Goal: Task Accomplishment & Management: Use online tool/utility

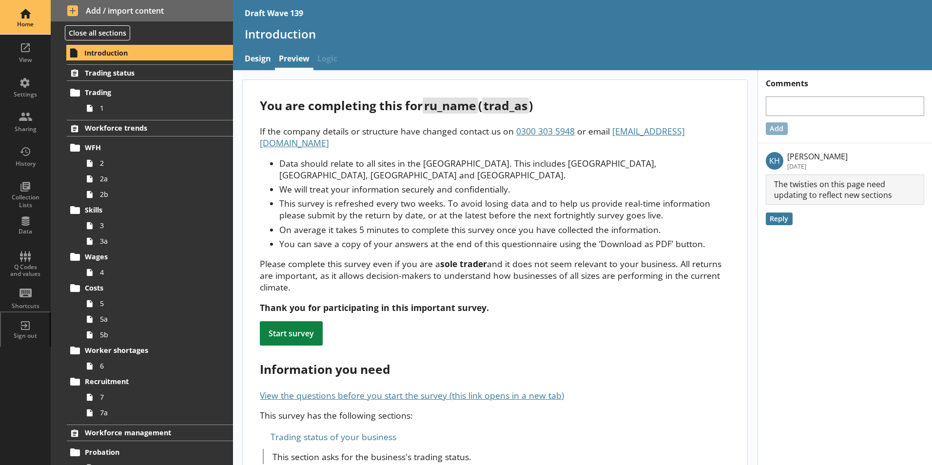
click at [21, 25] on div "Home" at bounding box center [25, 24] width 34 height 8
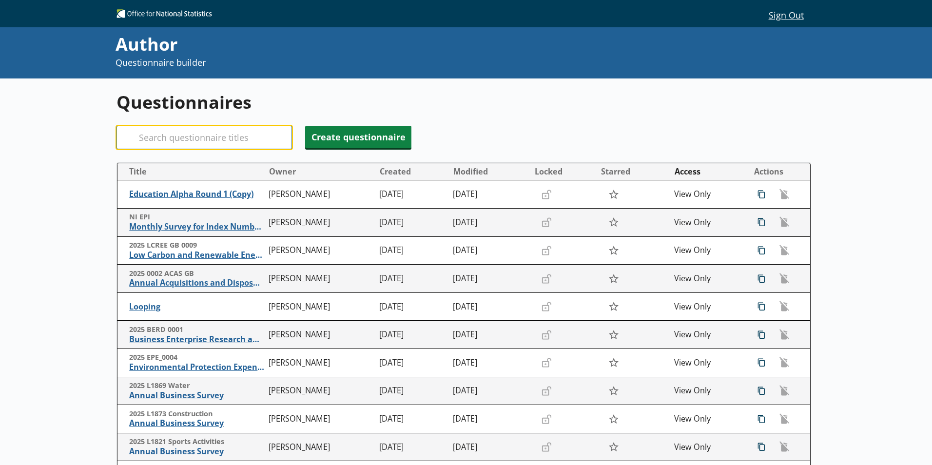
click at [143, 134] on input "Search" at bounding box center [204, 137] width 175 height 23
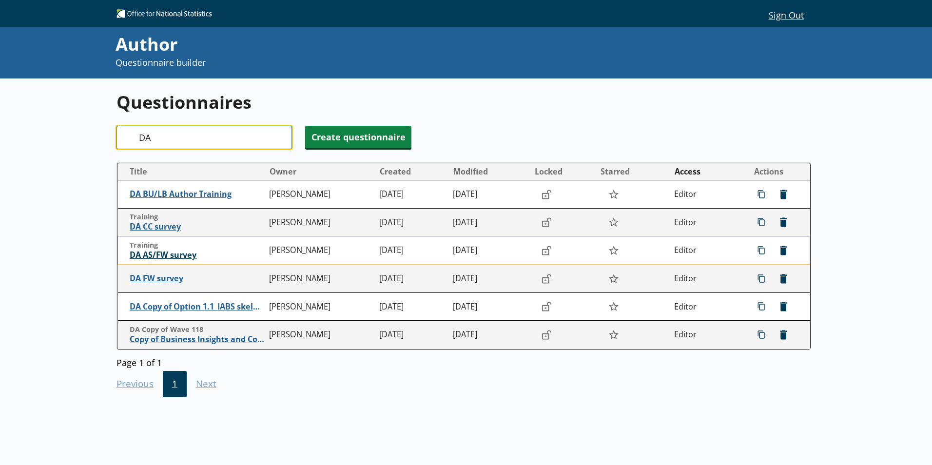
type input "DA"
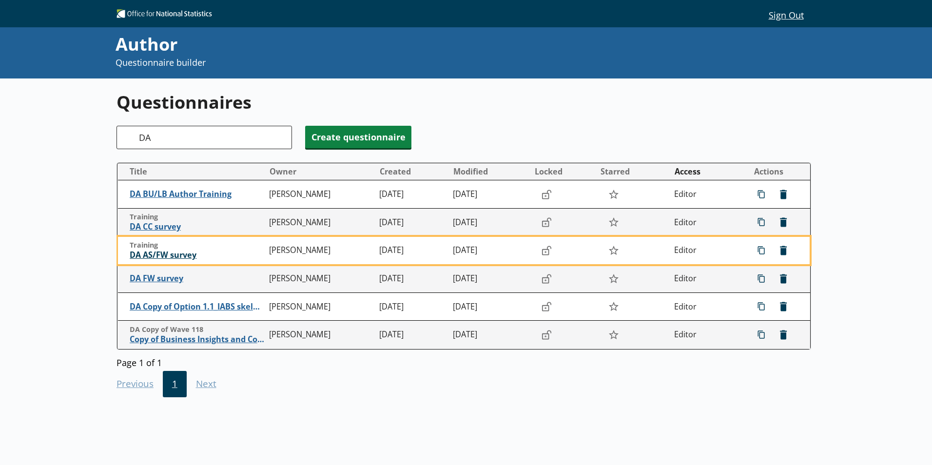
click at [158, 256] on span "DA AS/FW survey" at bounding box center [197, 255] width 135 height 10
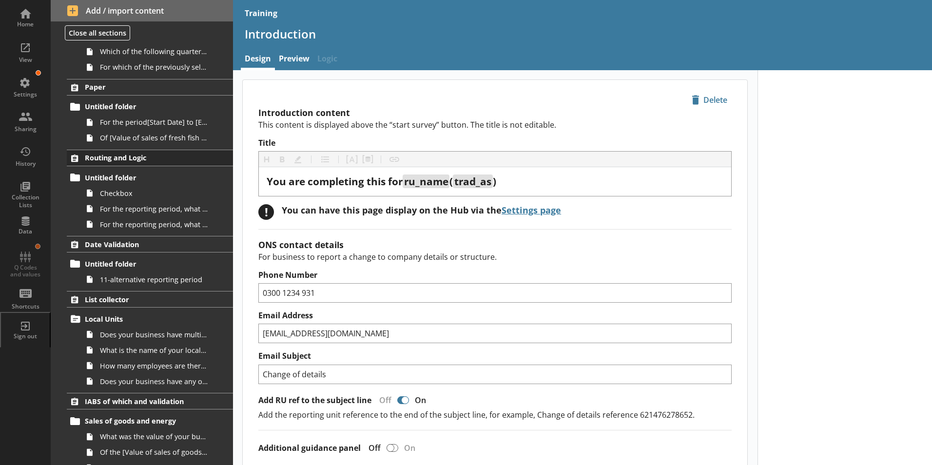
scroll to position [220, 0]
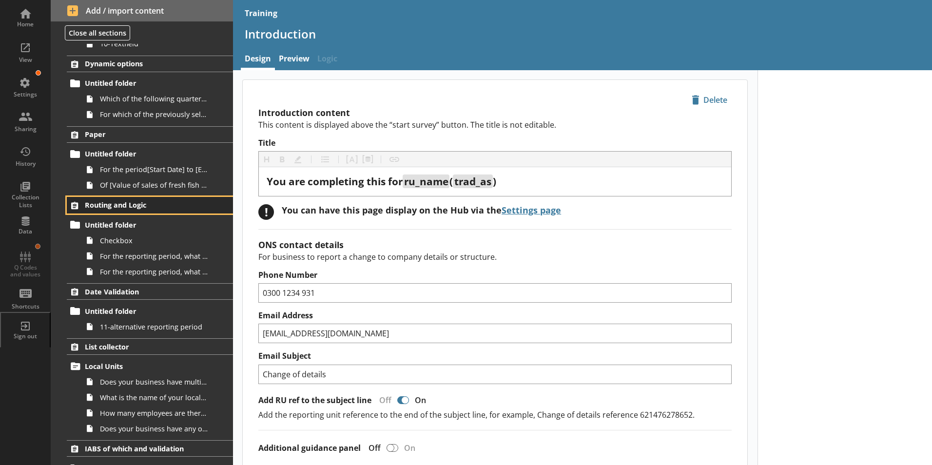
click at [121, 210] on link "Routing and Logic" at bounding box center [150, 205] width 166 height 17
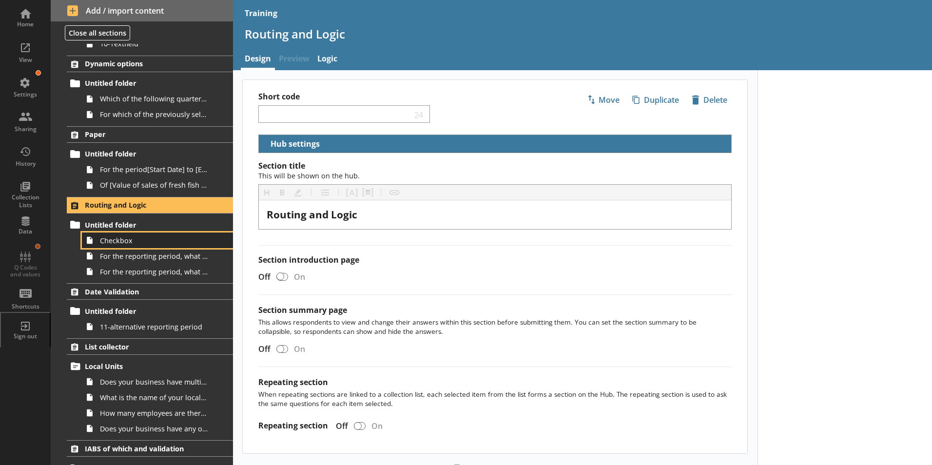
click at [109, 240] on span "Checkbox" at bounding box center [154, 240] width 108 height 9
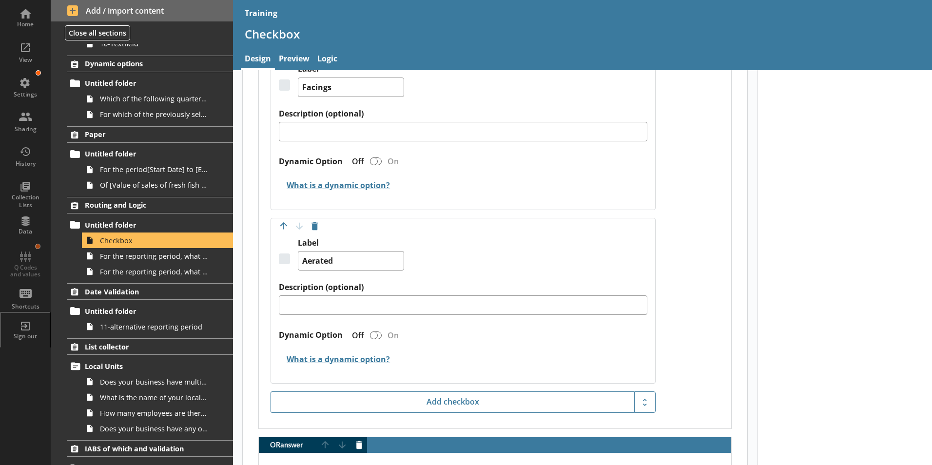
scroll to position [634, 0]
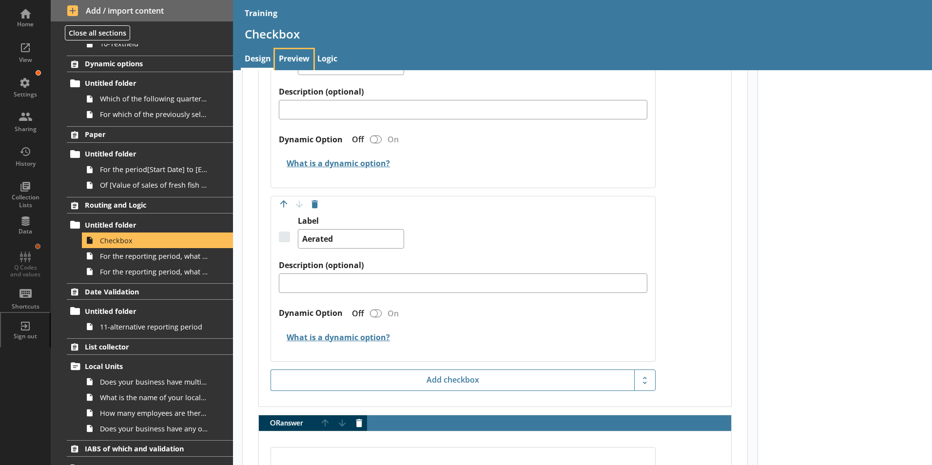
click at [293, 54] on link "Preview" at bounding box center [294, 59] width 39 height 21
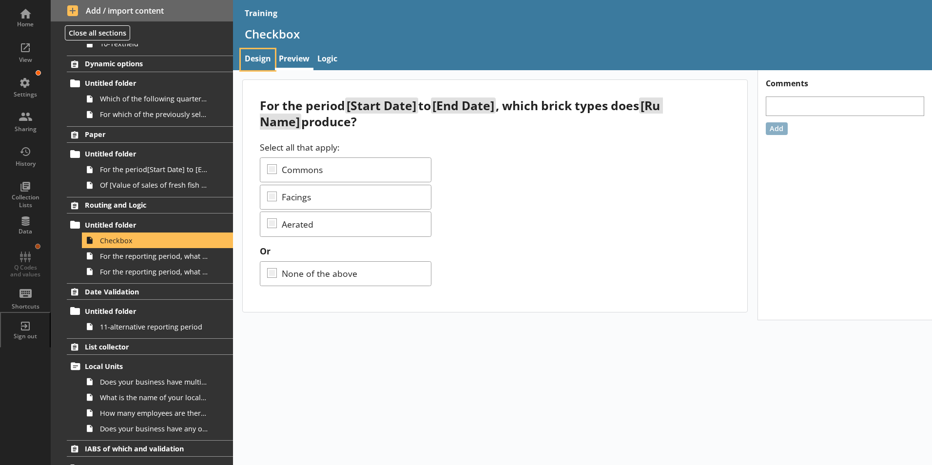
click at [265, 61] on link "Design" at bounding box center [258, 59] width 34 height 21
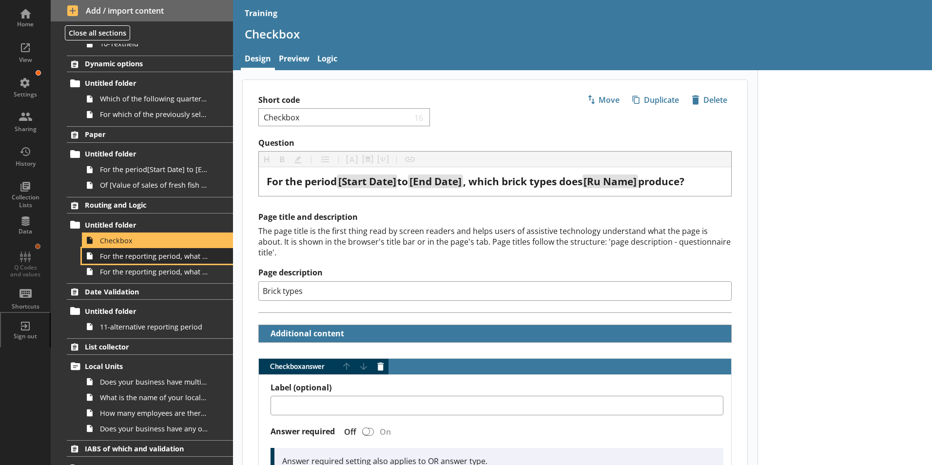
click at [124, 261] on link "For the reporting period, what was your business's turnover from commons bricks?" at bounding box center [157, 256] width 151 height 16
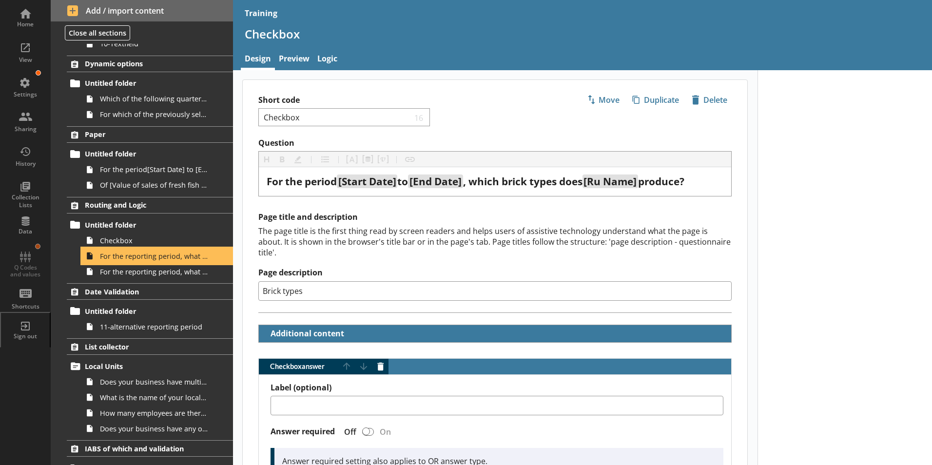
click at [124, 261] on link "For the reporting period, what was your business's turnover from commons bricks?" at bounding box center [157, 256] width 151 height 16
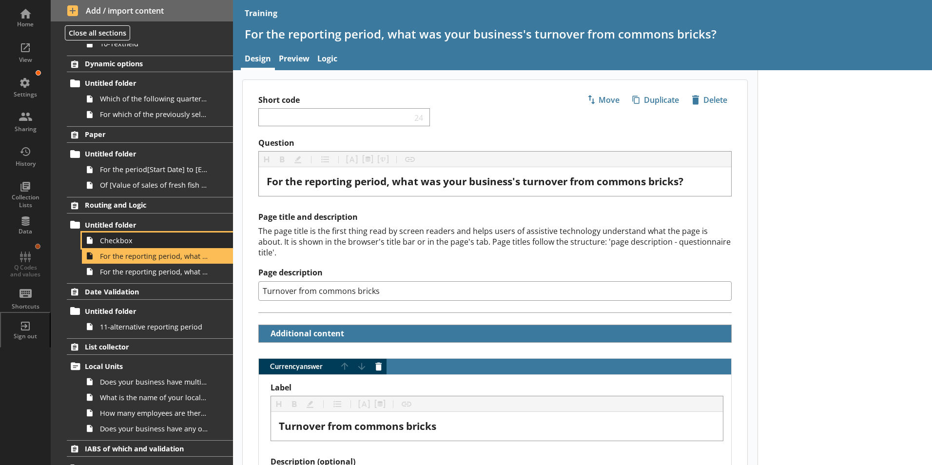
click at [132, 241] on span "Checkbox" at bounding box center [154, 240] width 108 height 9
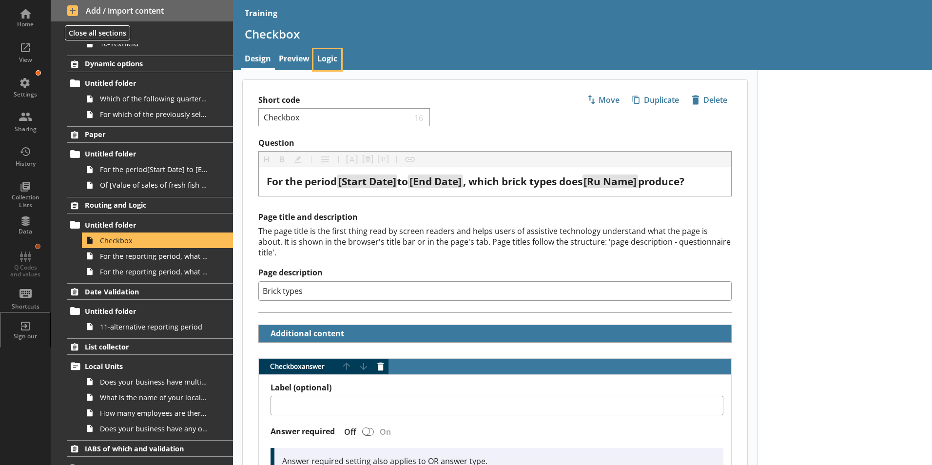
click at [328, 55] on link "Logic" at bounding box center [327, 59] width 28 height 21
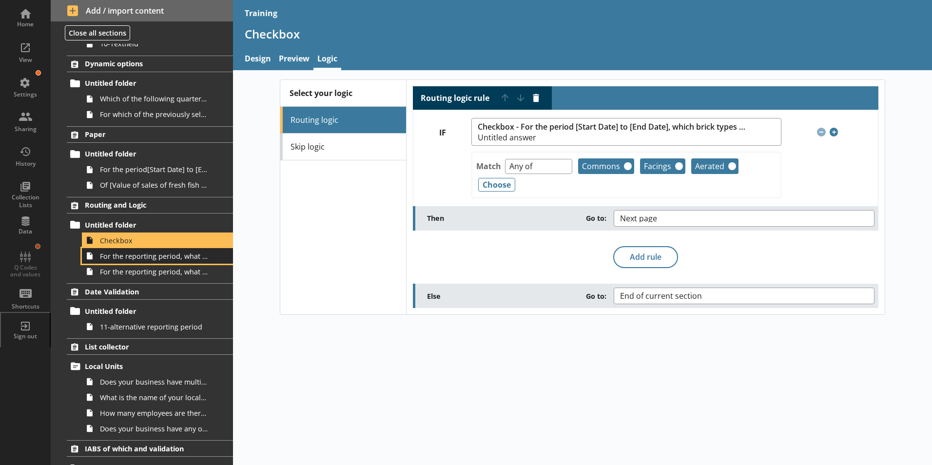
click at [150, 263] on link "For the reporting period, what was your business's turnover from commons bricks?" at bounding box center [157, 256] width 151 height 16
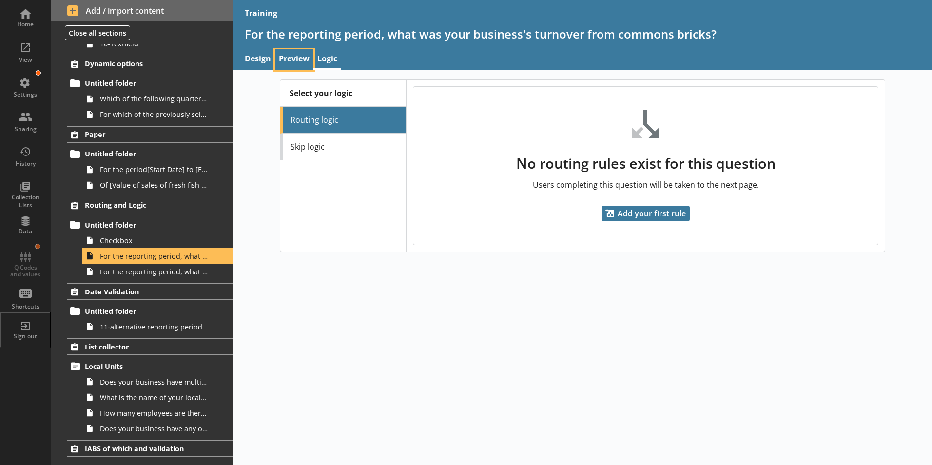
click at [295, 59] on link "Preview" at bounding box center [294, 59] width 39 height 21
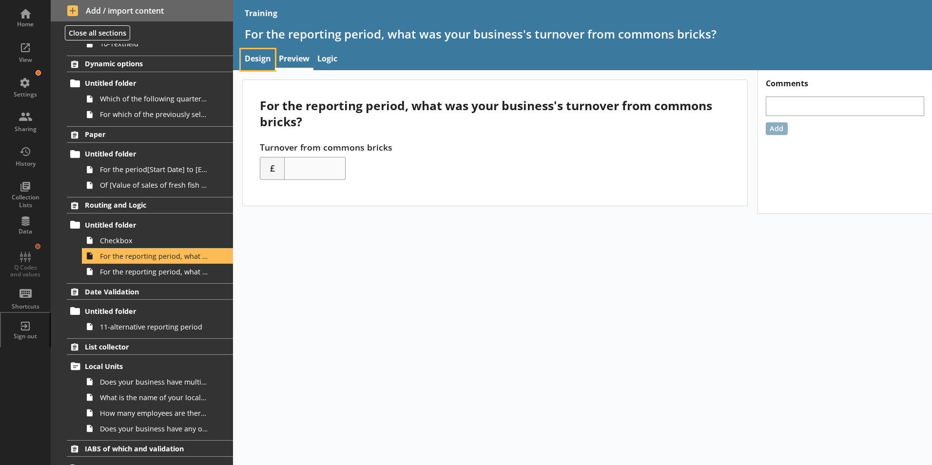
click at [245, 58] on link "Design" at bounding box center [258, 59] width 34 height 21
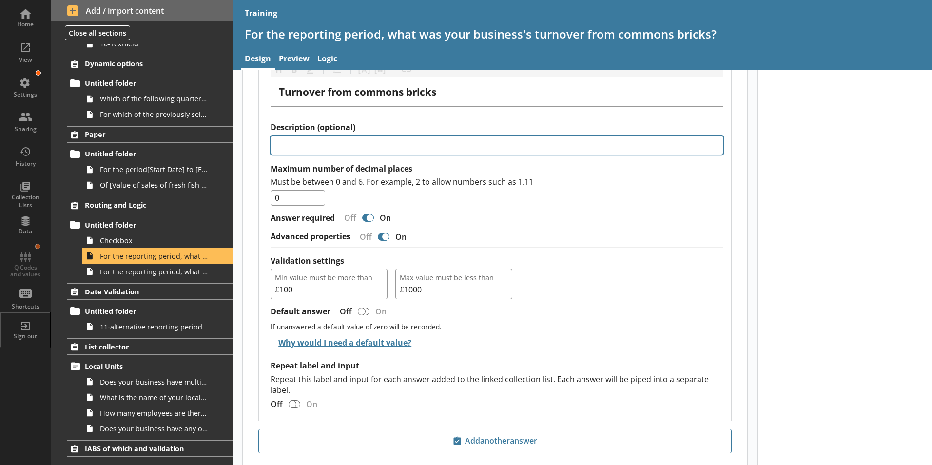
scroll to position [341, 0]
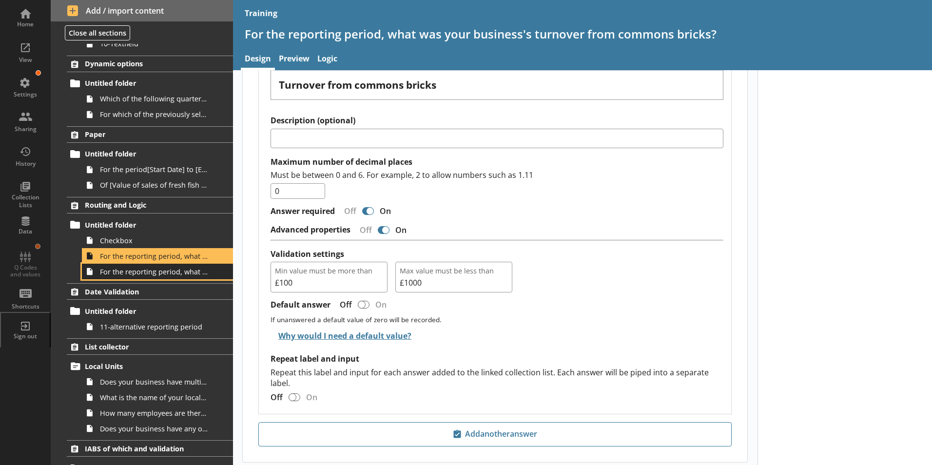
click at [118, 276] on link "For the reporting period, what was your business's turnover from facings?" at bounding box center [157, 272] width 151 height 16
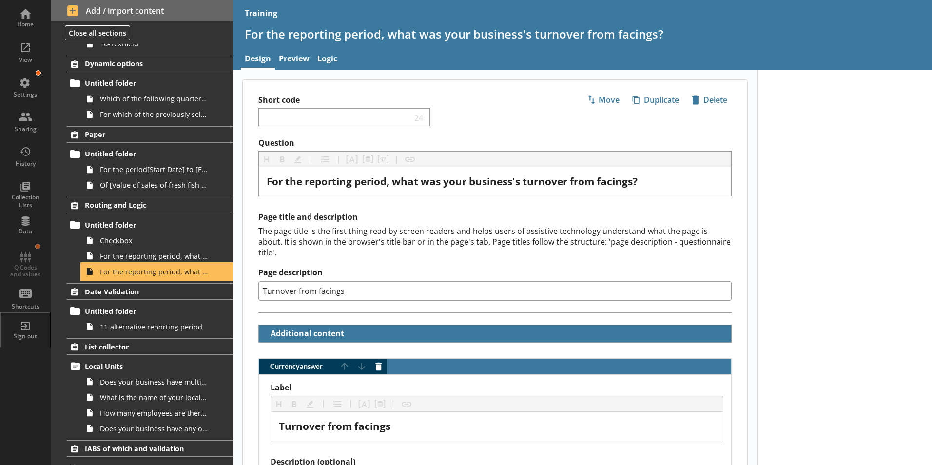
click at [118, 276] on link "For the reporting period, what was your business's turnover from facings?" at bounding box center [157, 272] width 151 height 16
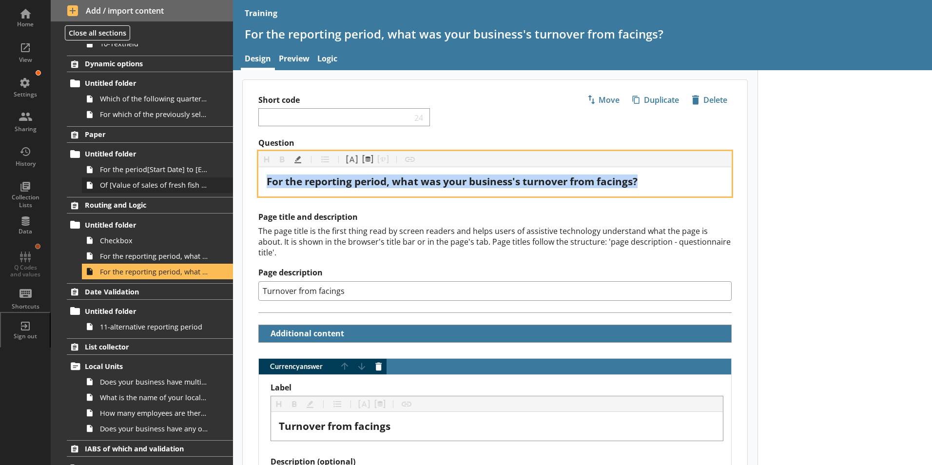
drag, startPoint x: 647, startPoint y: 180, endPoint x: 132, endPoint y: 183, distance: 515.8
click at [132, 183] on div "Home View Settings Sharing History Collection Lists Data Q Codes and values Sho…" at bounding box center [466, 232] width 932 height 465
copy span "For the reporting period, what was your business's turnover from facings?"
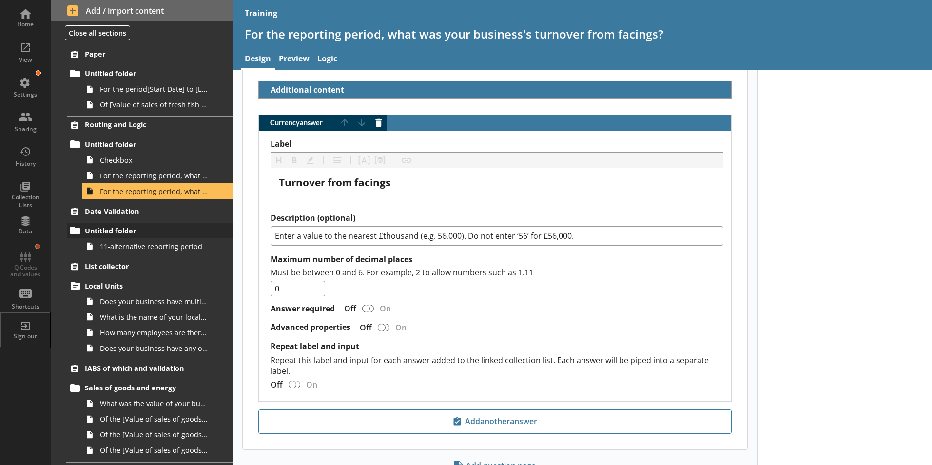
scroll to position [318, 0]
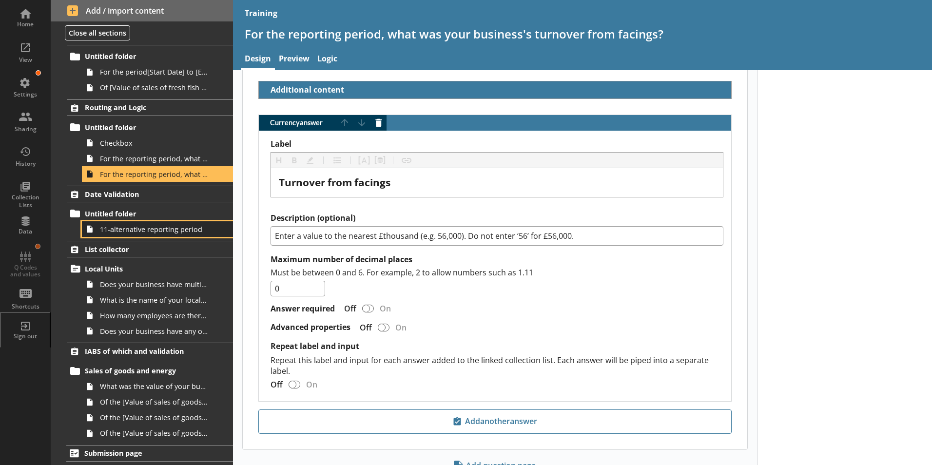
click at [133, 234] on link "11-alternative reporting period" at bounding box center [157, 229] width 151 height 16
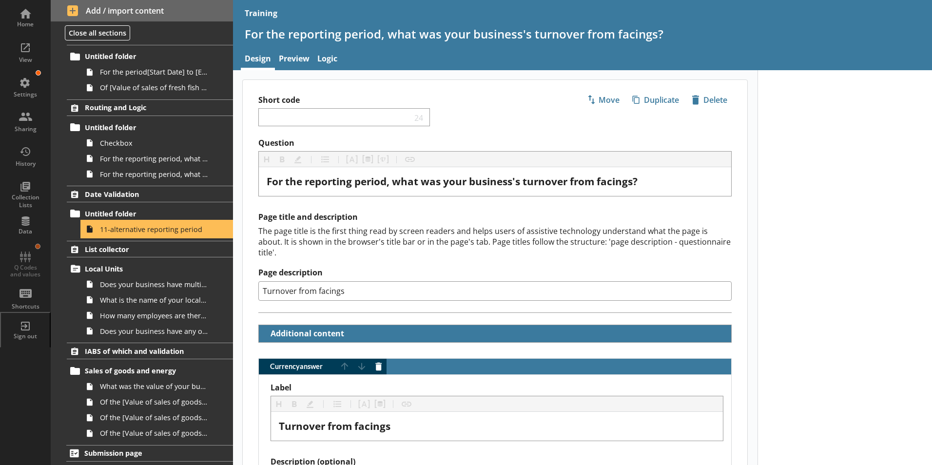
type textarea "x"
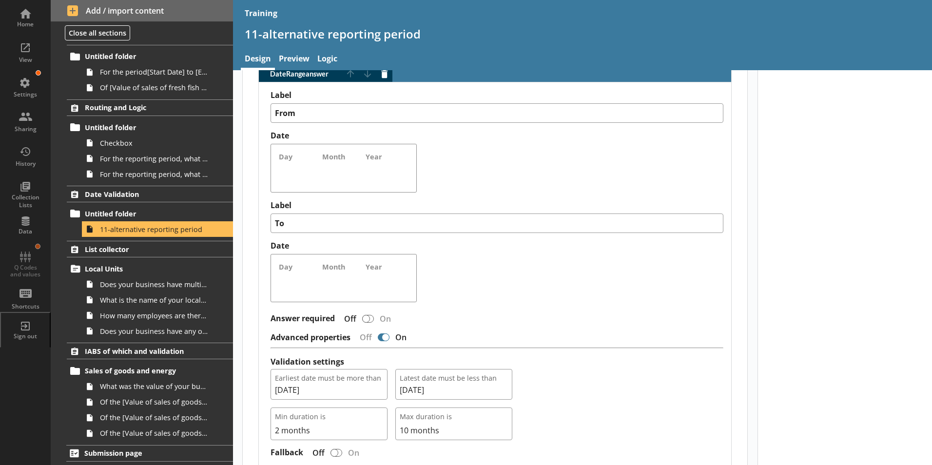
scroll to position [390, 0]
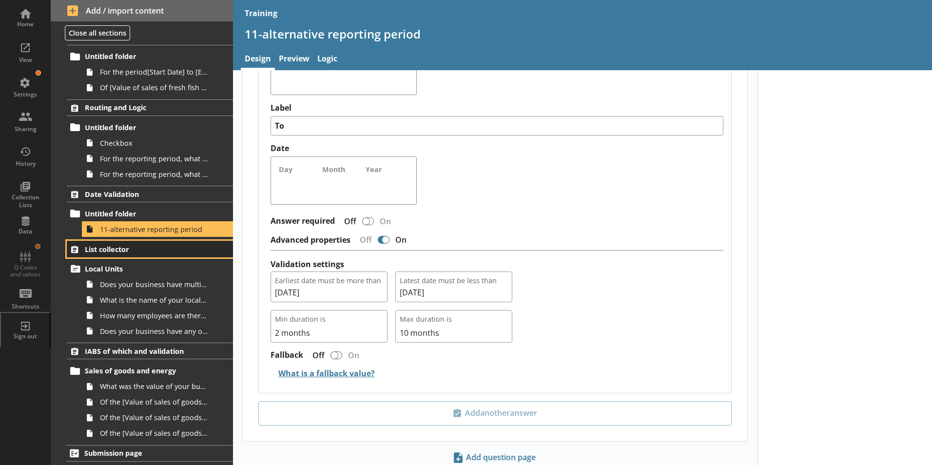
click at [109, 251] on span "List collector" at bounding box center [144, 249] width 119 height 9
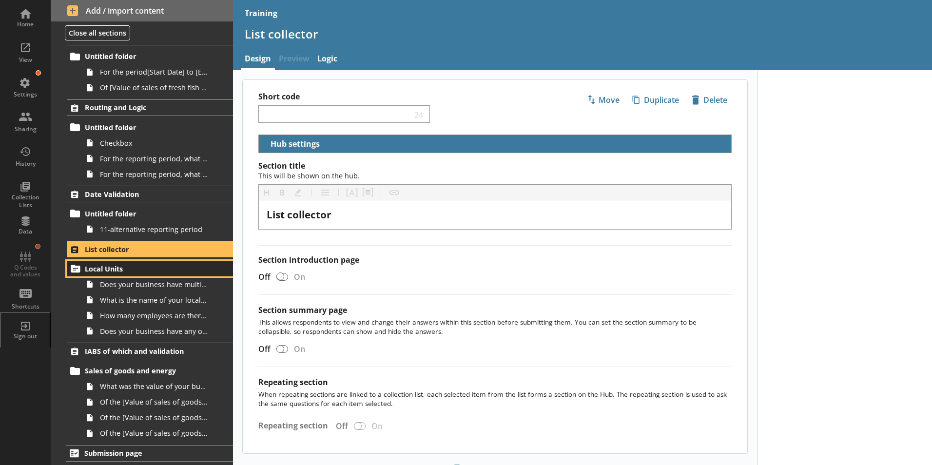
click at [88, 270] on span "Local Units" at bounding box center [144, 268] width 119 height 9
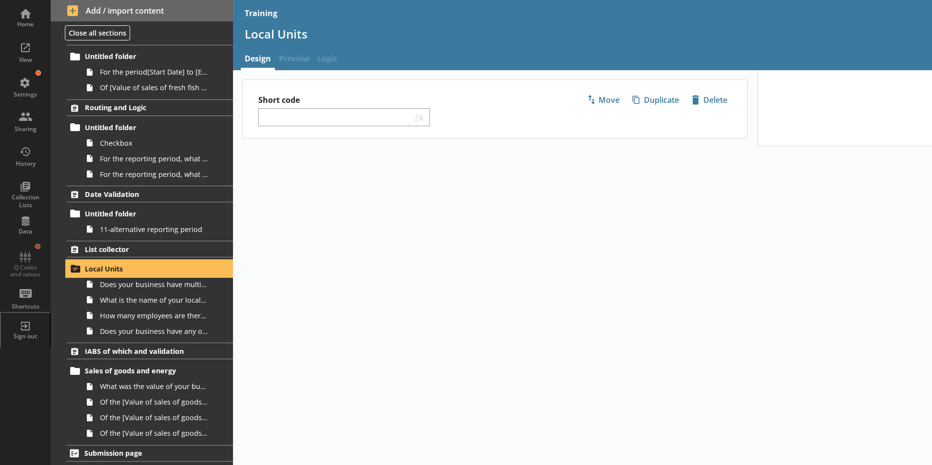
select select "15c57720-391c-4477-83b9-1644df1c8050"
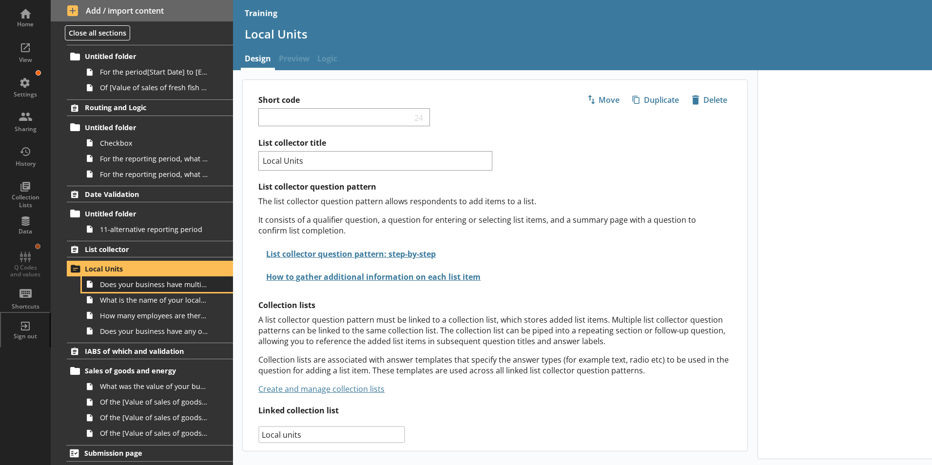
click at [110, 282] on span "Does your business have multiple local units?" at bounding box center [154, 284] width 108 height 9
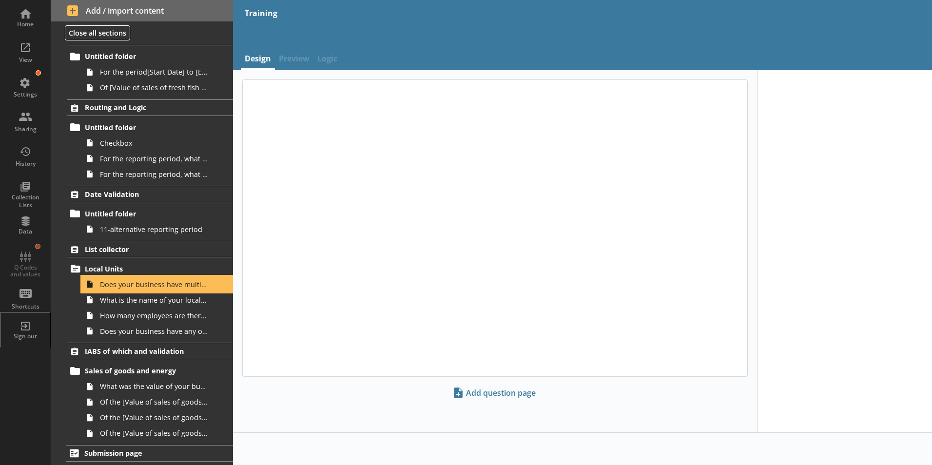
type textarea "x"
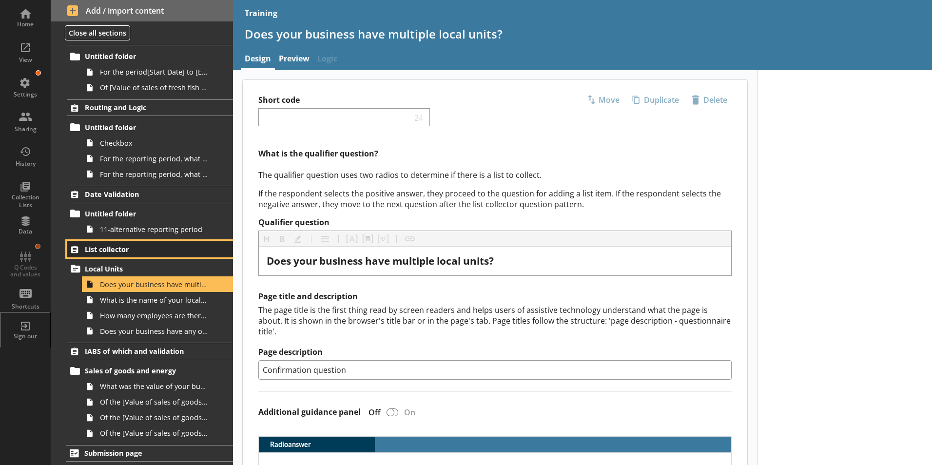
click at [109, 249] on span "List collector" at bounding box center [144, 249] width 119 height 9
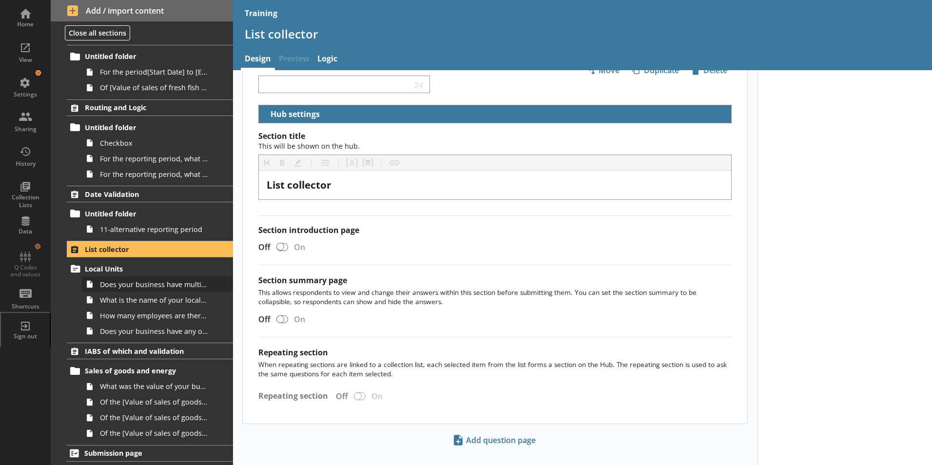
scroll to position [45, 0]
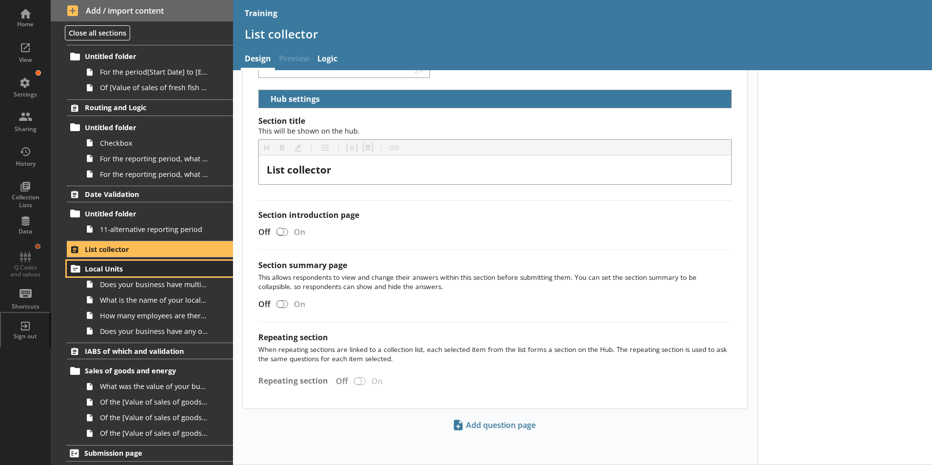
click at [112, 267] on span "Local Units" at bounding box center [144, 268] width 119 height 9
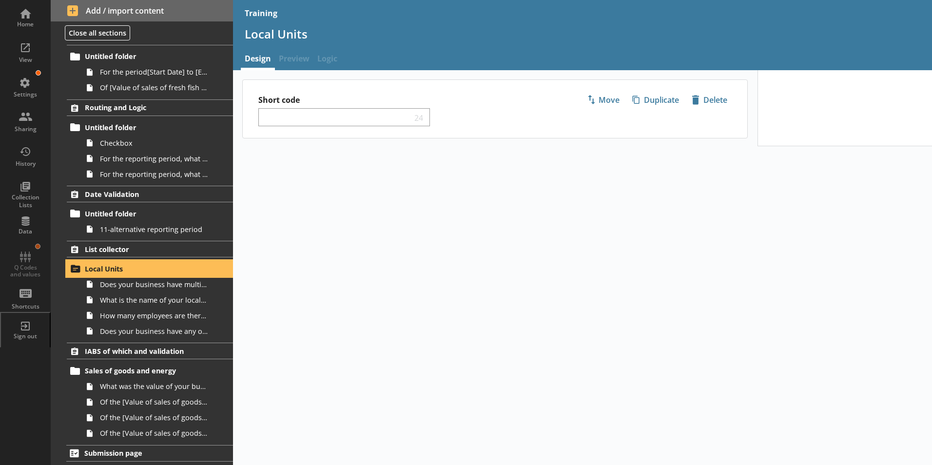
select select "15c57720-391c-4477-83b9-1644df1c8050"
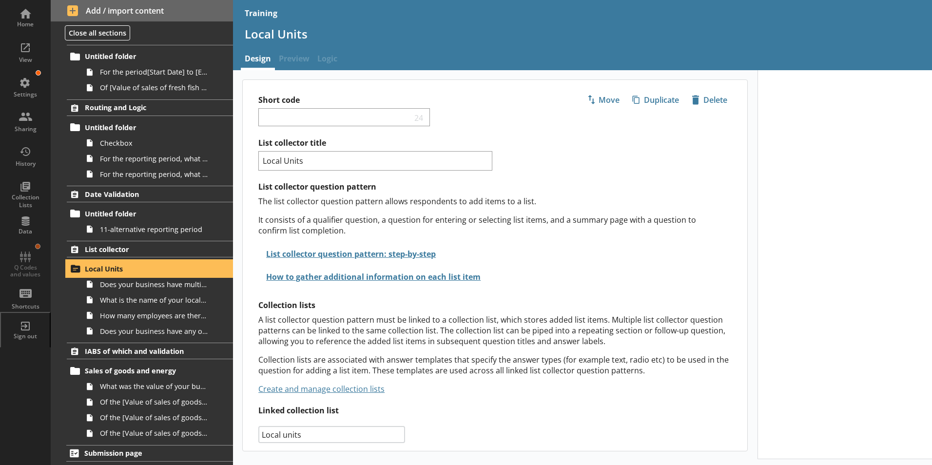
click at [129, 270] on span "Local Units" at bounding box center [144, 268] width 119 height 9
click at [335, 387] on link "Create and manage collection lists" at bounding box center [321, 389] width 126 height 11
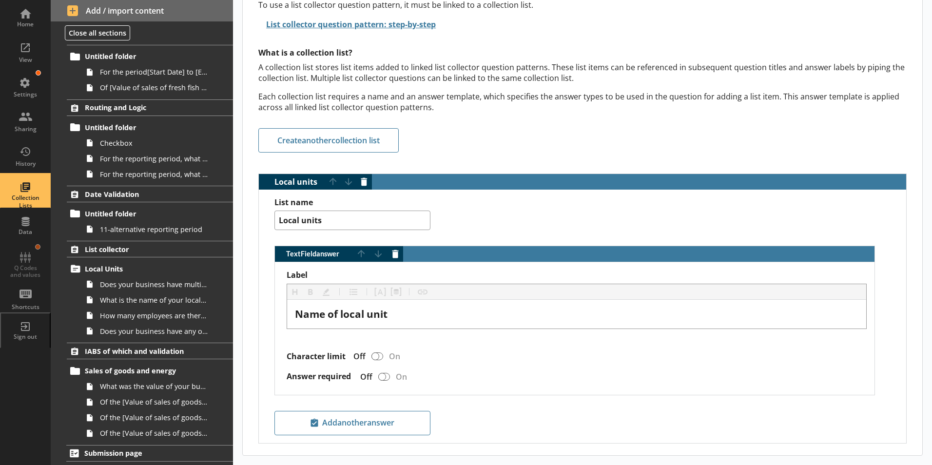
scroll to position [96, 0]
click at [114, 287] on span "Does your business have multiple local units?" at bounding box center [154, 284] width 108 height 9
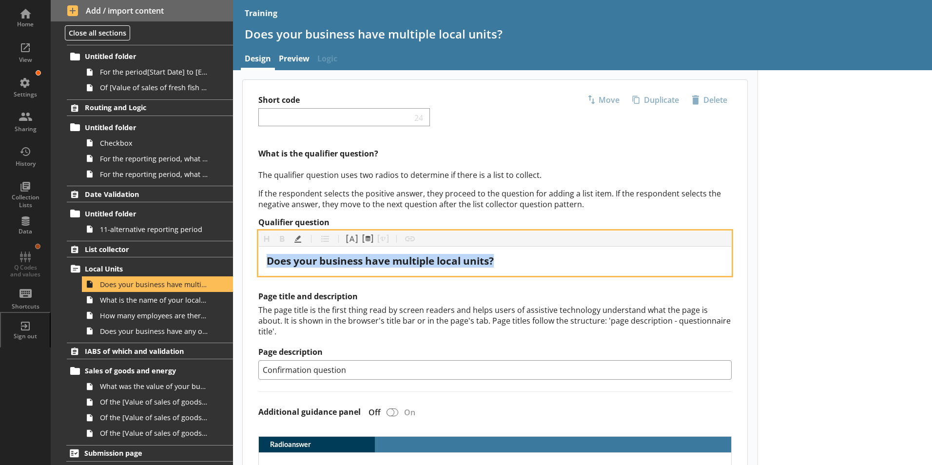
drag, startPoint x: 505, startPoint y: 261, endPoint x: 277, endPoint y: 265, distance: 227.2
click at [250, 267] on div "What is the qualifier question? The qualifier question uses two radios to deter…" at bounding box center [495, 418] width 505 height 540
copy span "Does your business have multiple local units?"
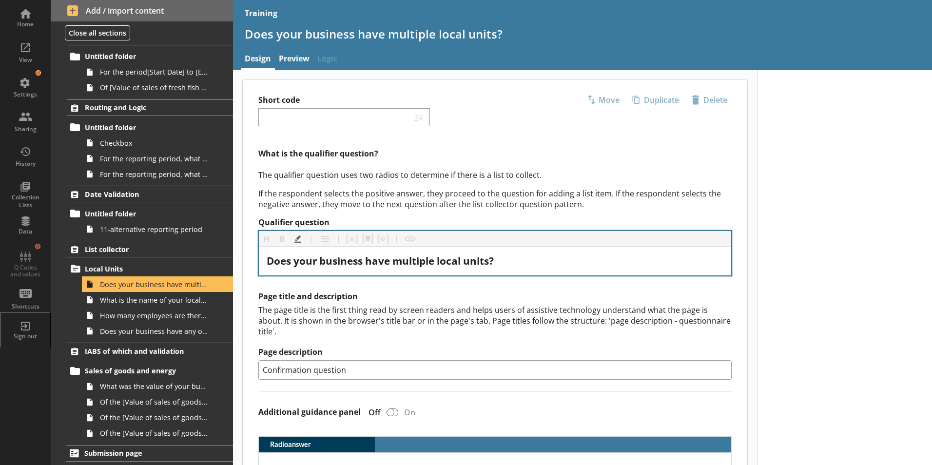
click at [527, 269] on div "Does your business have multiple local units?" at bounding box center [495, 261] width 472 height 29
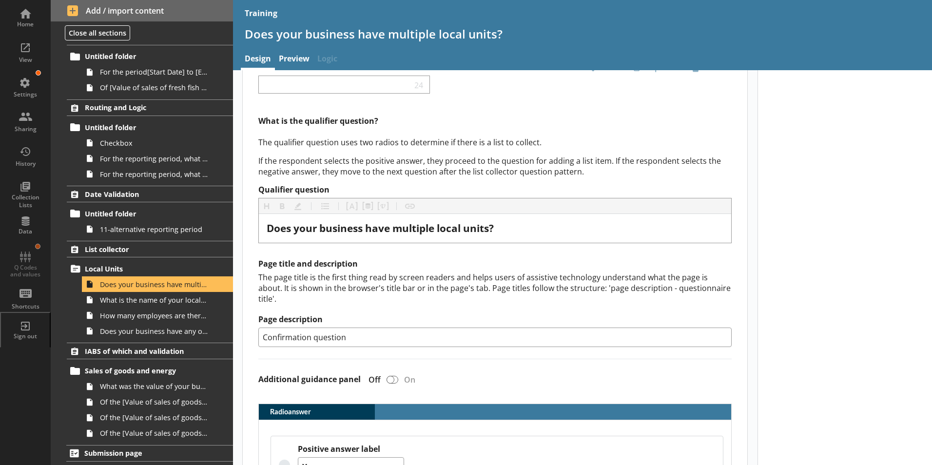
scroll to position [97, 0]
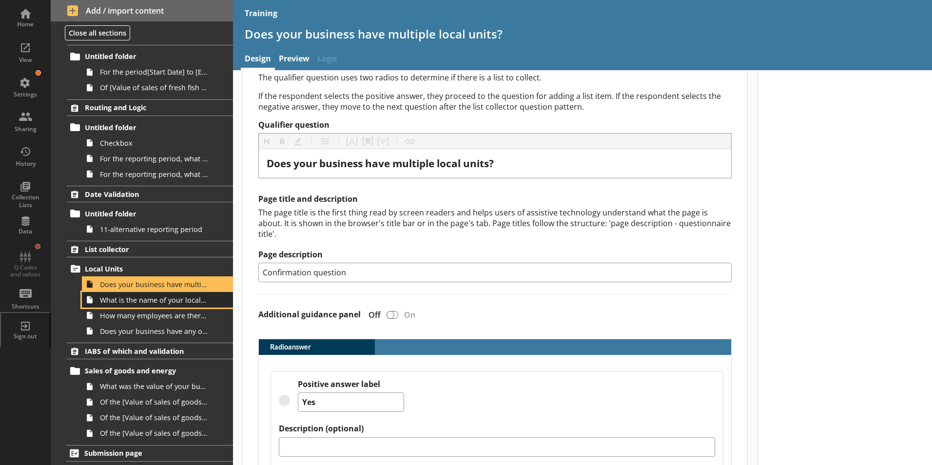
click at [140, 302] on span "What is the name of your local unit?" at bounding box center [154, 299] width 108 height 9
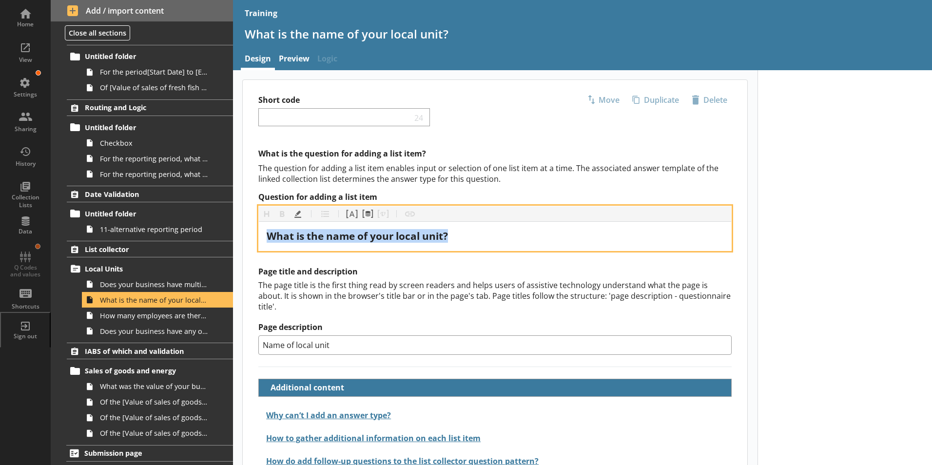
drag, startPoint x: 453, startPoint y: 236, endPoint x: 227, endPoint y: 236, distance: 226.2
click at [226, 236] on div "Home View Settings Sharing History Collection Lists Data Q Codes and values Sho…" at bounding box center [466, 232] width 932 height 465
copy span "What is the name of your local unit?"
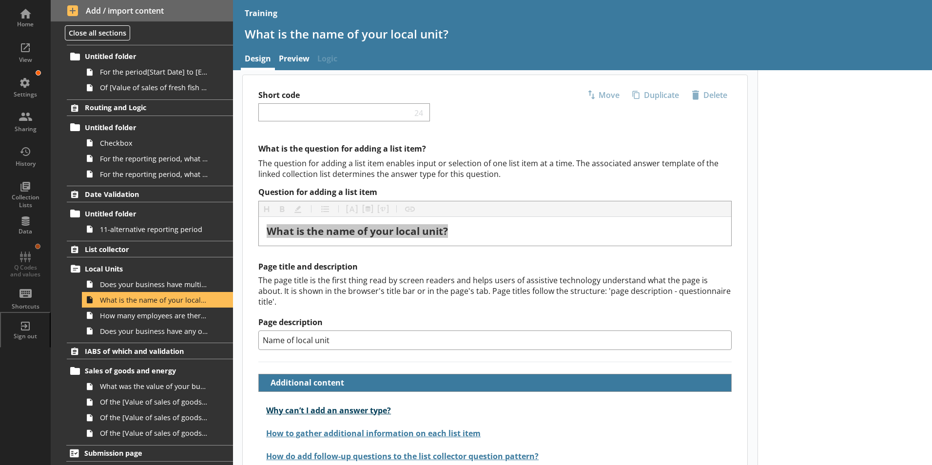
scroll to position [14, 0]
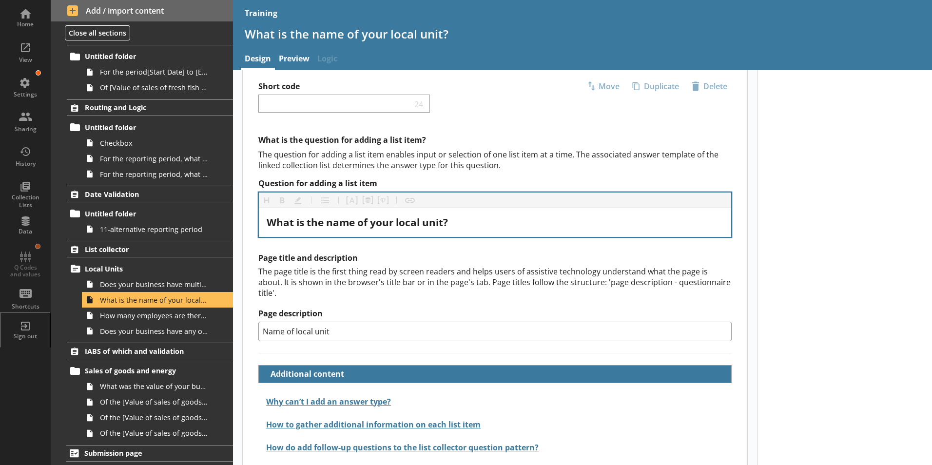
click at [523, 234] on div "What is the name of your local unit?" at bounding box center [495, 222] width 472 height 29
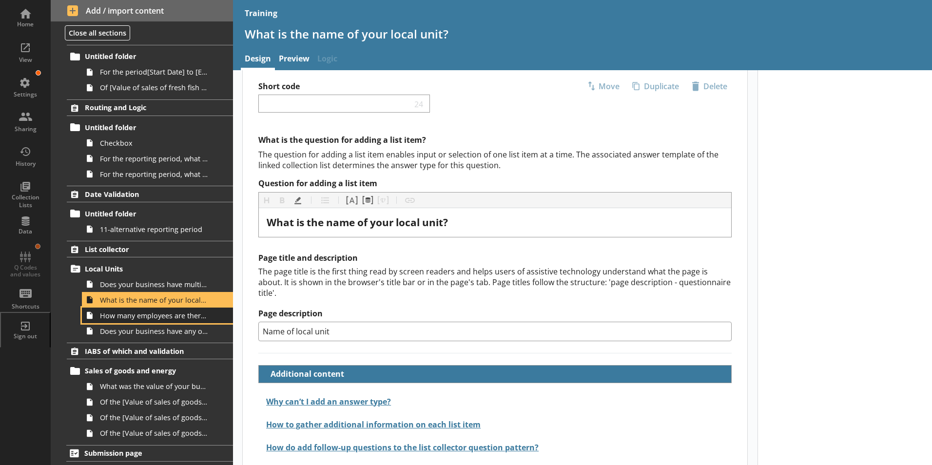
click at [145, 319] on span "How many employees are there at the local unit?" at bounding box center [154, 315] width 108 height 9
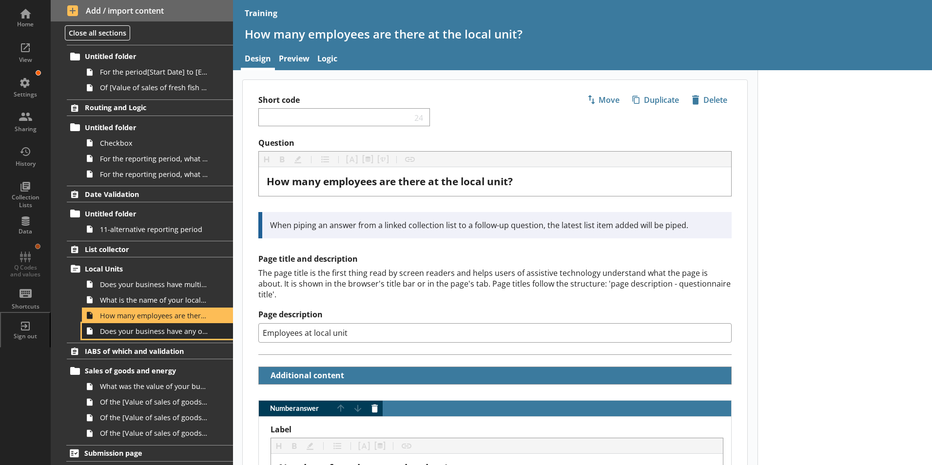
click at [145, 329] on span "Does your business have any other local units?" at bounding box center [154, 331] width 108 height 9
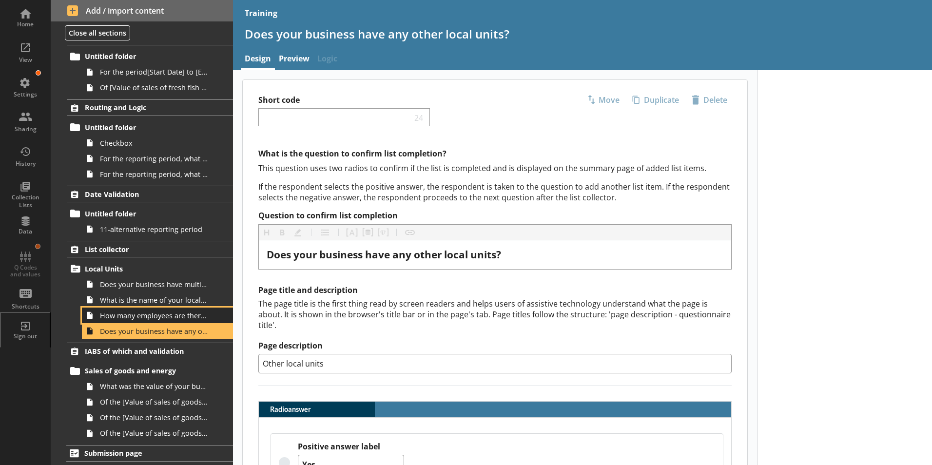
click at [111, 319] on span "How many employees are there at the local unit?" at bounding box center [154, 315] width 108 height 9
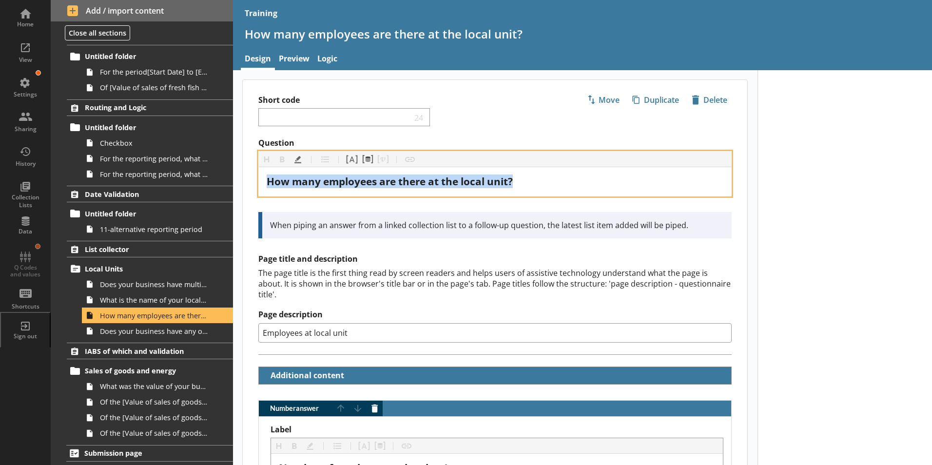
drag, startPoint x: 525, startPoint y: 181, endPoint x: 322, endPoint y: 186, distance: 203.8
click at [192, 181] on div "Home View Settings Sharing History Collection Lists Data Q Codes and values Sho…" at bounding box center [466, 232] width 932 height 465
copy span "How many employees are there at the local unit?"
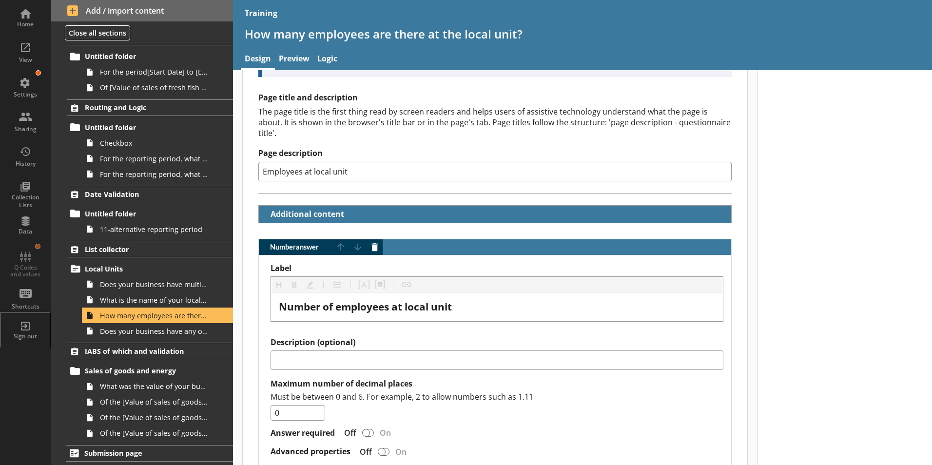
scroll to position [195, 0]
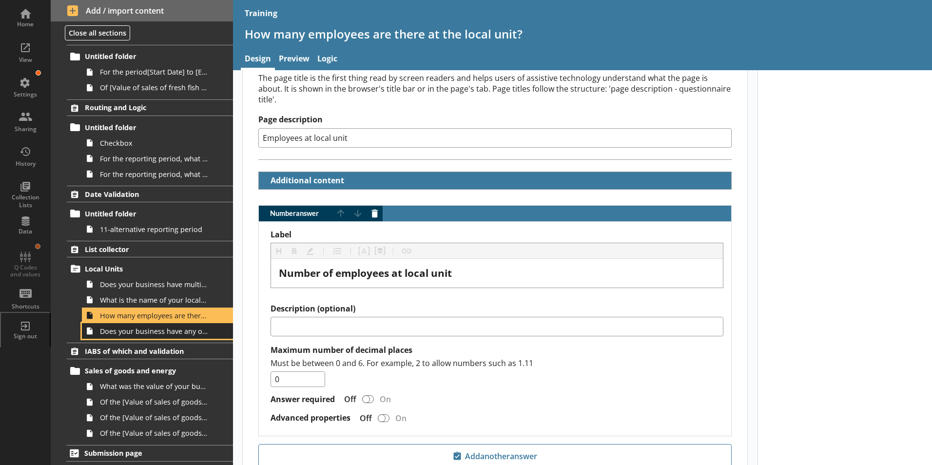
click at [155, 332] on span "Does your business have any other local units?" at bounding box center [154, 331] width 108 height 9
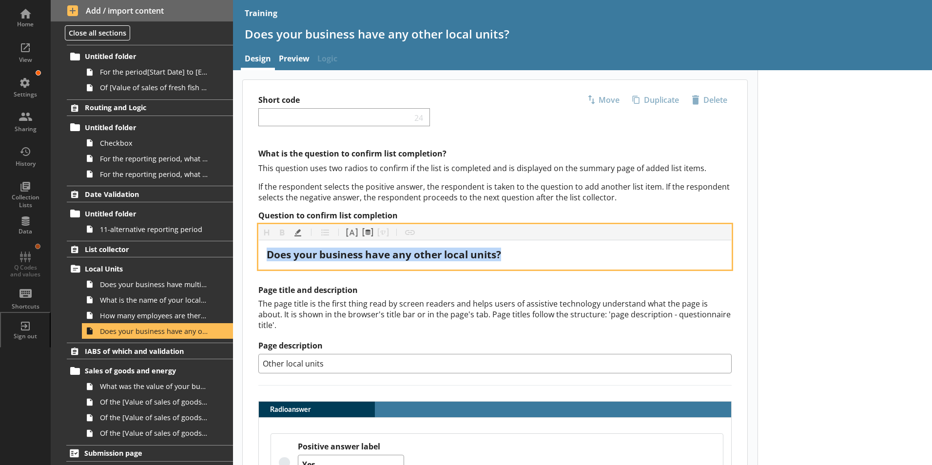
drag, startPoint x: 522, startPoint y: 258, endPoint x: 258, endPoint y: 268, distance: 263.4
click at [258, 268] on div "Heading Heading Bold Bold Highlight Highlight List List Pipe answer Pipe answer…" at bounding box center [494, 246] width 473 height 45
copy span "Does your business have any other local units?"
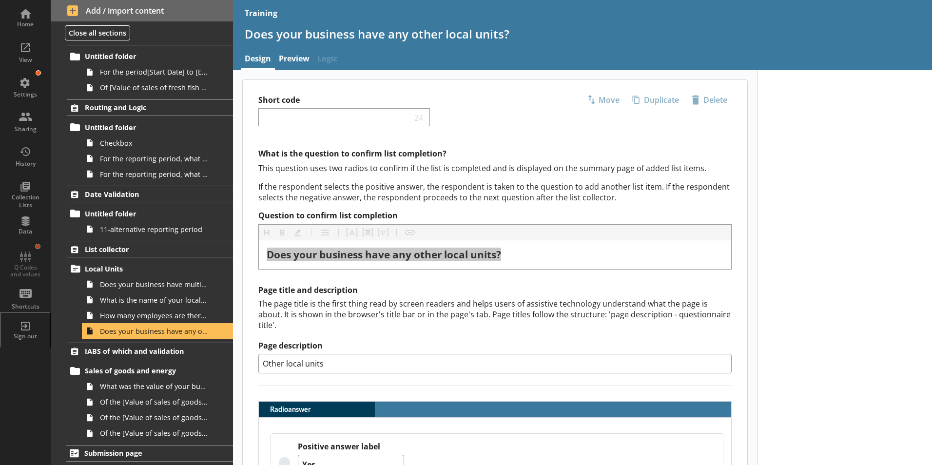
type textarea "x"
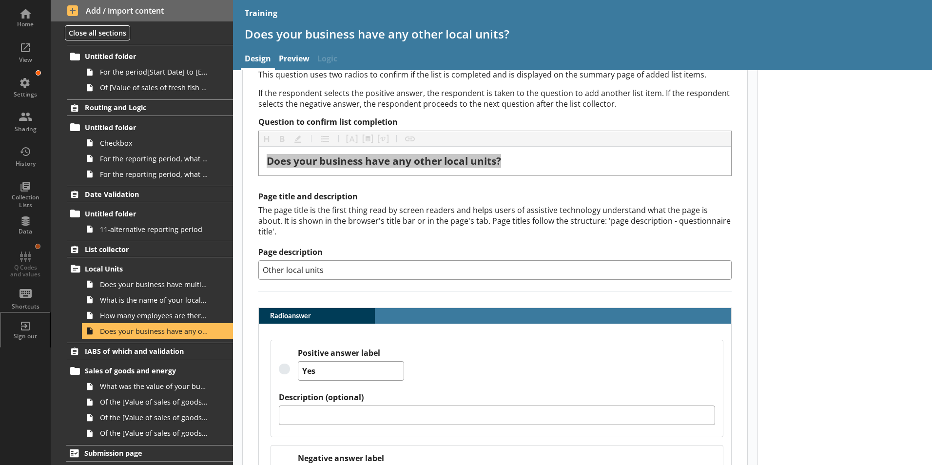
scroll to position [97, 0]
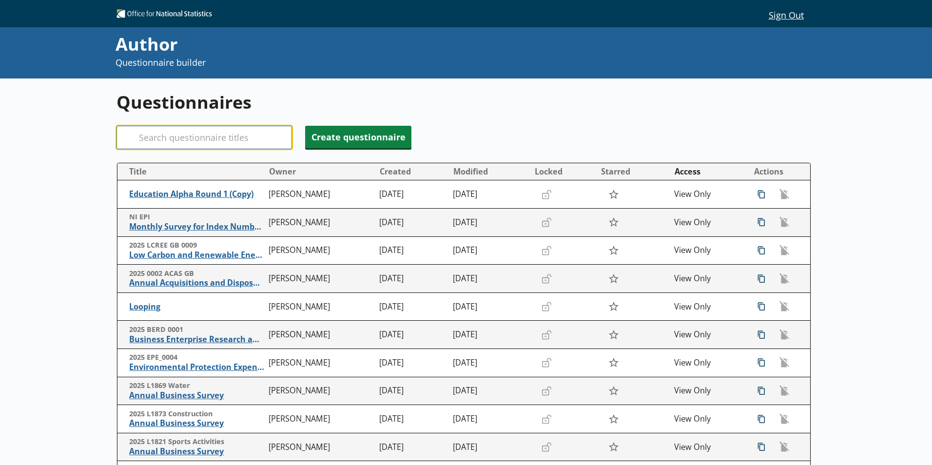
click at [198, 136] on input "Search" at bounding box center [204, 137] width 175 height 23
type input "S"
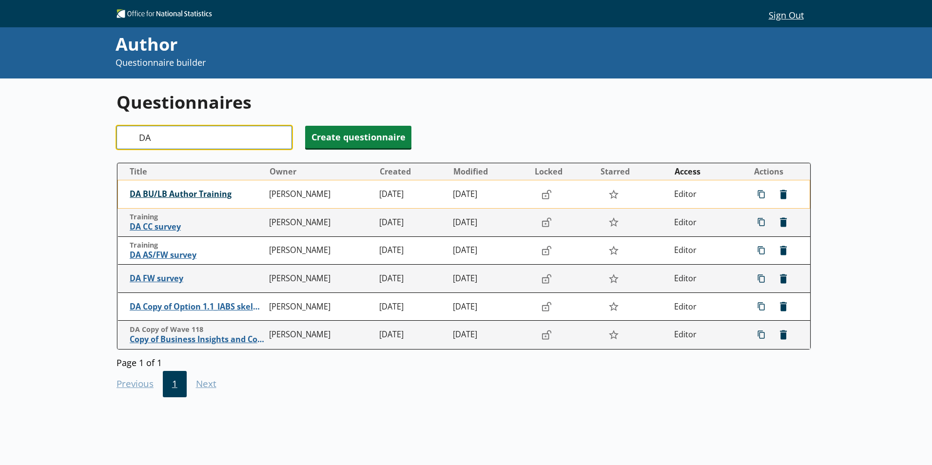
type input "DA"
click at [211, 198] on span "DA BU/LB Author Training" at bounding box center [197, 194] width 135 height 10
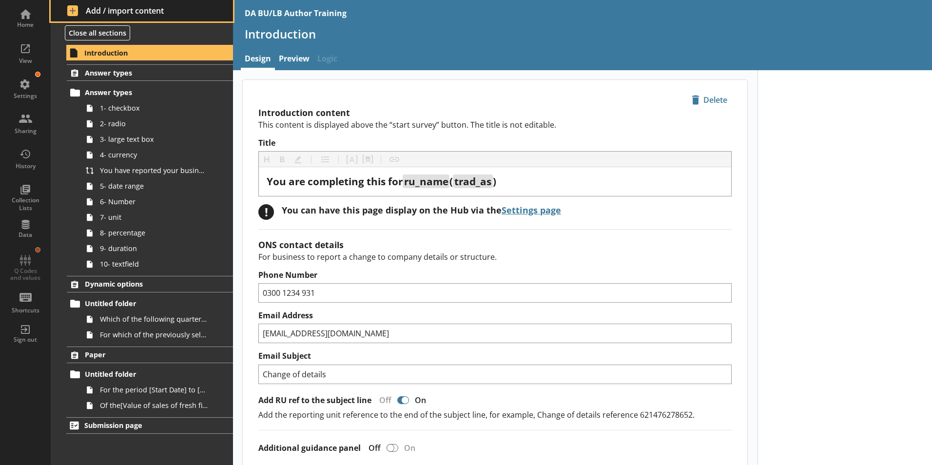
click at [94, 7] on span "Add / import content" at bounding box center [142, 10] width 150 height 11
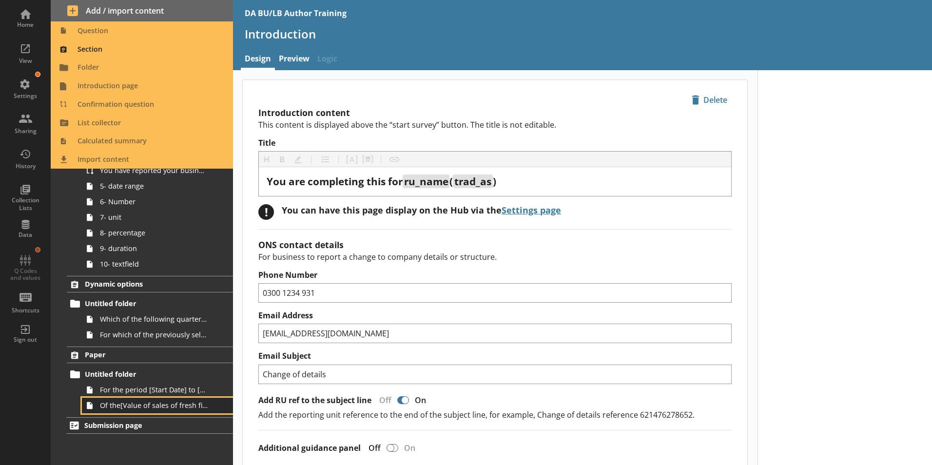
click at [115, 409] on span "Of the[Value of sales of fresh fish and shellfish], value of sales of fresh fis…" at bounding box center [154, 405] width 108 height 9
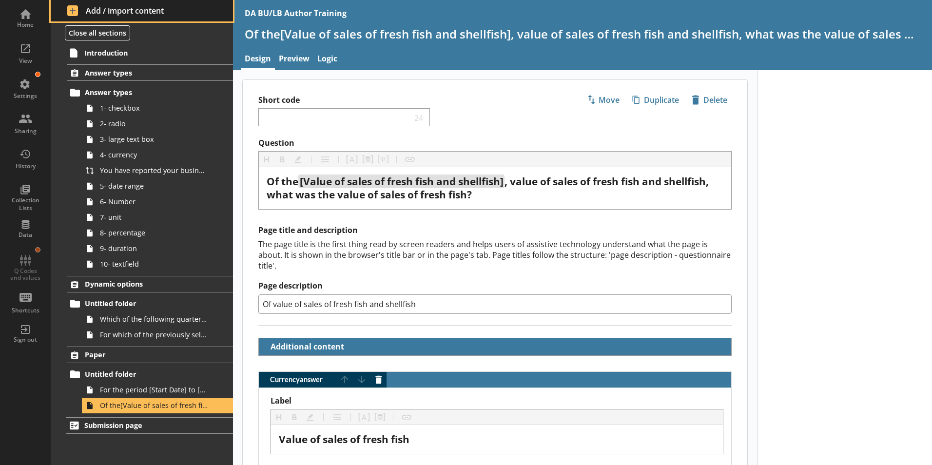
click at [87, 9] on span "Add / import content" at bounding box center [142, 10] width 150 height 11
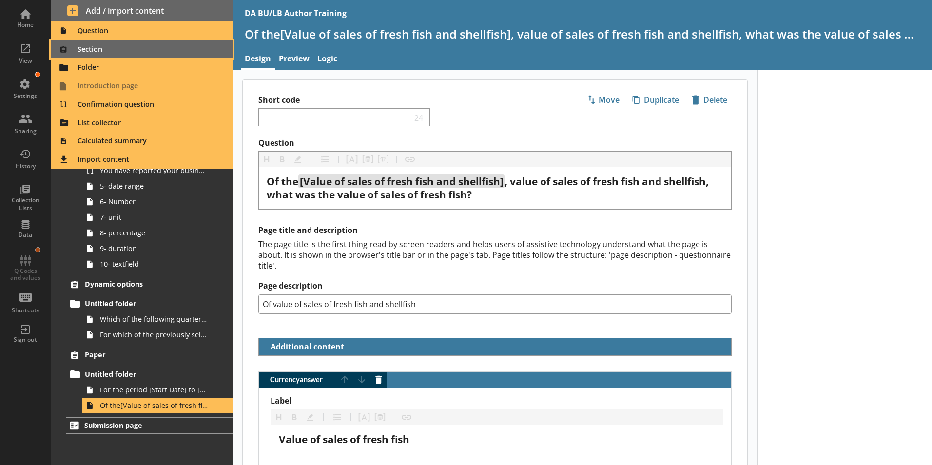
click at [89, 48] on span "Section" at bounding box center [142, 49] width 171 height 16
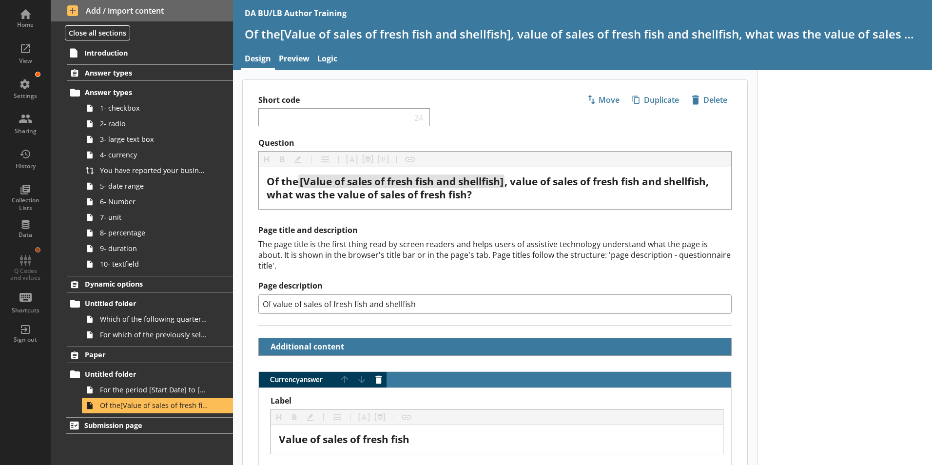
type textarea "x"
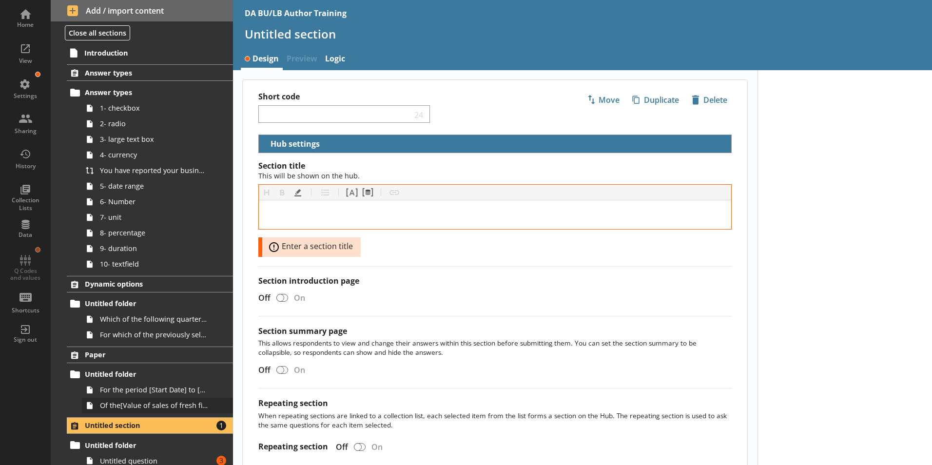
scroll to position [28, 0]
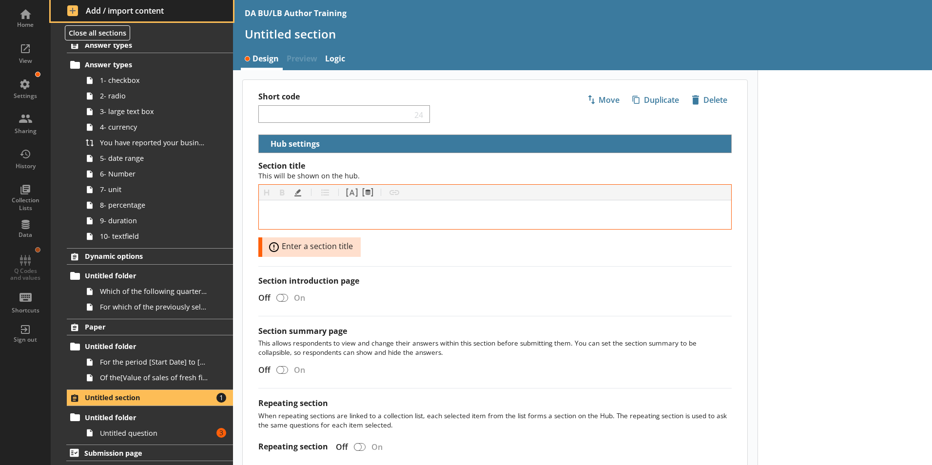
click at [89, 12] on span "Add / import content" at bounding box center [142, 10] width 150 height 11
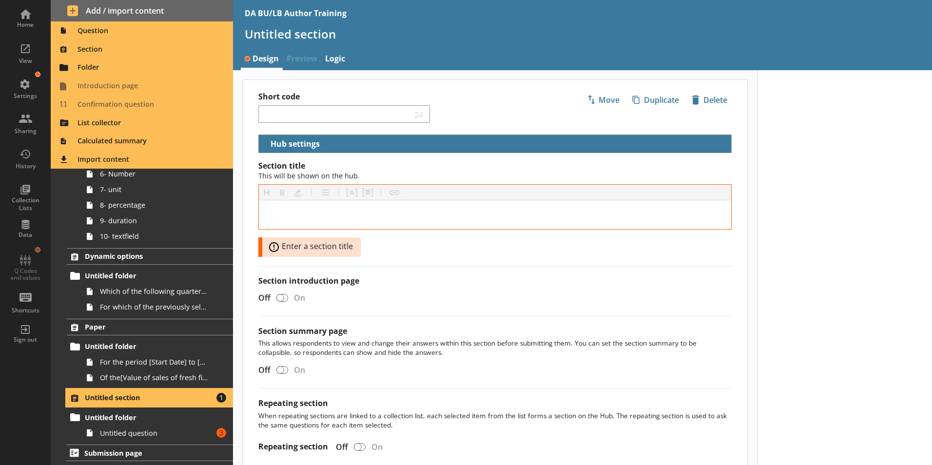
click at [155, 400] on span "Untitled section" at bounding box center [144, 397] width 119 height 9
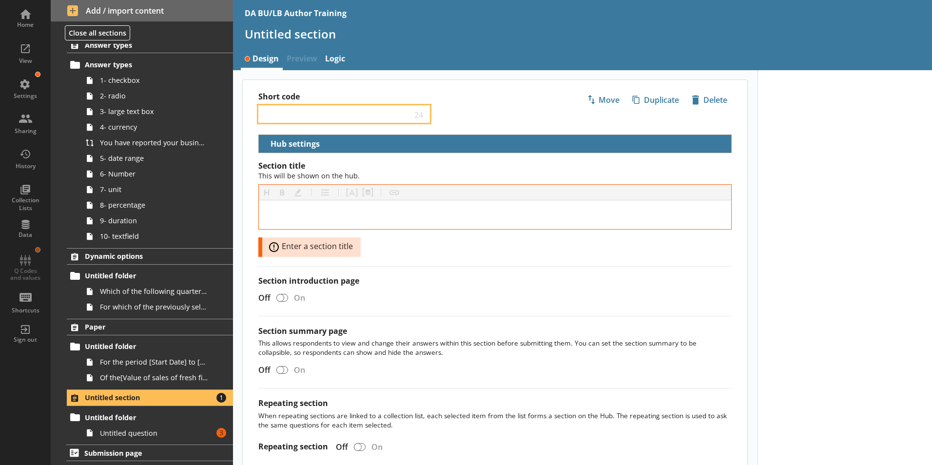
click at [285, 115] on input "Short code" at bounding box center [337, 114] width 149 height 9
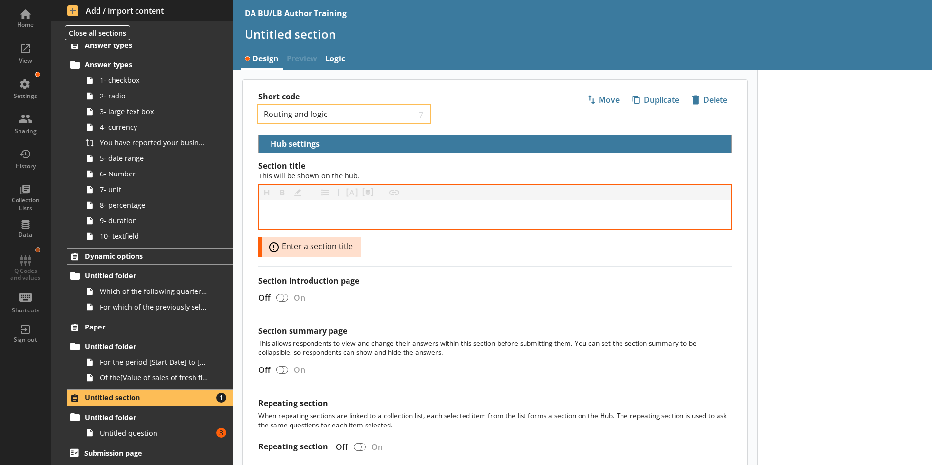
type input "Routing and logic"
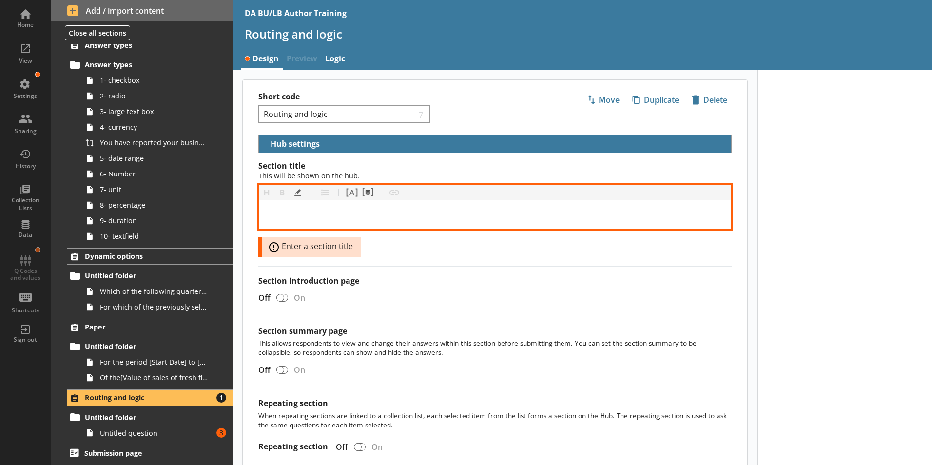
click at [274, 216] on div "[object Object]" at bounding box center [495, 214] width 457 height 13
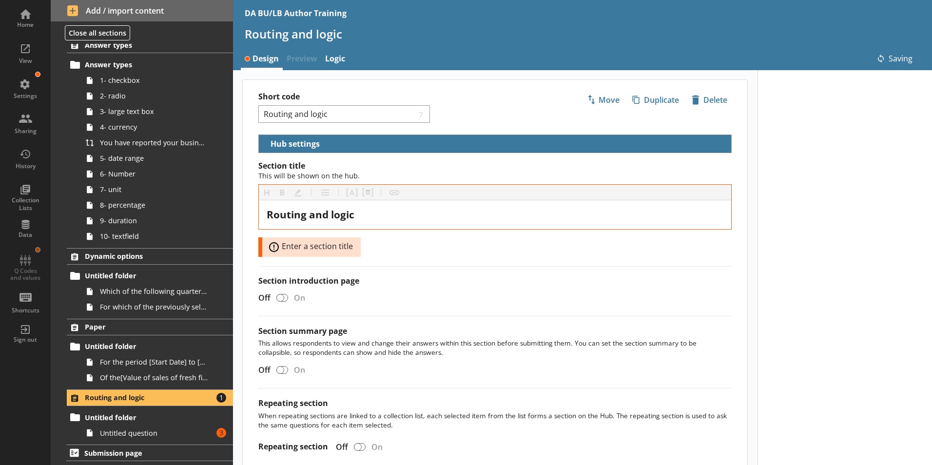
click at [400, 267] on div "Section title This will be shown on the hub. Heading Heading Bold Bold Highligh…" at bounding box center [495, 318] width 505 height 314
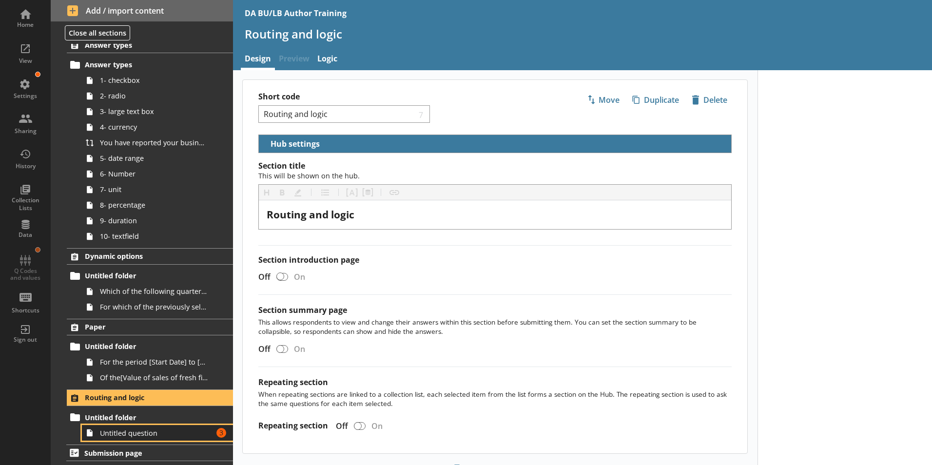
click at [118, 439] on link "Untitled question Amount of errors: 3" at bounding box center [157, 433] width 151 height 16
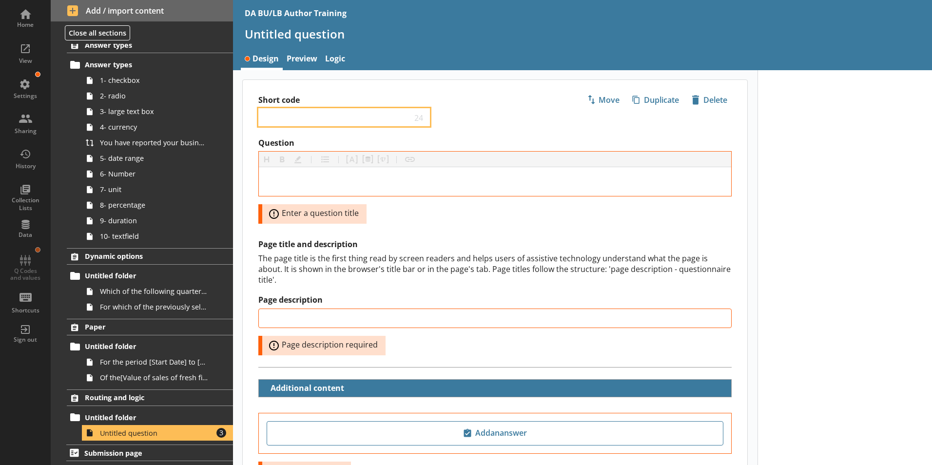
click at [286, 117] on input "Short code" at bounding box center [337, 117] width 149 height 9
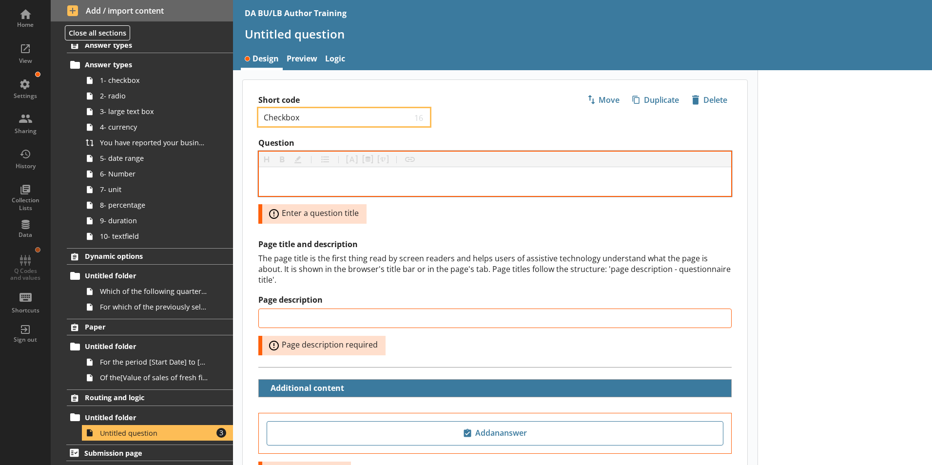
type input "Checkbox"
click at [275, 174] on div at bounding box center [495, 181] width 472 height 29
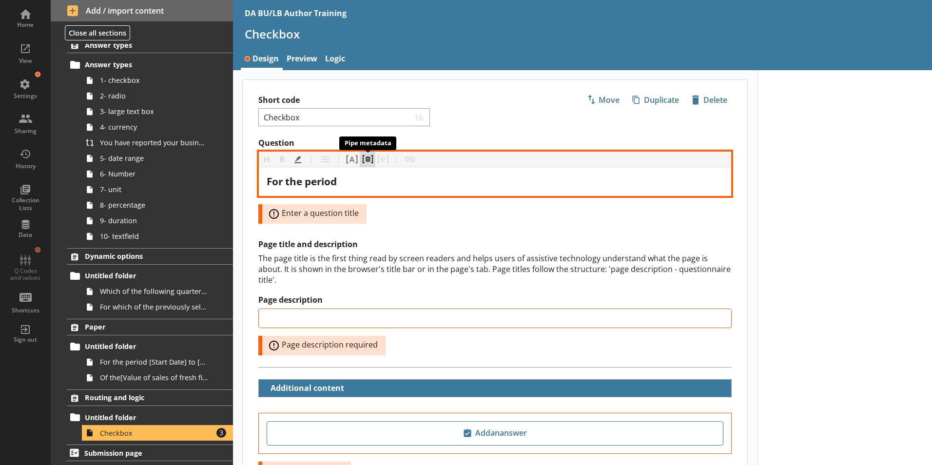
click at [368, 160] on button "Pipe metadata" at bounding box center [368, 160] width 16 height 16
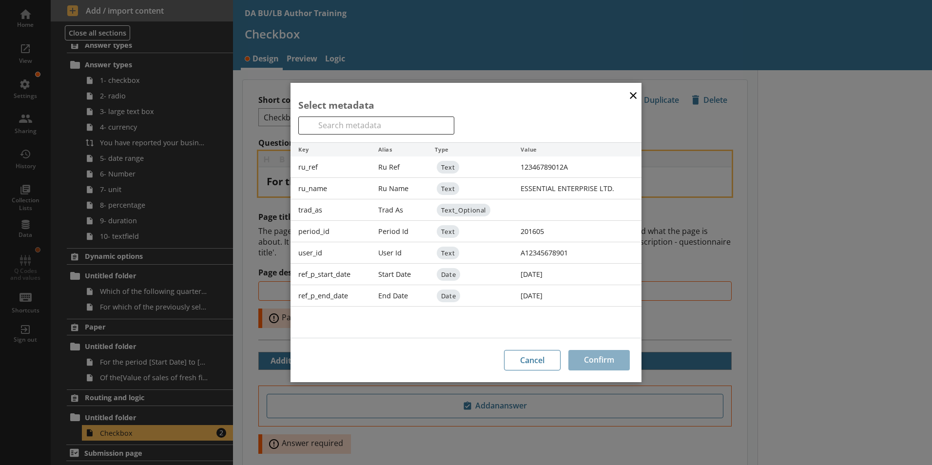
click at [328, 276] on div "ref_p_start_date" at bounding box center [331, 274] width 80 height 21
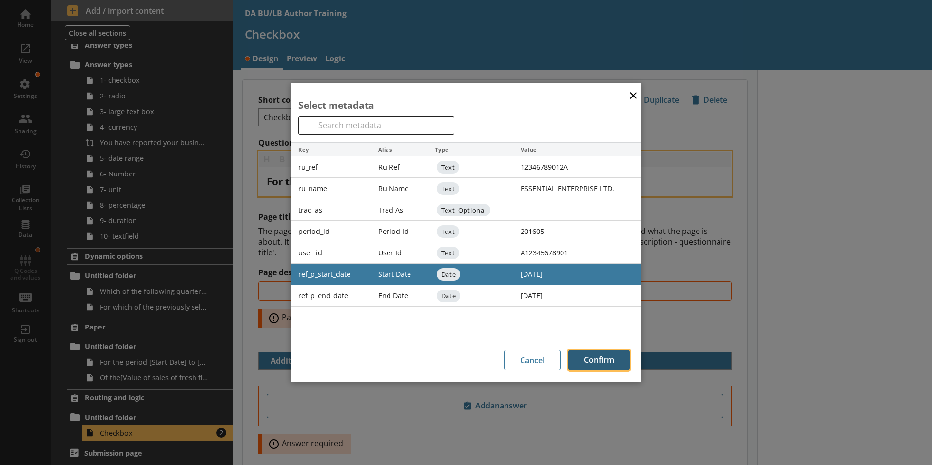
click at [606, 360] on button "Confirm" at bounding box center [598, 360] width 61 height 20
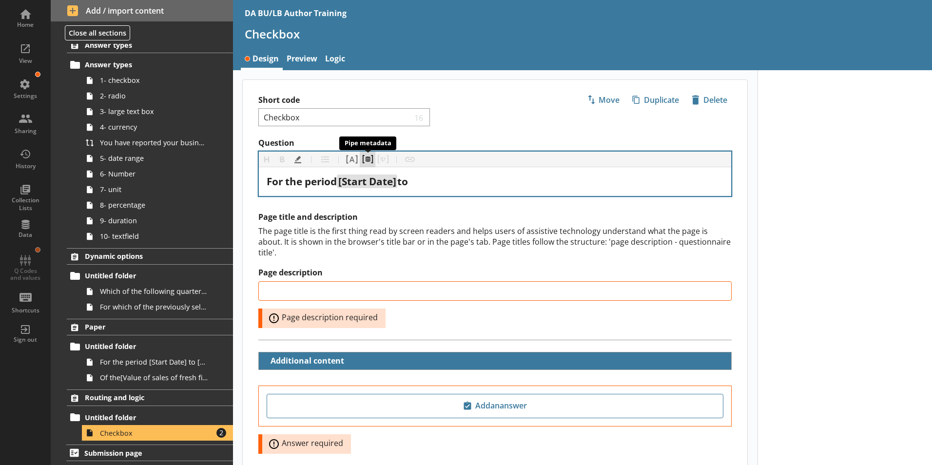
click at [368, 161] on button "Pipe metadata" at bounding box center [368, 160] width 16 height 16
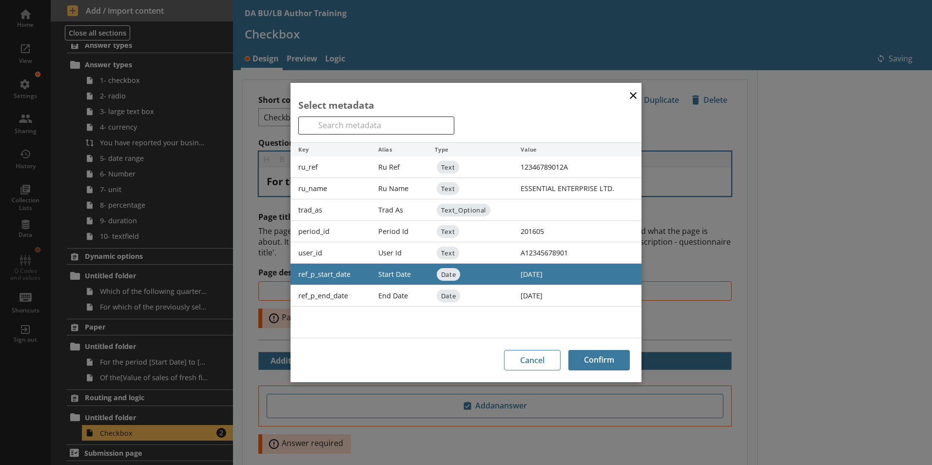
click at [327, 296] on div "ref_p_end_date" at bounding box center [331, 295] width 80 height 21
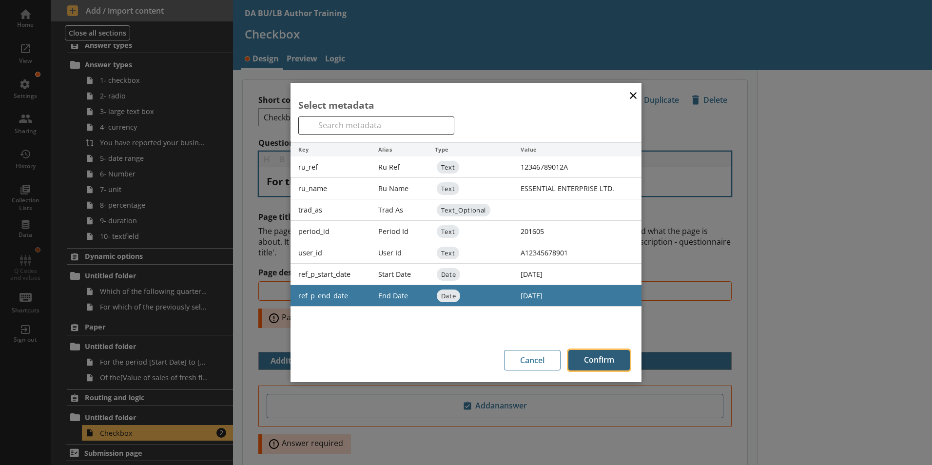
click at [596, 360] on button "Confirm" at bounding box center [598, 360] width 61 height 20
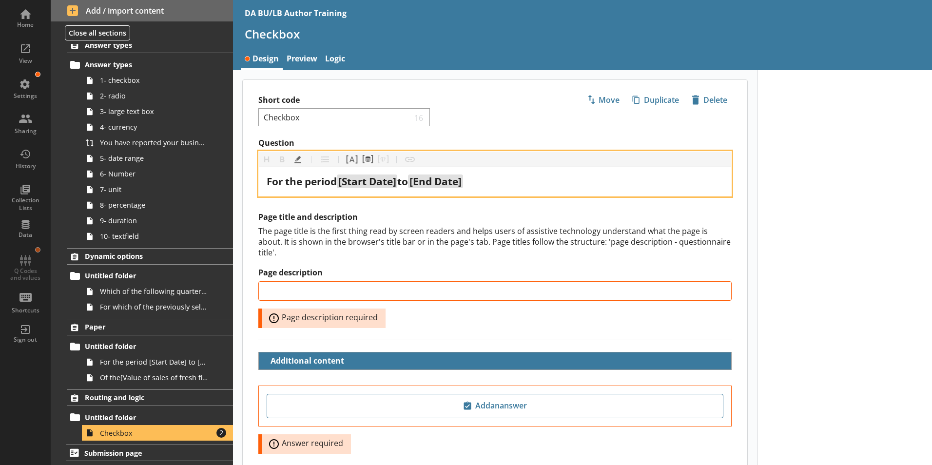
click at [480, 184] on div "For the period [Start Date] to [End Date]" at bounding box center [495, 181] width 457 height 13
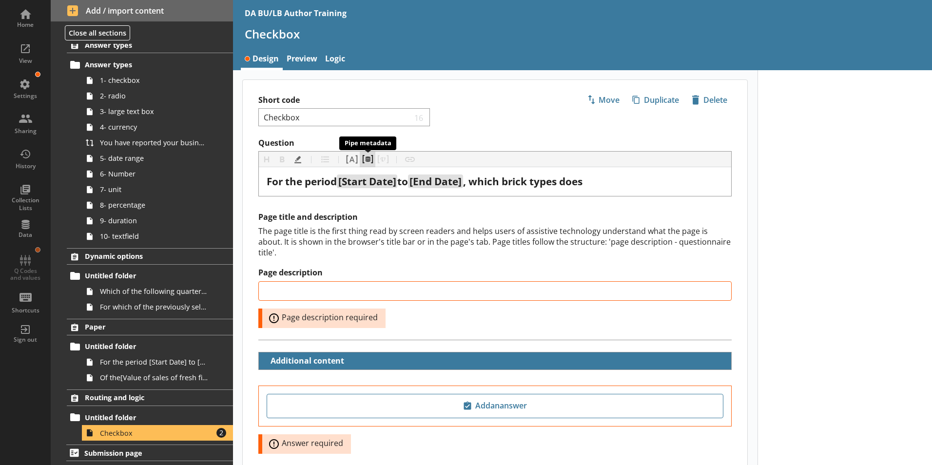
click at [367, 158] on button "Pipe metadata" at bounding box center [368, 160] width 16 height 16
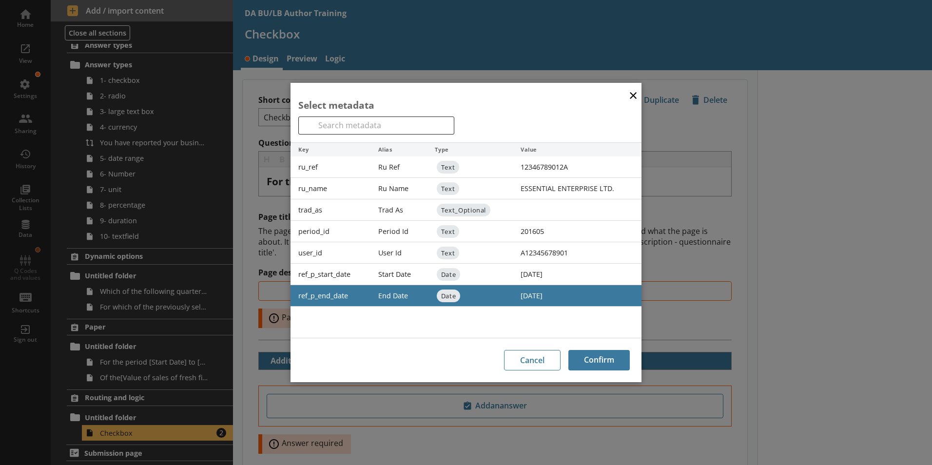
click at [315, 187] on div "ru_name" at bounding box center [331, 188] width 80 height 21
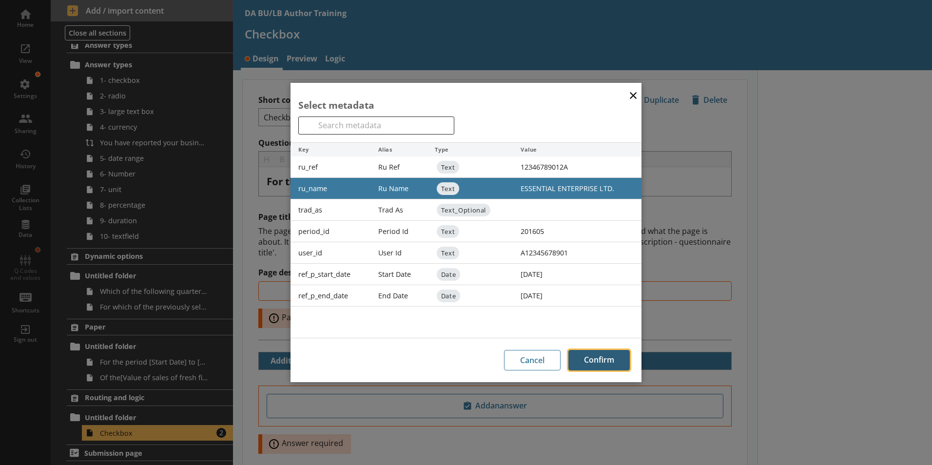
click at [609, 361] on button "Confirm" at bounding box center [598, 360] width 61 height 20
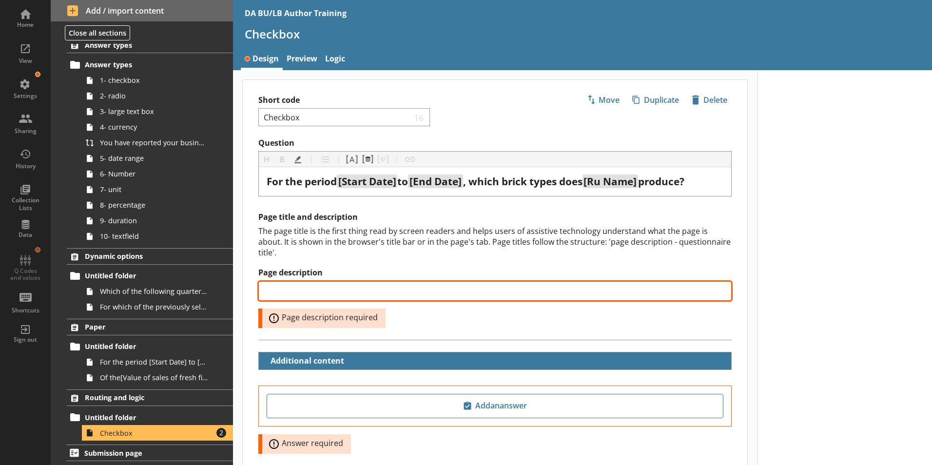
click at [342, 281] on input "Page description" at bounding box center [494, 290] width 473 height 19
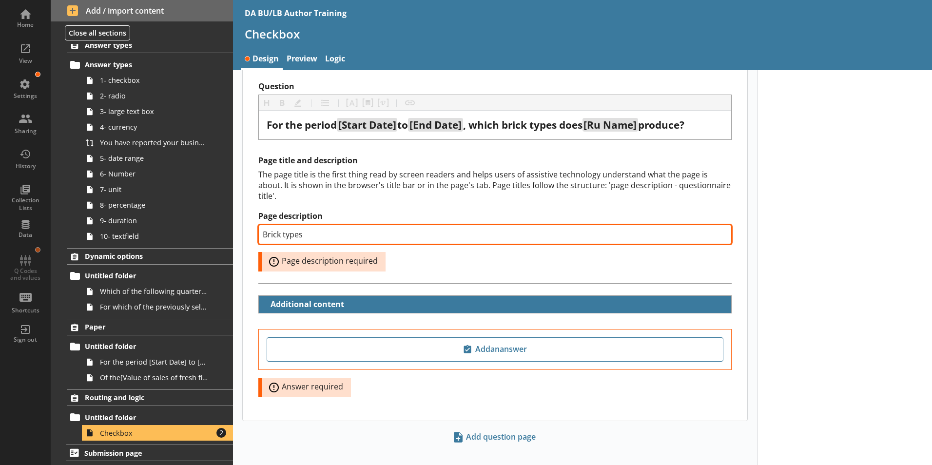
scroll to position [58, 0]
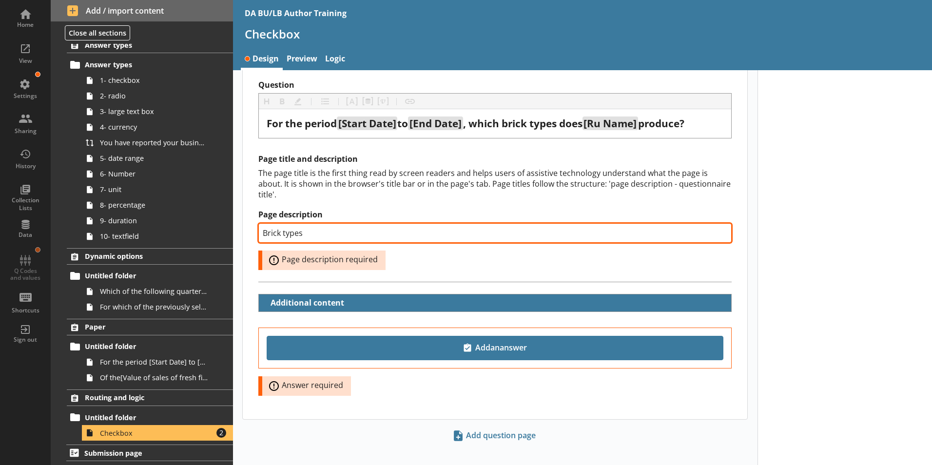
type input "Brick types"
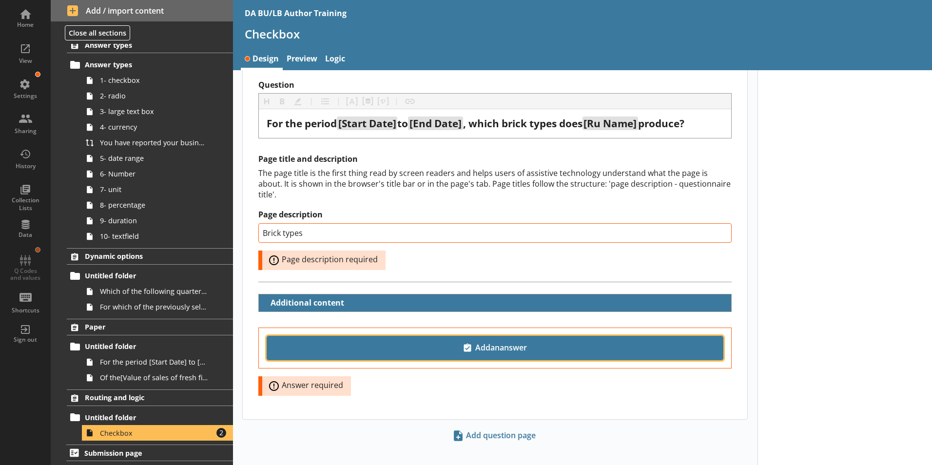
click at [472, 340] on span "Add an answer" at bounding box center [495, 348] width 448 height 16
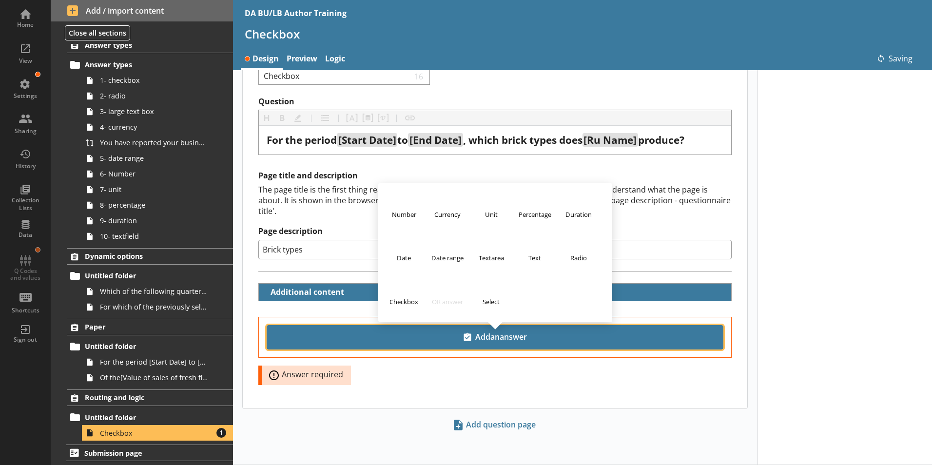
scroll to position [31, 0]
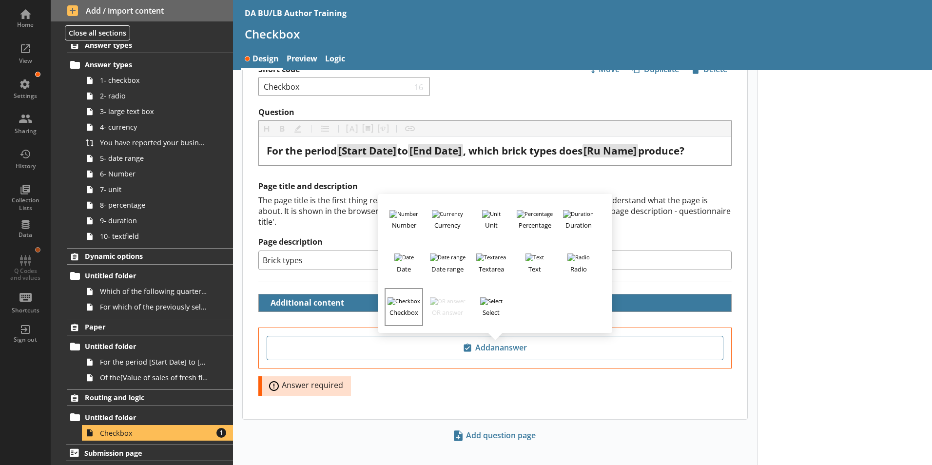
click at [404, 305] on h3 "Checkbox" at bounding box center [404, 311] width 36 height 12
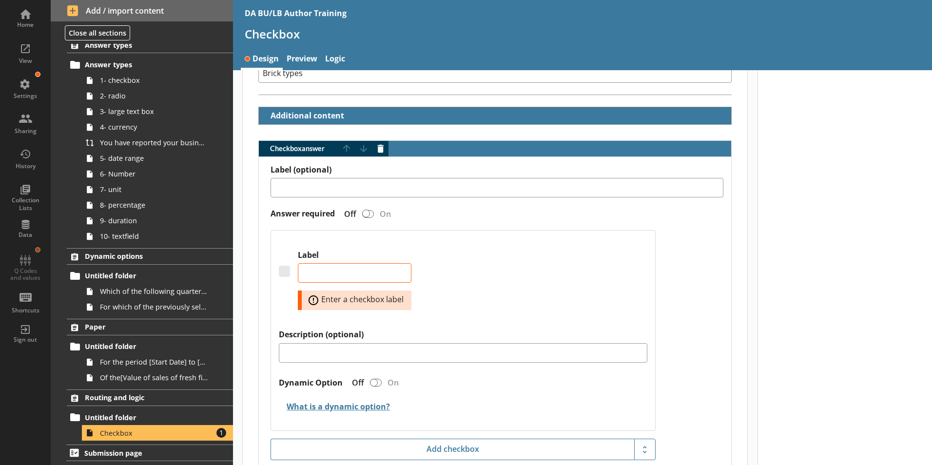
scroll to position [226, 0]
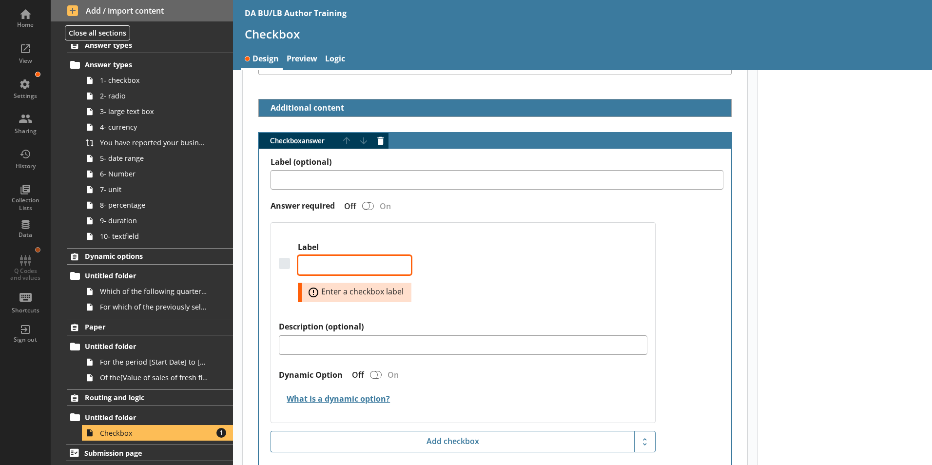
click at [326, 255] on textarea "Label" at bounding box center [355, 264] width 114 height 19
type textarea "x"
type textarea "C"
type textarea "x"
type textarea "Co"
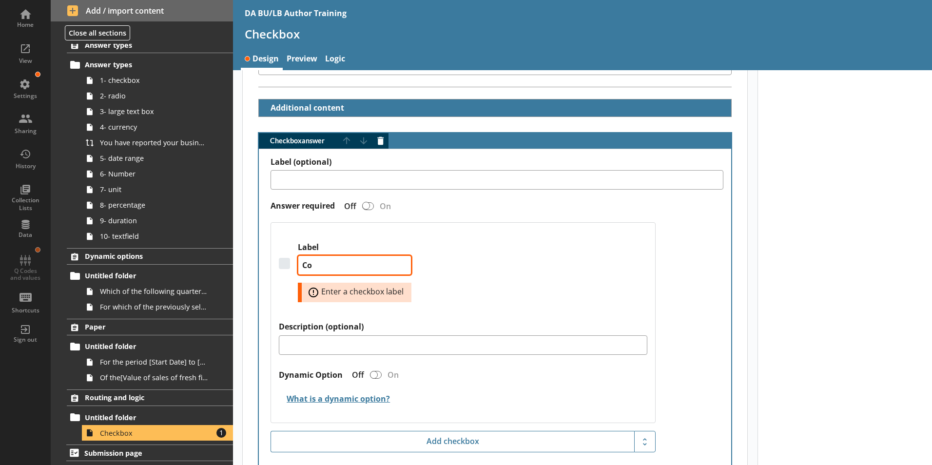
type textarea "x"
type textarea "Com"
type textarea "x"
type textarea "Comm"
type textarea "x"
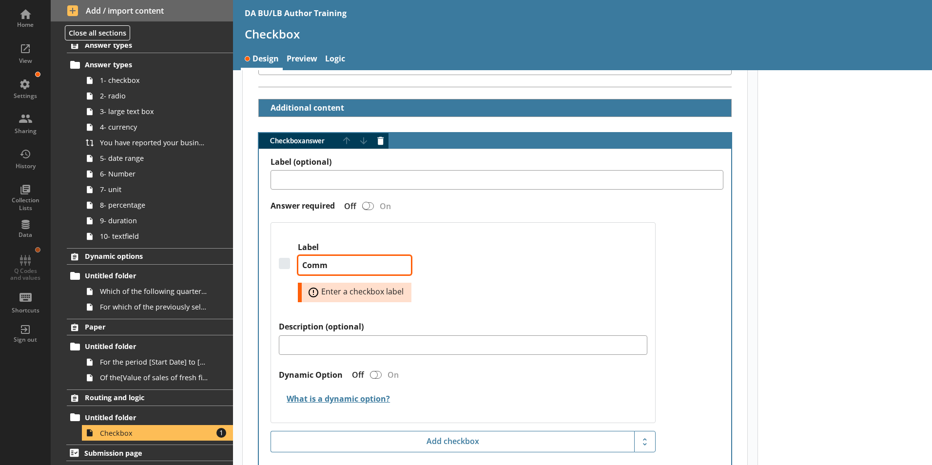
type textarea "Commo"
type textarea "x"
type textarea "Common"
type textarea "x"
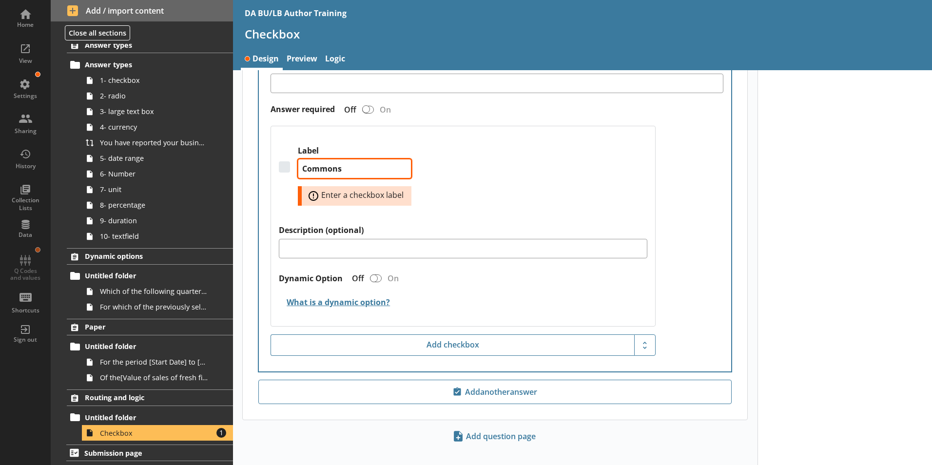
scroll to position [323, 0]
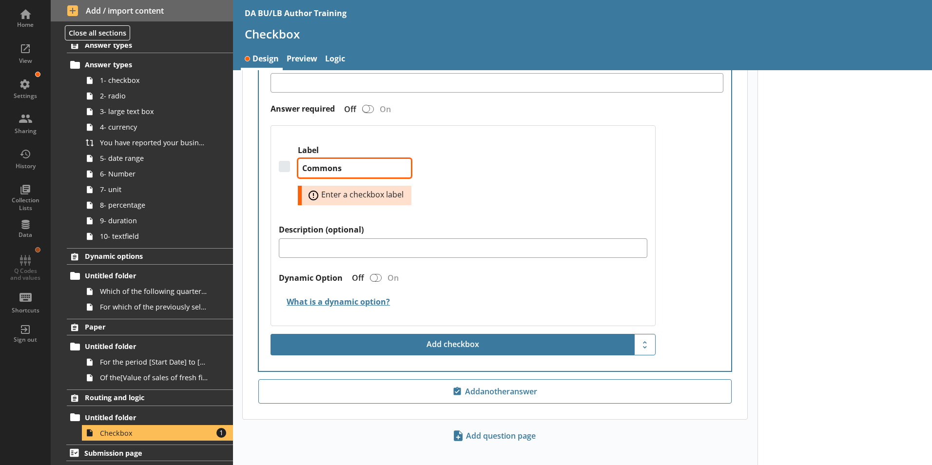
type textarea "Commons"
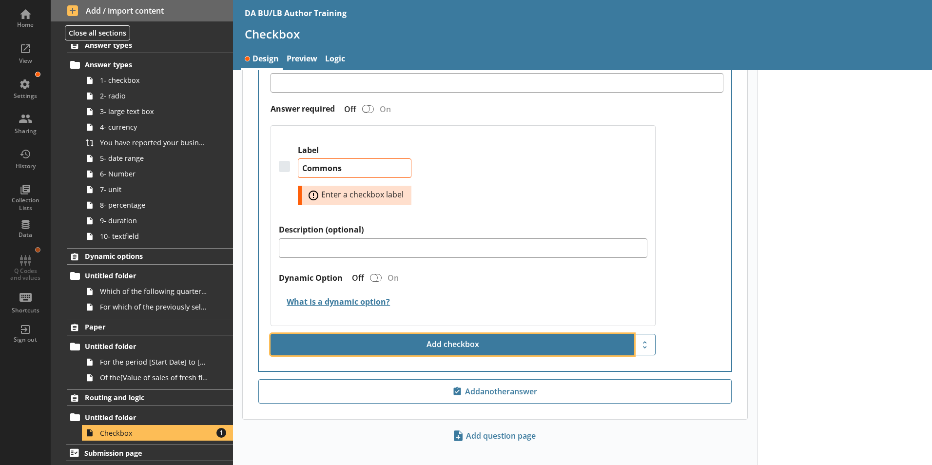
click at [431, 342] on button "Add checkbox" at bounding box center [453, 344] width 364 height 21
type textarea "x"
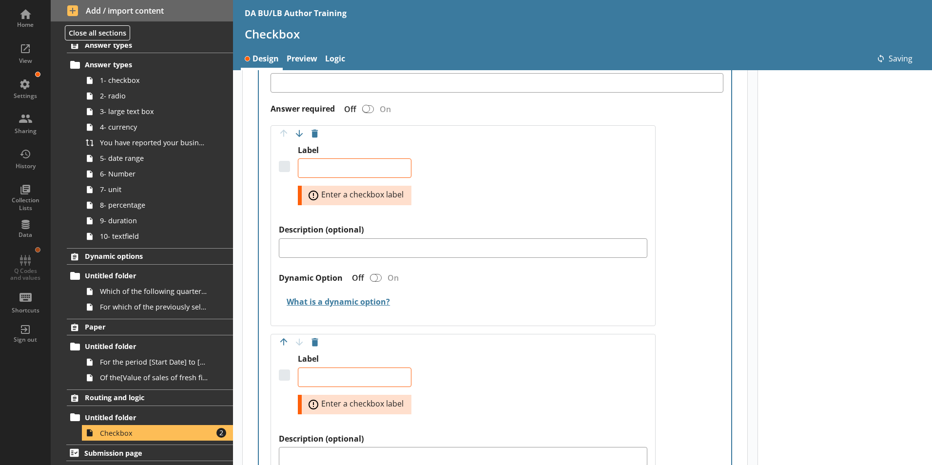
type textarea "x"
type textarea "Commons"
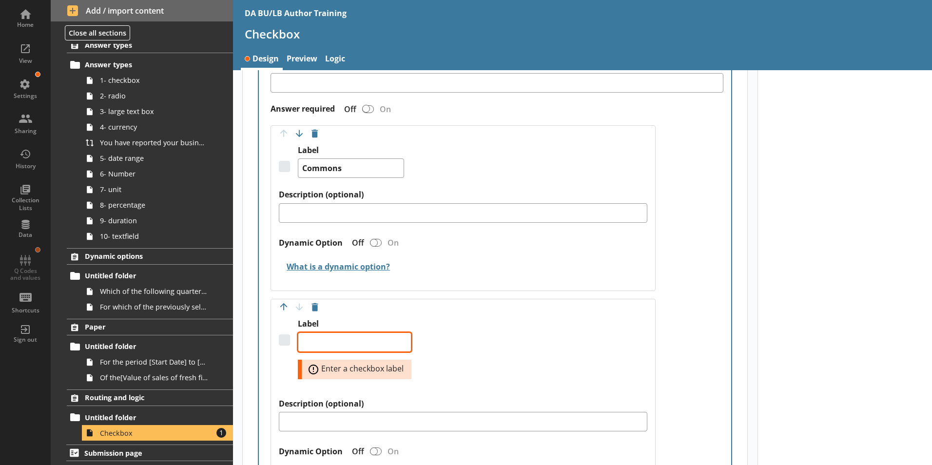
click at [320, 332] on textarea "Label" at bounding box center [355, 341] width 114 height 19
type textarea "x"
type textarea "F"
type textarea "x"
type textarea "Fa"
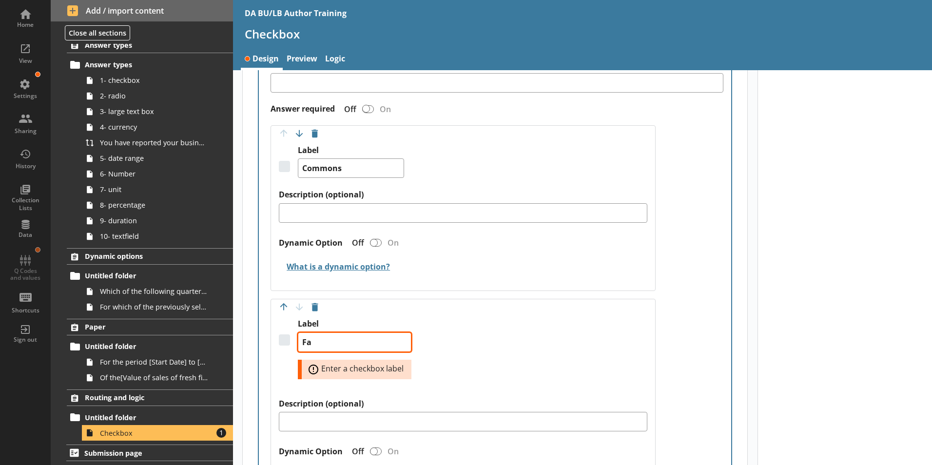
type textarea "x"
type textarea "Fac"
type textarea "x"
type textarea "Faci"
type textarea "x"
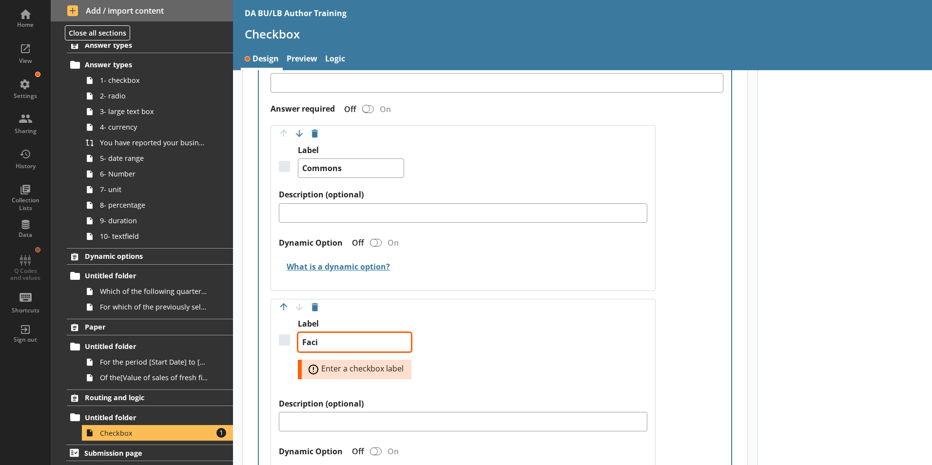
type textarea "Facin"
type textarea "x"
type textarea "Facing"
type textarea "x"
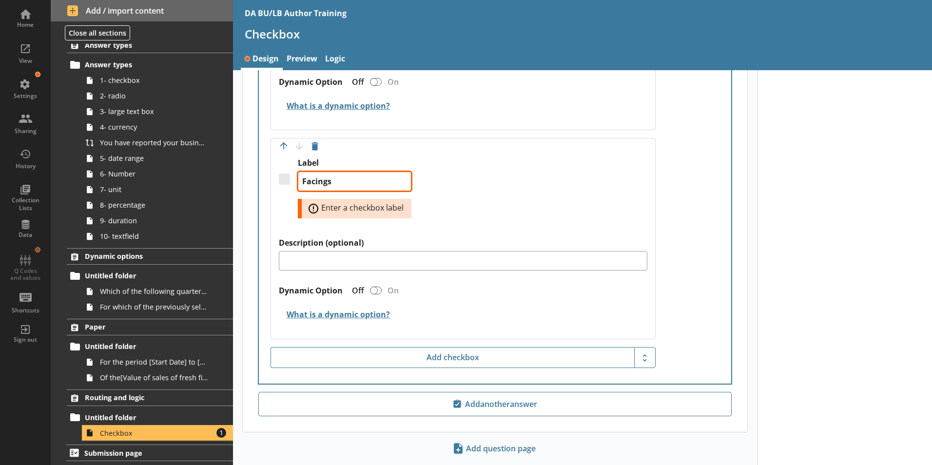
scroll to position [496, 0]
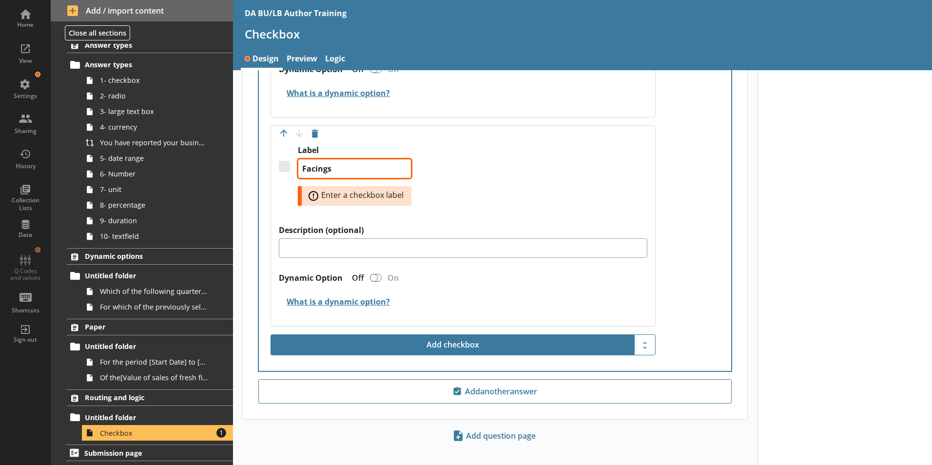
type textarea "Facings"
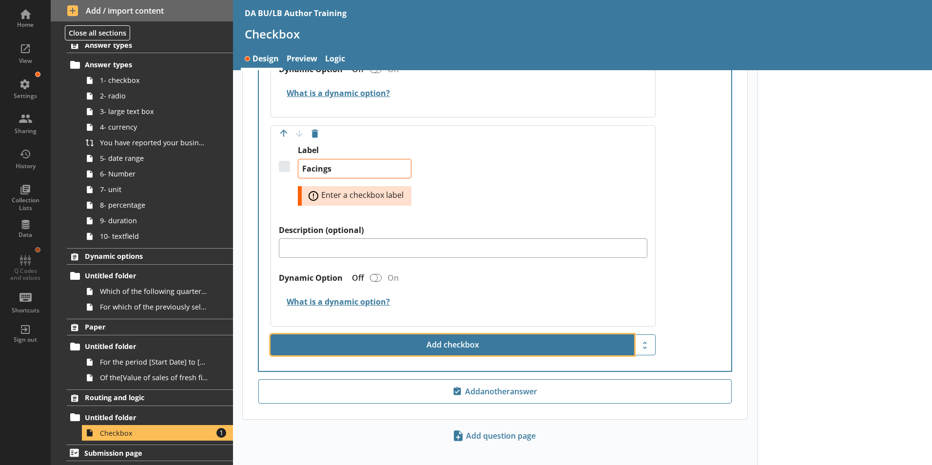
click at [448, 338] on button "Add checkbox" at bounding box center [453, 344] width 364 height 21
type textarea "x"
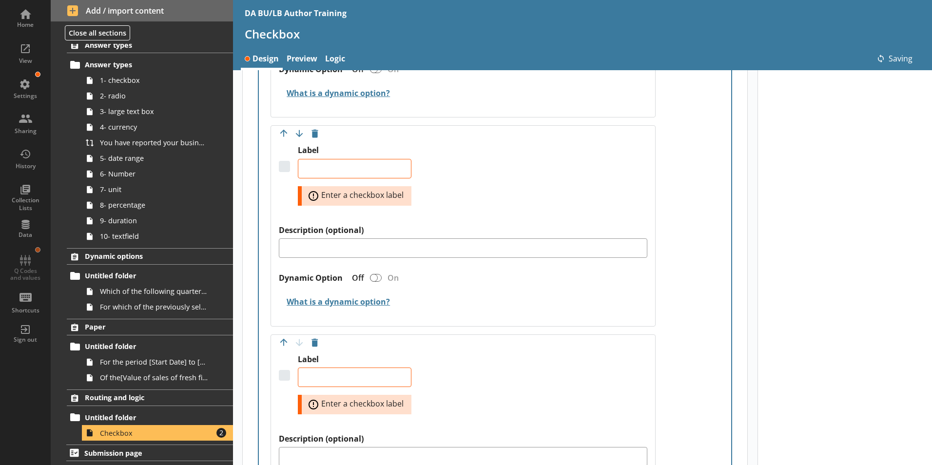
type textarea "x"
type textarea "Facings"
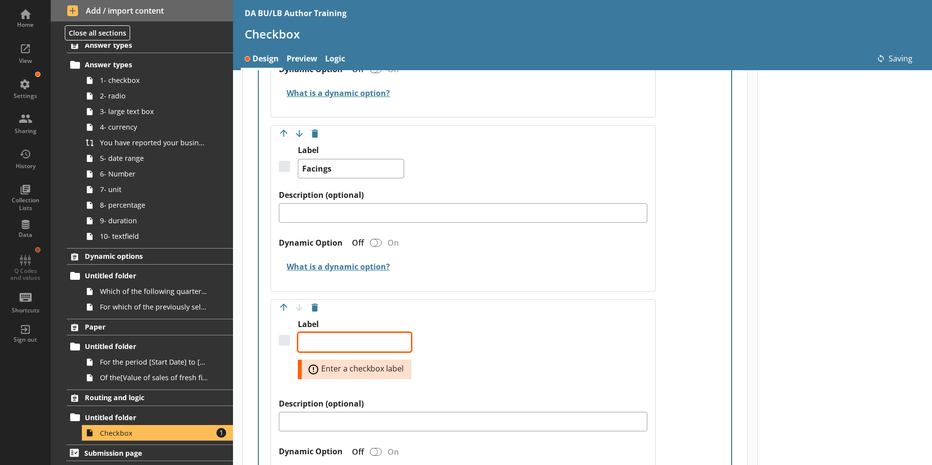
click at [352, 335] on textarea "Label" at bounding box center [355, 341] width 114 height 19
type textarea "x"
type textarea "A"
type textarea "x"
type textarea "Ae"
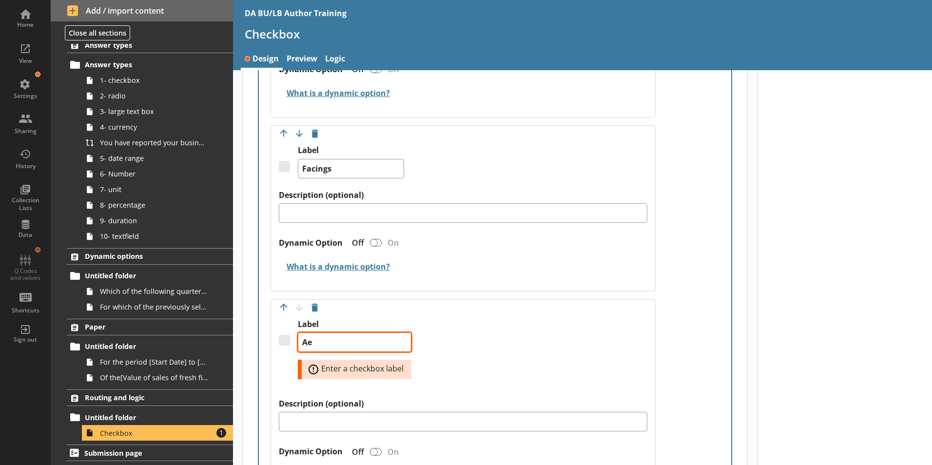
type textarea "x"
type textarea "Aer"
type textarea "x"
type textarea "Aera"
type textarea "x"
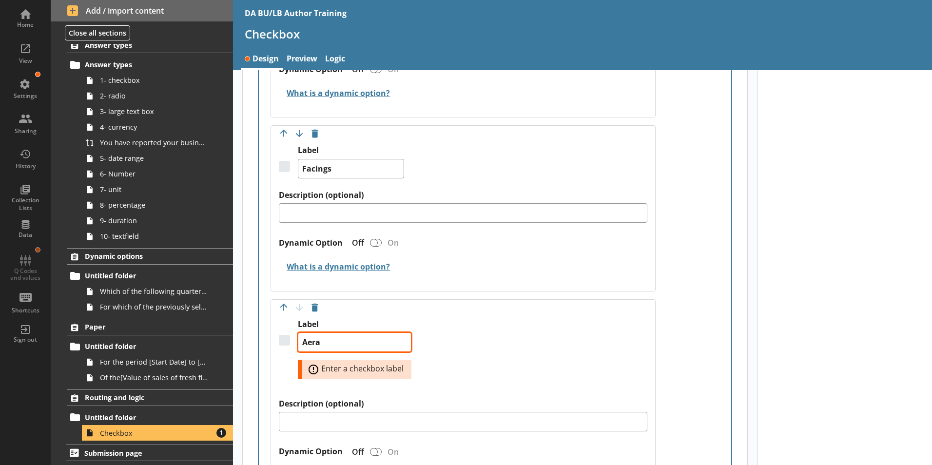
type textarea "Aerat"
type textarea "x"
type textarea "Aerate"
type textarea "x"
type textarea "Aerated"
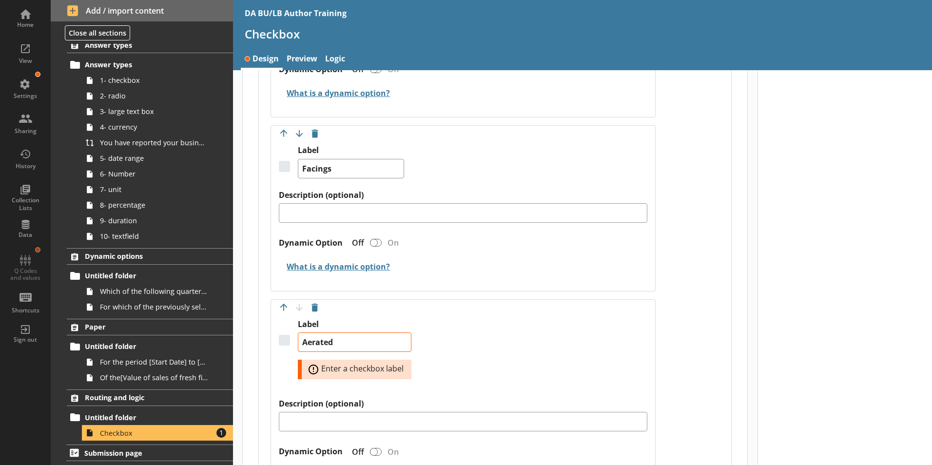
click at [678, 339] on div "Label (optional) Answer required Off On Move answer up Move answer down Delete …" at bounding box center [495, 212] width 472 height 666
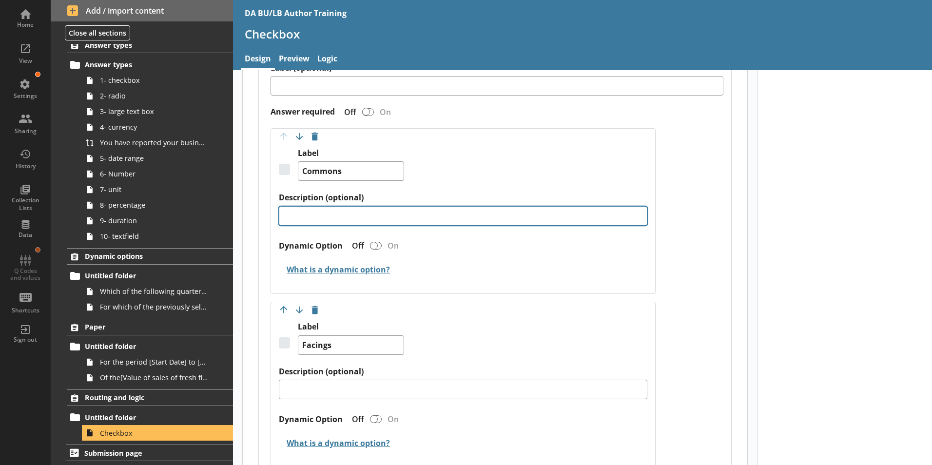
scroll to position [245, 0]
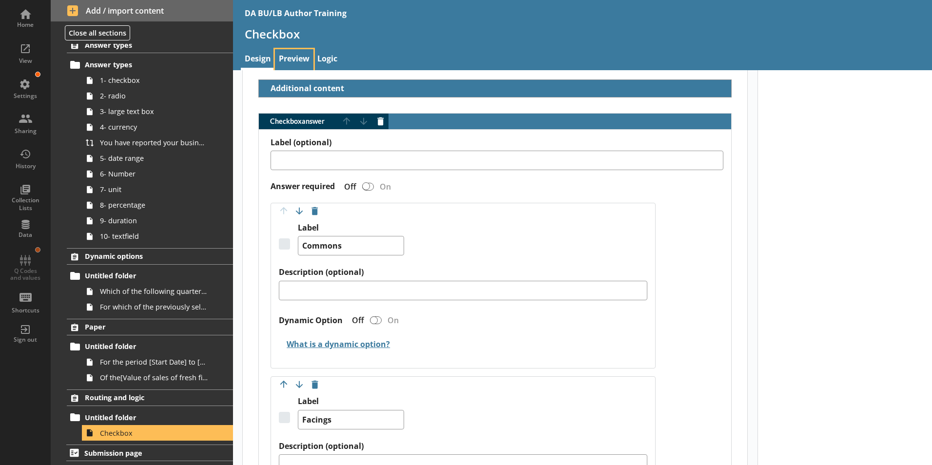
click at [296, 56] on link "Preview" at bounding box center [294, 59] width 39 height 21
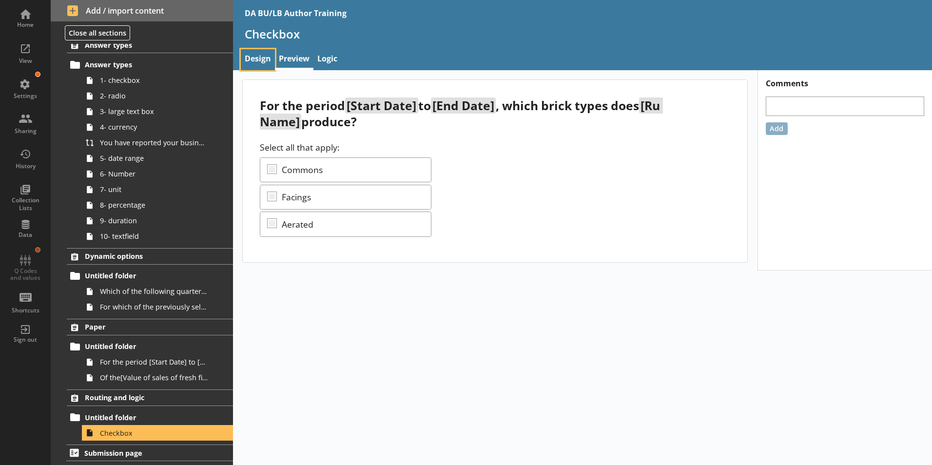
click at [258, 58] on link "Design" at bounding box center [258, 59] width 34 height 21
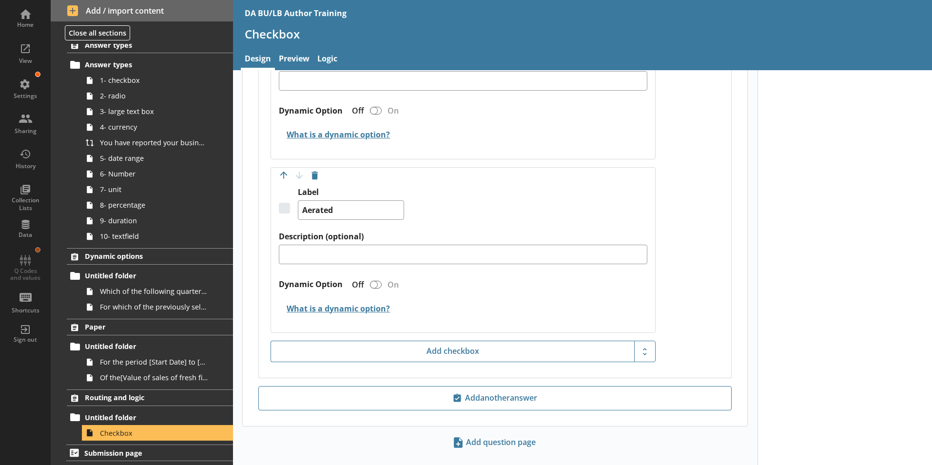
scroll to position [635, 0]
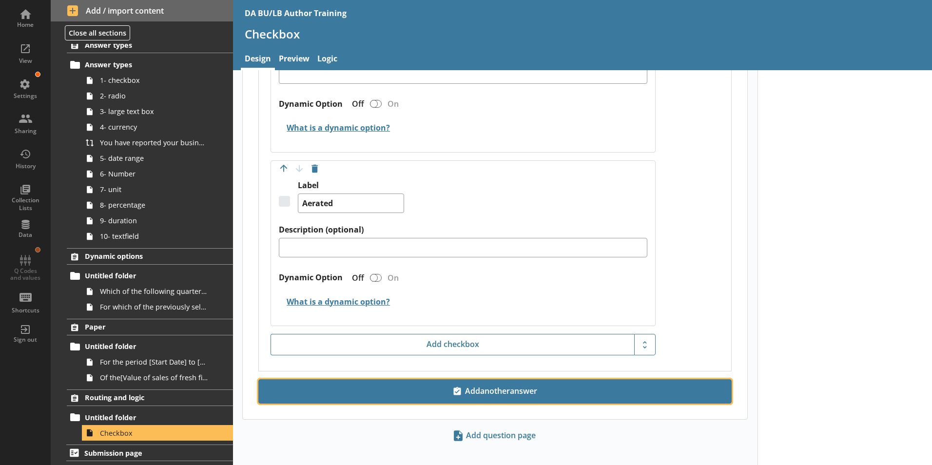
click at [501, 384] on span "Add another answer" at bounding box center [495, 392] width 465 height 16
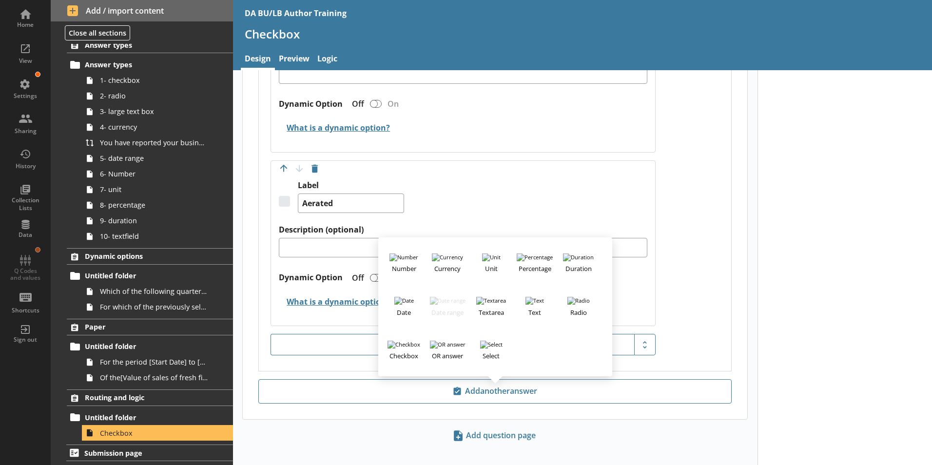
click at [690, 252] on div "Label (optional) Answer required Off On Move answer up Move answer down Delete …" at bounding box center [495, 55] width 472 height 631
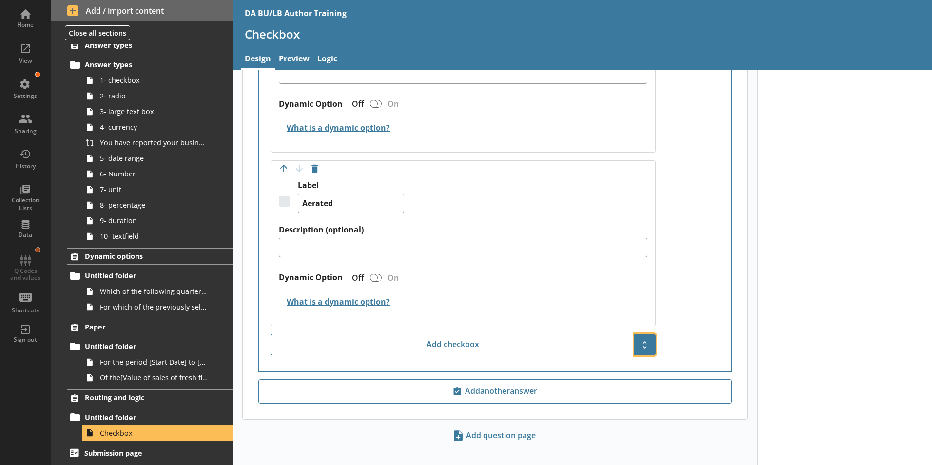
click at [641, 337] on span "Show additional options" at bounding box center [645, 345] width 16 height 16
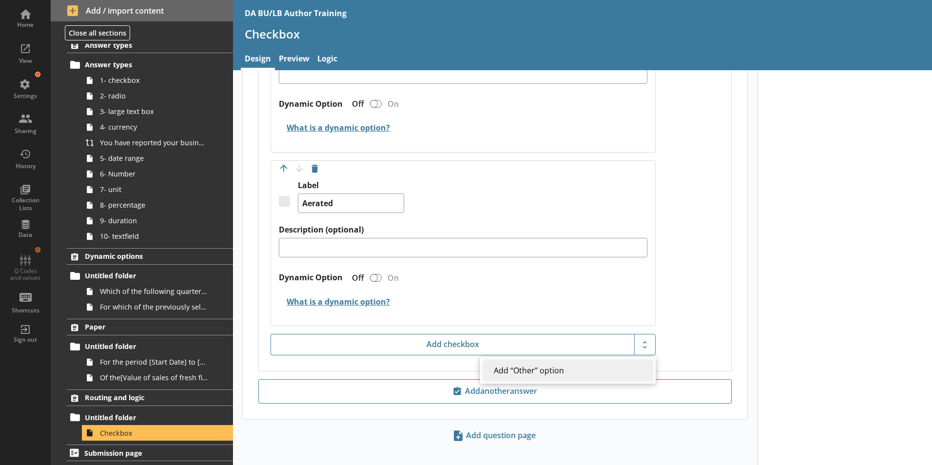
click at [699, 282] on div "Label (optional) Answer required Off On Move answer up Move answer down Delete …" at bounding box center [495, 55] width 472 height 631
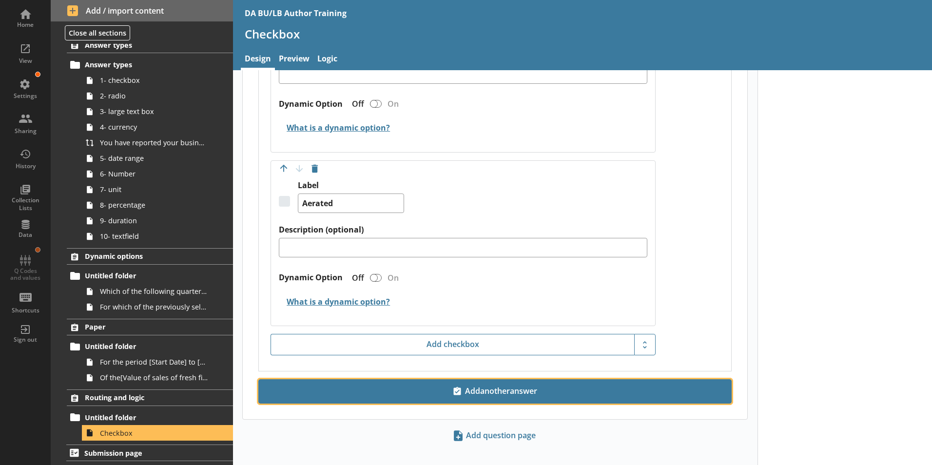
click at [500, 384] on span "Add another answer" at bounding box center [495, 392] width 465 height 16
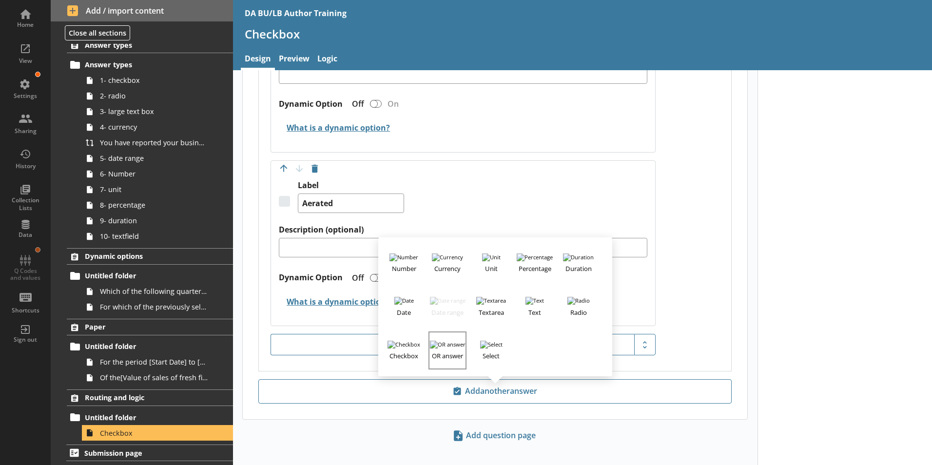
click at [445, 349] on h3 "OR answer" at bounding box center [447, 355] width 36 height 12
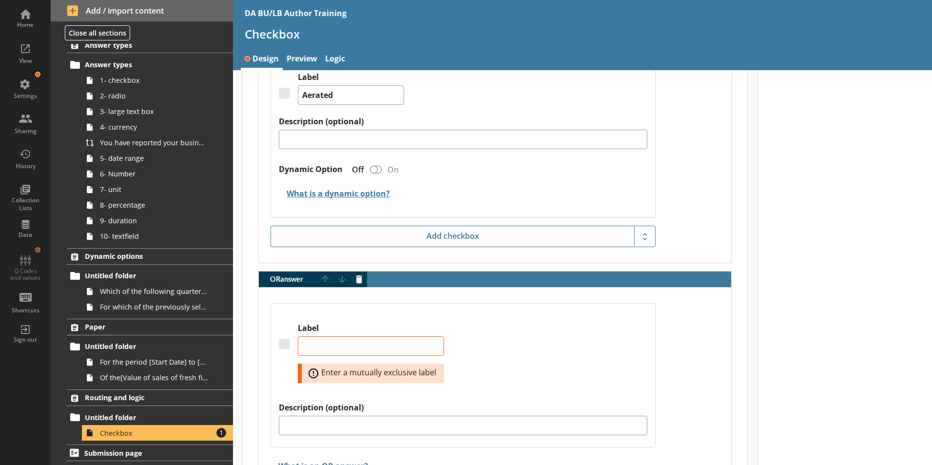
scroll to position [816, 0]
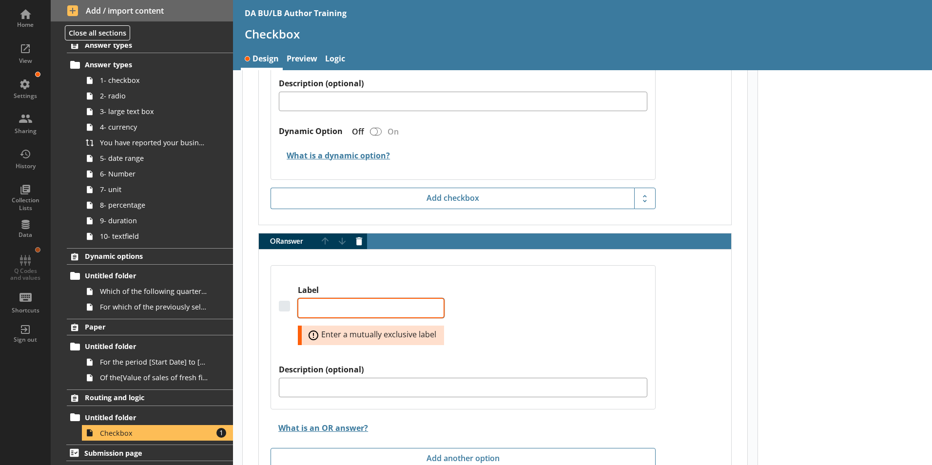
drag, startPoint x: 345, startPoint y: 301, endPoint x: 360, endPoint y: 299, distance: 15.2
click at [346, 301] on textarea "Label" at bounding box center [371, 307] width 146 height 19
type textarea "x"
type textarea "N"
type textarea "x"
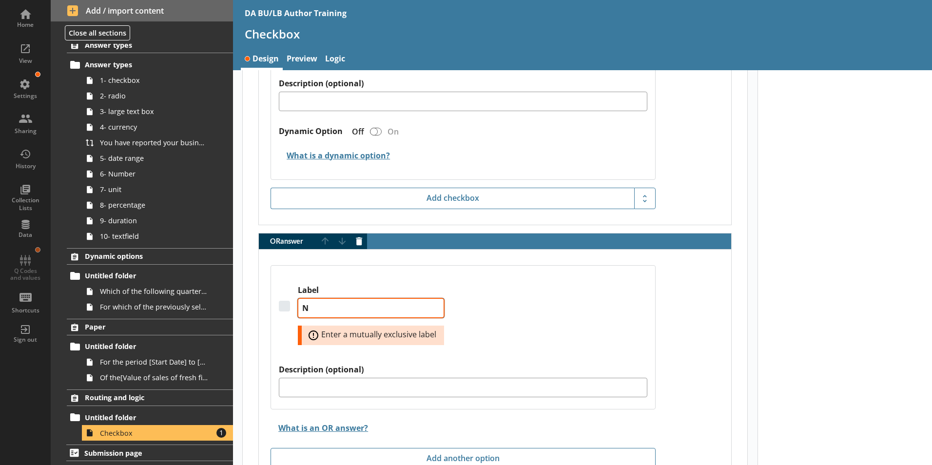
type textarea "No"
type textarea "x"
type textarea "Non"
type textarea "x"
type textarea "None"
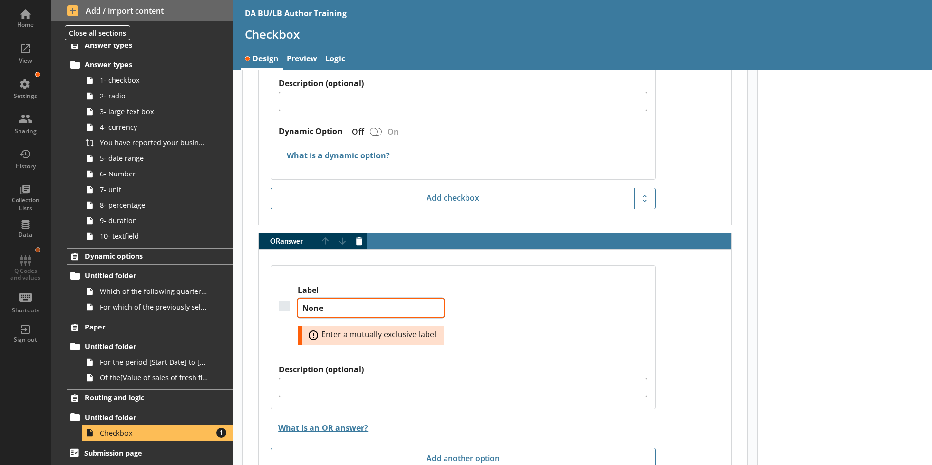
type textarea "x"
type textarea "None"
type textarea "x"
type textarea "None o"
type textarea "x"
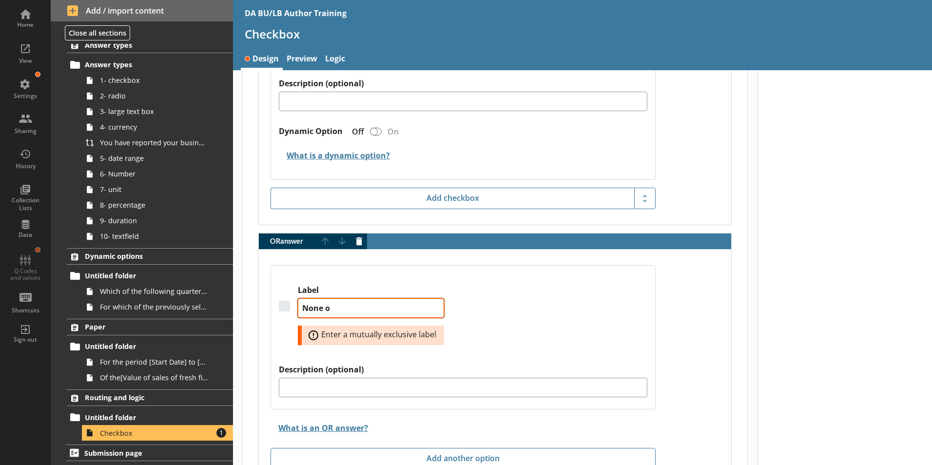
type textarea "None of"
type textarea "x"
type textarea "None of"
type textarea "x"
type textarea "None of t"
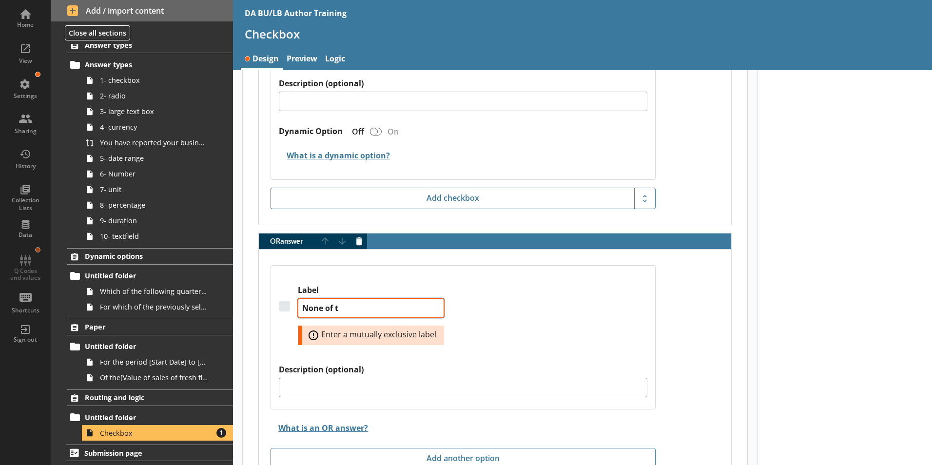
type textarea "x"
type textarea "None of th"
type textarea "x"
type textarea "None of the"
type textarea "x"
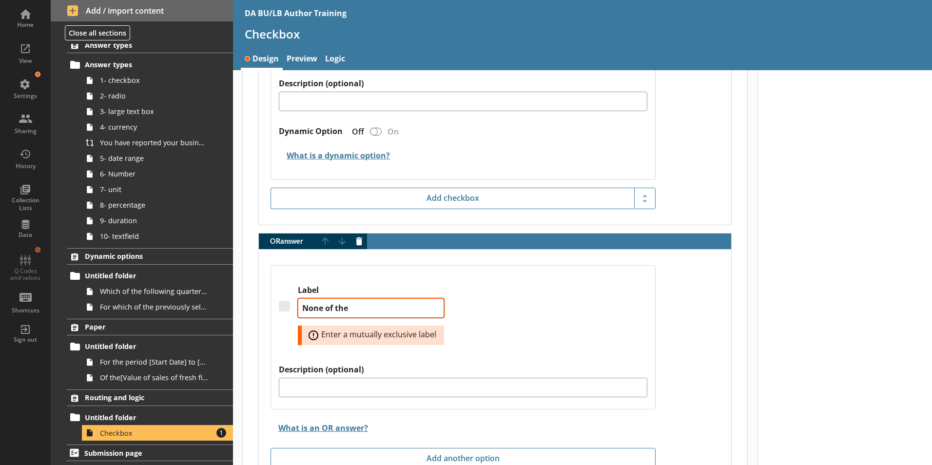
type textarea "None of the"
type textarea "x"
type textarea "None of the a"
type textarea "x"
type textarea "None of the ab"
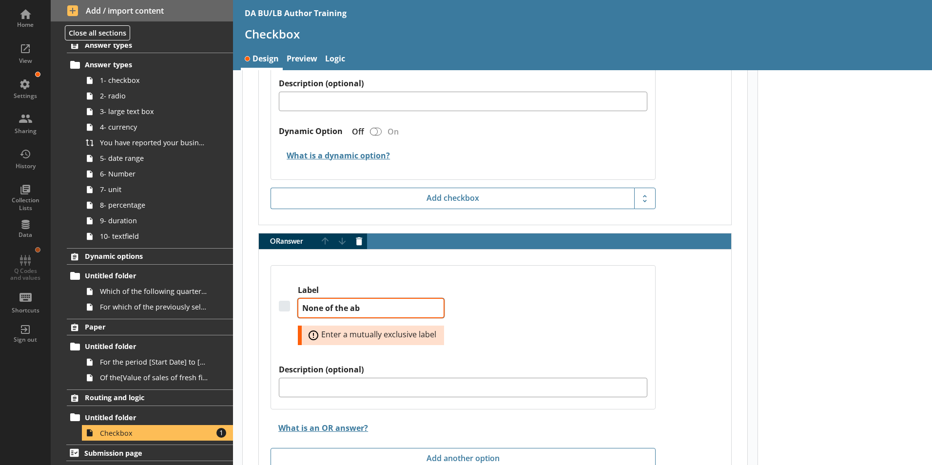
type textarea "x"
type textarea "None of the abo"
type textarea "x"
type textarea "None of the abov"
type textarea "x"
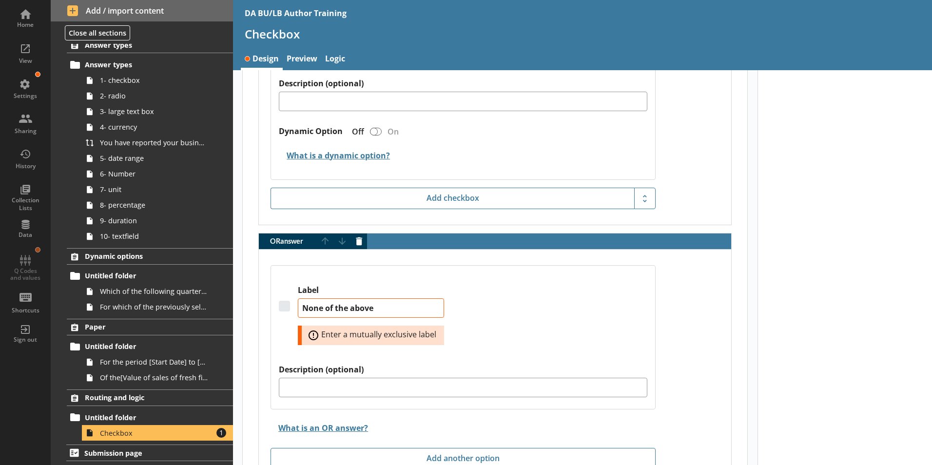
type textarea "None of the above"
click at [507, 338] on div "Label None of the above Error: Enter a mutually exclusive label" at bounding box center [463, 324] width 369 height 79
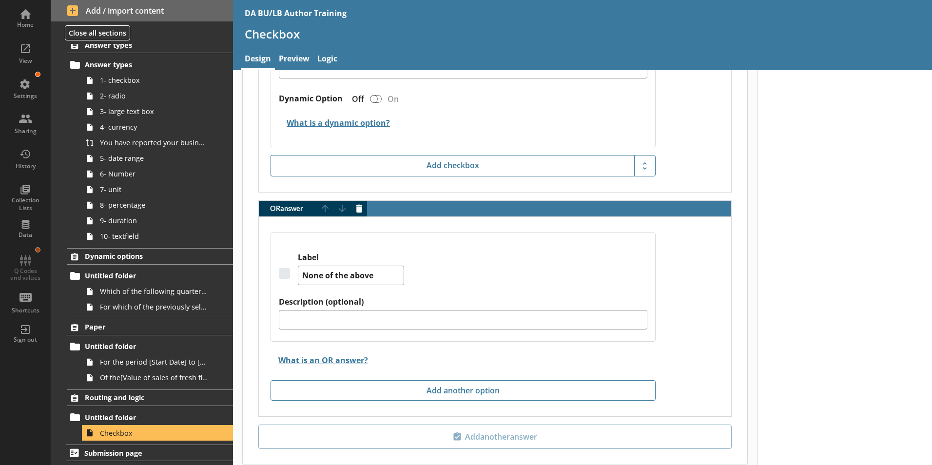
scroll to position [894, 0]
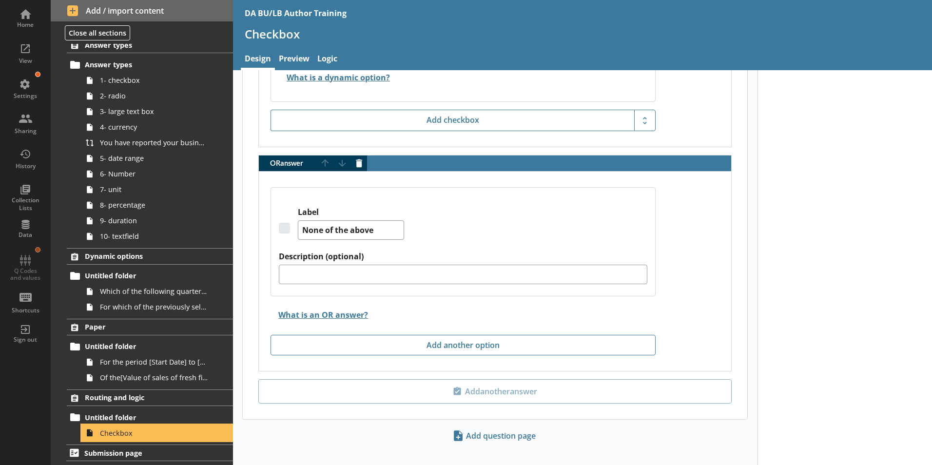
click at [116, 430] on span "Checkbox" at bounding box center [154, 432] width 108 height 9
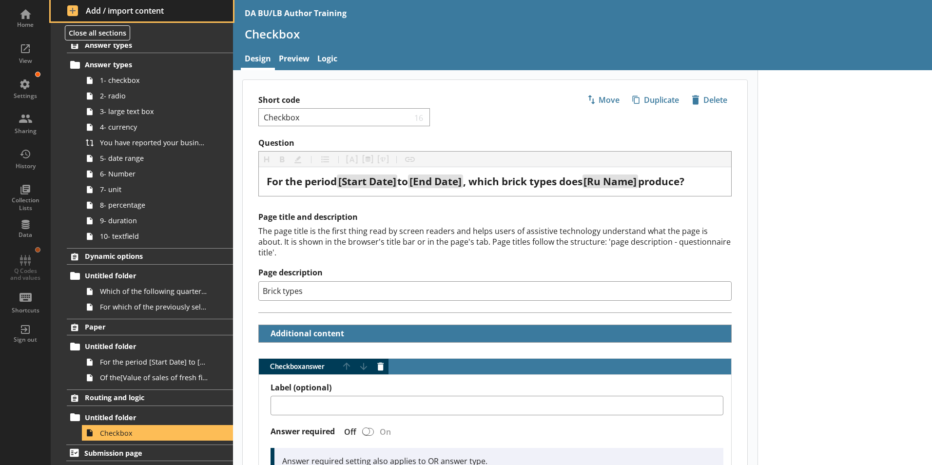
click at [88, 7] on span "Add / import content" at bounding box center [142, 10] width 150 height 11
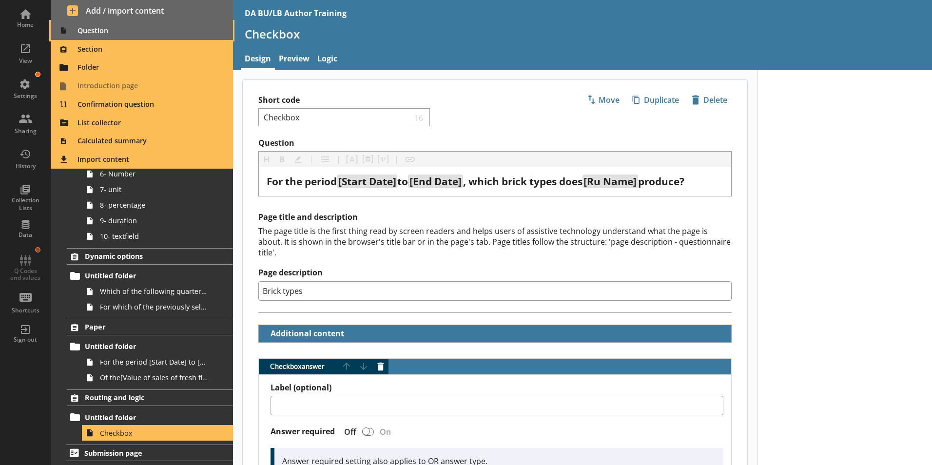
click at [94, 25] on span "Question" at bounding box center [142, 31] width 171 height 16
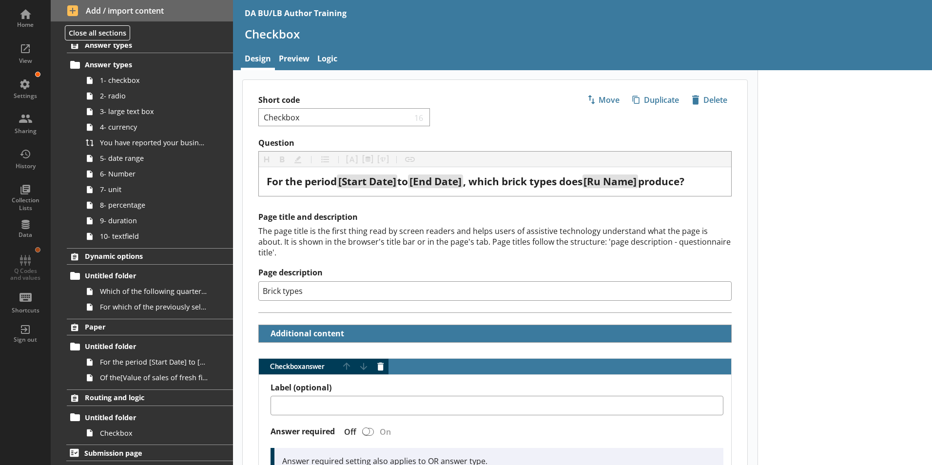
type textarea "x"
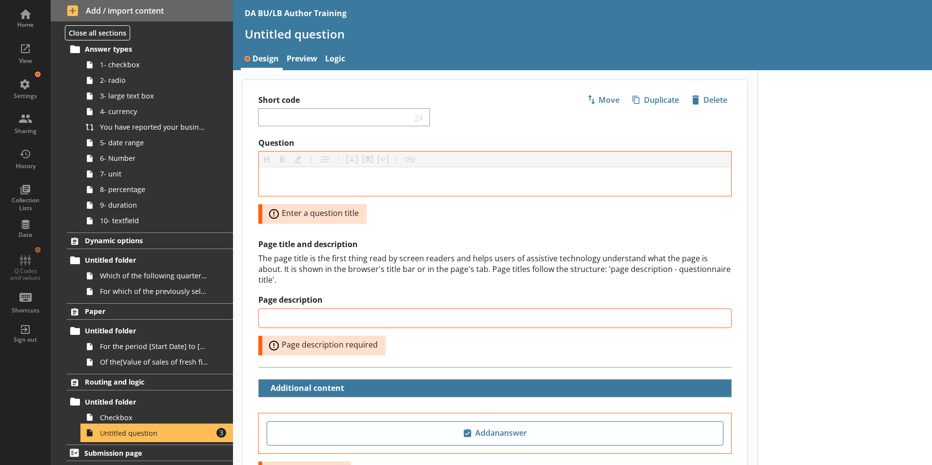
click at [120, 433] on span "Untitled question" at bounding box center [154, 432] width 108 height 9
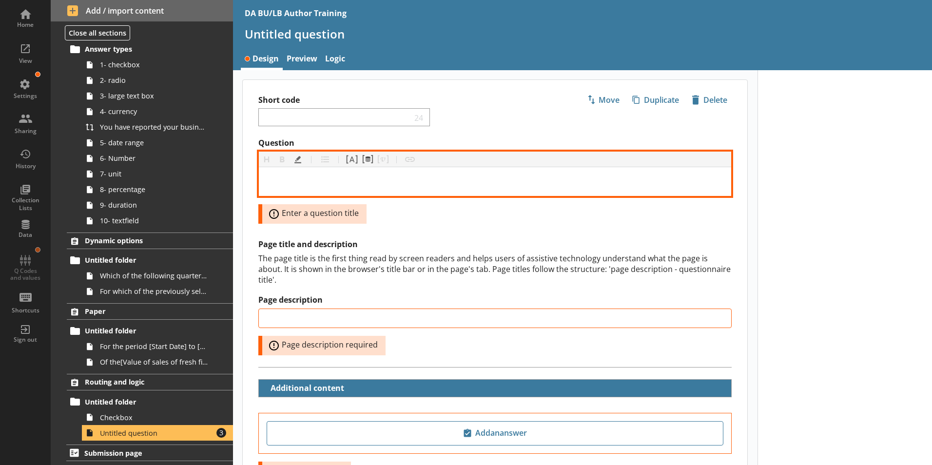
click at [297, 183] on div "Question" at bounding box center [495, 181] width 457 height 13
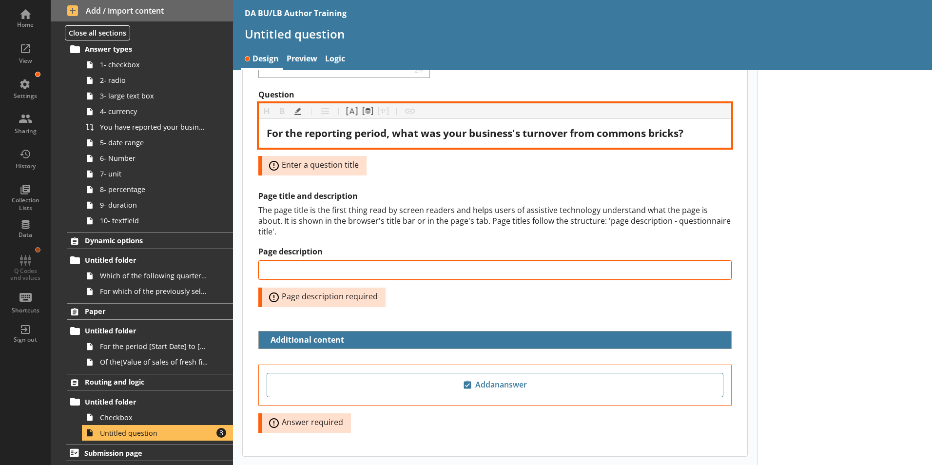
scroll to position [49, 0]
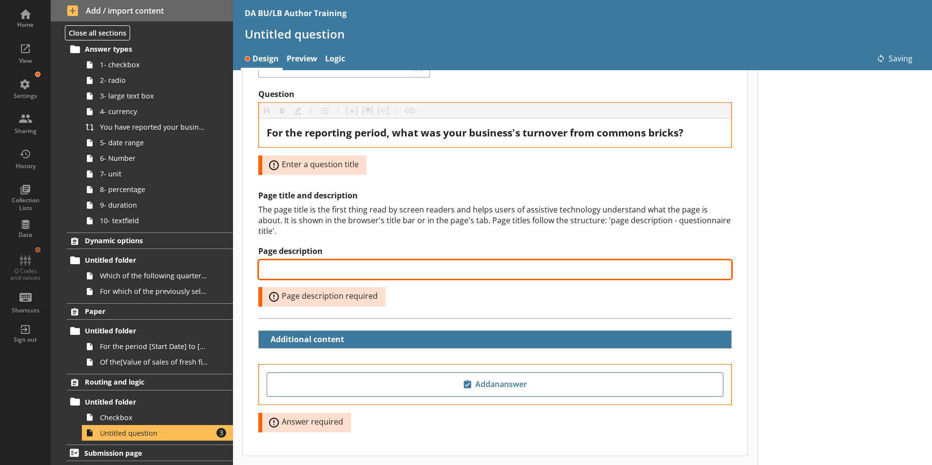
click at [299, 260] on input "Page description" at bounding box center [494, 269] width 473 height 19
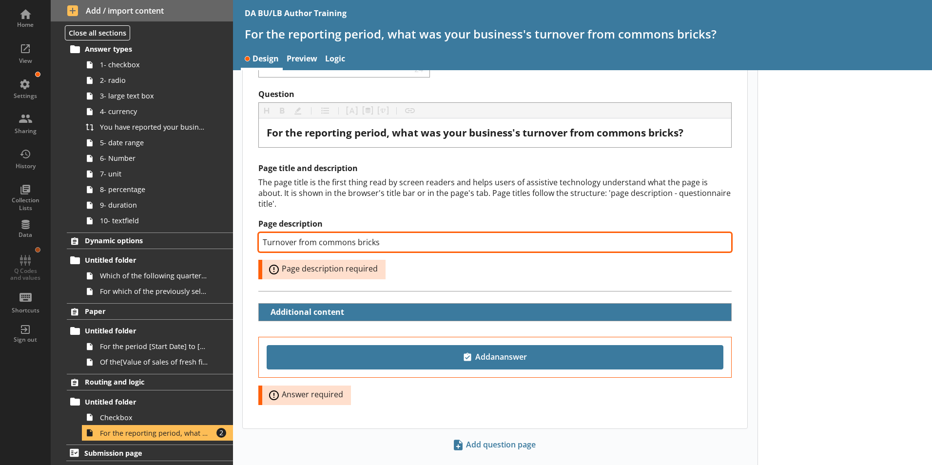
type input "Turnover from commons bricks"
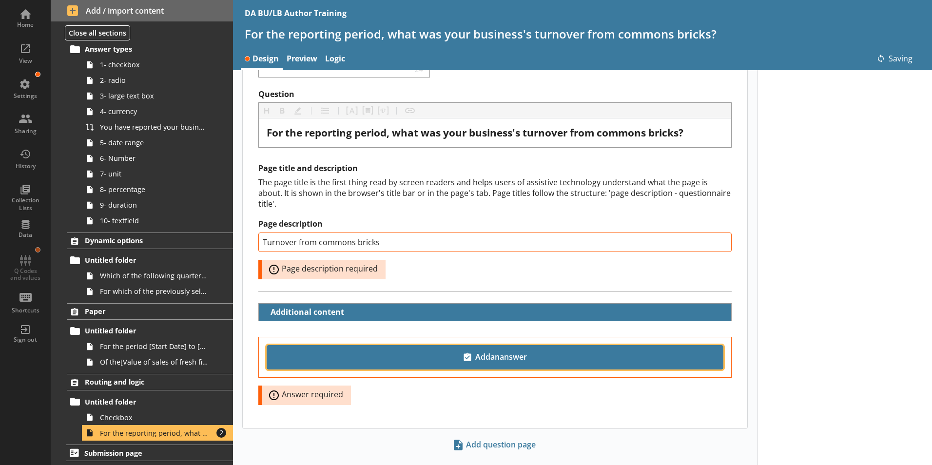
click at [517, 350] on span "Add an answer" at bounding box center [495, 358] width 448 height 16
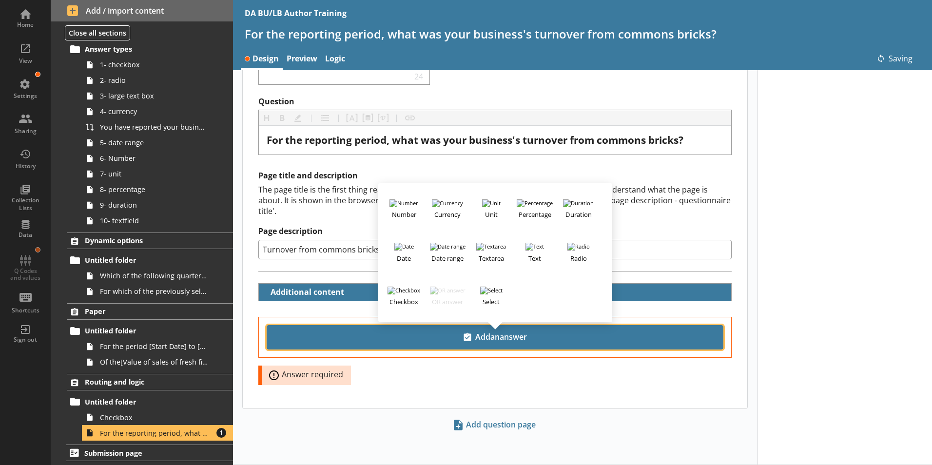
scroll to position [31, 0]
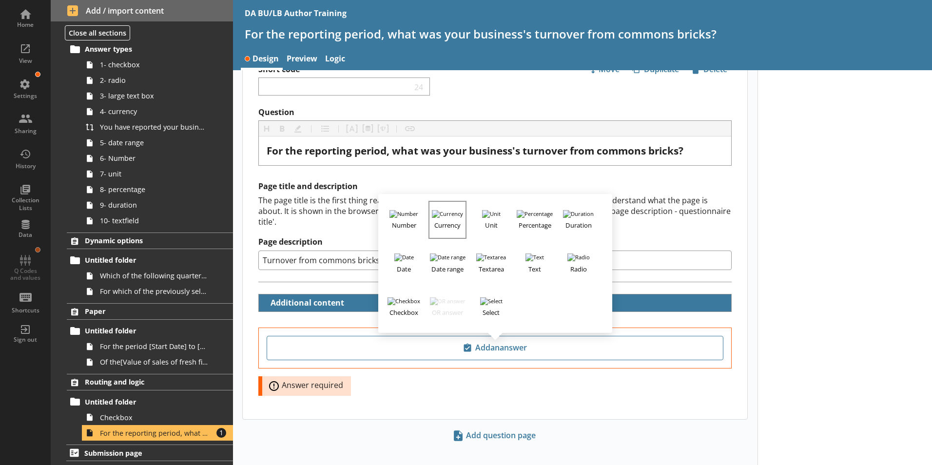
click at [439, 218] on h3 "Currency" at bounding box center [447, 224] width 36 height 12
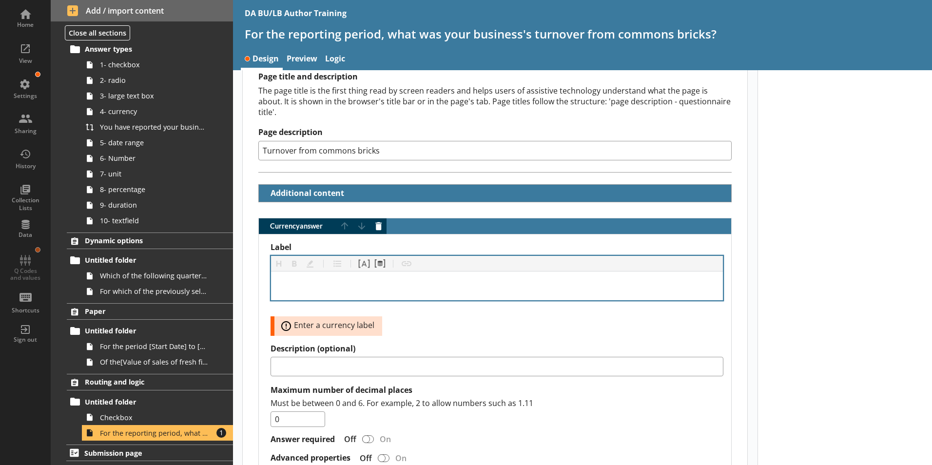
scroll to position [226, 0]
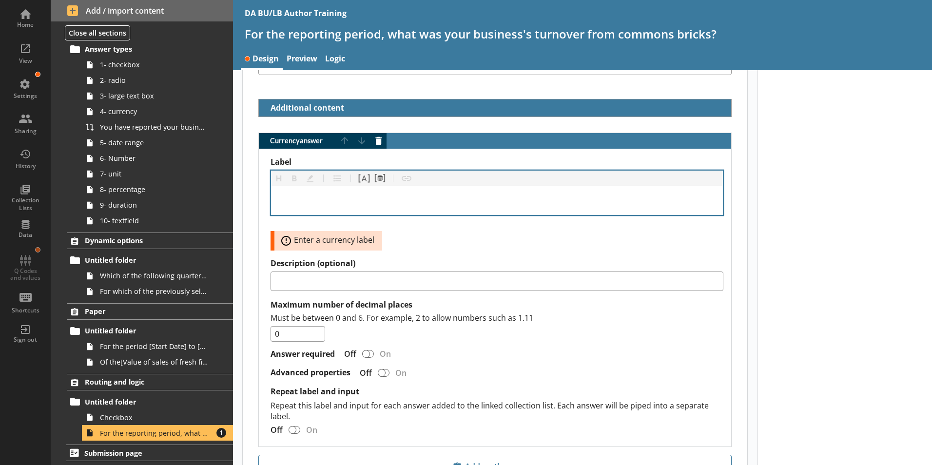
click at [295, 194] on div "Label" at bounding box center [497, 200] width 436 height 13
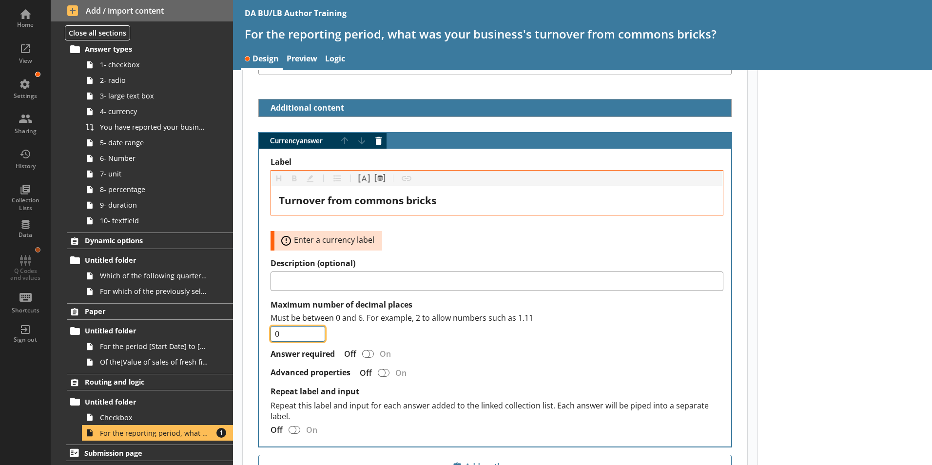
click at [613, 314] on div "Must be between 0 and 6. For example, 2 to allow numbers such as 1.11 0" at bounding box center [497, 326] width 453 height 29
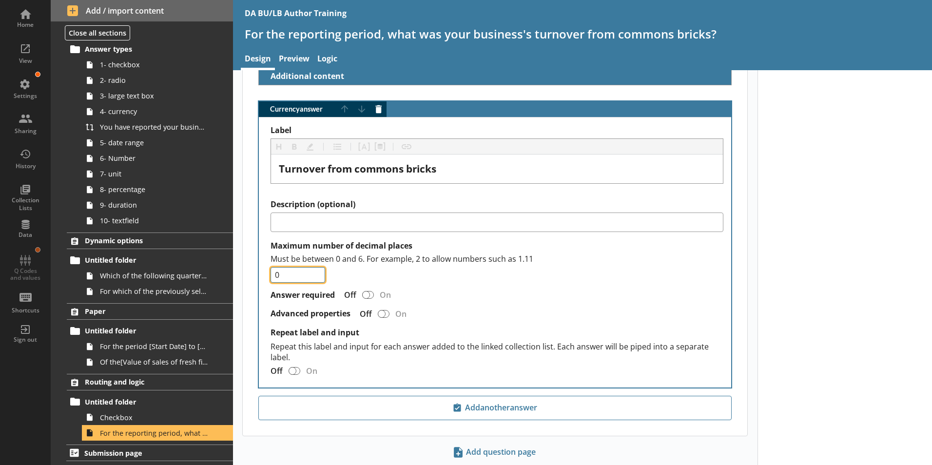
scroll to position [274, 0]
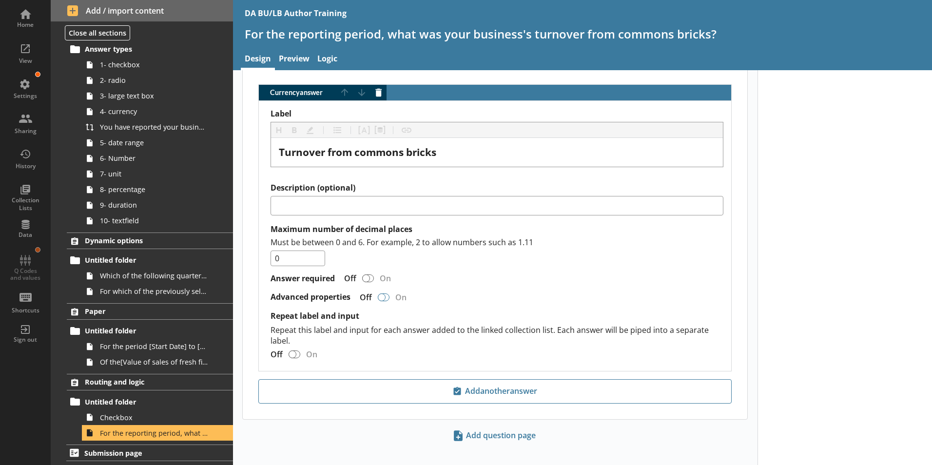
click at [386, 293] on div "Currency answer" at bounding box center [382, 297] width 8 height 8
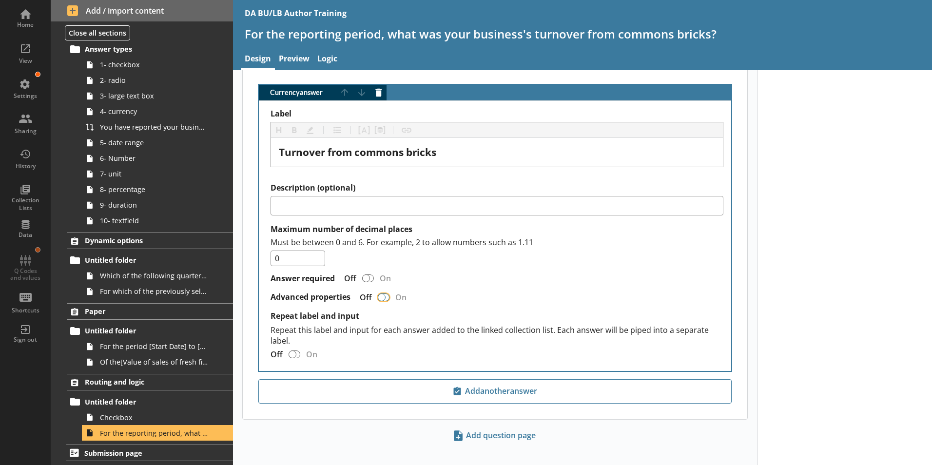
checkbox input "true"
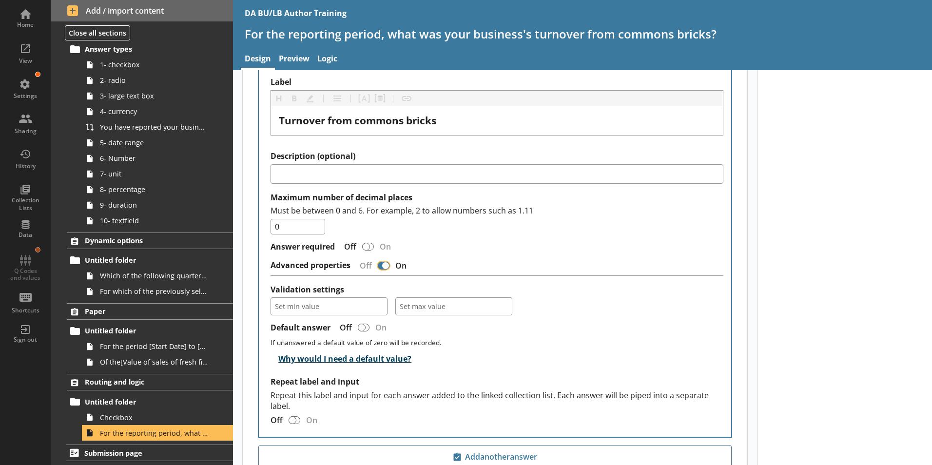
scroll to position [323, 0]
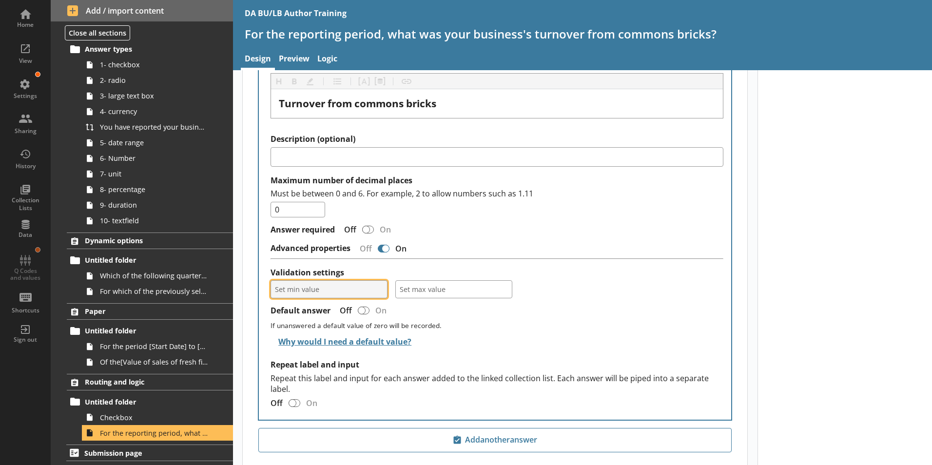
click at [379, 280] on button "Set min value" at bounding box center [329, 289] width 117 height 18
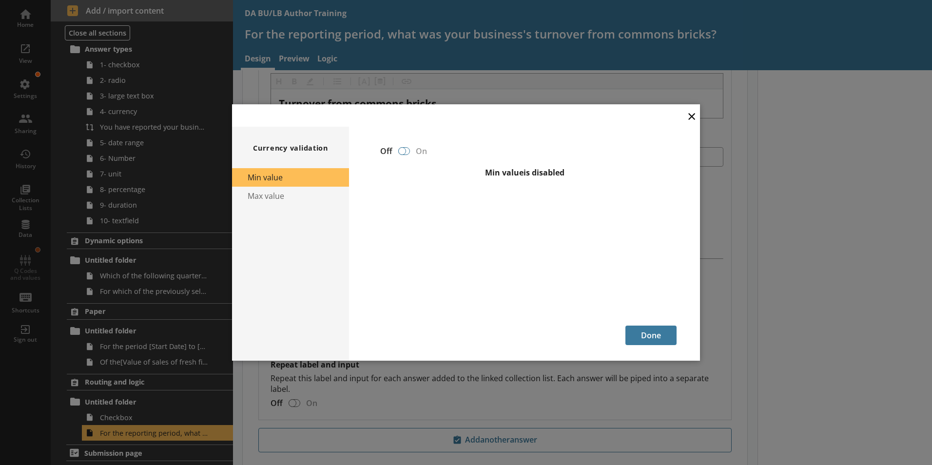
click at [404, 153] on div at bounding box center [402, 151] width 8 height 8
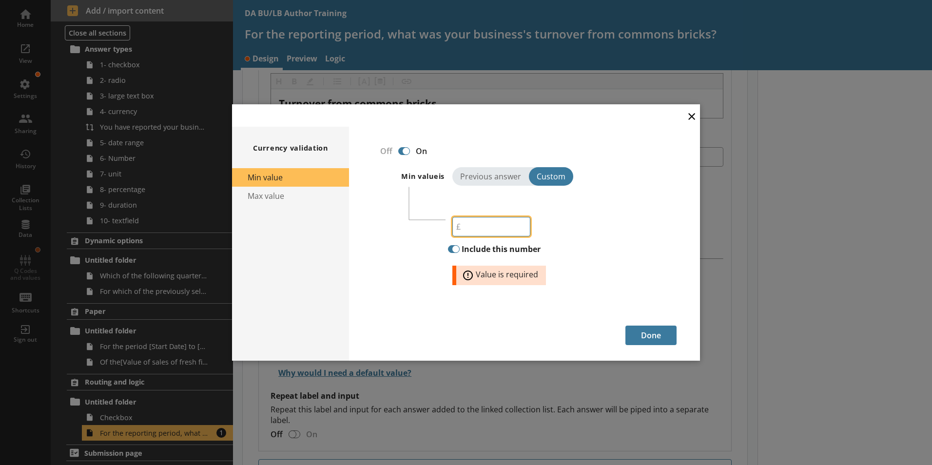
click at [469, 229] on input "number" at bounding box center [491, 226] width 78 height 19
type input "200"
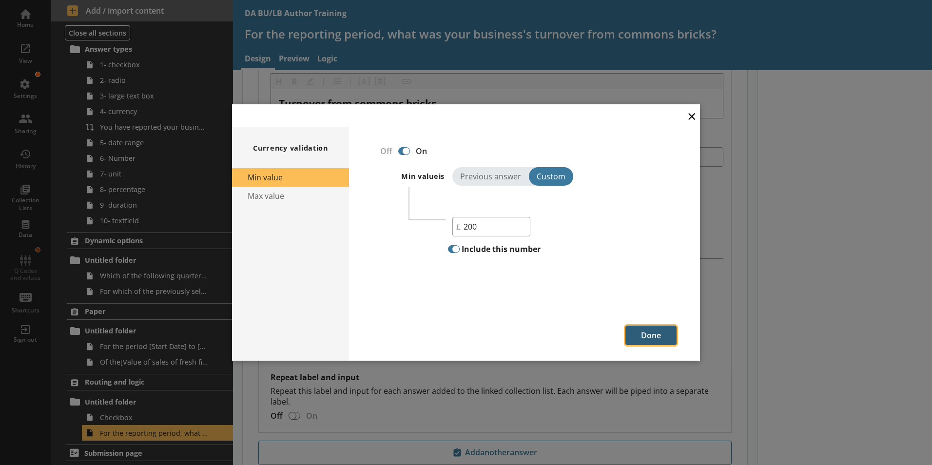
click at [649, 334] on button "Done" at bounding box center [650, 335] width 51 height 19
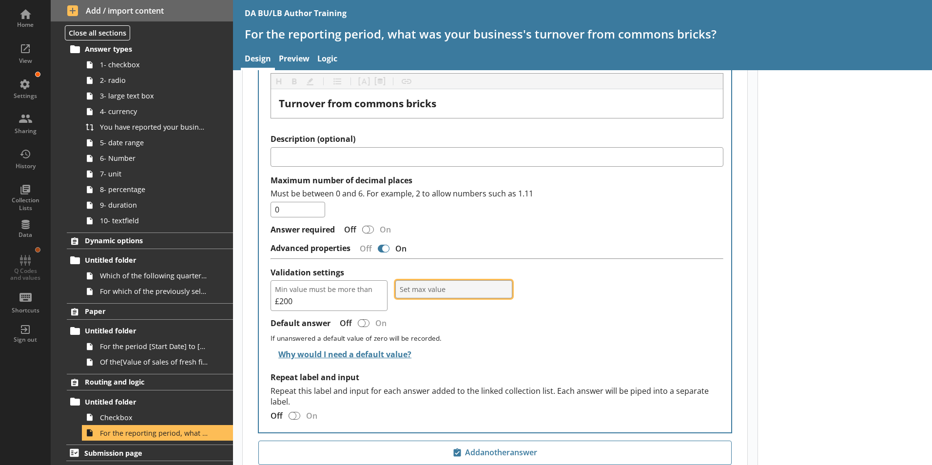
click at [502, 280] on button "Set max value" at bounding box center [453, 289] width 117 height 18
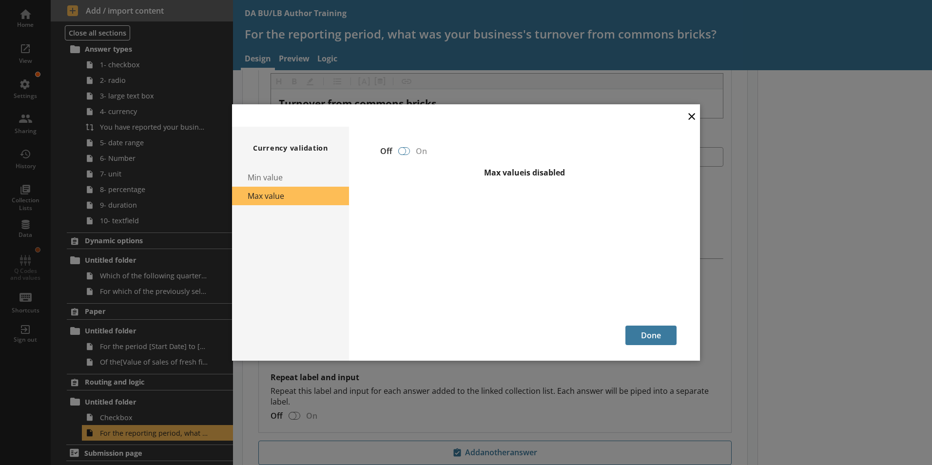
click at [406, 153] on div at bounding box center [404, 151] width 12 height 8
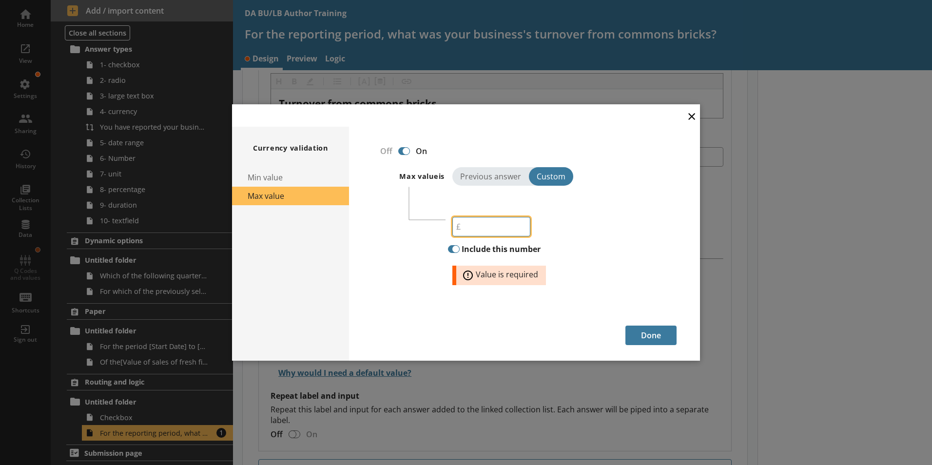
click at [475, 233] on input "number" at bounding box center [491, 226] width 78 height 19
type input "1500"
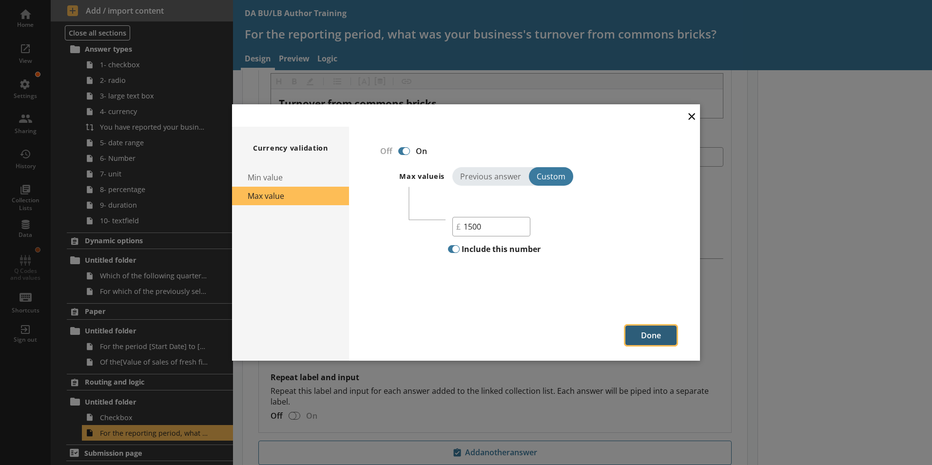
click at [658, 336] on button "Done" at bounding box center [650, 335] width 51 height 19
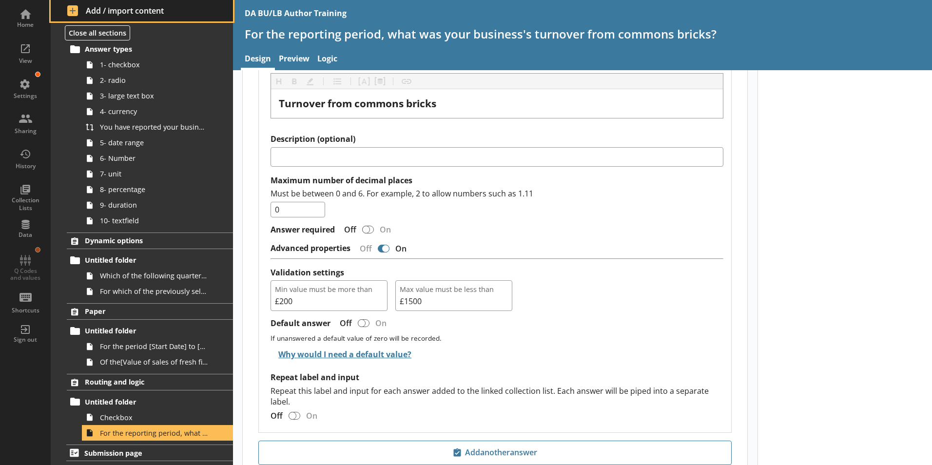
click at [70, 12] on span "Add / import content" at bounding box center [142, 10] width 150 height 11
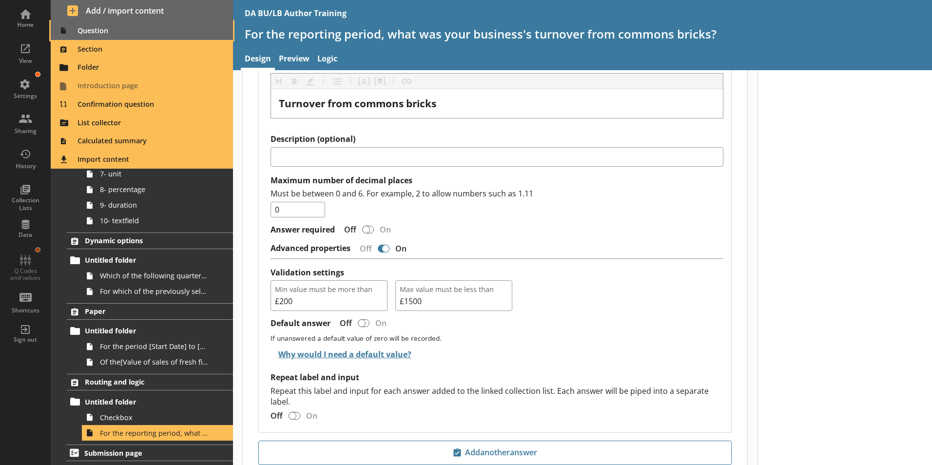
click at [87, 30] on span "Question" at bounding box center [142, 31] width 171 height 16
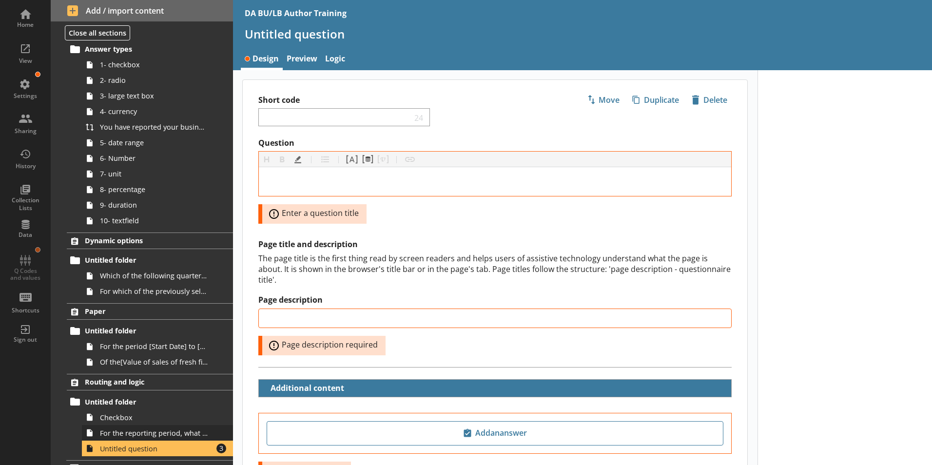
scroll to position [59, 0]
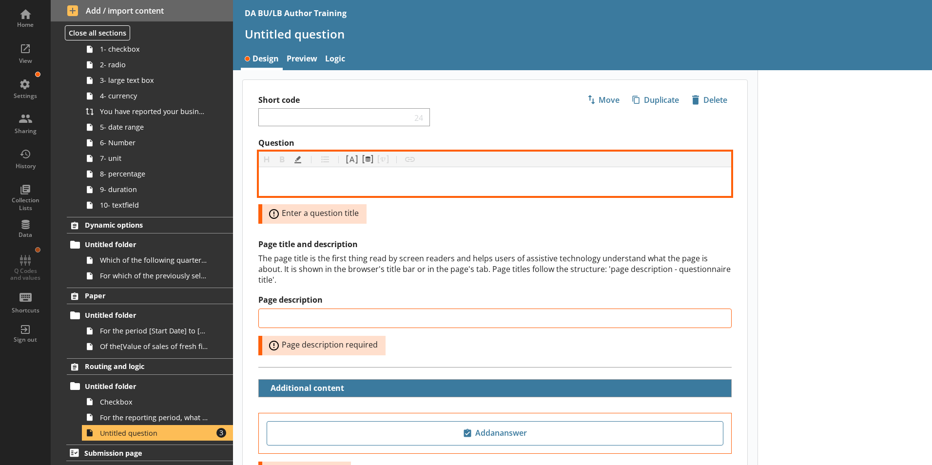
click at [278, 183] on div "Question" at bounding box center [495, 181] width 457 height 13
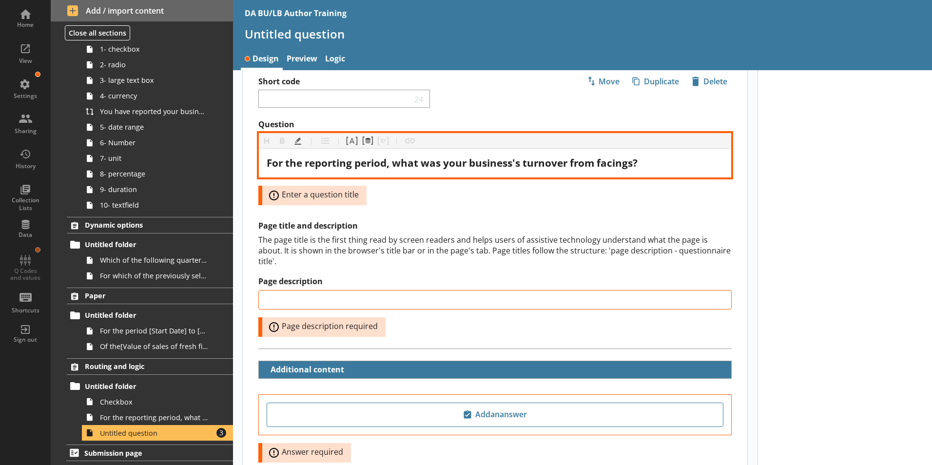
scroll to position [49, 0]
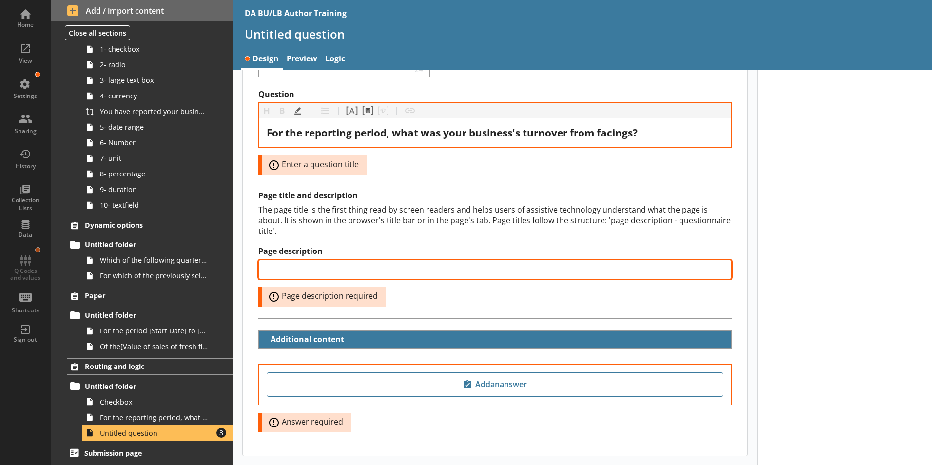
click at [289, 261] on input "Page description" at bounding box center [494, 269] width 473 height 19
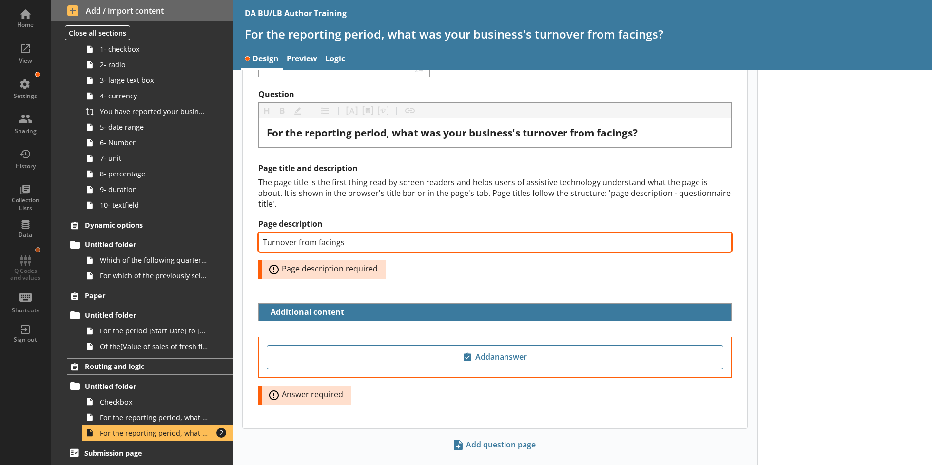
type input "Turnover from facings"
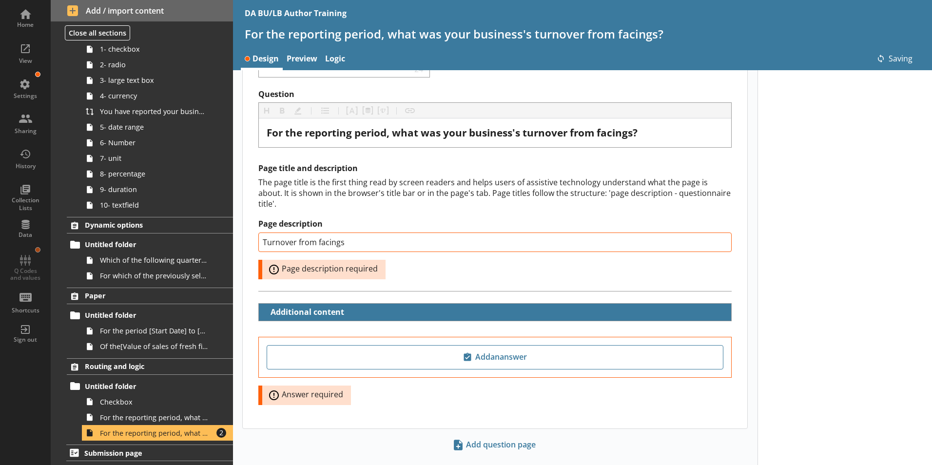
click at [818, 293] on div at bounding box center [845, 253] width 175 height 464
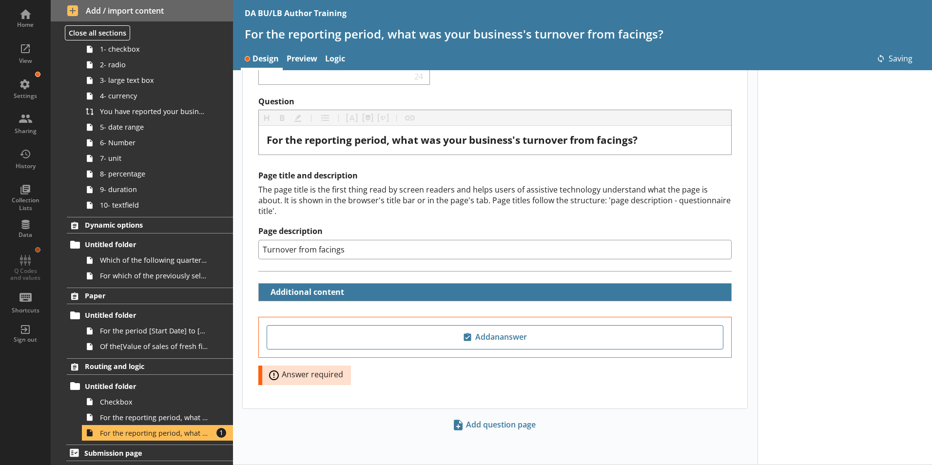
scroll to position [31, 0]
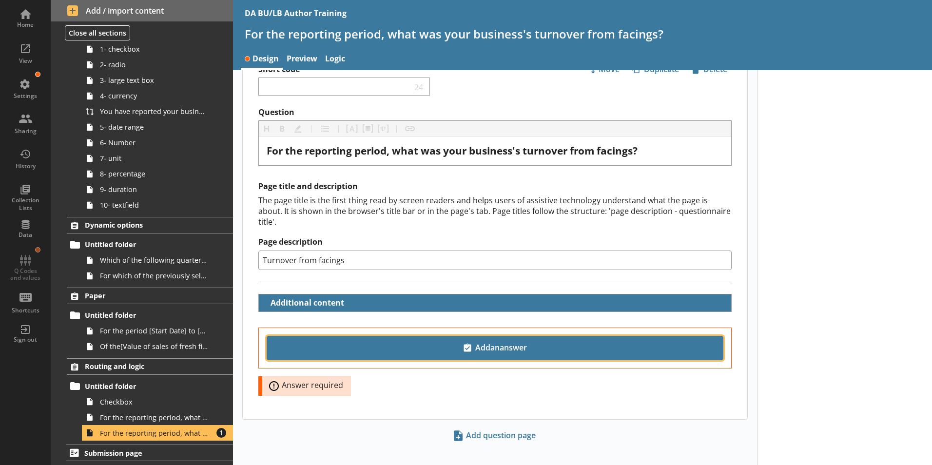
click at [466, 342] on span "Add an answer" at bounding box center [495, 348] width 448 height 16
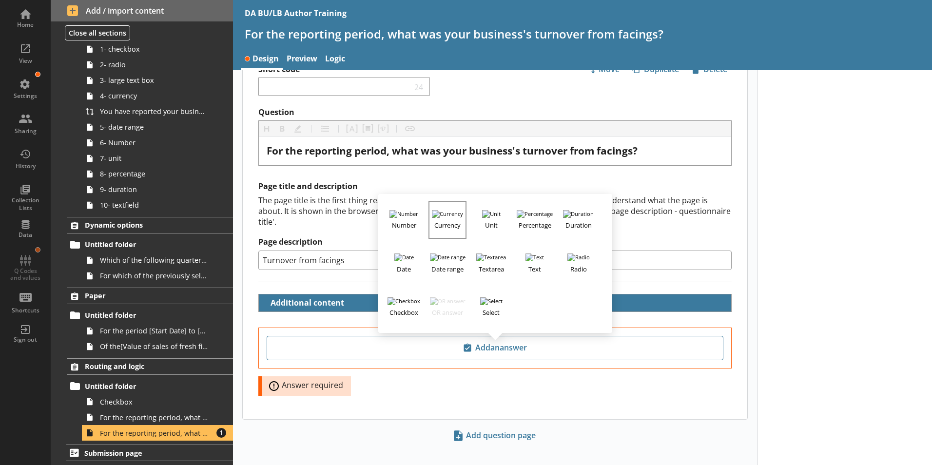
click at [448, 205] on button "Currency" at bounding box center [447, 220] width 38 height 38
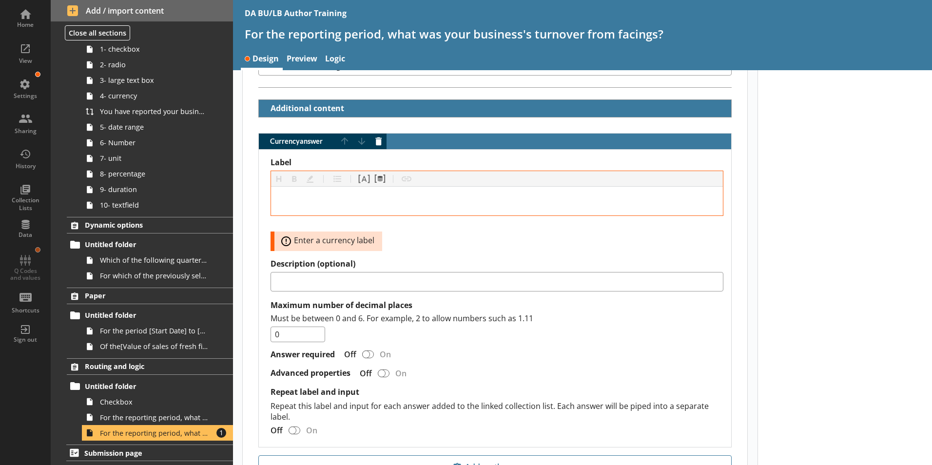
scroll to position [226, 0]
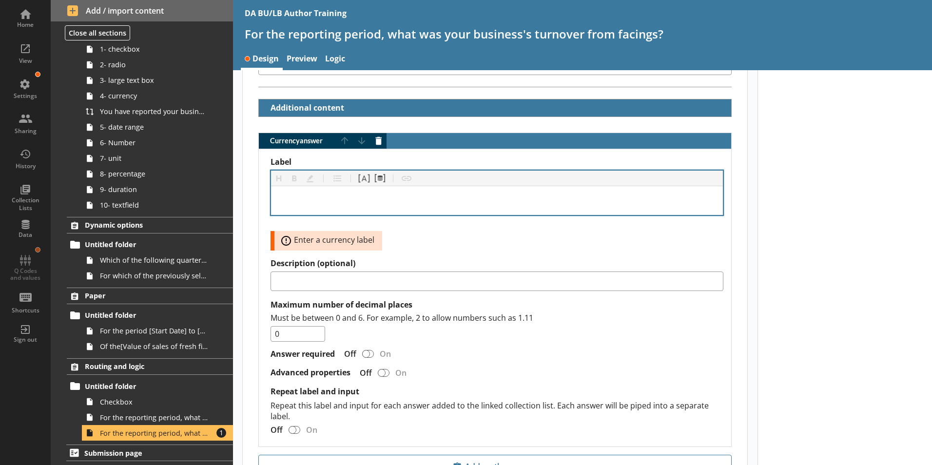
click at [302, 194] on div "Label" at bounding box center [497, 200] width 436 height 13
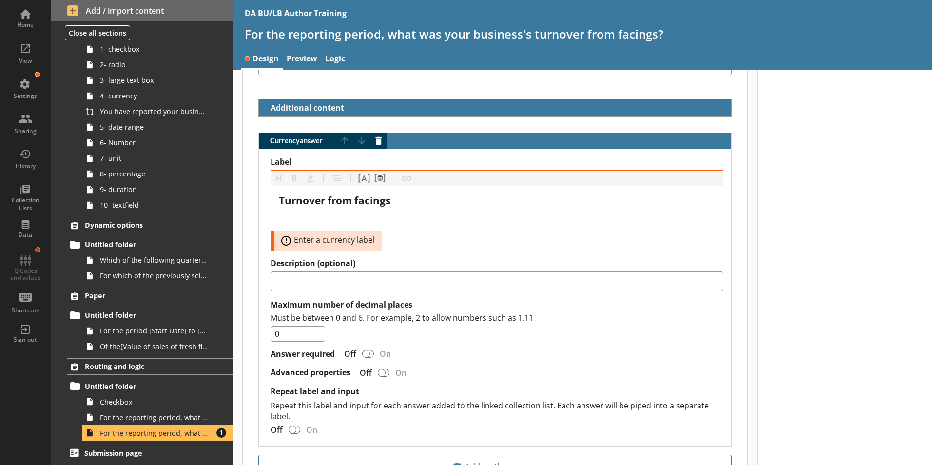
click at [788, 296] on div at bounding box center [845, 197] width 175 height 707
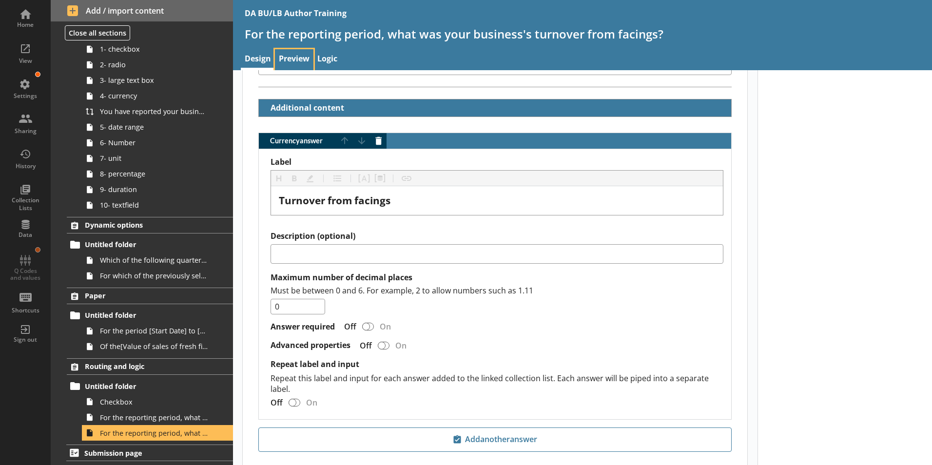
click at [301, 54] on link "Preview" at bounding box center [294, 59] width 39 height 21
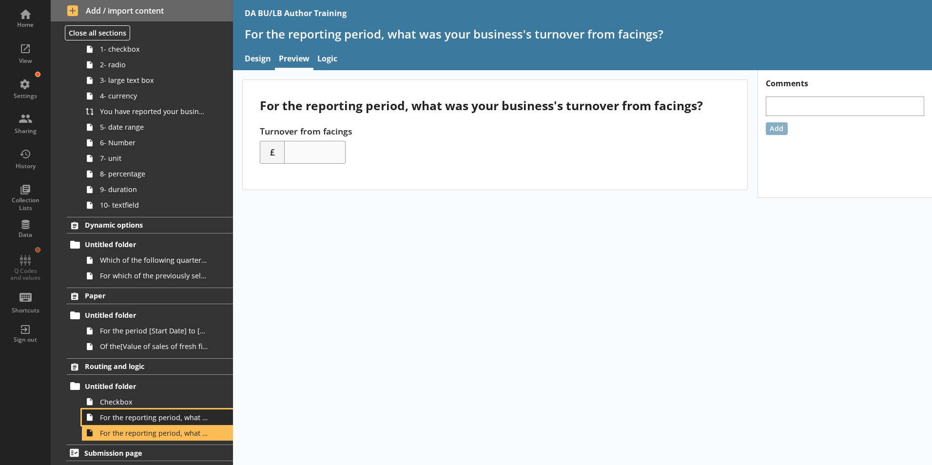
click at [148, 419] on span "For the reporting period, what was your business's turnover from commons bricks?" at bounding box center [154, 417] width 108 height 9
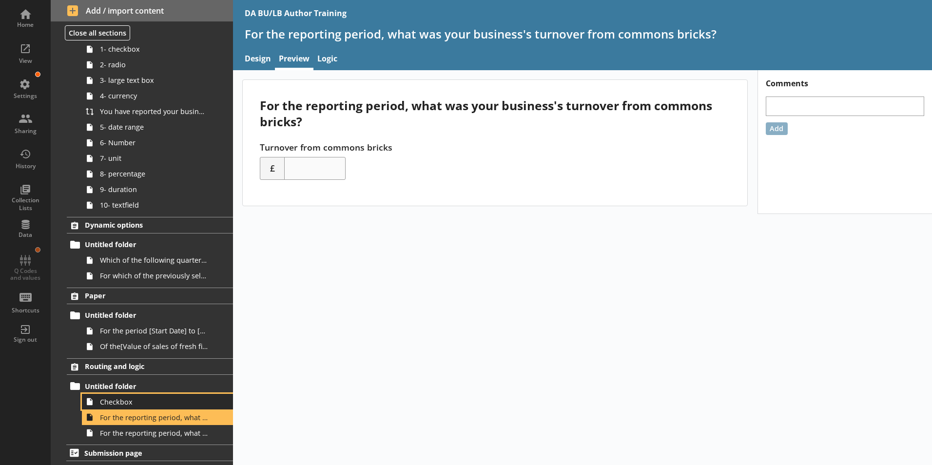
click at [113, 408] on link "Checkbox" at bounding box center [157, 402] width 151 height 16
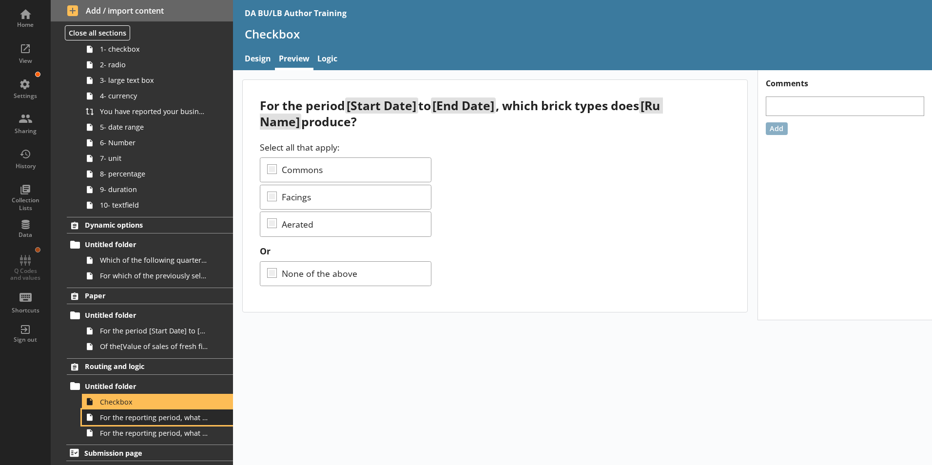
click at [120, 421] on span "For the reporting period, what was your business's turnover from commons bricks?" at bounding box center [154, 417] width 108 height 9
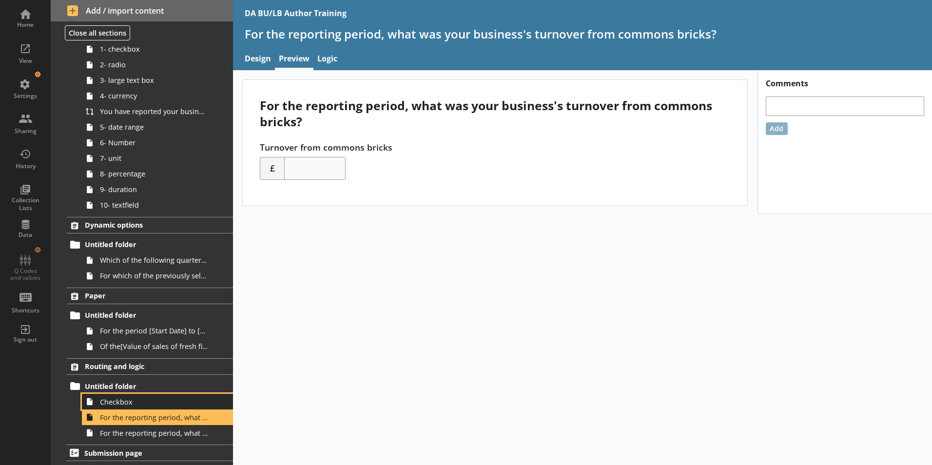
click at [118, 408] on link "Checkbox" at bounding box center [157, 402] width 151 height 16
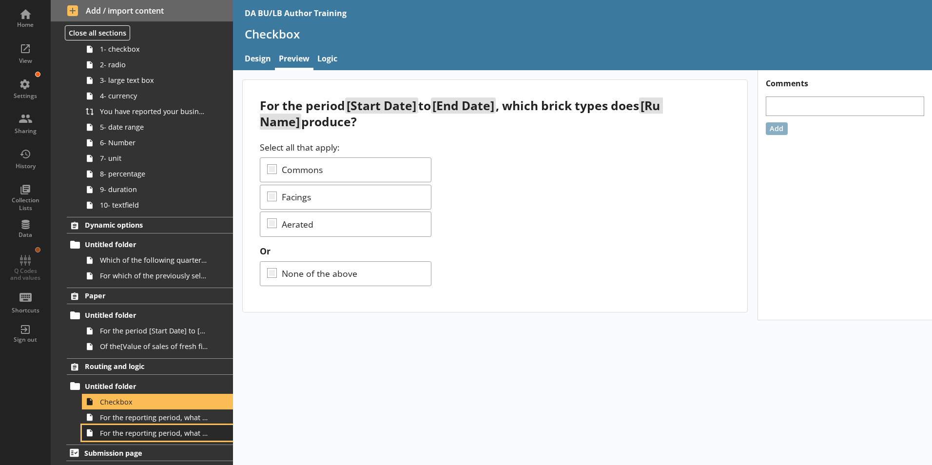
click at [118, 435] on span "For the reporting period, what was your business's turnover from facings?" at bounding box center [154, 432] width 108 height 9
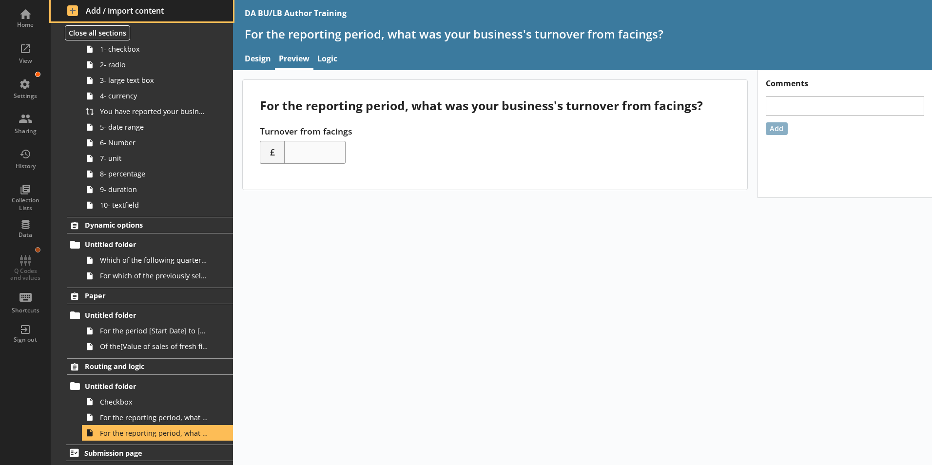
click at [73, 8] on span "Add / import content" at bounding box center [142, 10] width 150 height 11
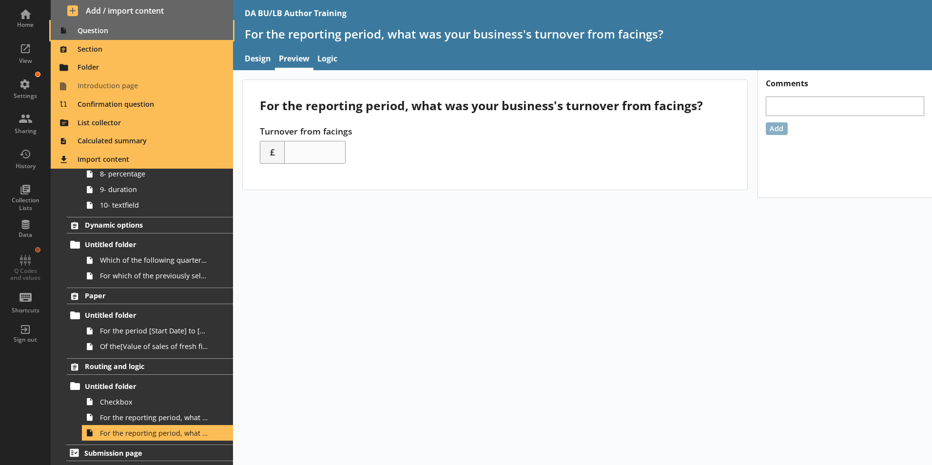
click at [88, 31] on span "Question" at bounding box center [142, 31] width 171 height 16
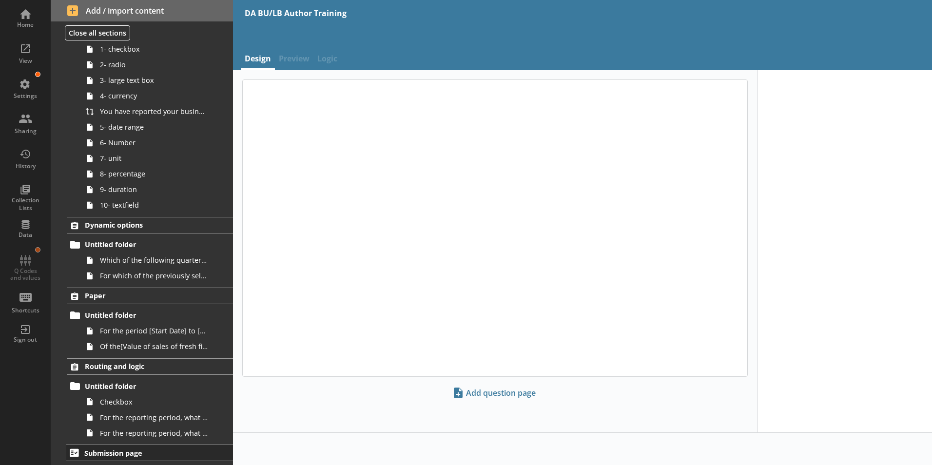
scroll to position [75, 0]
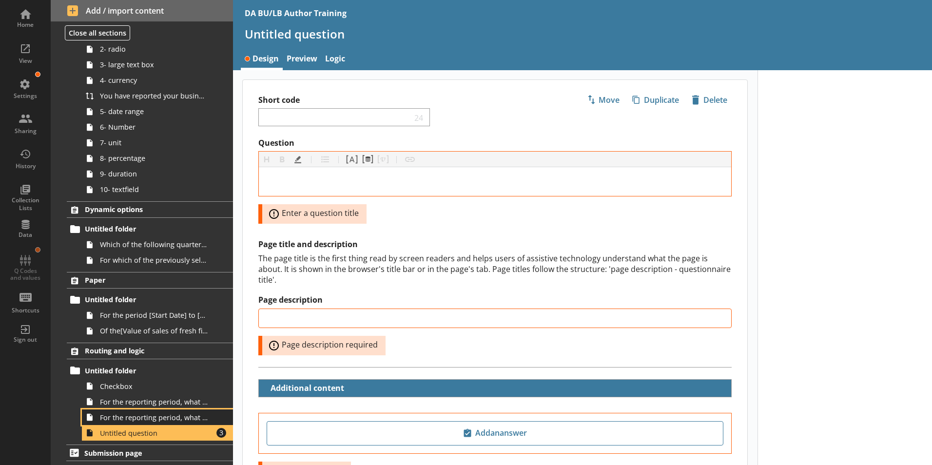
click at [175, 420] on span "For the reporting period, what was your business's turnover from facings?" at bounding box center [154, 417] width 108 height 9
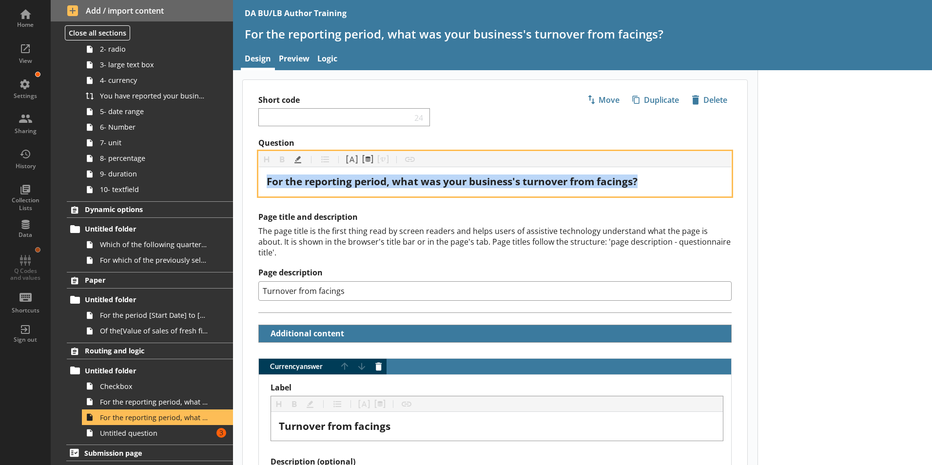
drag, startPoint x: 645, startPoint y: 181, endPoint x: 253, endPoint y: 176, distance: 392.5
click at [253, 176] on div "Question Heading Heading Bold Bold Highlight Highlight List List Pipe answer Pi…" at bounding box center [495, 167] width 505 height 58
copy span "For the reporting period, what was your business's turnover from facings?"
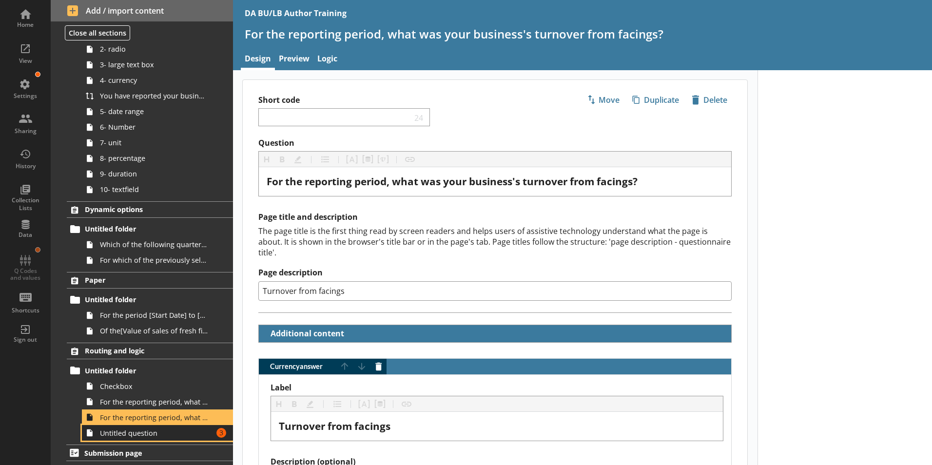
click at [129, 439] on link "Untitled question Amount of errors: 3" at bounding box center [157, 433] width 151 height 16
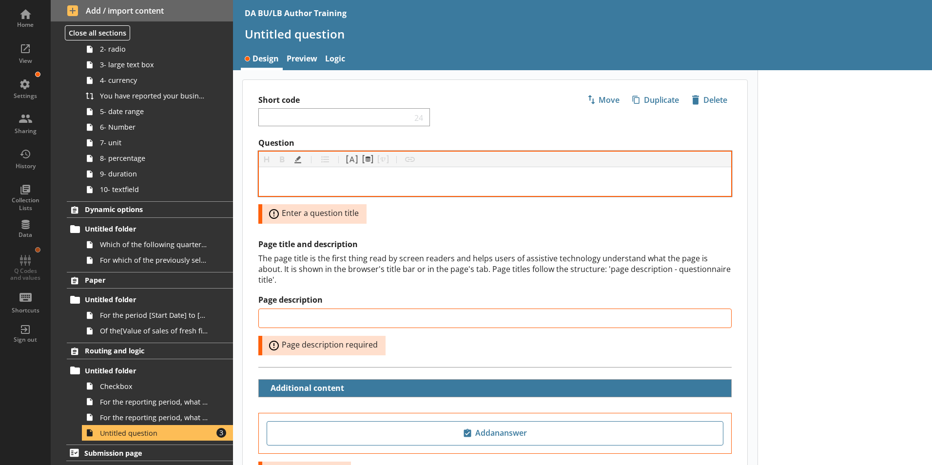
click at [318, 185] on div "Question" at bounding box center [495, 181] width 457 height 13
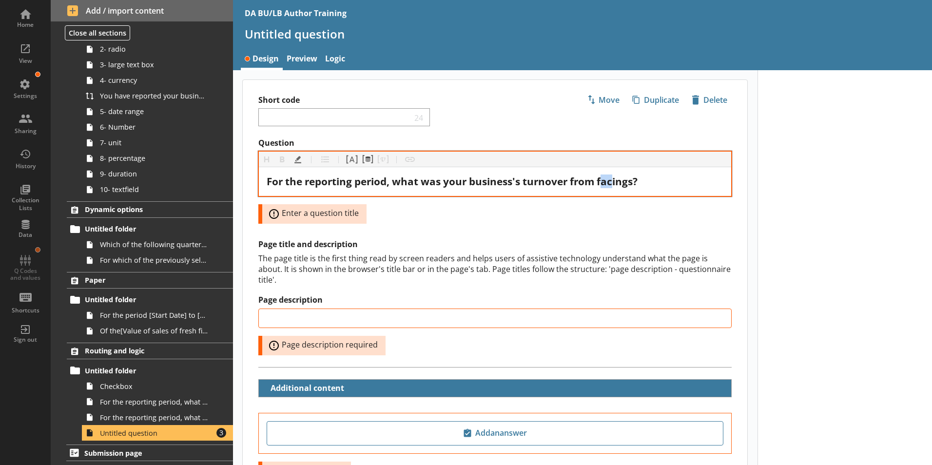
drag, startPoint x: 603, startPoint y: 182, endPoint x: 614, endPoint y: 181, distance: 10.7
click at [614, 181] on span "For the reporting period, what was your business's turnover from facings?" at bounding box center [452, 182] width 371 height 14
drag, startPoint x: 601, startPoint y: 183, endPoint x: 637, endPoint y: 182, distance: 35.6
click at [637, 182] on span "For the reporting period, what was your business's turnover from facings?" at bounding box center [452, 182] width 371 height 14
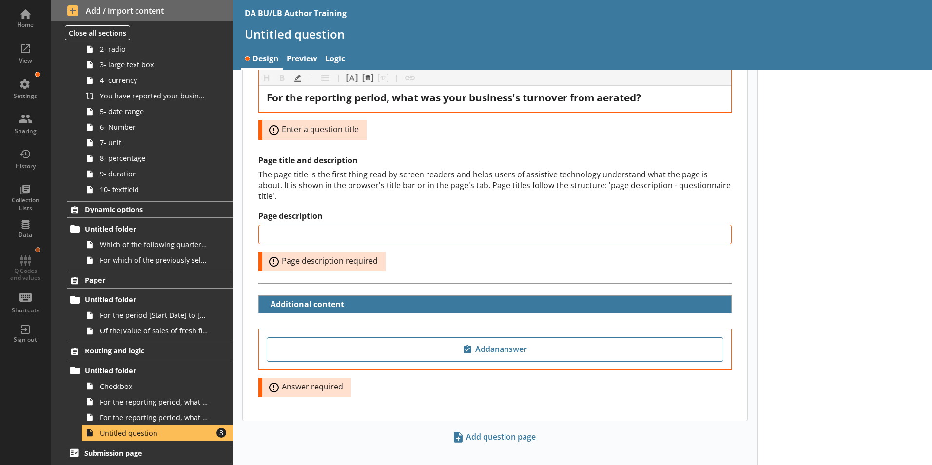
scroll to position [85, 0]
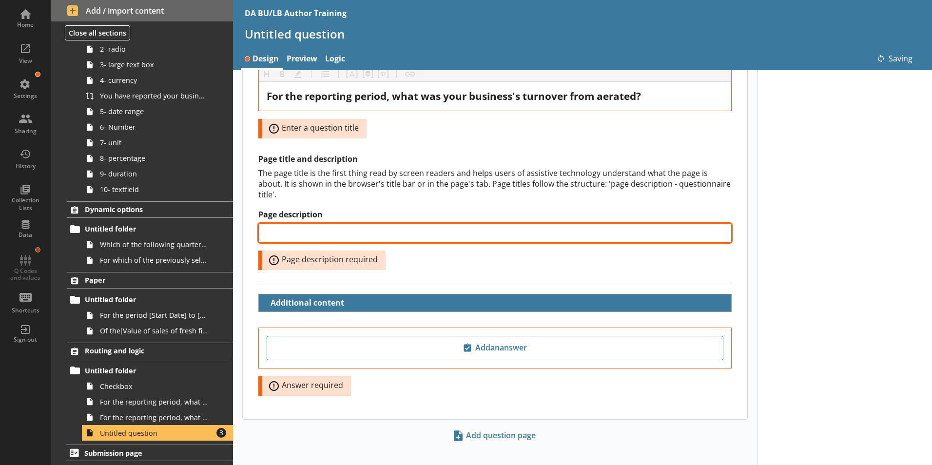
click at [301, 223] on input "Page description" at bounding box center [494, 232] width 473 height 19
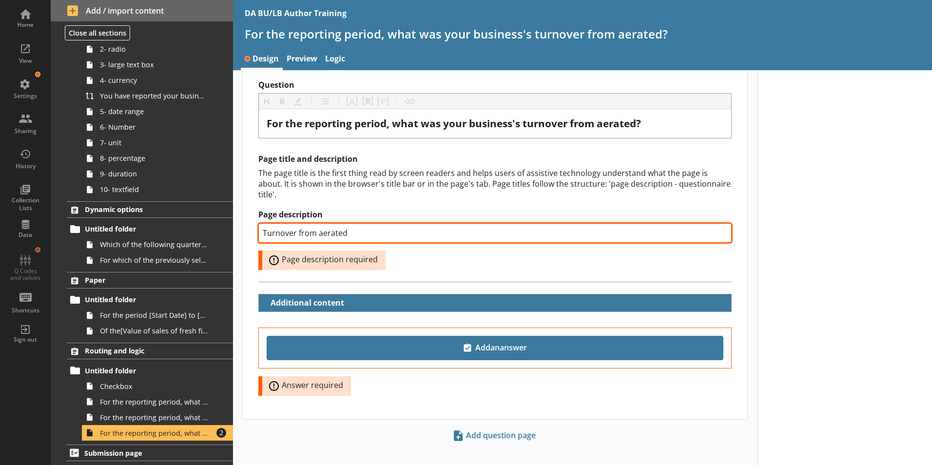
type input "Turnover from aerated"
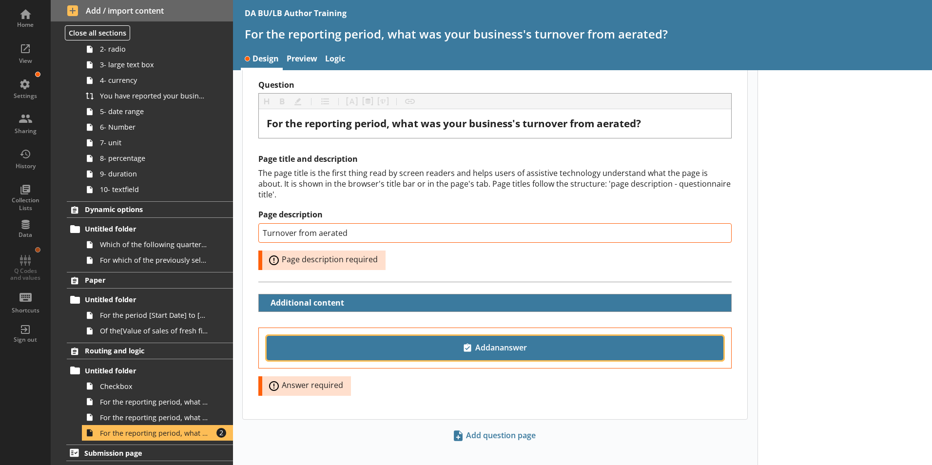
click at [454, 340] on span "Add an answer" at bounding box center [495, 348] width 448 height 16
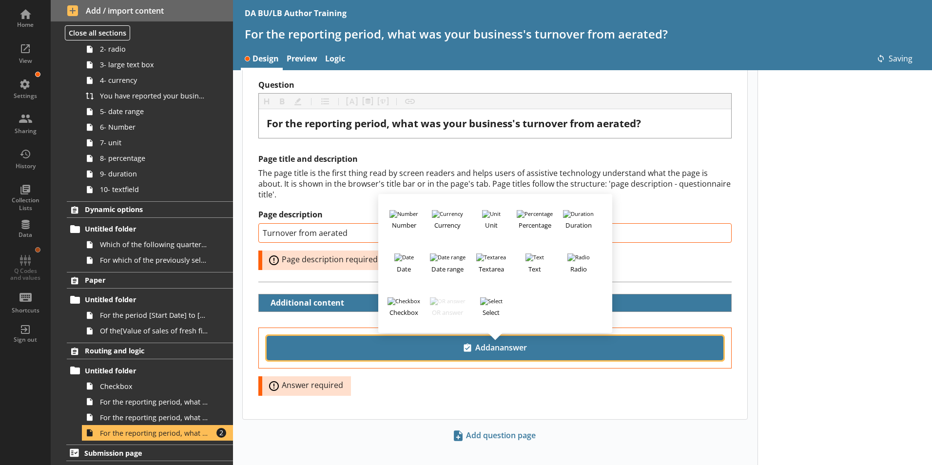
scroll to position [31, 0]
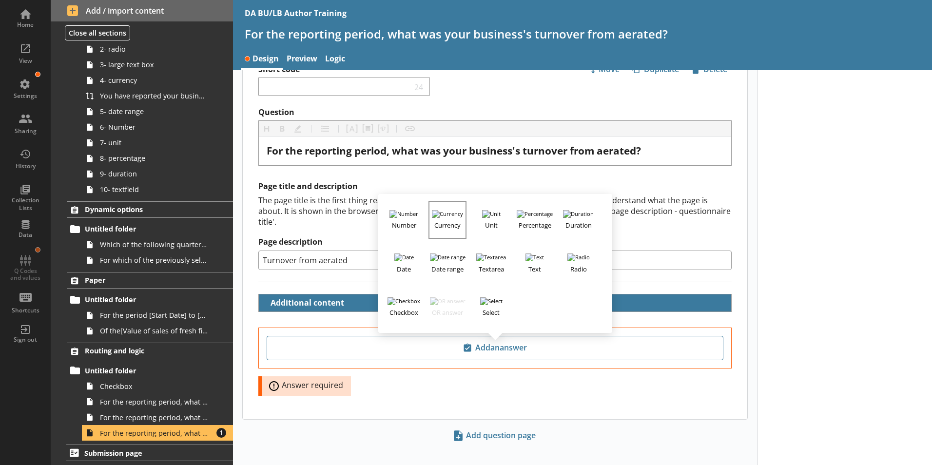
click at [448, 218] on h3 "Currency" at bounding box center [447, 224] width 36 height 12
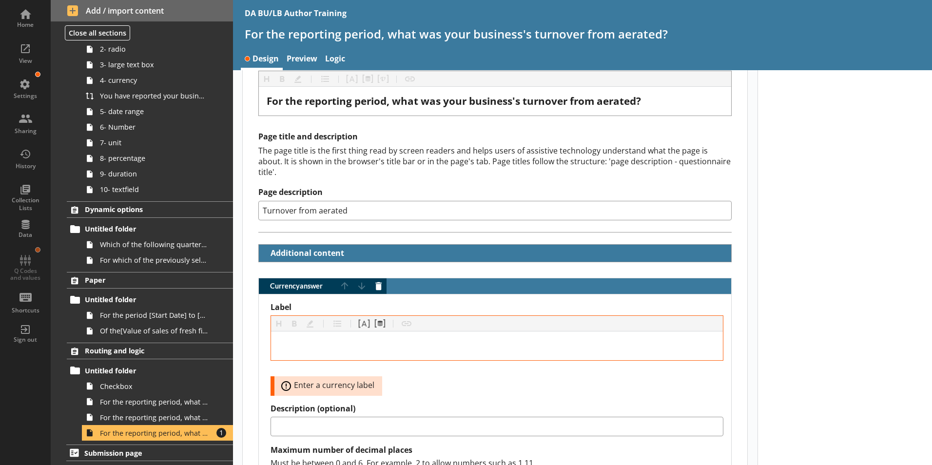
scroll to position [128, 0]
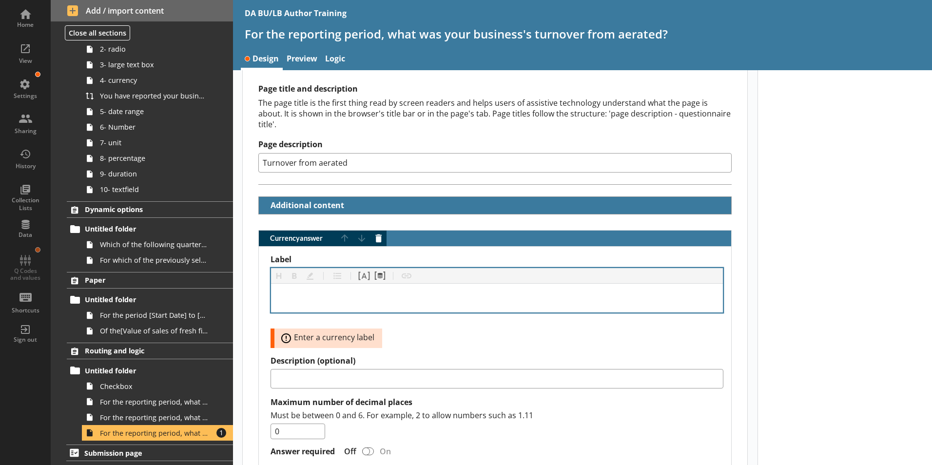
click at [306, 292] on div "Label" at bounding box center [497, 298] width 436 height 13
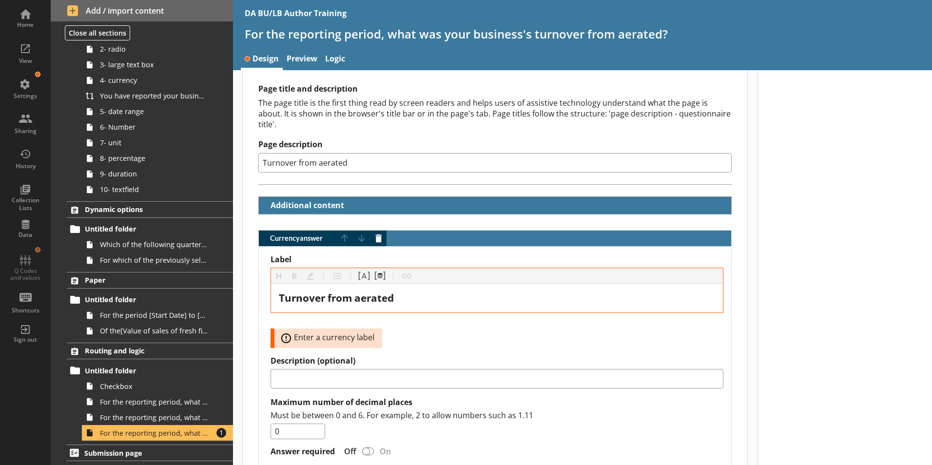
click at [799, 361] on div at bounding box center [845, 295] width 175 height 707
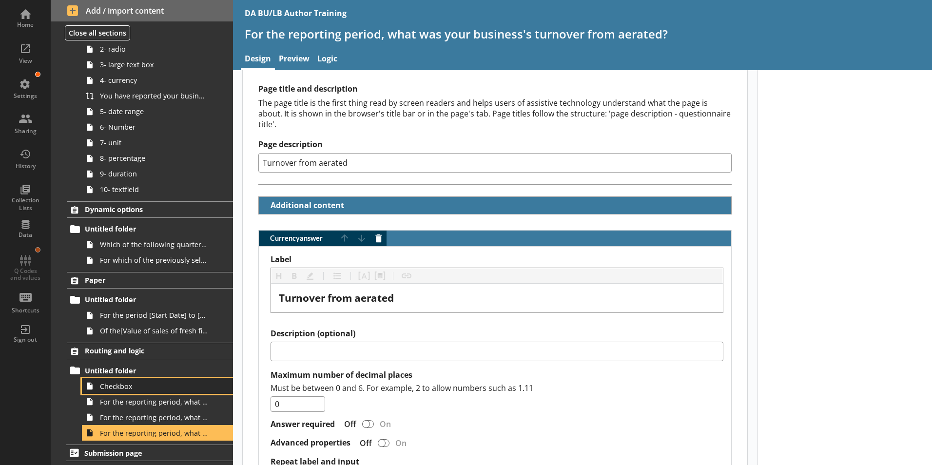
click at [121, 388] on span "Checkbox" at bounding box center [154, 386] width 108 height 9
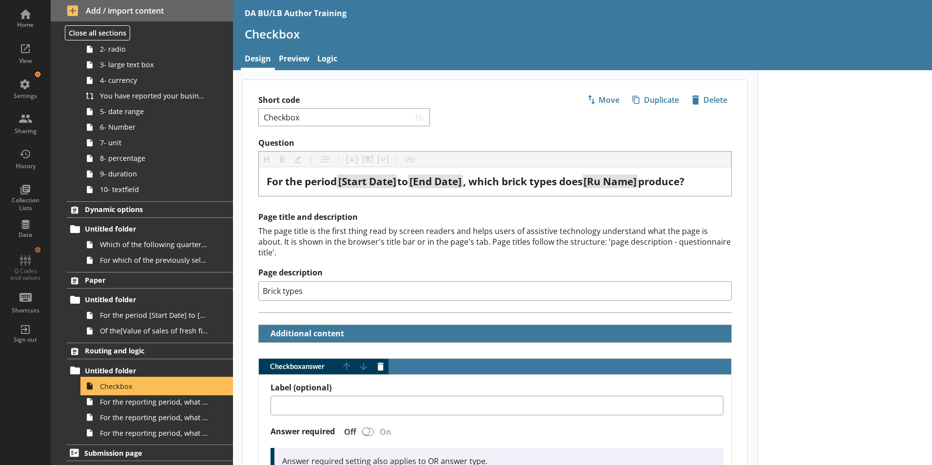
type textarea "x"
click at [298, 54] on link "Preview" at bounding box center [294, 59] width 39 height 21
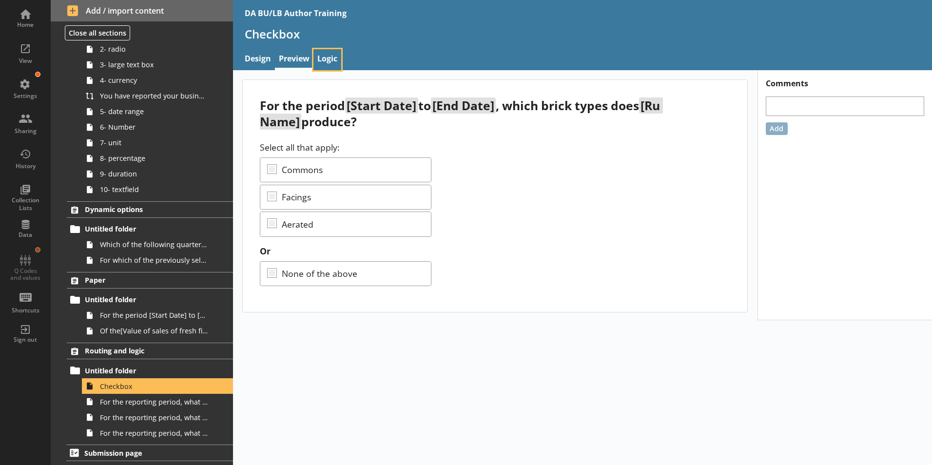
click at [330, 59] on link "Logic" at bounding box center [327, 59] width 28 height 21
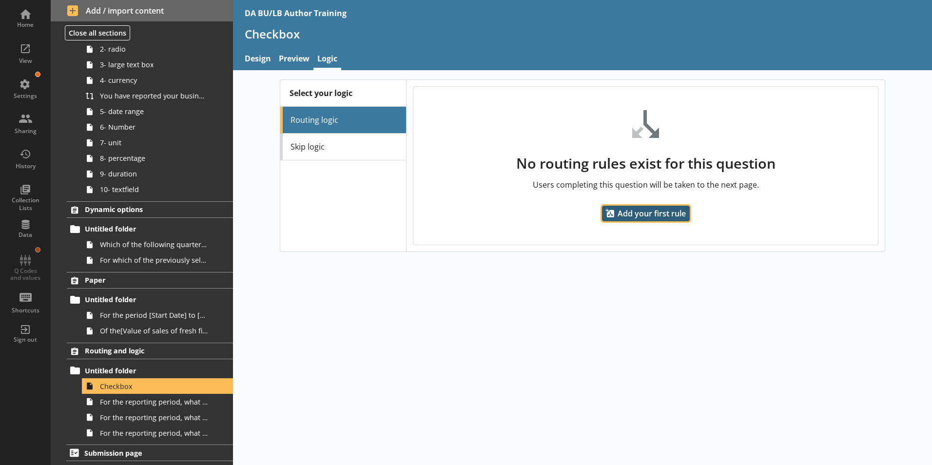
click at [672, 214] on span "Add your first rule" at bounding box center [646, 214] width 88 height 16
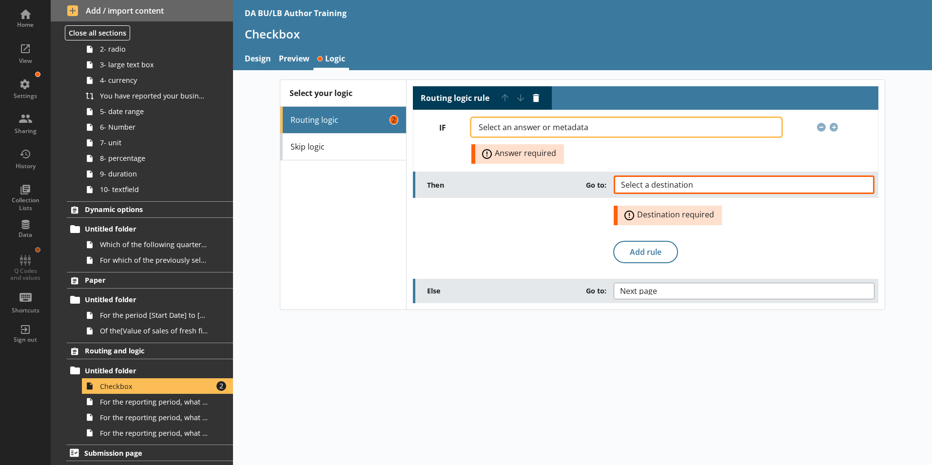
click at [589, 126] on span "Select an answer or metadata" at bounding box center [541, 127] width 125 height 8
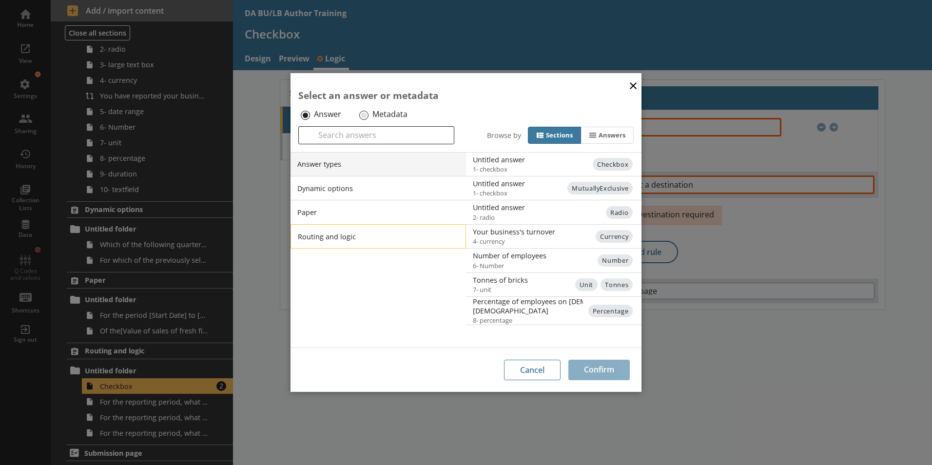
click at [333, 239] on li "Routing and logic" at bounding box center [378, 236] width 175 height 24
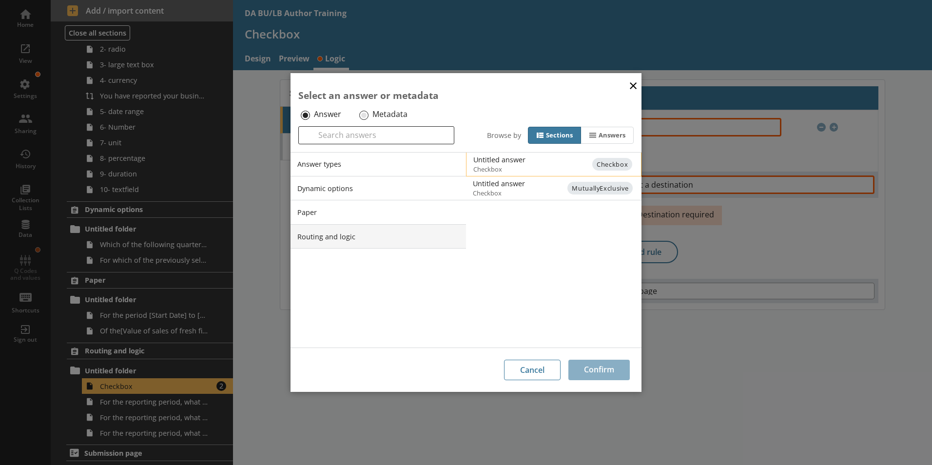
click at [503, 166] on span "Checkbox" at bounding box center [561, 169] width 177 height 9
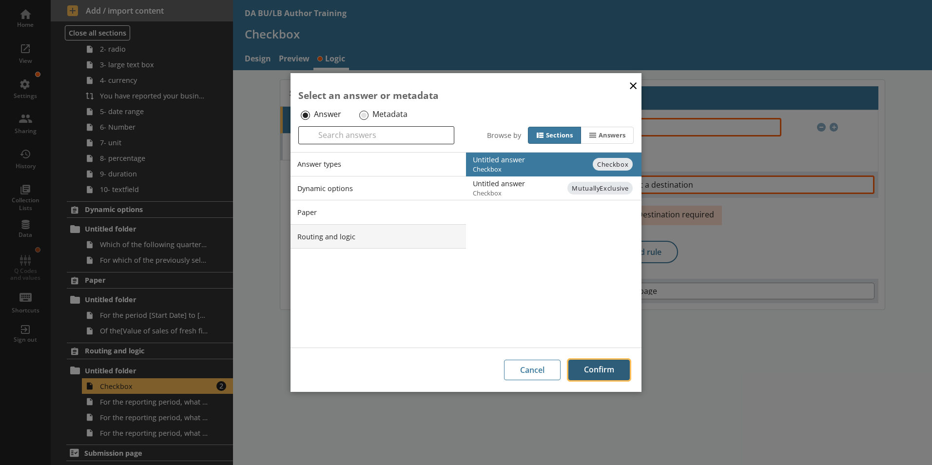
click at [614, 371] on button "Confirm" at bounding box center [598, 370] width 61 height 20
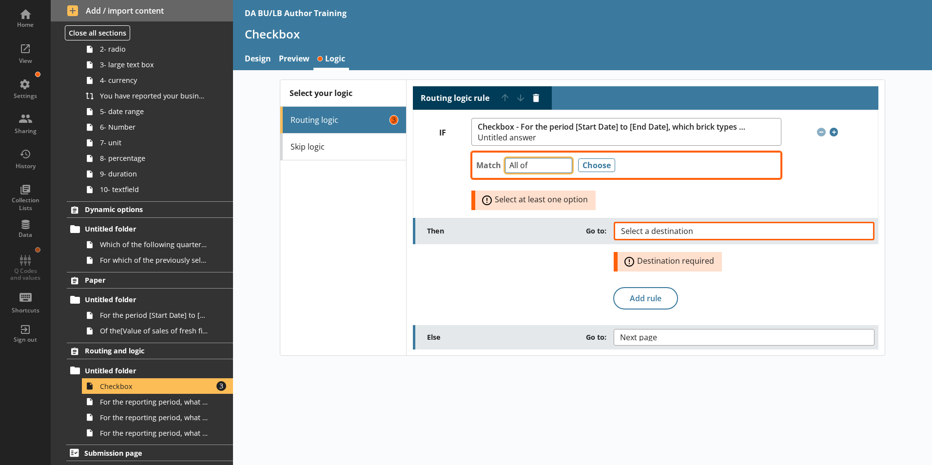
click at [564, 171] on select "Any of Not any of All of Count of Unanswered" at bounding box center [538, 165] width 67 height 15
select select "AnyOf"
click at [505, 158] on select "Any of Not any of All of Count of Unanswered" at bounding box center [538, 165] width 67 height 15
click at [589, 167] on button "Choose" at bounding box center [596, 165] width 37 height 14
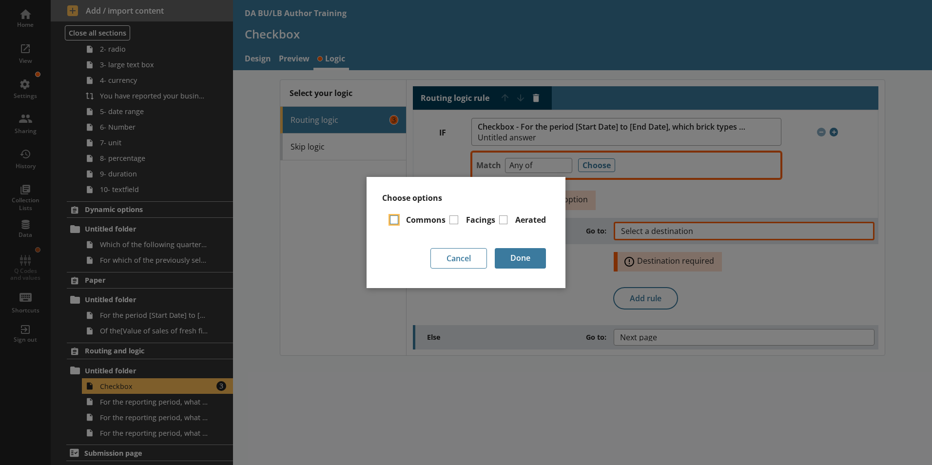
click at [395, 221] on input "Commons" at bounding box center [394, 219] width 9 height 9
checkbox input "true"
click at [526, 258] on button "Done" at bounding box center [520, 258] width 51 height 20
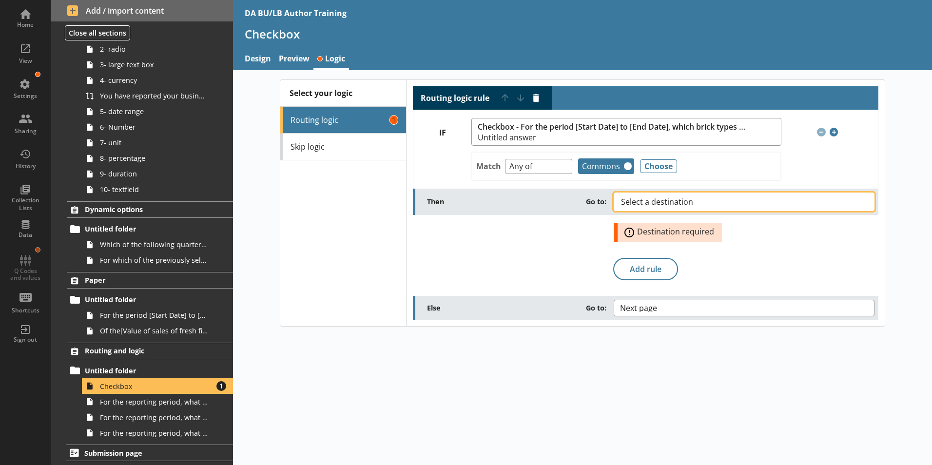
click at [663, 205] on span "Select a destination" at bounding box center [665, 202] width 88 height 8
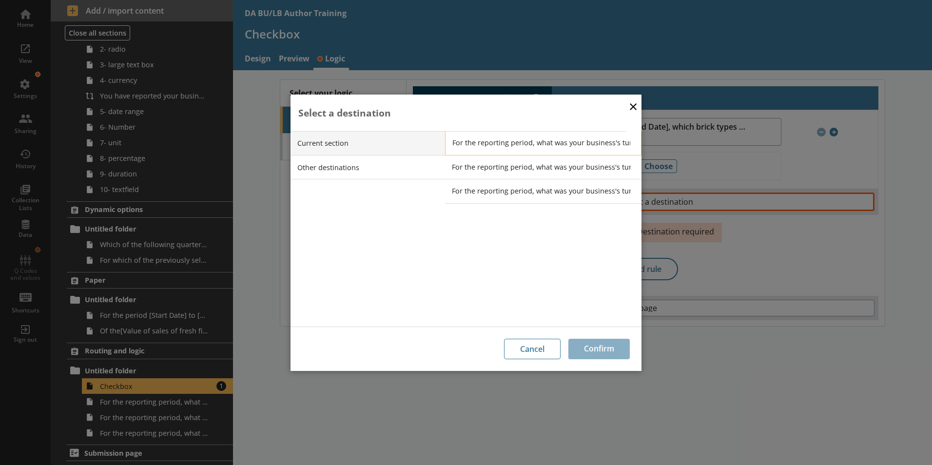
click at [471, 142] on span "For the reporting period, what was your business's turnover from commons bricks?" at bounding box center [550, 142] width 196 height 9
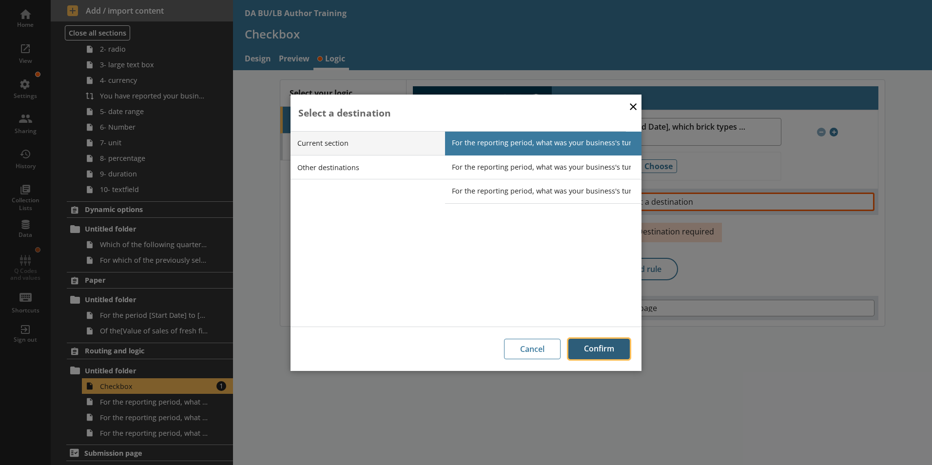
click at [607, 349] on button "Confirm" at bounding box center [598, 349] width 61 height 20
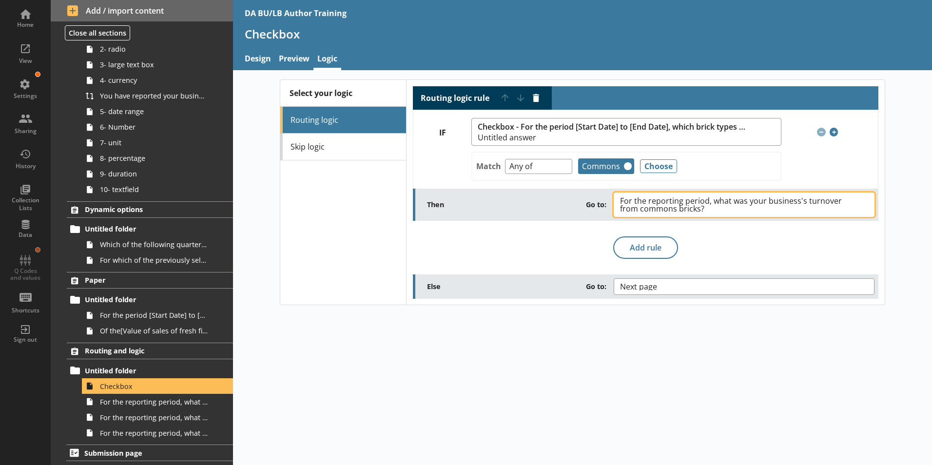
click at [861, 203] on button "For the reporting period, what was your business's turnover from commons bricks?" at bounding box center [744, 205] width 261 height 24
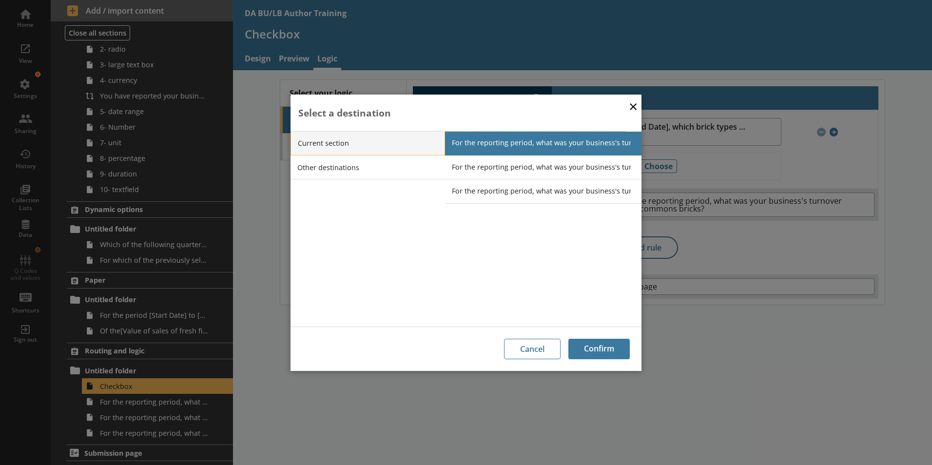
click at [346, 142] on li "Current section" at bounding box center [368, 143] width 155 height 24
click at [631, 107] on button "×" at bounding box center [633, 106] width 15 height 22
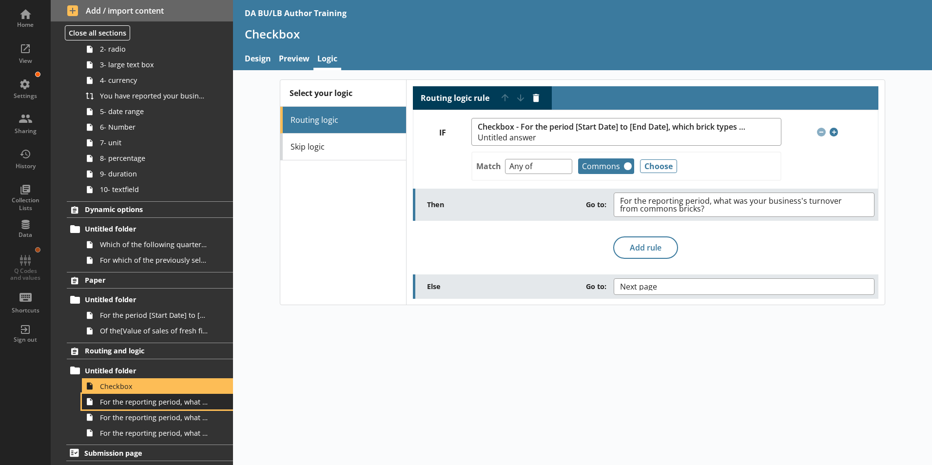
click at [139, 409] on link "For the reporting period, what was your business's turnover from commons bricks?" at bounding box center [157, 402] width 151 height 16
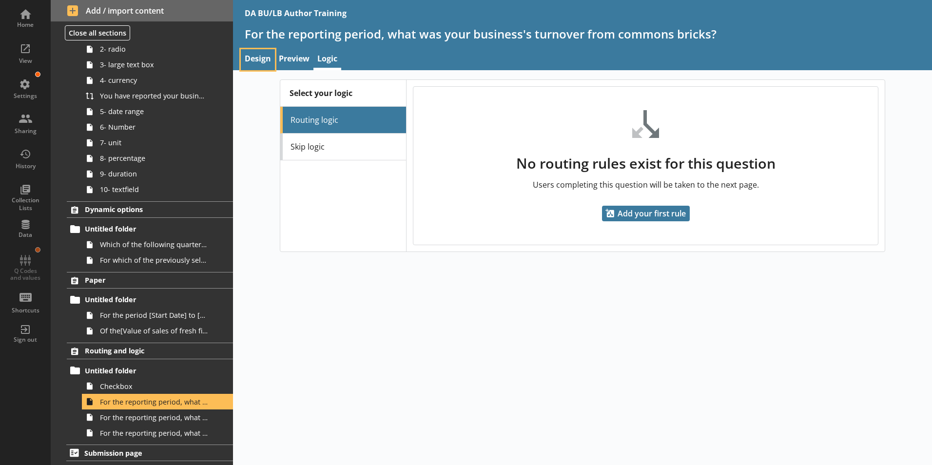
click at [260, 62] on link "Design" at bounding box center [258, 59] width 34 height 21
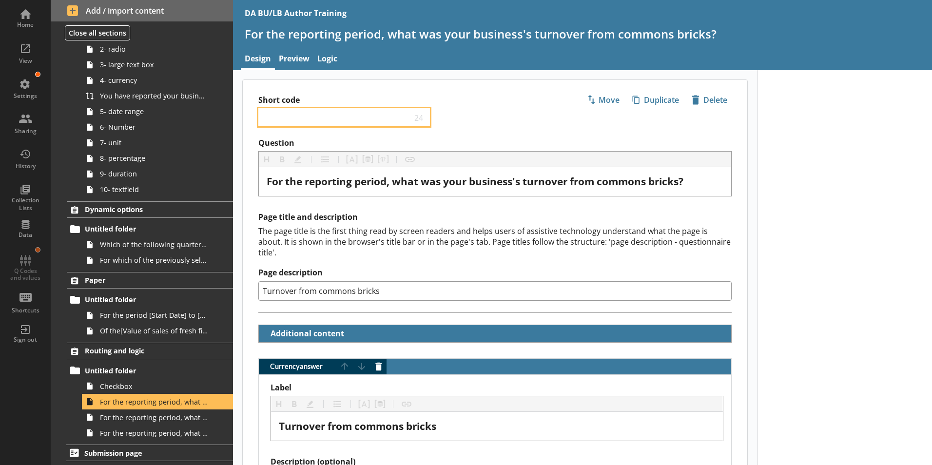
click at [285, 113] on input "Short code" at bounding box center [337, 117] width 149 height 9
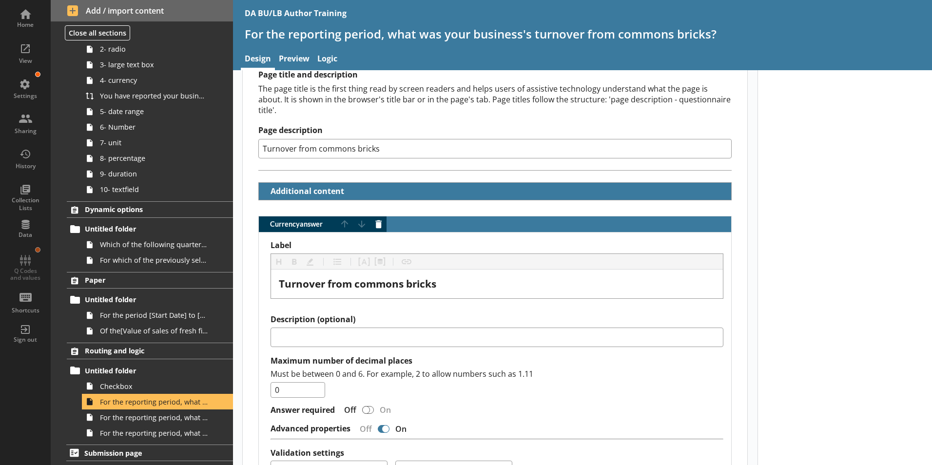
scroll to position [146, 0]
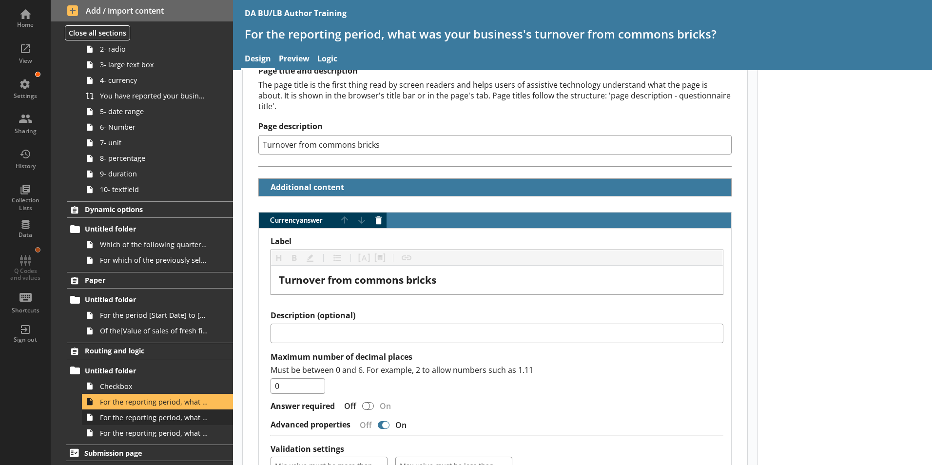
type input "11"
click at [151, 420] on span "For the reporting period, what was your business's turnover from facings?" at bounding box center [154, 417] width 108 height 9
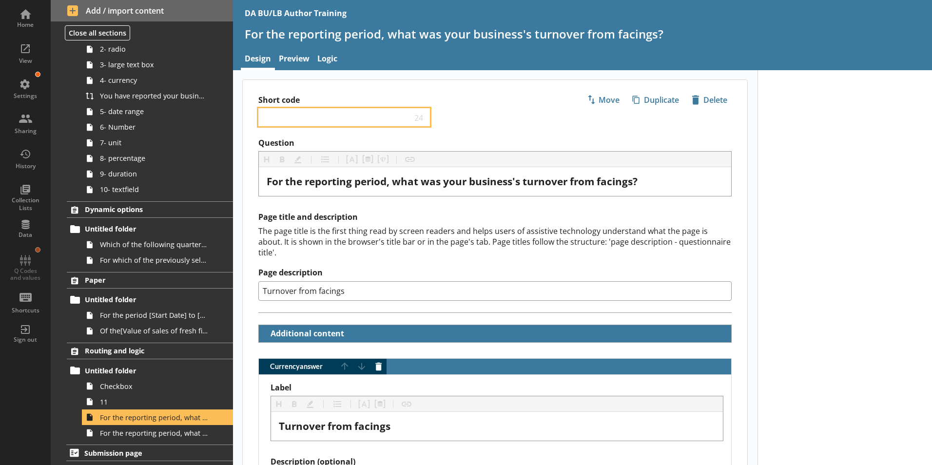
click at [276, 114] on input "Short code" at bounding box center [337, 117] width 149 height 9
type input "11a"
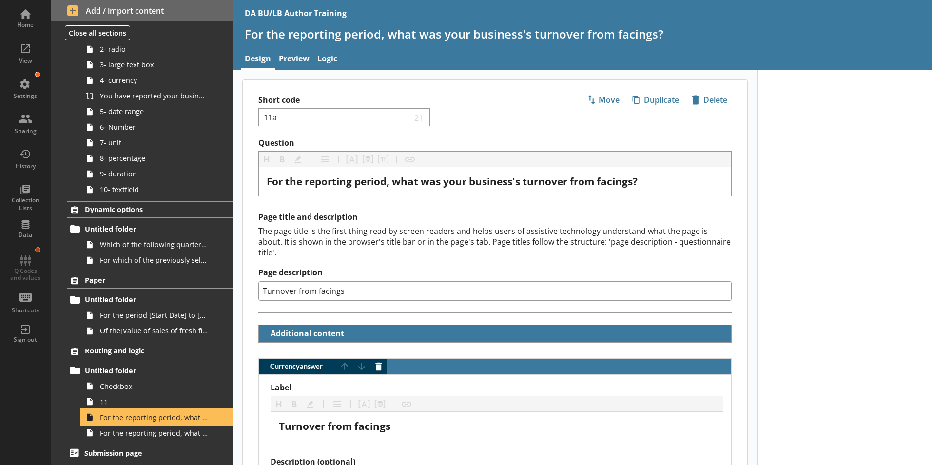
click at [154, 419] on span "For the reporting period, what was your business's turnover from facings?" at bounding box center [154, 417] width 108 height 9
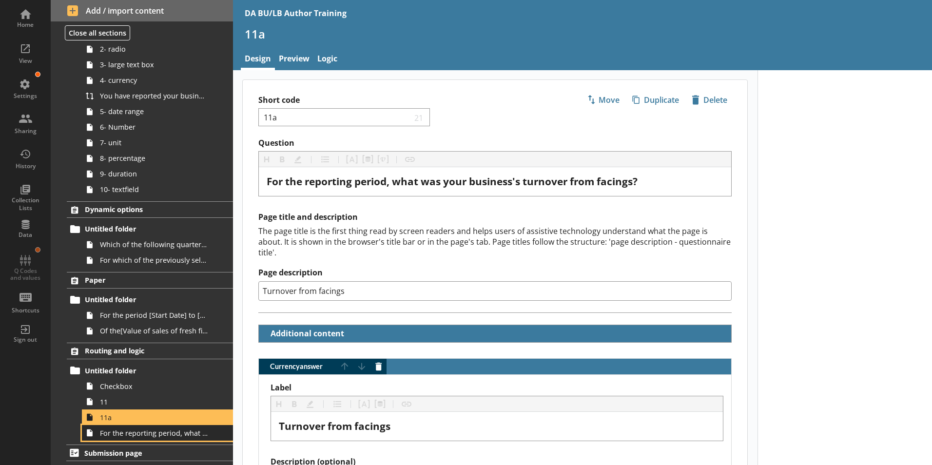
click at [150, 440] on link "For the reporting period, what was your business's turnover from aerated?" at bounding box center [157, 433] width 151 height 16
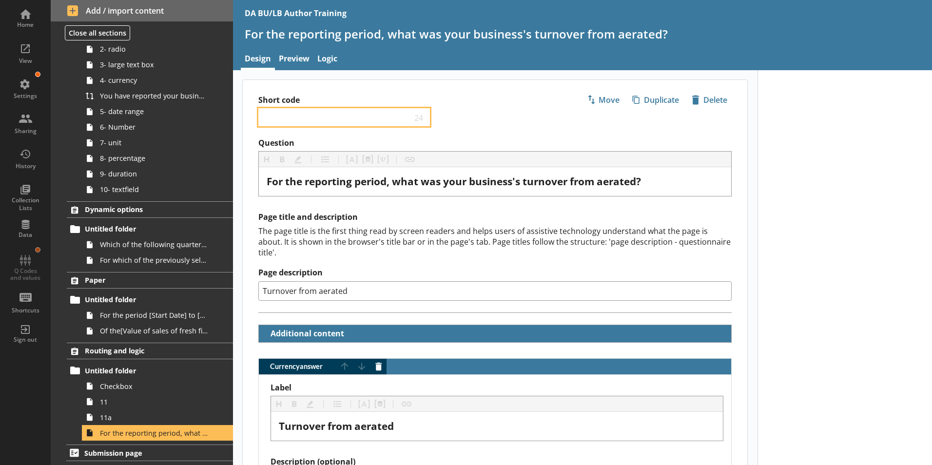
click at [268, 117] on input "Short code" at bounding box center [337, 117] width 149 height 9
type input "11b"
drag, startPoint x: 493, startPoint y: 131, endPoint x: 461, endPoint y: 127, distance: 32.4
click at [493, 130] on div "Short code 11b 21 Move icon-copy Duplicate icon-delete Created with Sketch. [GE…" at bounding box center [495, 109] width 505 height 58
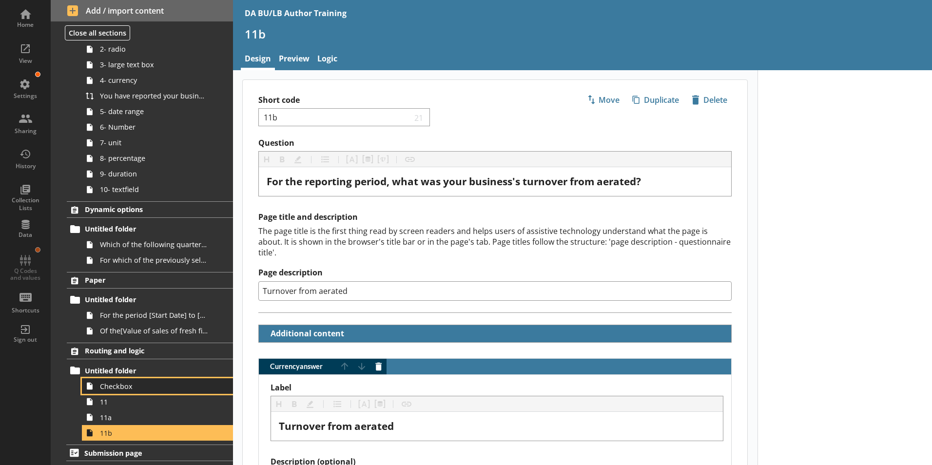
click at [134, 389] on span "Checkbox" at bounding box center [154, 386] width 108 height 9
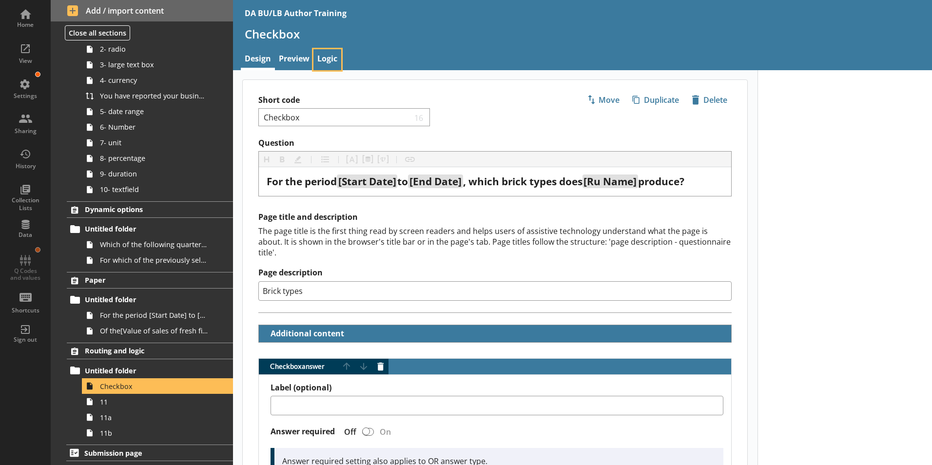
click at [324, 59] on link "Logic" at bounding box center [327, 59] width 28 height 21
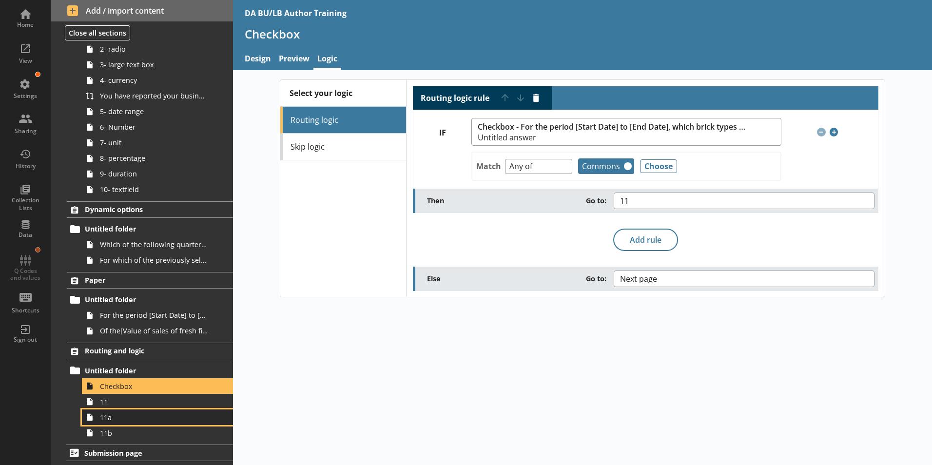
click at [107, 420] on span "11a" at bounding box center [154, 417] width 108 height 9
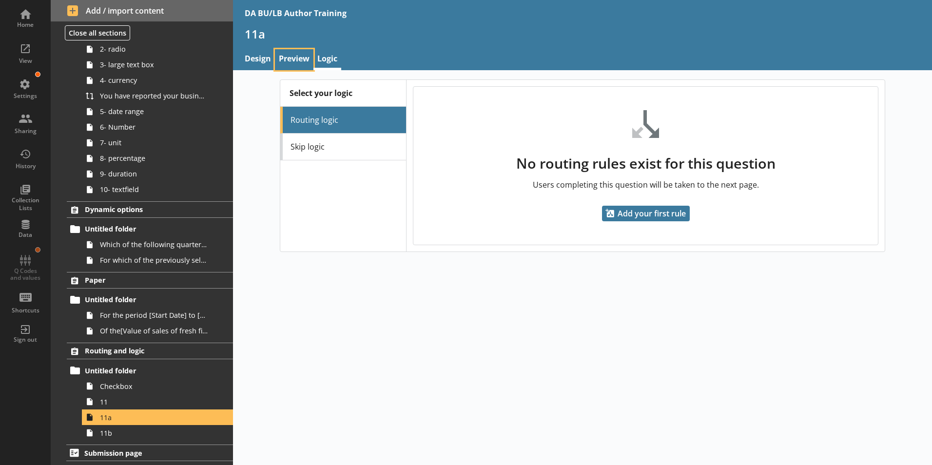
click at [296, 59] on link "Preview" at bounding box center [294, 59] width 39 height 21
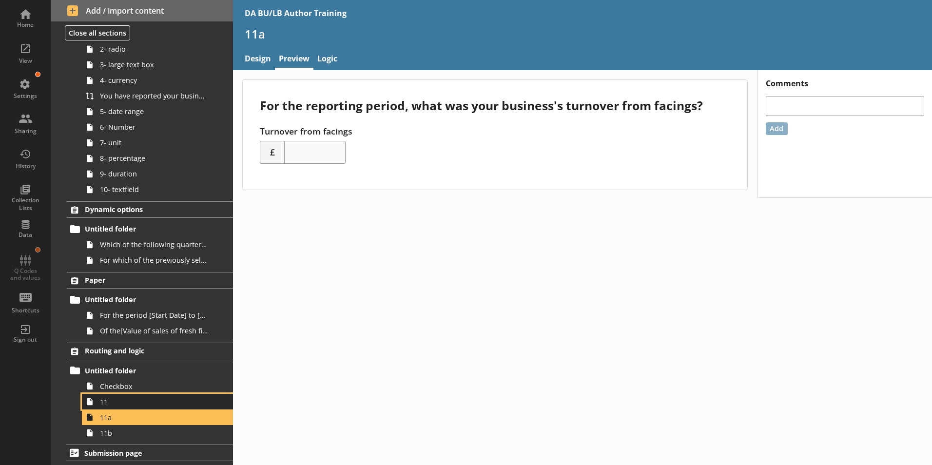
click at [104, 407] on link "11" at bounding box center [157, 402] width 151 height 16
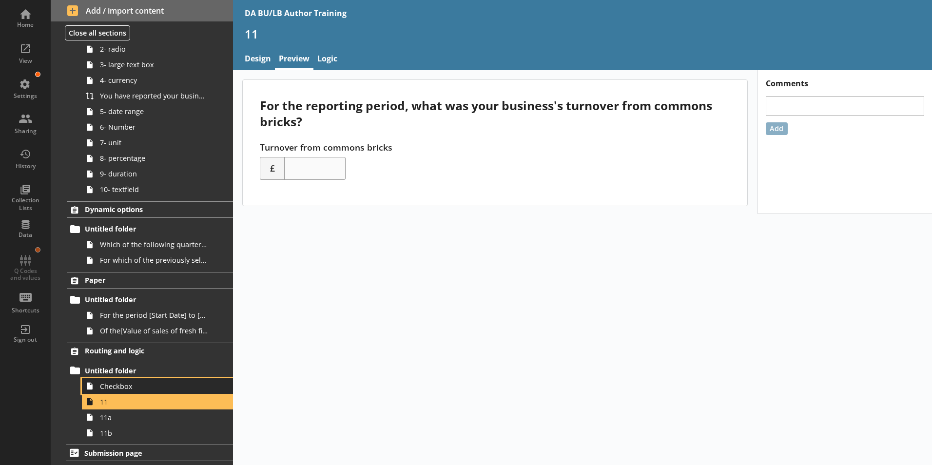
click at [140, 388] on span "Checkbox" at bounding box center [154, 386] width 108 height 9
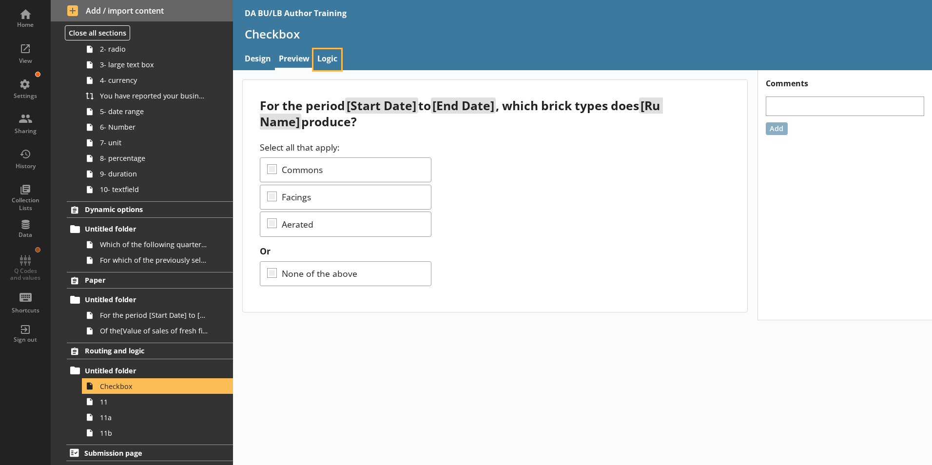
click at [329, 59] on link "Logic" at bounding box center [327, 59] width 28 height 21
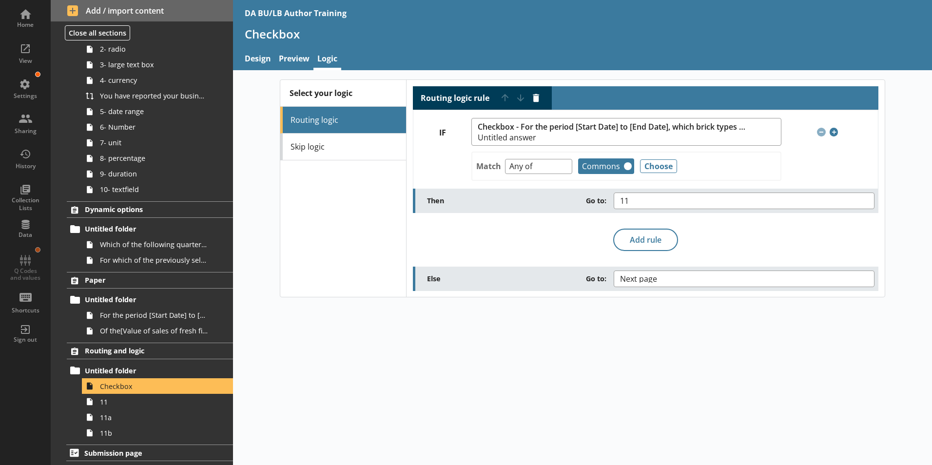
click at [293, 430] on div "Select your logic Routing logic Skip logic Routing logic rule Move rule up Move…" at bounding box center [582, 267] width 699 height 395
click at [111, 408] on link "11" at bounding box center [157, 402] width 151 height 16
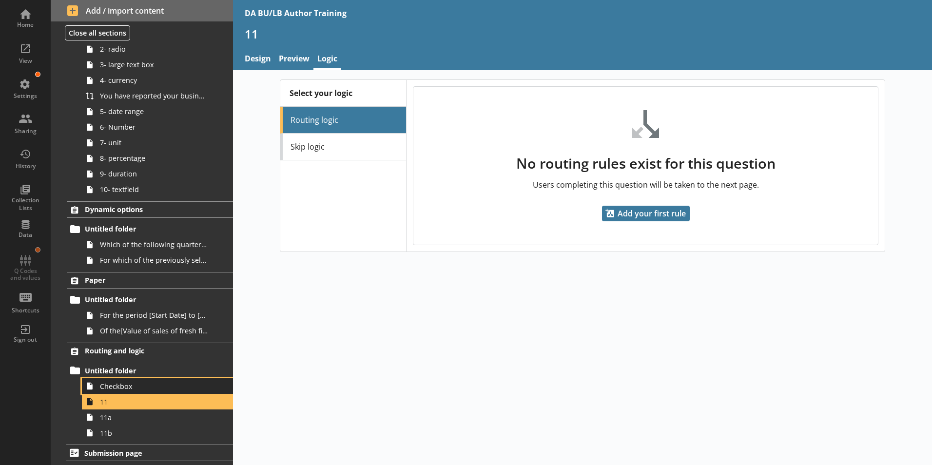
click at [109, 386] on span "Checkbox" at bounding box center [154, 386] width 108 height 9
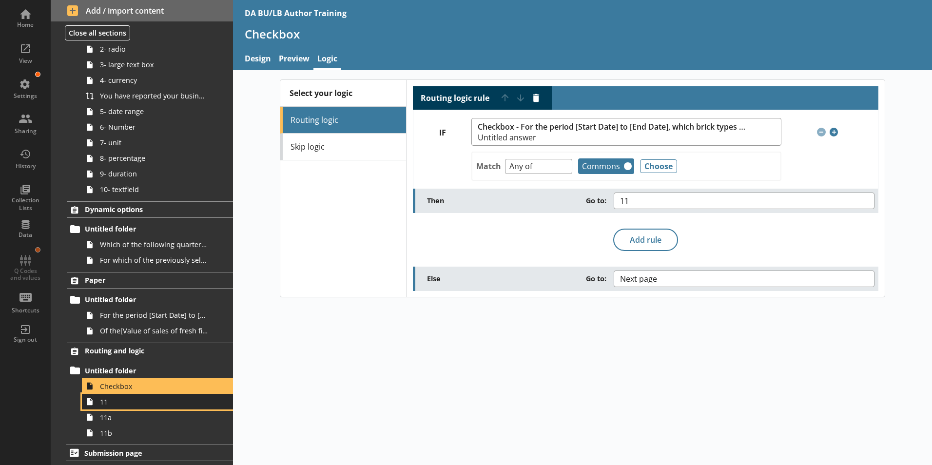
click at [106, 407] on link "11" at bounding box center [157, 402] width 151 height 16
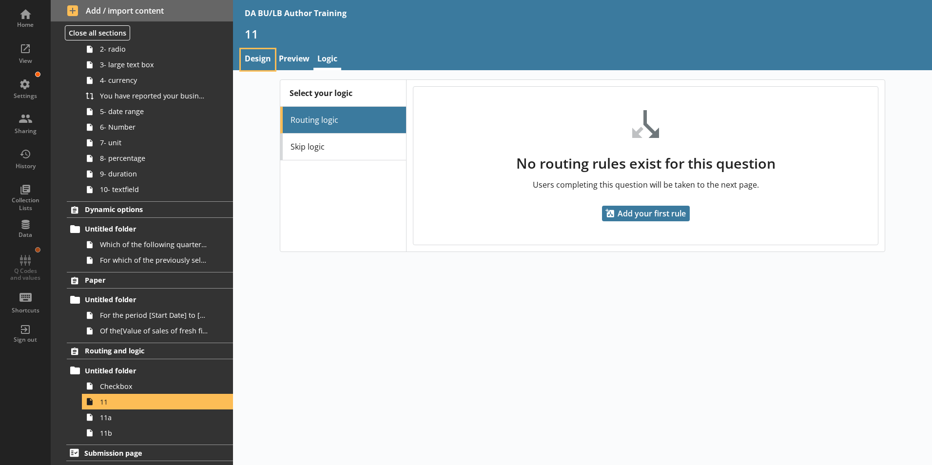
click at [265, 59] on link "Design" at bounding box center [258, 59] width 34 height 21
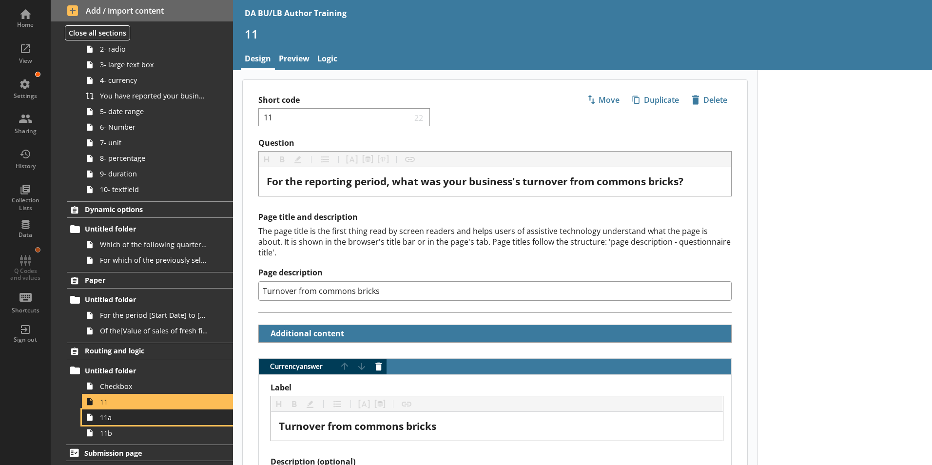
click at [106, 422] on link "11a" at bounding box center [157, 417] width 151 height 16
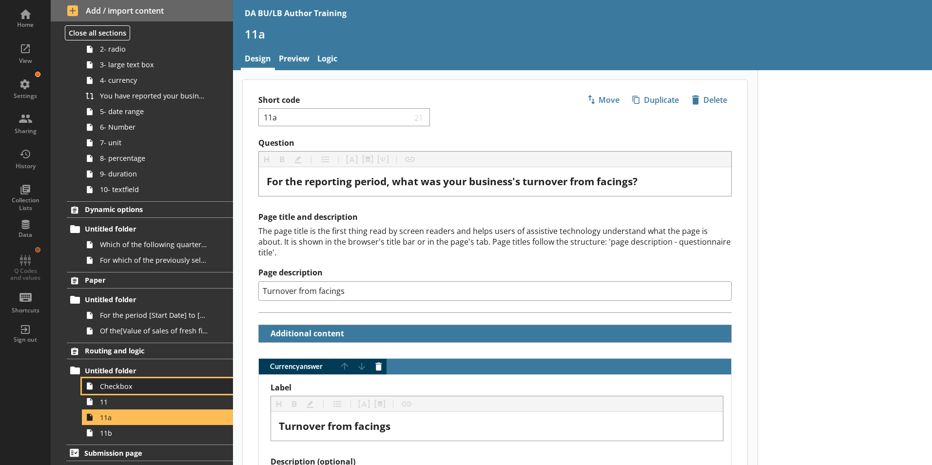
click at [108, 391] on link "Checkbox" at bounding box center [157, 386] width 151 height 16
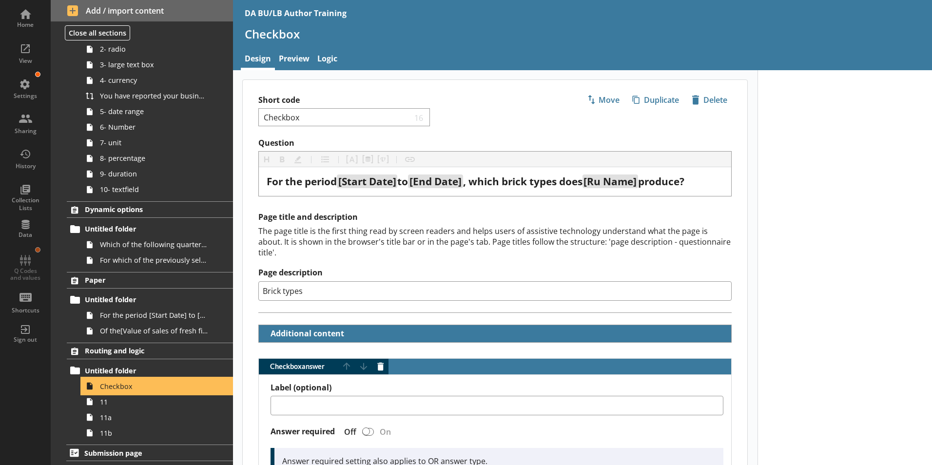
type textarea "x"
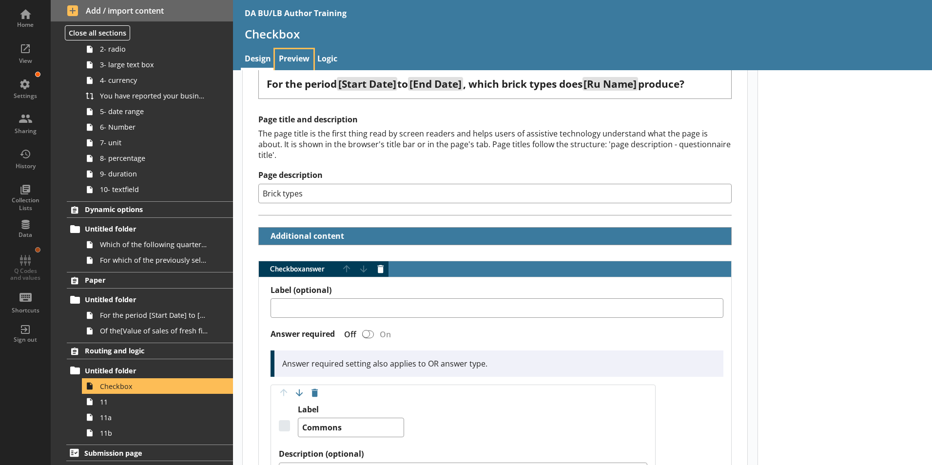
click at [293, 54] on link "Preview" at bounding box center [294, 59] width 39 height 21
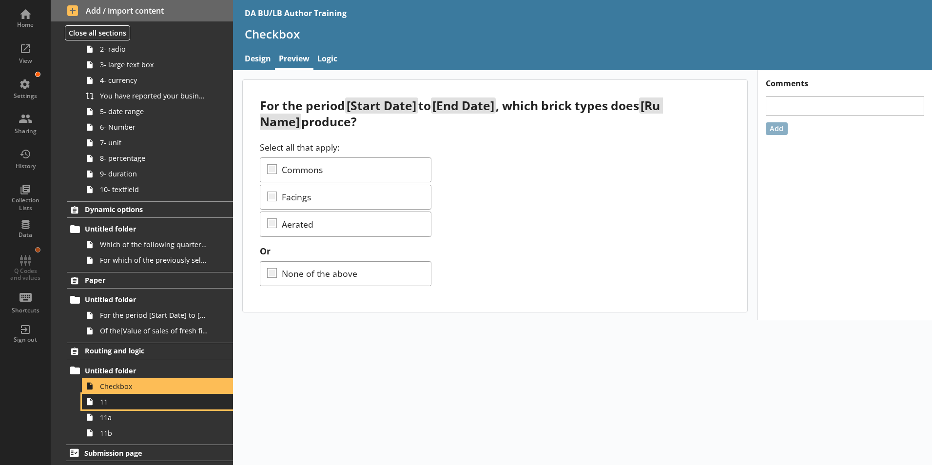
click at [105, 407] on link "11" at bounding box center [157, 402] width 151 height 16
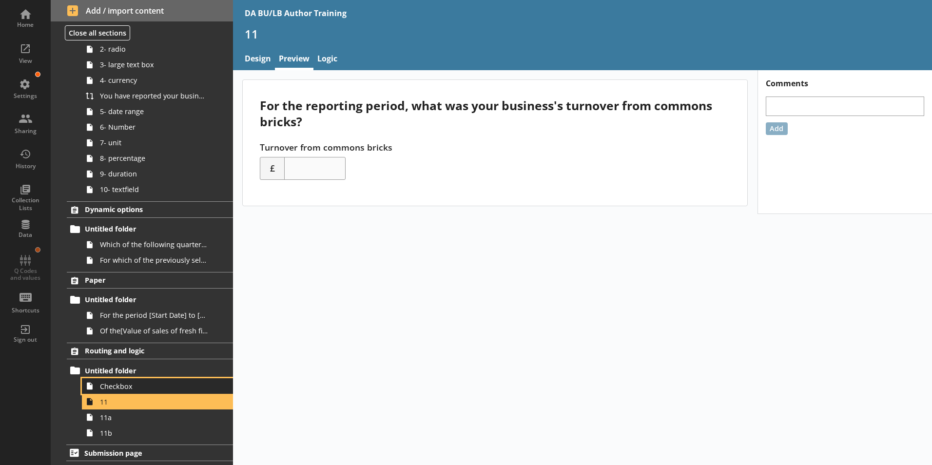
click at [110, 387] on span "Checkbox" at bounding box center [154, 386] width 108 height 9
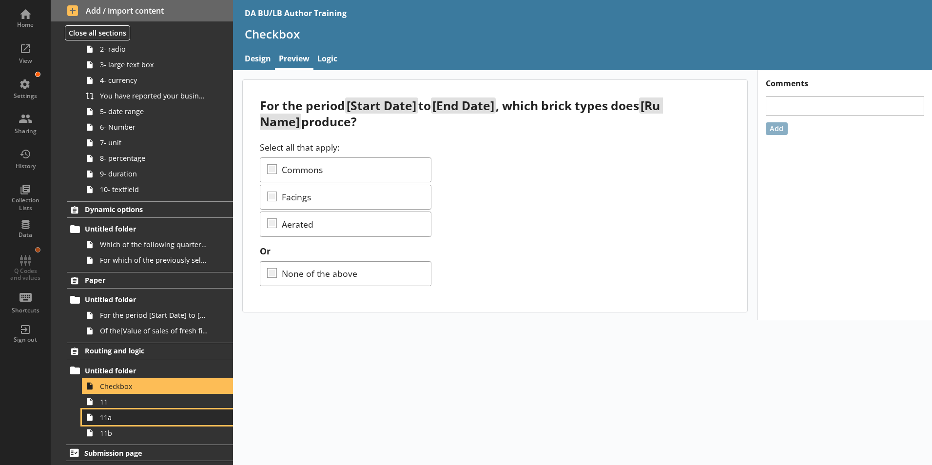
click at [105, 423] on link "11a" at bounding box center [157, 417] width 151 height 16
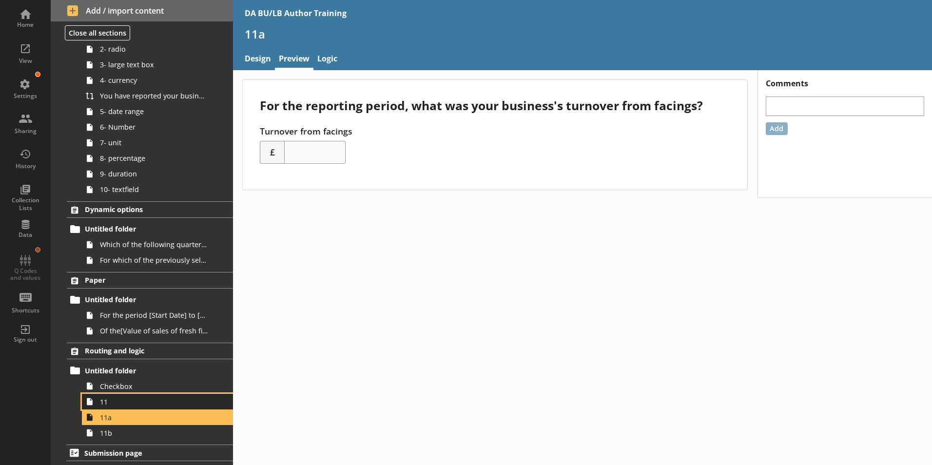
click at [110, 405] on span "11" at bounding box center [154, 401] width 108 height 9
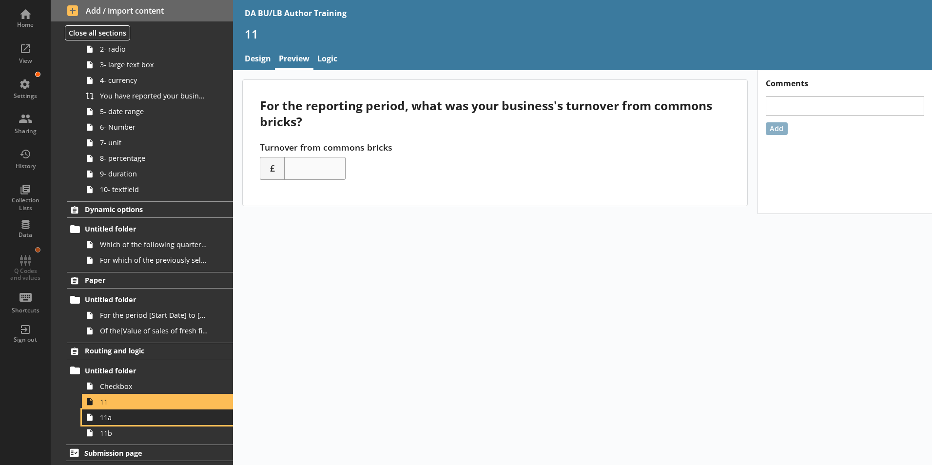
click at [108, 422] on span "11a" at bounding box center [154, 417] width 108 height 9
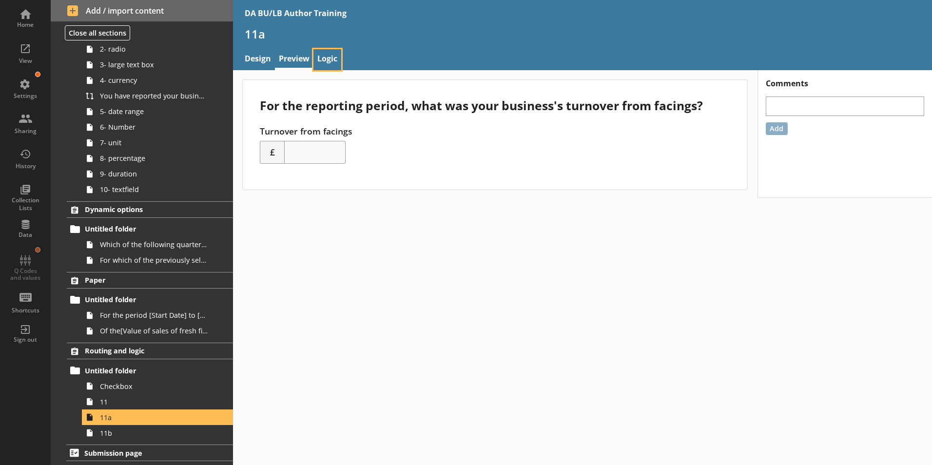
click at [332, 53] on link "Logic" at bounding box center [327, 59] width 28 height 21
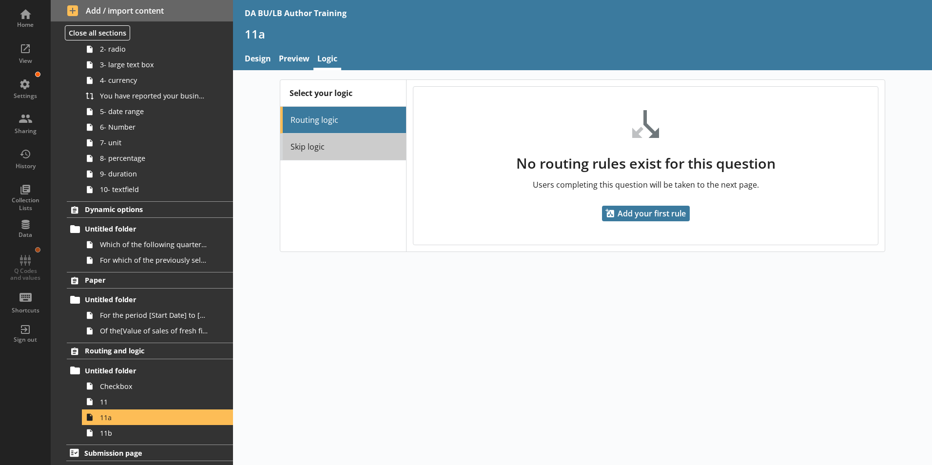
click at [318, 151] on link "Skip logic" at bounding box center [343, 147] width 126 height 27
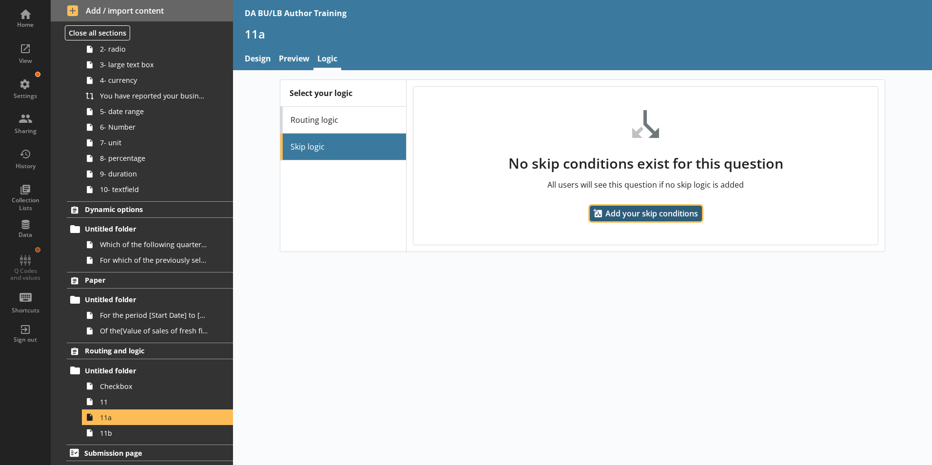
click at [668, 214] on span "Add your skip conditions" at bounding box center [646, 214] width 112 height 16
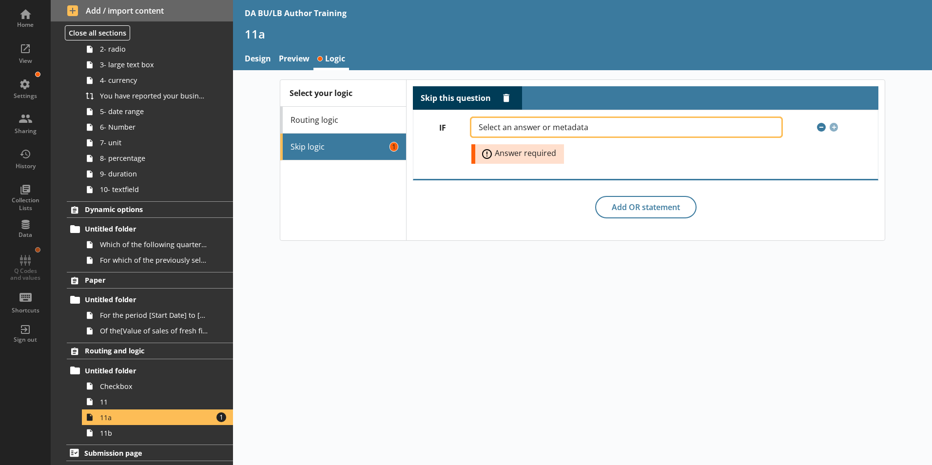
click at [559, 125] on span "Select an answer or metadata" at bounding box center [541, 127] width 125 height 8
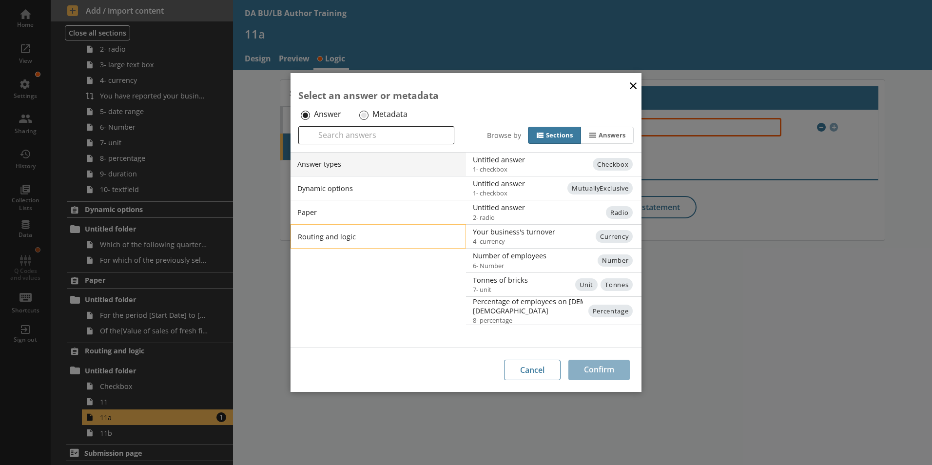
click at [368, 241] on li "Routing and logic" at bounding box center [378, 236] width 175 height 24
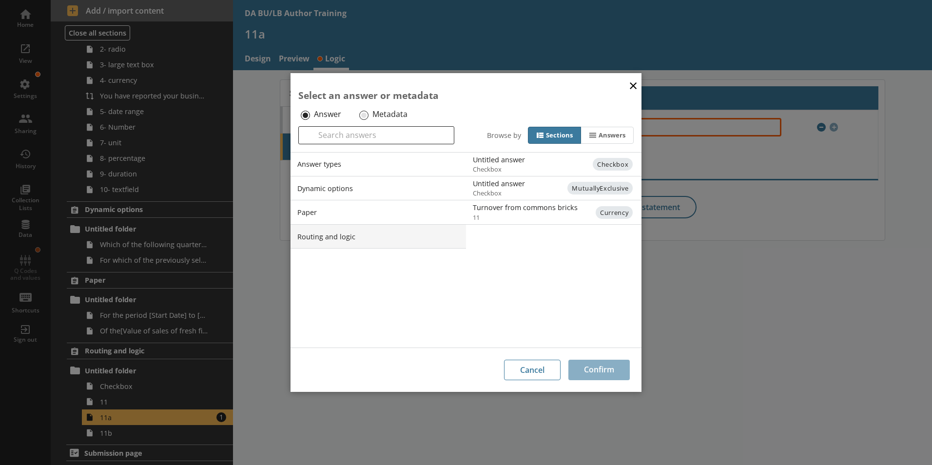
click at [636, 83] on button "×" at bounding box center [633, 85] width 15 height 22
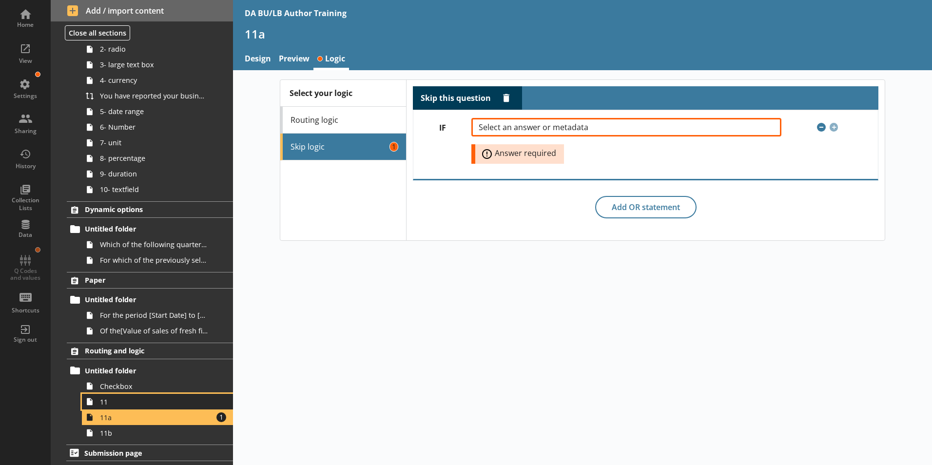
click at [103, 406] on span "11" at bounding box center [154, 401] width 108 height 9
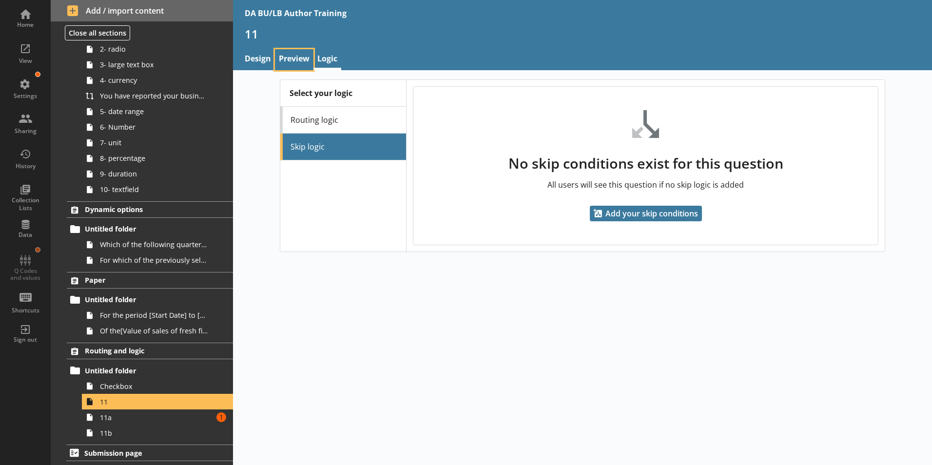
click at [292, 58] on link "Preview" at bounding box center [294, 59] width 39 height 21
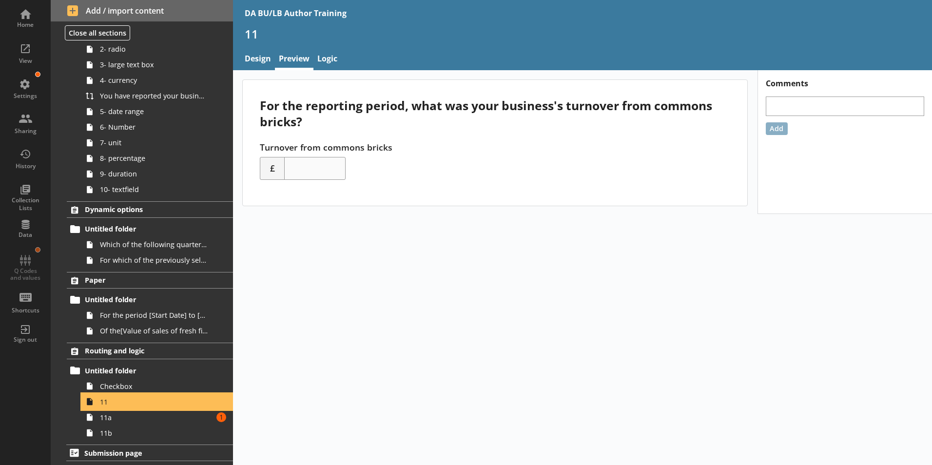
click at [106, 403] on span "11" at bounding box center [154, 401] width 108 height 9
click at [335, 57] on link "Logic" at bounding box center [327, 59] width 28 height 21
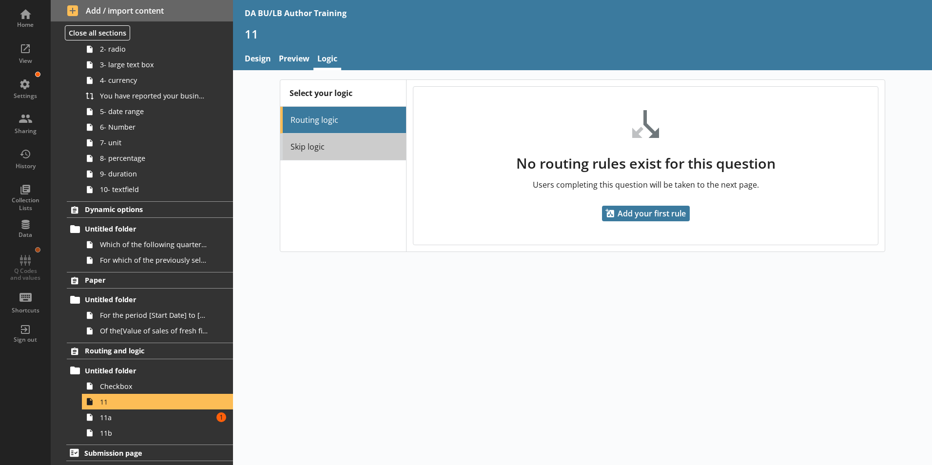
click at [313, 149] on link "Skip logic" at bounding box center [343, 147] width 126 height 27
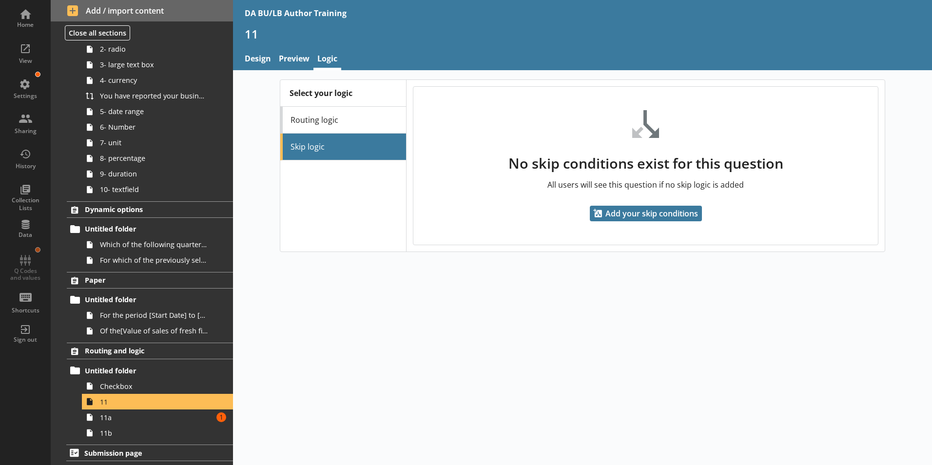
click at [313, 149] on li "Skip logic" at bounding box center [343, 147] width 126 height 27
click at [649, 212] on span "Add your skip conditions" at bounding box center [646, 214] width 112 height 16
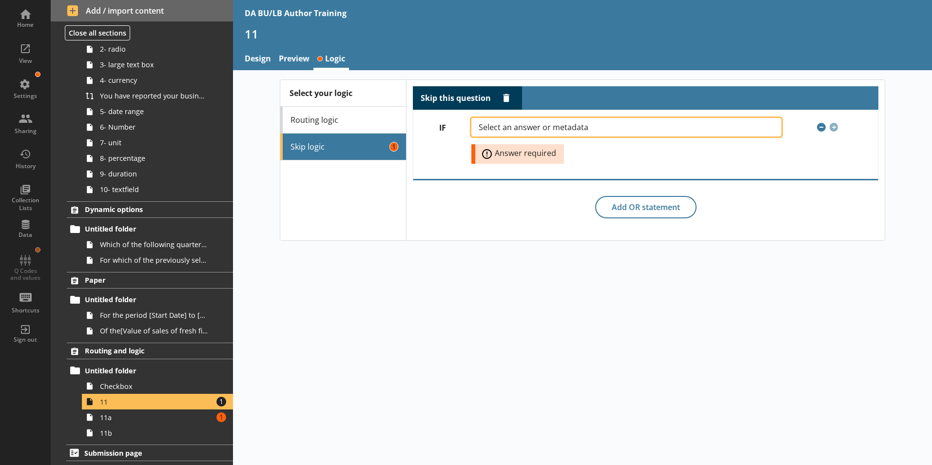
click at [550, 129] on span "Select an answer or metadata" at bounding box center [541, 127] width 125 height 8
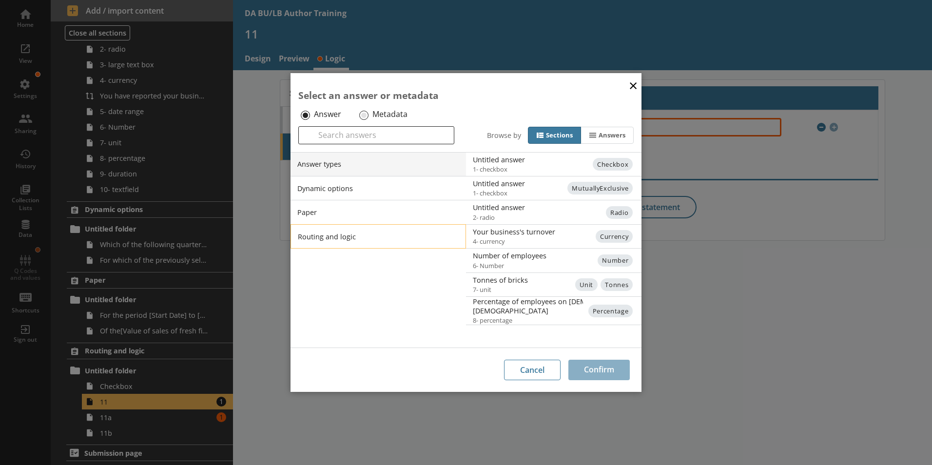
click at [345, 237] on li "Routing and logic" at bounding box center [378, 236] width 175 height 24
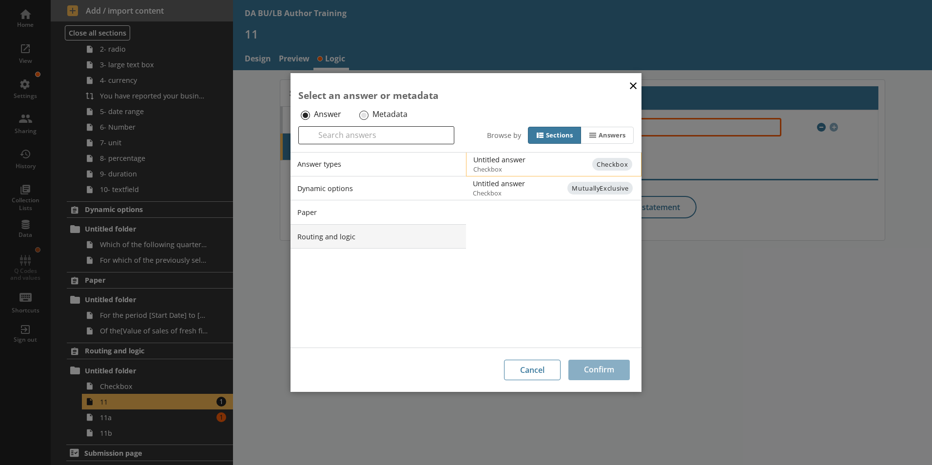
click at [497, 161] on div "Untitled answer" at bounding box center [571, 159] width 196 height 9
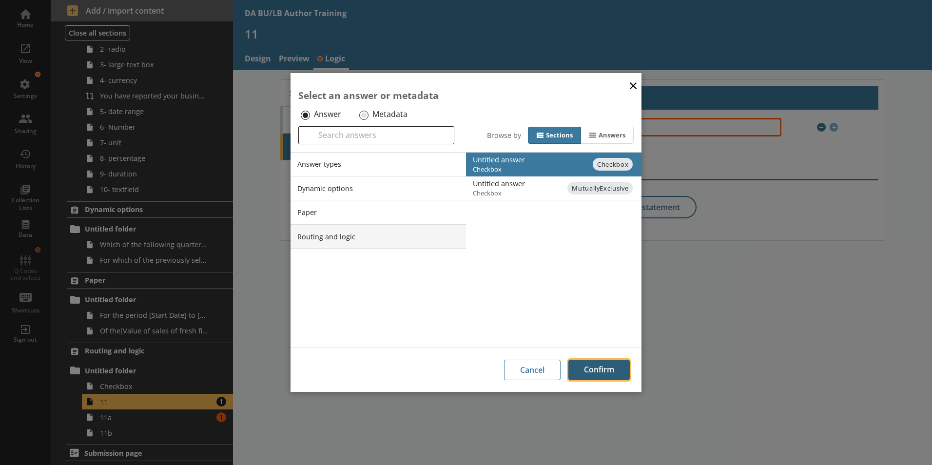
click at [595, 367] on button "Confirm" at bounding box center [598, 370] width 61 height 20
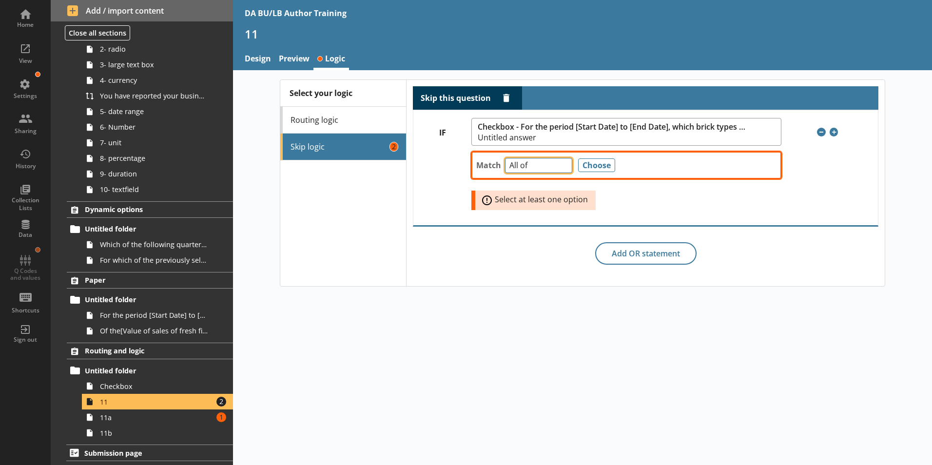
click at [564, 167] on select "Any of Not any of All of Count of Unanswered" at bounding box center [538, 165] width 67 height 15
select select "AnyOf"
click at [505, 158] on select "Any of Not any of All of Count of Unanswered" at bounding box center [538, 165] width 67 height 15
click at [587, 171] on button "Choose" at bounding box center [596, 165] width 37 height 14
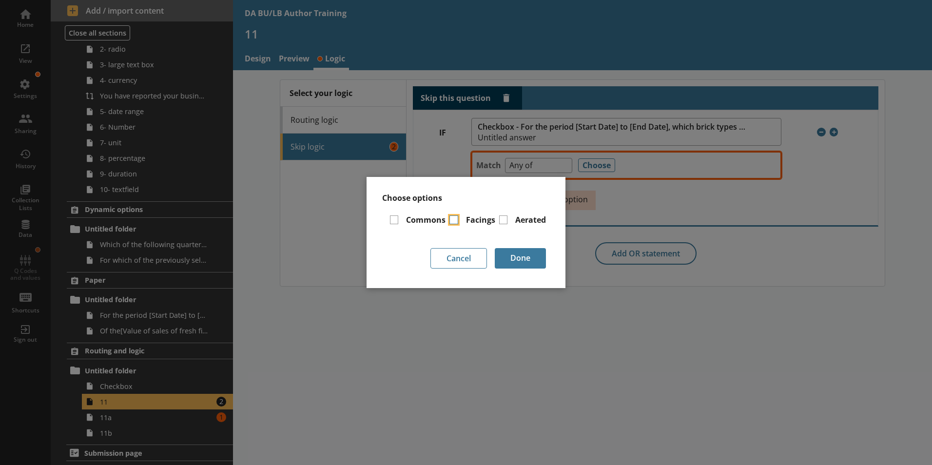
click at [451, 222] on input "Facings" at bounding box center [453, 219] width 9 height 9
checkbox input "true"
click at [500, 220] on input "Aerated" at bounding box center [503, 219] width 9 height 9
checkbox input "true"
click at [525, 261] on button "Done" at bounding box center [520, 258] width 51 height 20
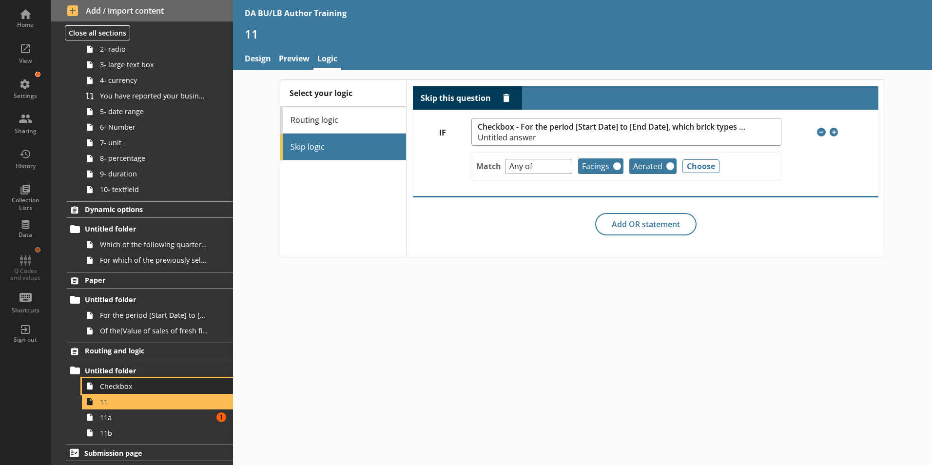
click at [114, 390] on span "Checkbox" at bounding box center [154, 386] width 108 height 9
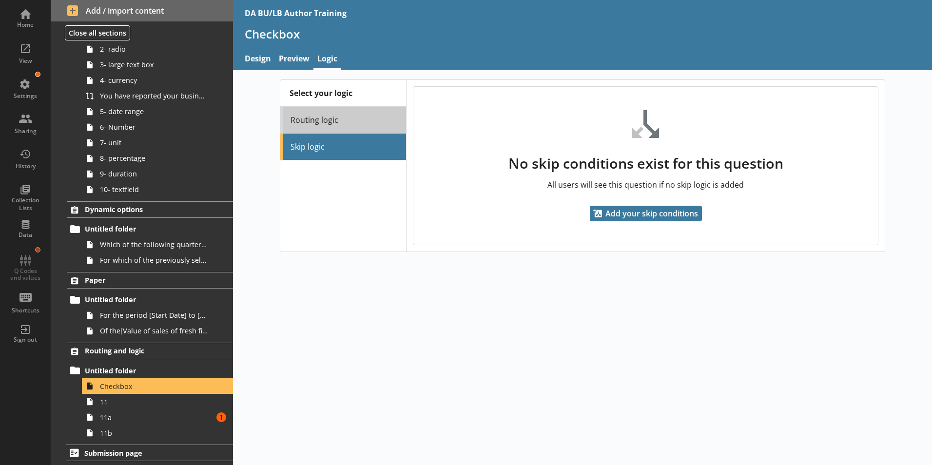
click at [330, 125] on link "Routing logic" at bounding box center [343, 120] width 126 height 27
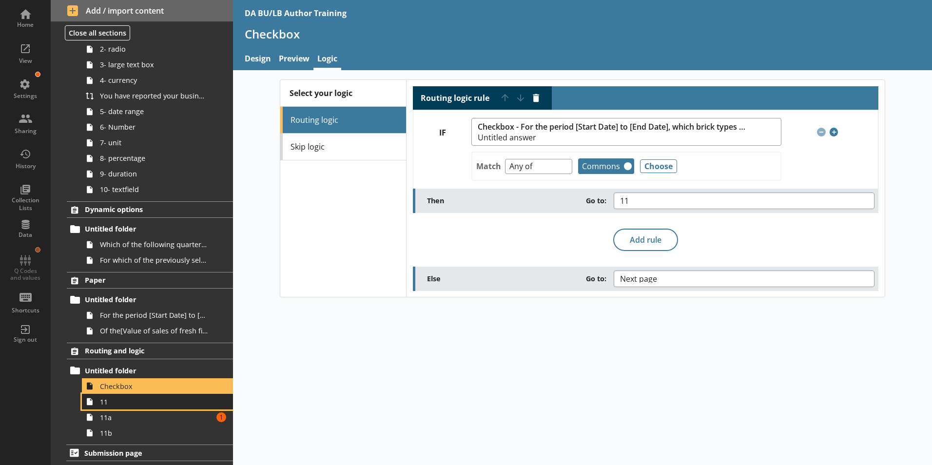
click at [108, 406] on span "11" at bounding box center [154, 401] width 108 height 9
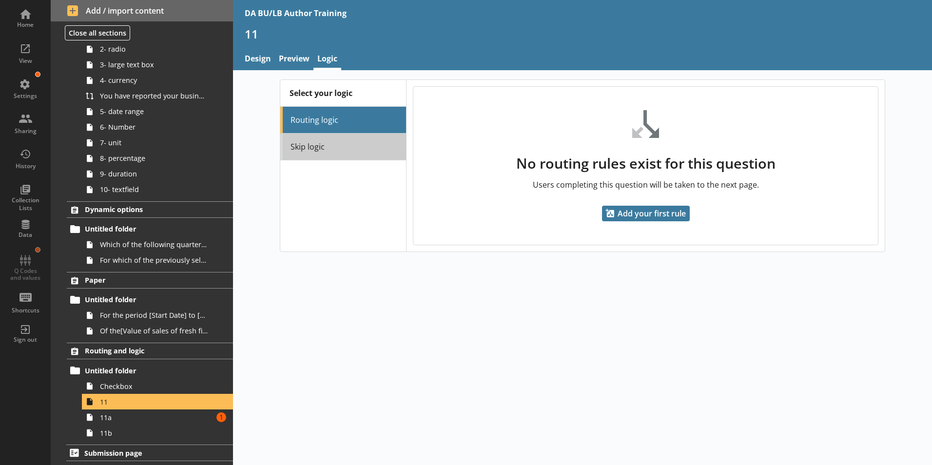
click at [302, 152] on link "Skip logic" at bounding box center [343, 147] width 126 height 27
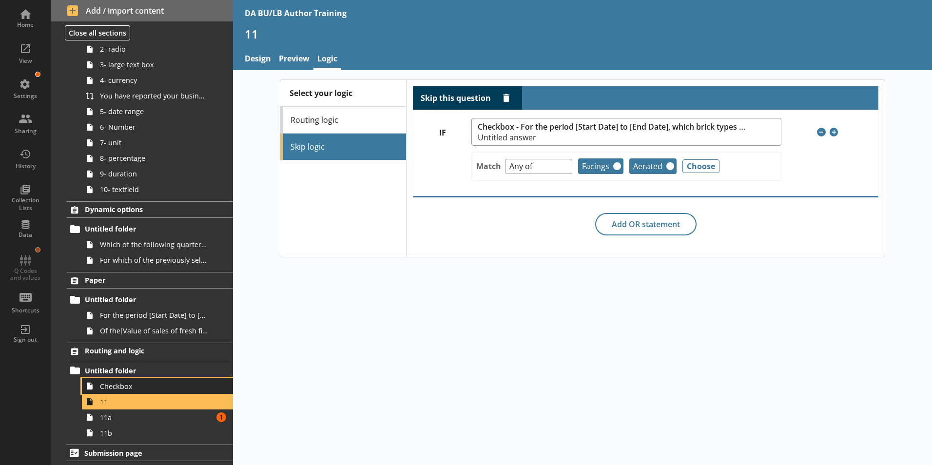
click at [107, 388] on span "Checkbox" at bounding box center [154, 386] width 108 height 9
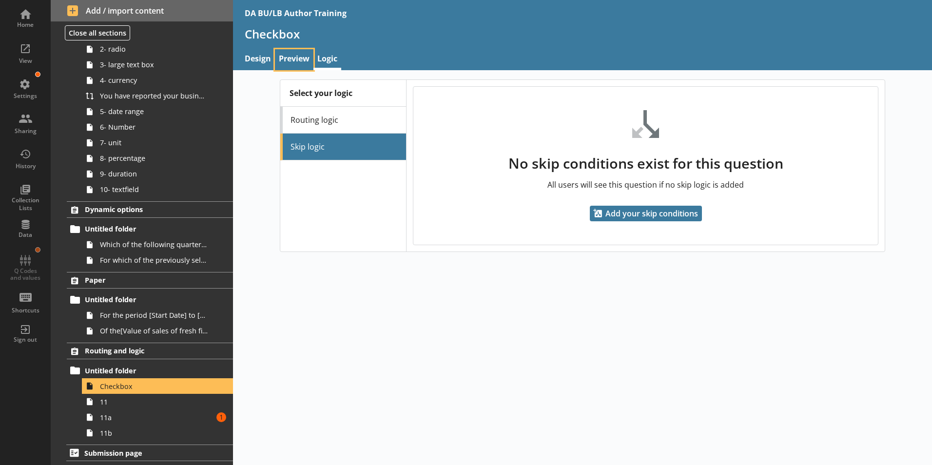
click at [287, 61] on link "Preview" at bounding box center [294, 59] width 39 height 21
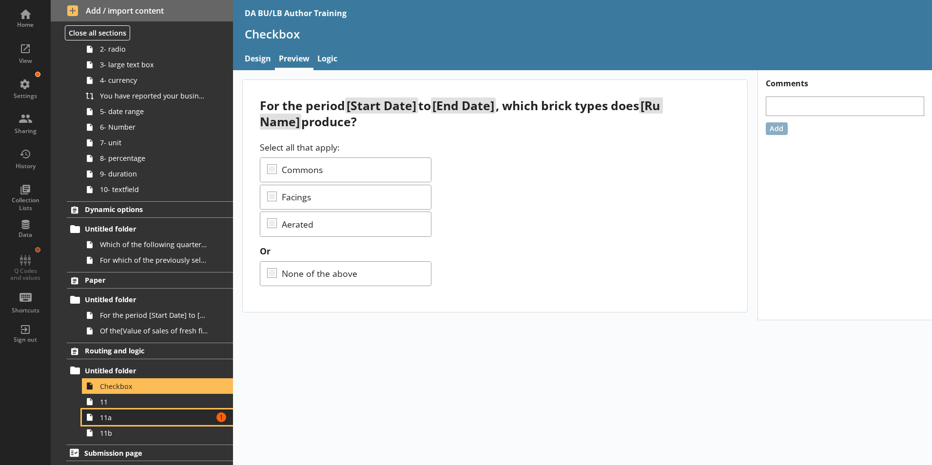
click at [110, 421] on span "11a" at bounding box center [154, 417] width 108 height 9
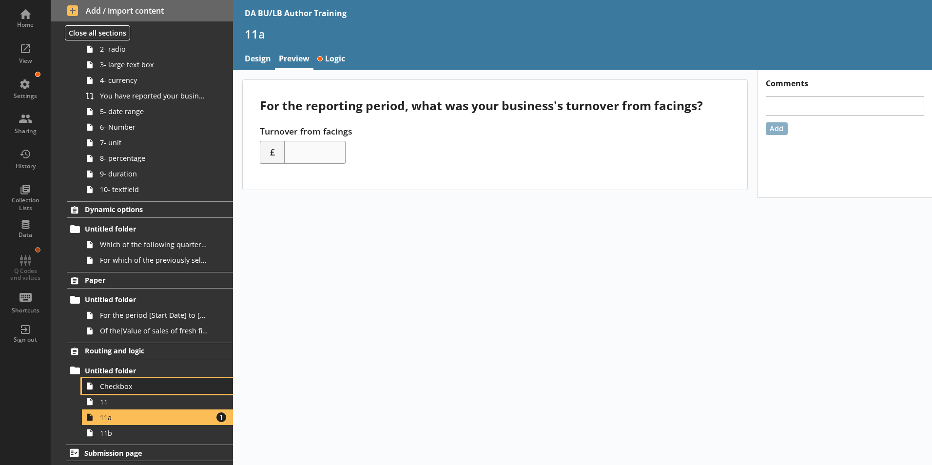
click at [112, 387] on span "Checkbox" at bounding box center [154, 386] width 108 height 9
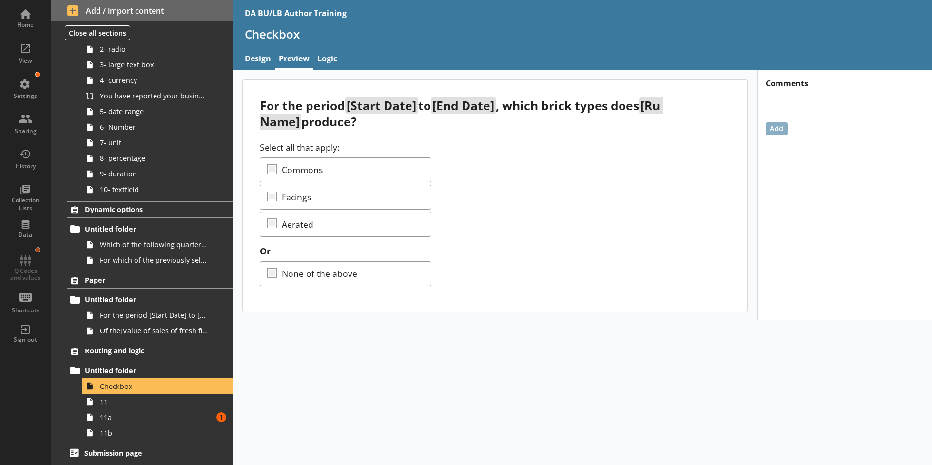
click at [274, 171] on div "Select all that apply: Commons Facings Aerated" at bounding box center [495, 188] width 470 height 95
click at [103, 405] on span "11" at bounding box center [154, 401] width 108 height 9
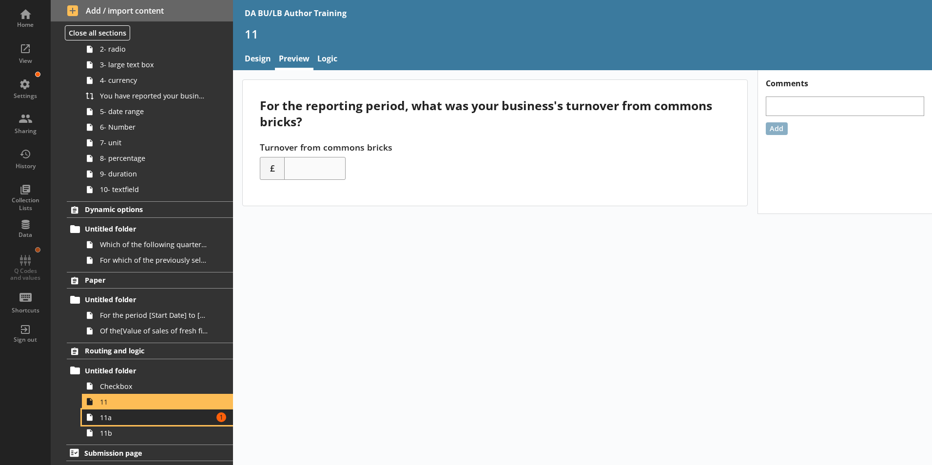
click at [109, 423] on link "11a Amount of errors: 1" at bounding box center [157, 417] width 151 height 16
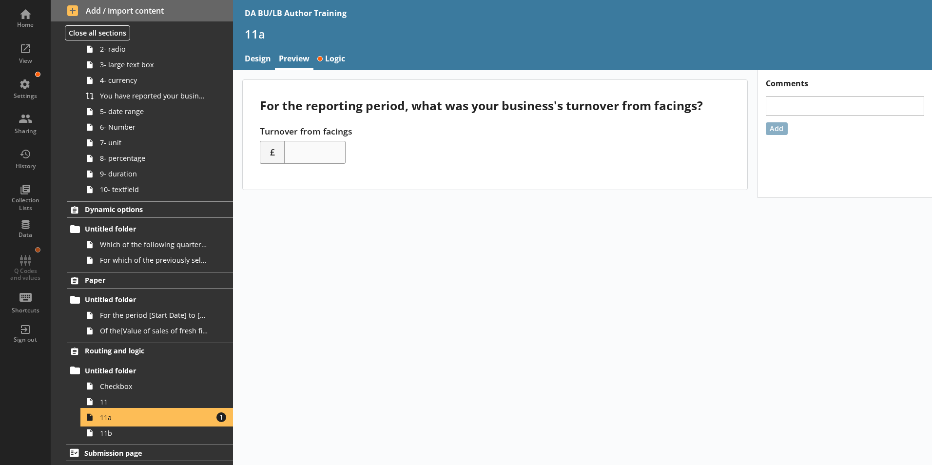
click at [108, 418] on span "11a" at bounding box center [154, 417] width 108 height 9
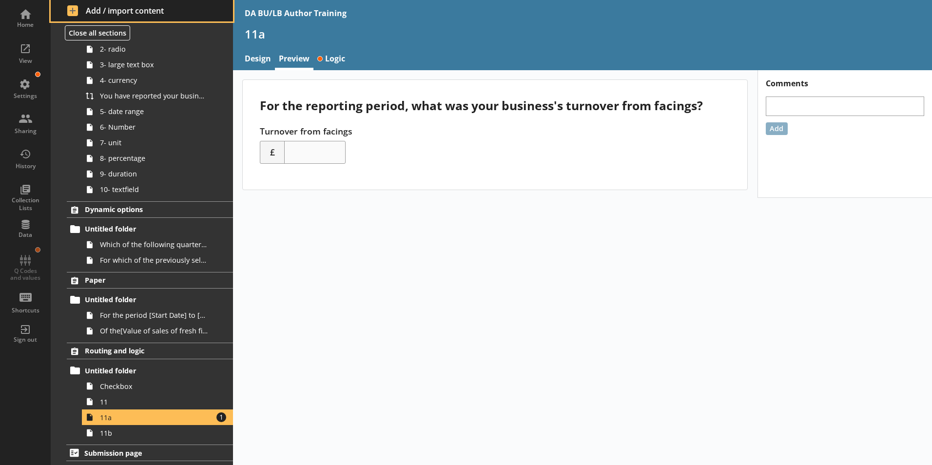
click at [73, 8] on span "Add / import content" at bounding box center [142, 10] width 150 height 11
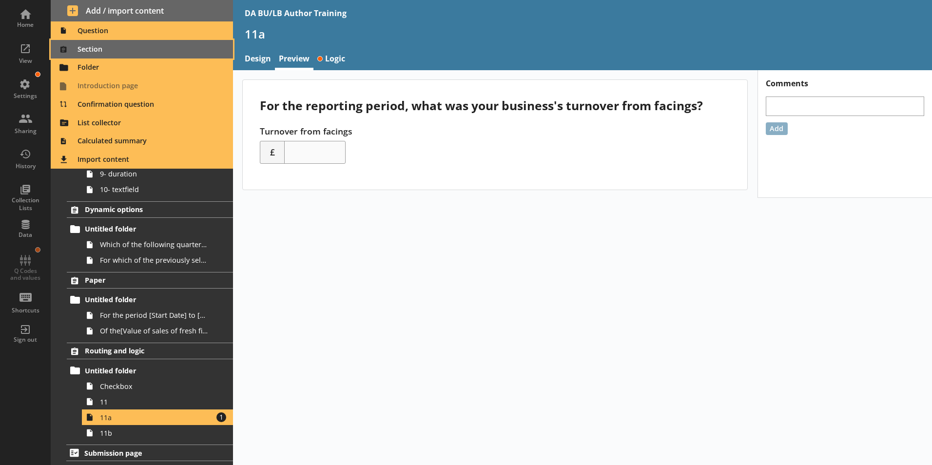
click at [85, 50] on span "Section" at bounding box center [142, 49] width 171 height 16
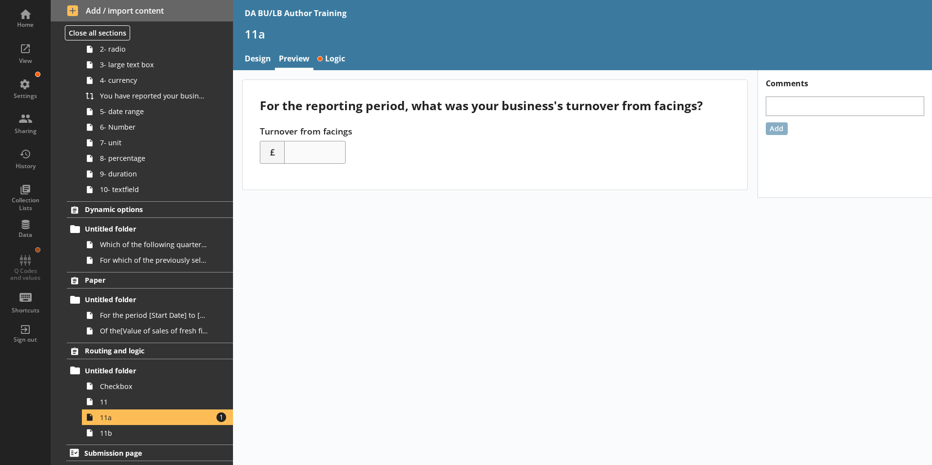
scroll to position [130, 0]
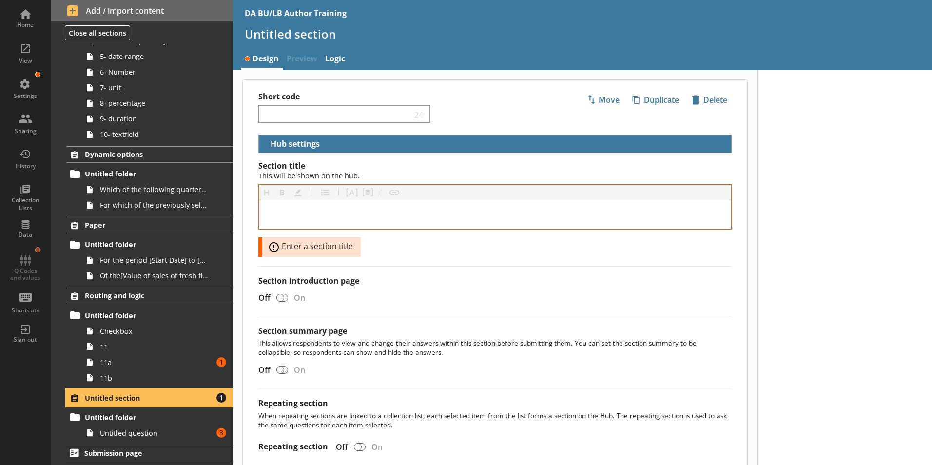
click at [123, 401] on span "Untitled section" at bounding box center [144, 397] width 119 height 9
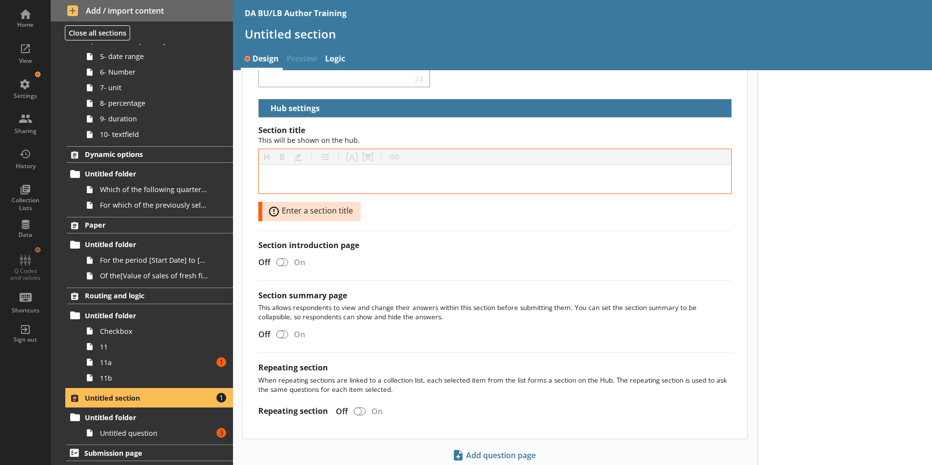
scroll to position [0, 0]
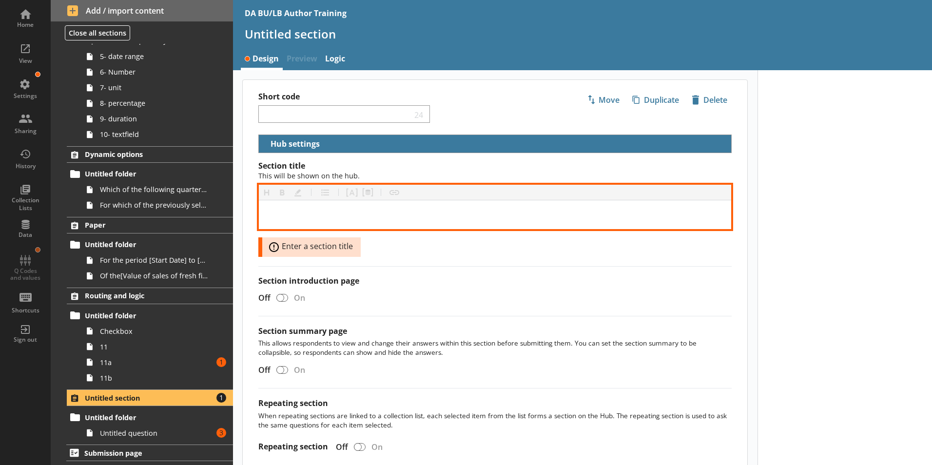
click at [302, 209] on div "[object Object]" at bounding box center [495, 214] width 457 height 13
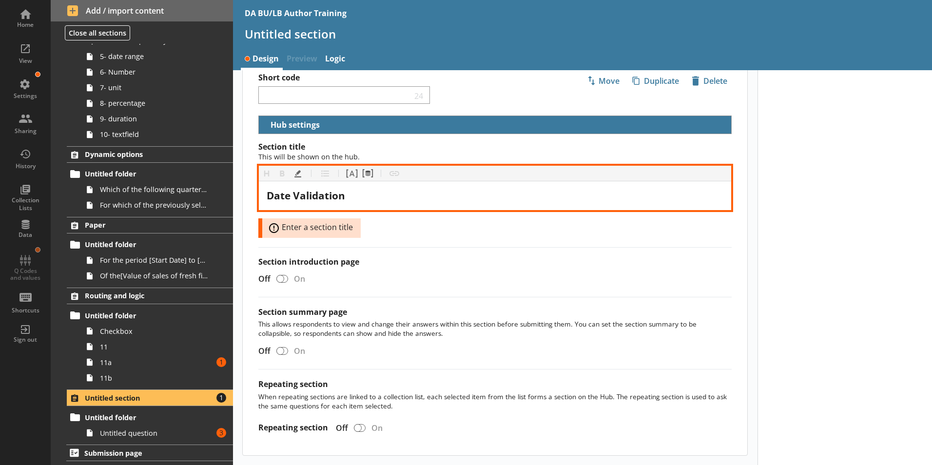
scroll to position [49, 0]
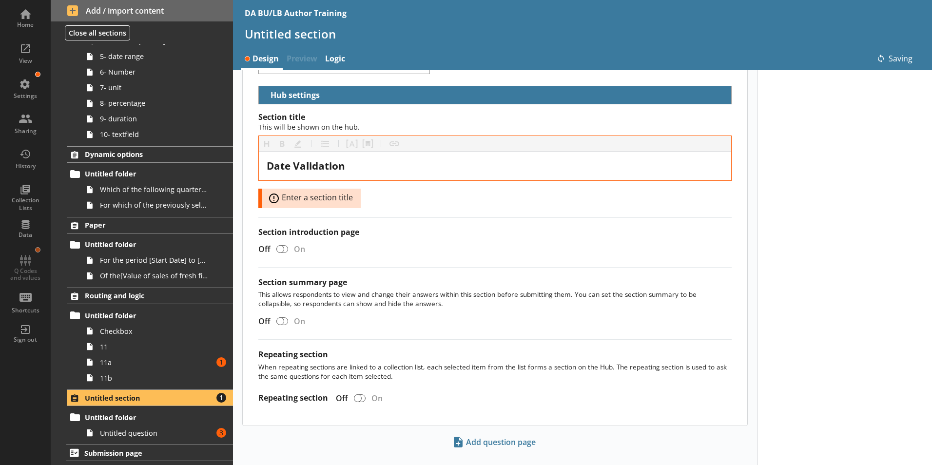
click at [398, 334] on div "Section title This will be shown on the hub. Heading Heading Bold Bold Highligh…" at bounding box center [495, 269] width 505 height 314
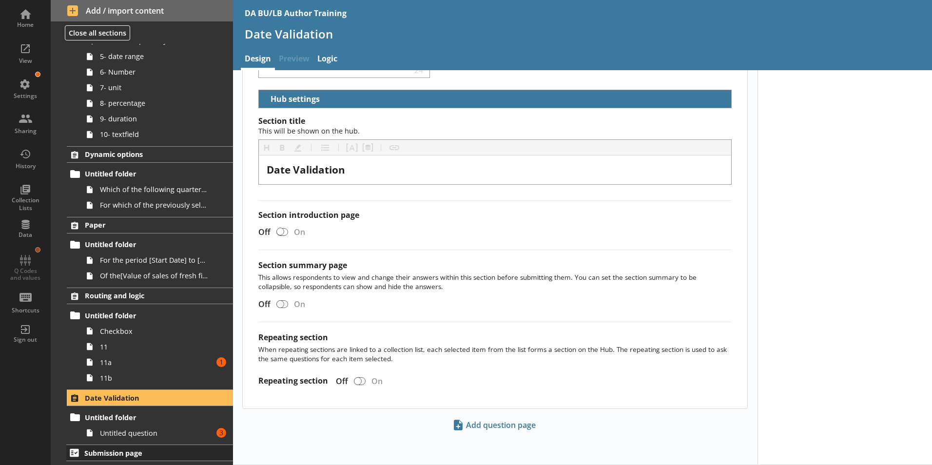
scroll to position [45, 0]
click at [114, 438] on link "Untitled question Amount of errors: 3" at bounding box center [157, 433] width 151 height 16
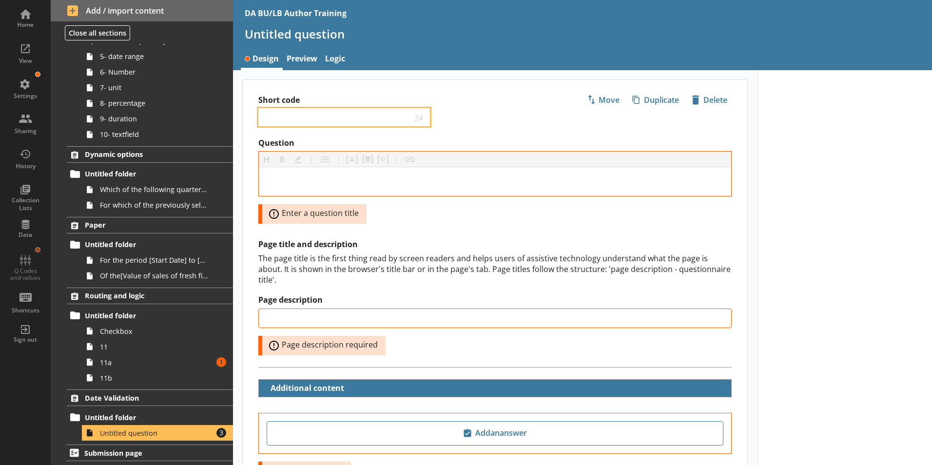
click at [284, 118] on input "Short code" at bounding box center [337, 117] width 149 height 9
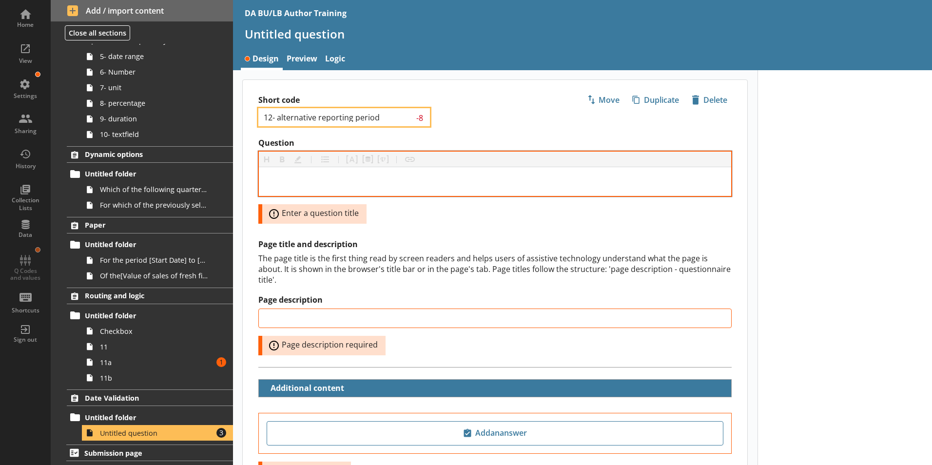
type input "12- alternative reporting period"
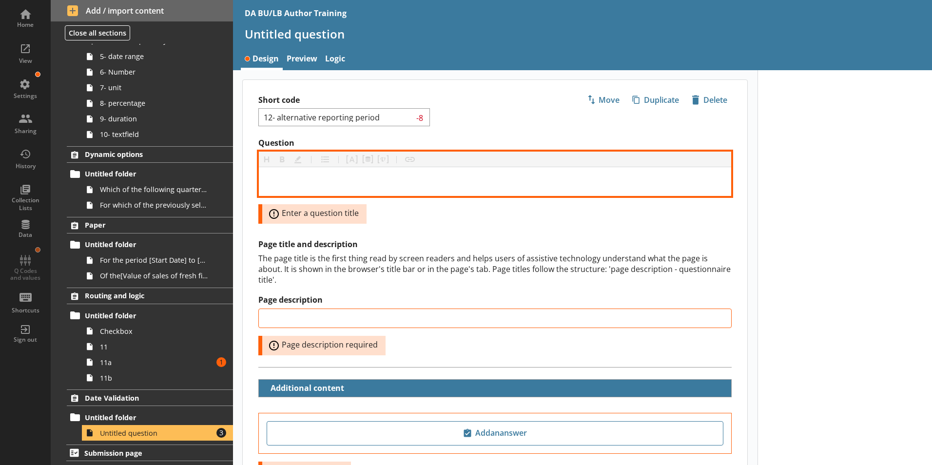
click at [267, 175] on div "Question" at bounding box center [495, 181] width 457 height 13
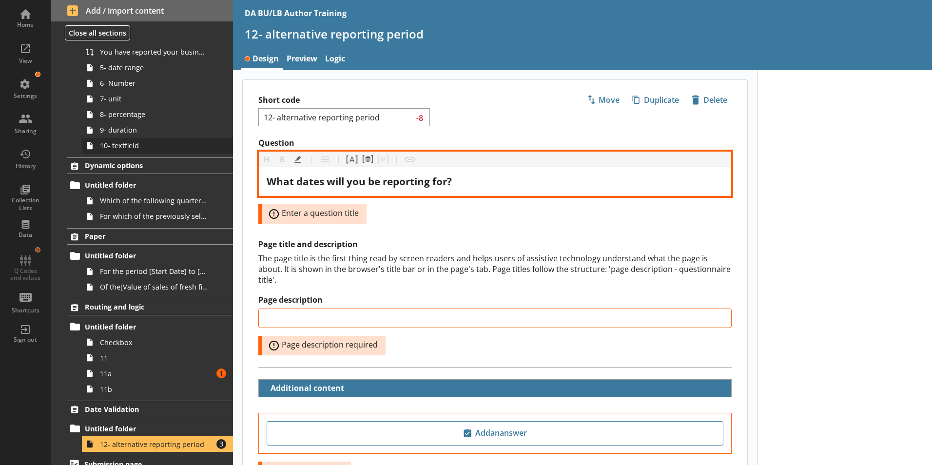
scroll to position [130, 0]
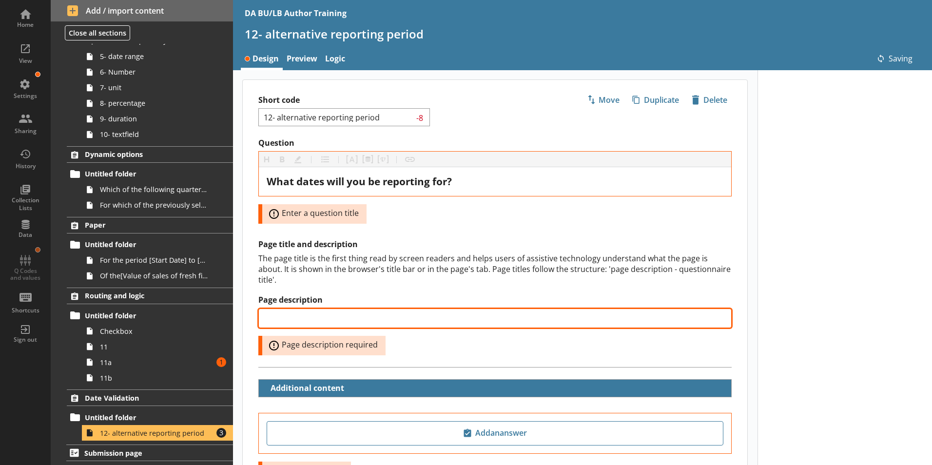
click at [282, 315] on input "Page description" at bounding box center [494, 318] width 473 height 19
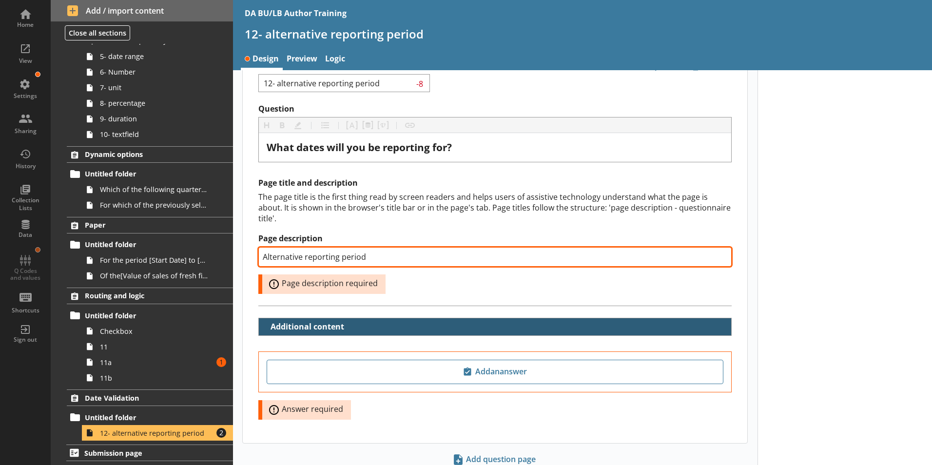
scroll to position [49, 0]
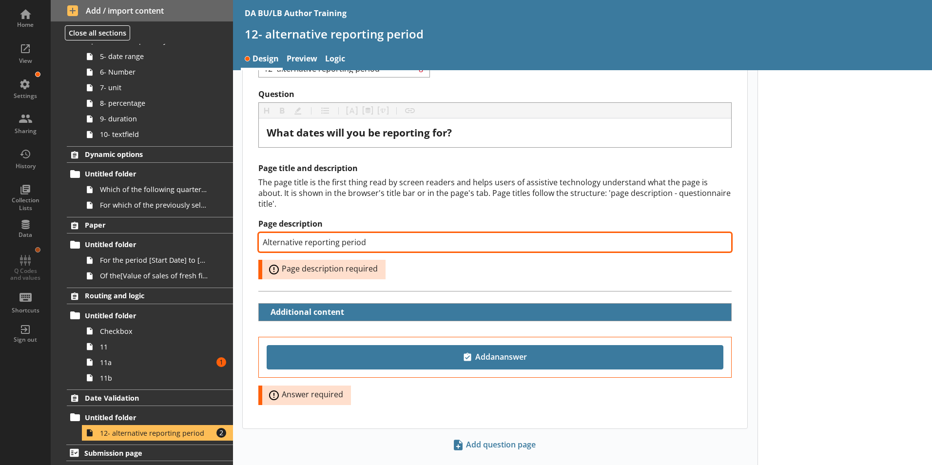
type input "Alternative reporting period"
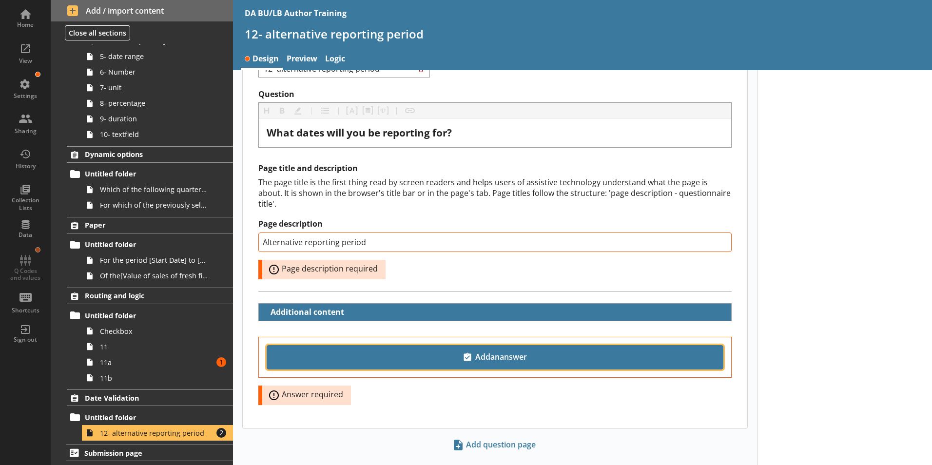
click at [478, 350] on span "Add an answer" at bounding box center [495, 358] width 448 height 16
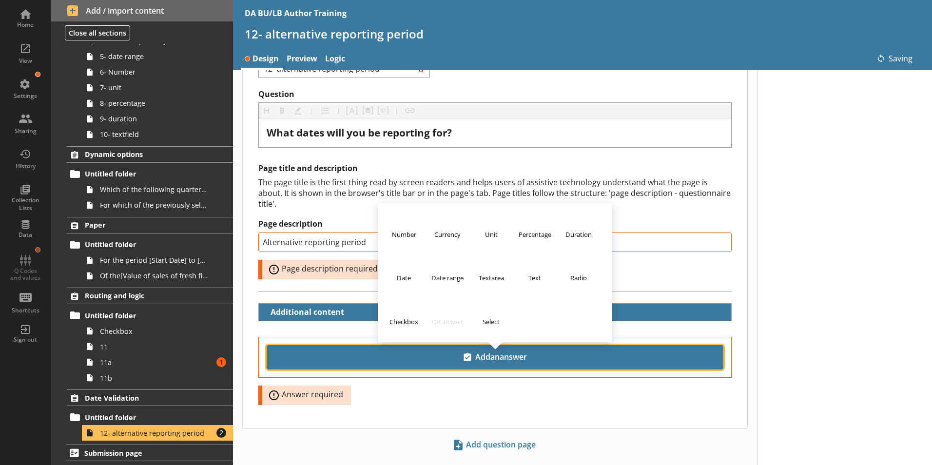
scroll to position [31, 0]
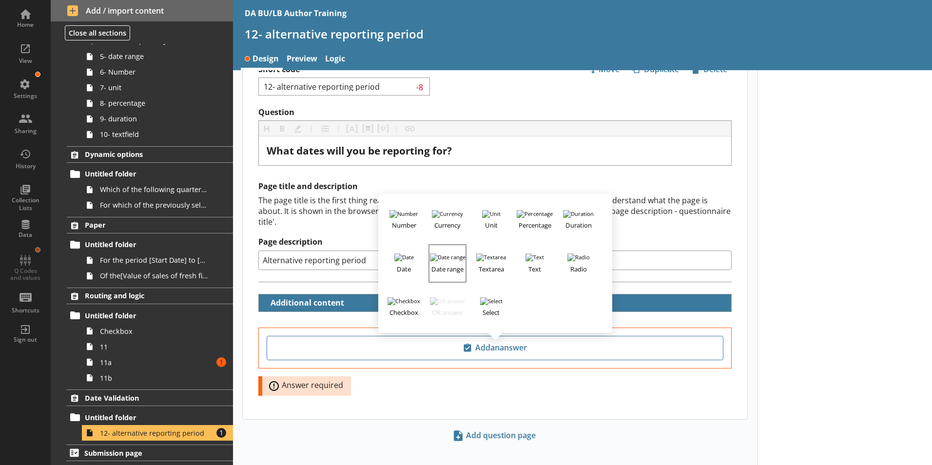
click at [445, 253] on img "button" at bounding box center [448, 257] width 36 height 8
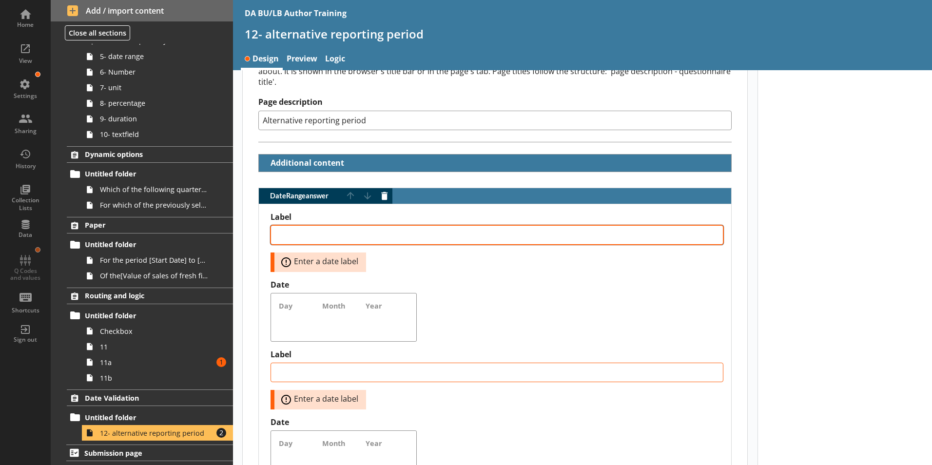
scroll to position [226, 0]
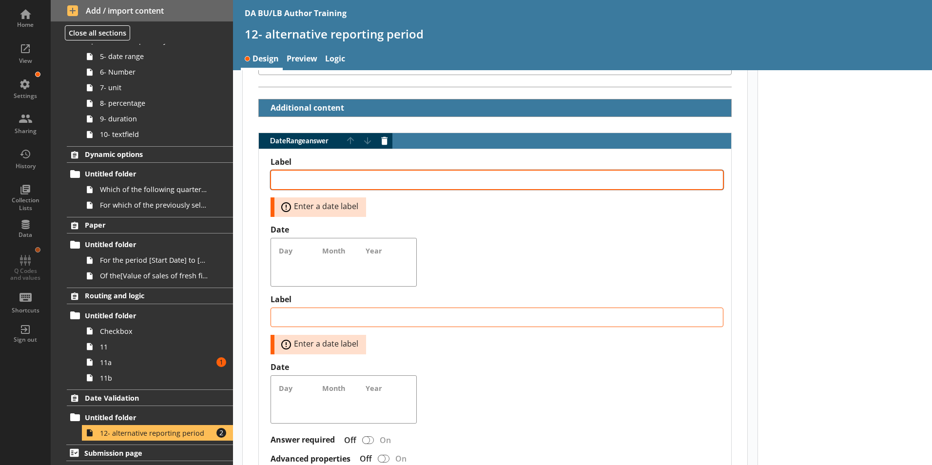
click at [281, 172] on textarea "Label" at bounding box center [497, 179] width 453 height 19
type textarea "x"
type textarea "F"
type textarea "x"
type textarea "Fr"
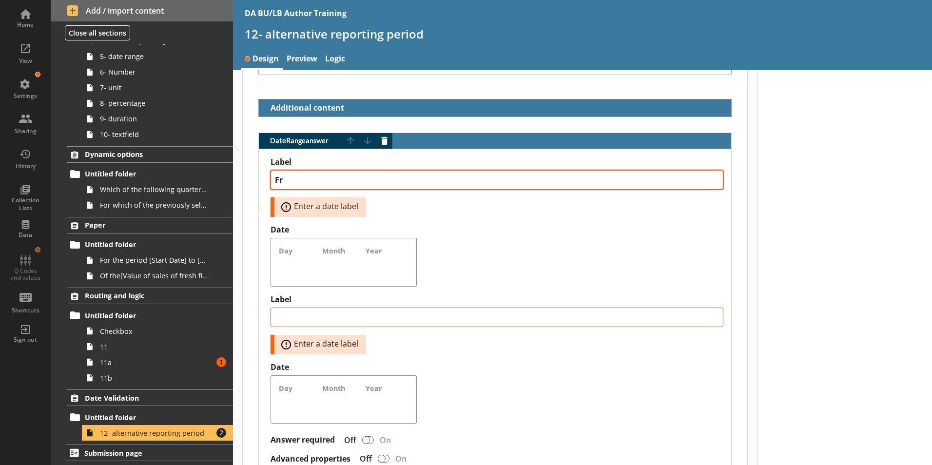
type textarea "x"
type textarea "Fro"
type textarea "x"
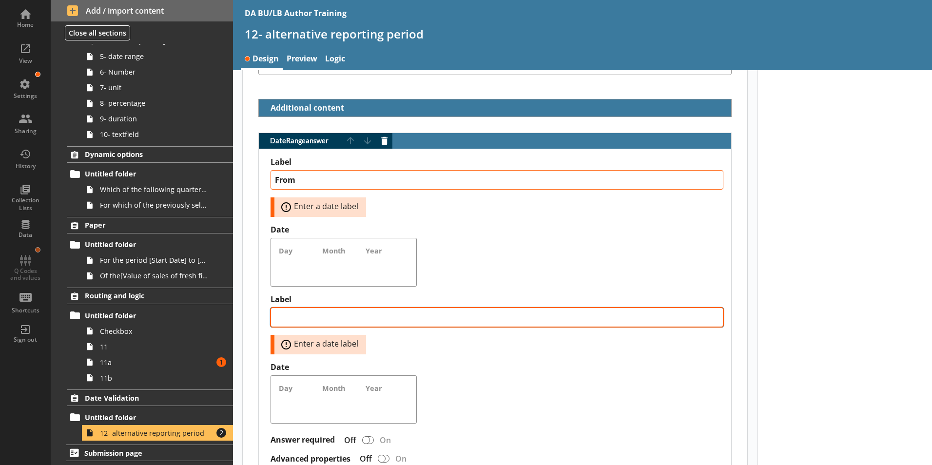
type textarea "From"
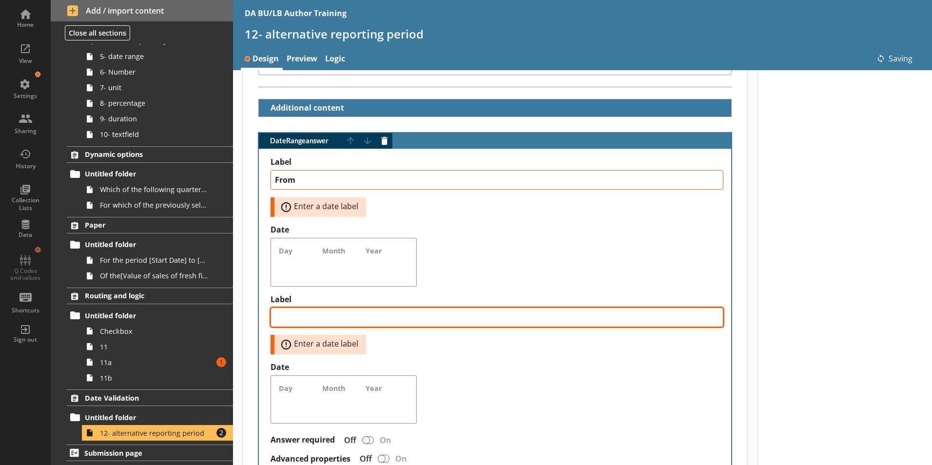
drag, startPoint x: 311, startPoint y: 306, endPoint x: 320, endPoint y: 306, distance: 9.3
click at [311, 308] on textarea "Label" at bounding box center [497, 317] width 453 height 19
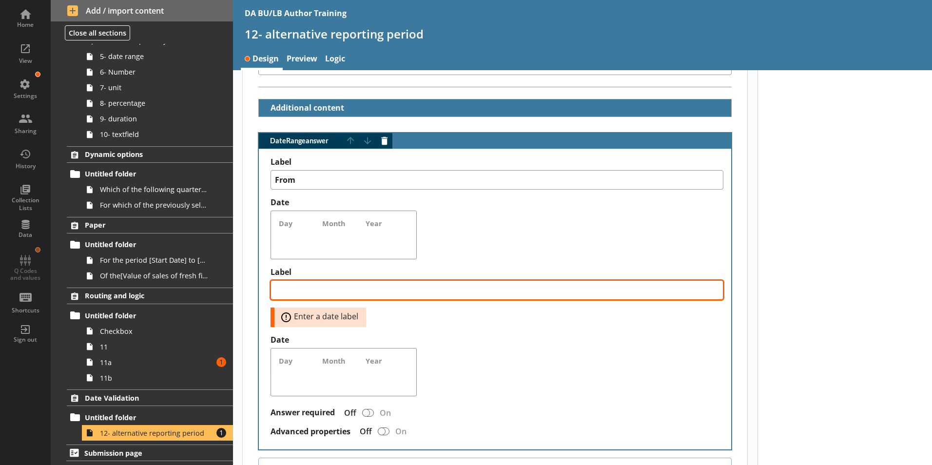
type textarea "x"
type textarea "T"
type textarea "x"
type textarea "To"
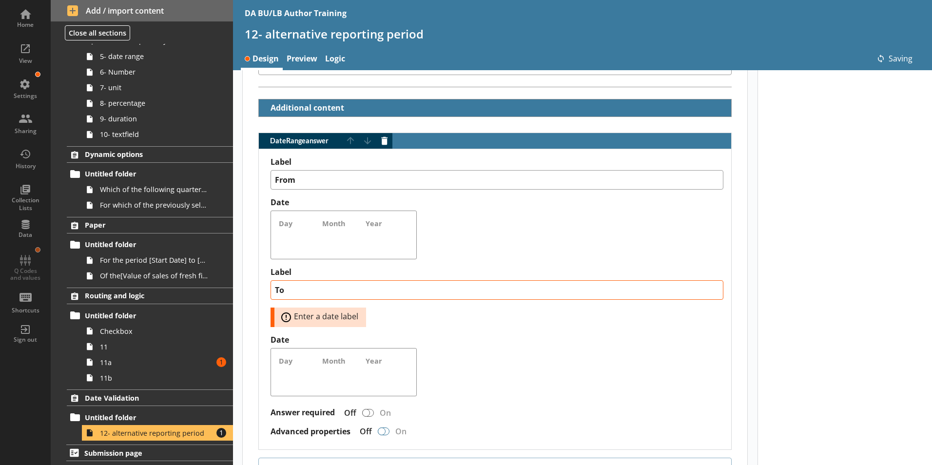
click at [383, 428] on div "DateRange answer" at bounding box center [382, 432] width 8 height 8
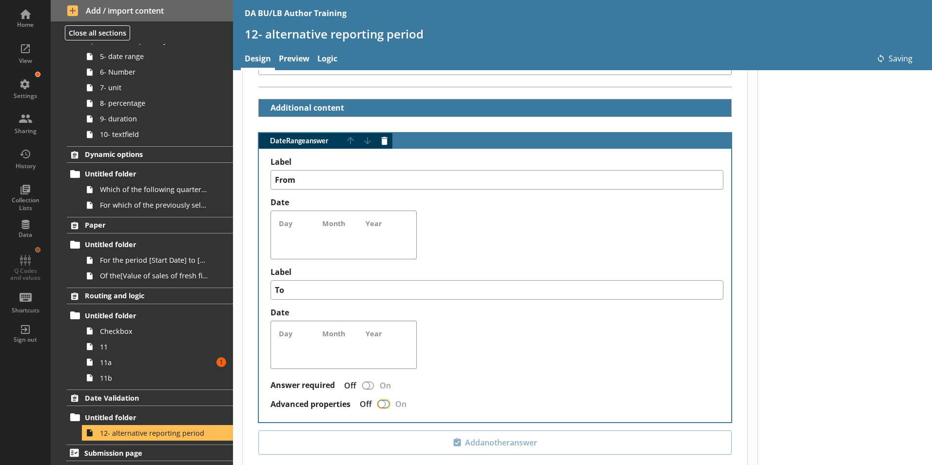
type textarea "x"
checkbox input "true"
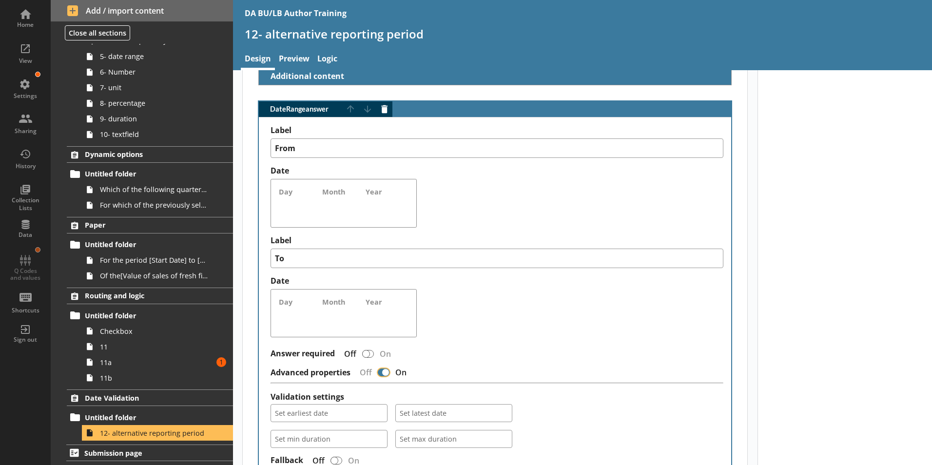
scroll to position [274, 0]
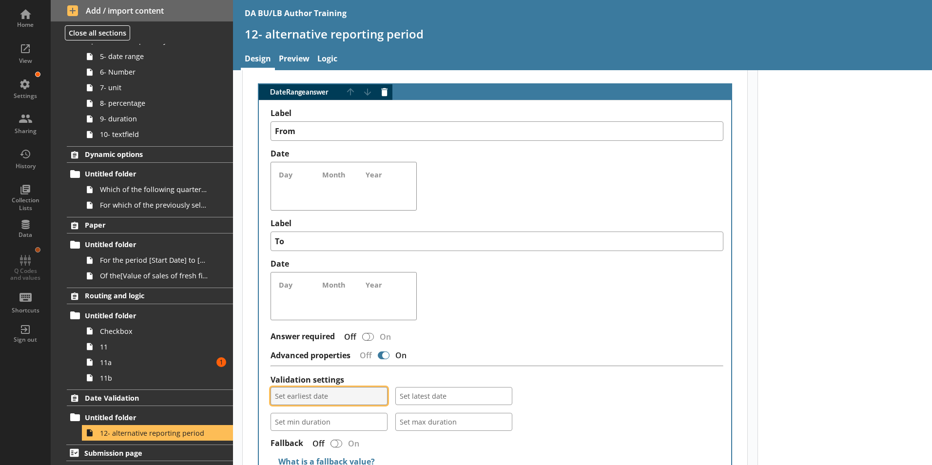
click at [379, 387] on button "Set earliest date" at bounding box center [329, 396] width 117 height 18
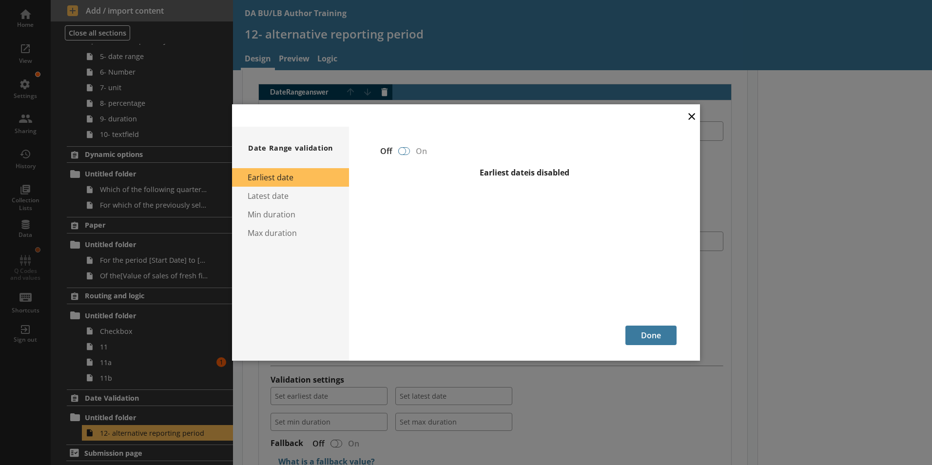
click at [401, 151] on div at bounding box center [402, 151] width 8 height 8
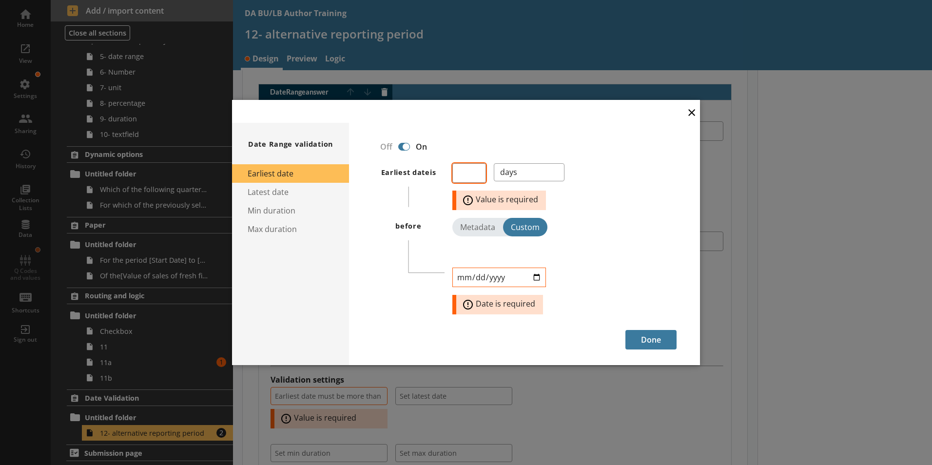
type textarea "x"
click at [463, 175] on input "number" at bounding box center [469, 172] width 34 height 19
type input "0"
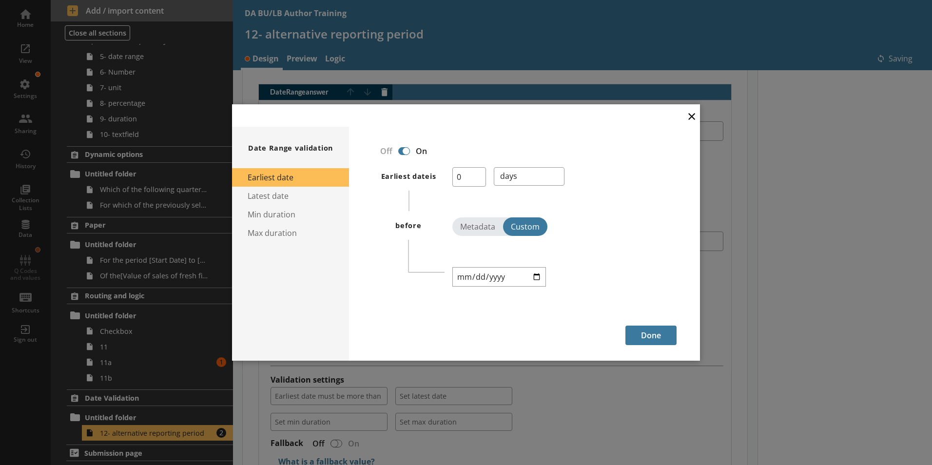
type textarea "x"
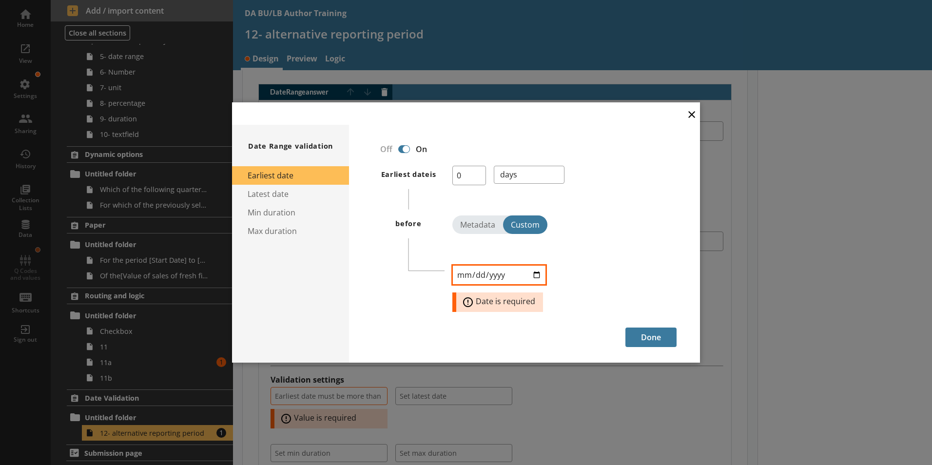
click at [464, 275] on input "date" at bounding box center [499, 274] width 94 height 19
type input "0001-04-06"
type input "[DATE]"
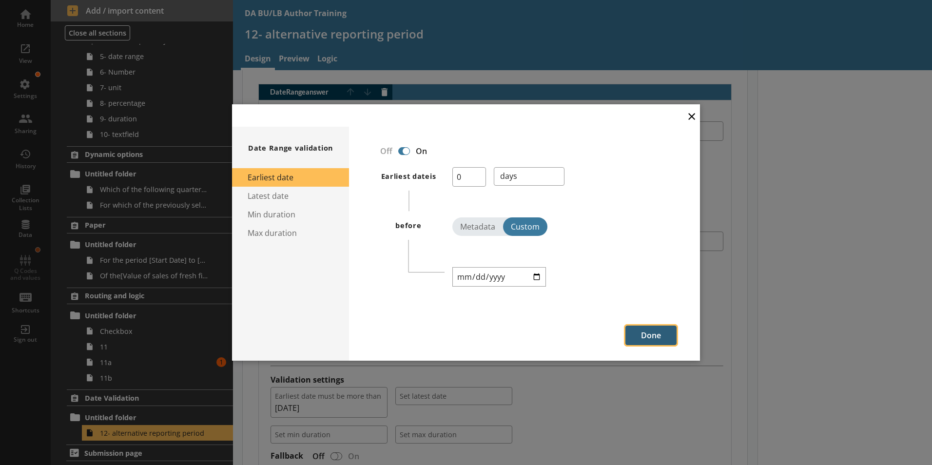
click at [654, 337] on button "Done" at bounding box center [650, 335] width 51 height 19
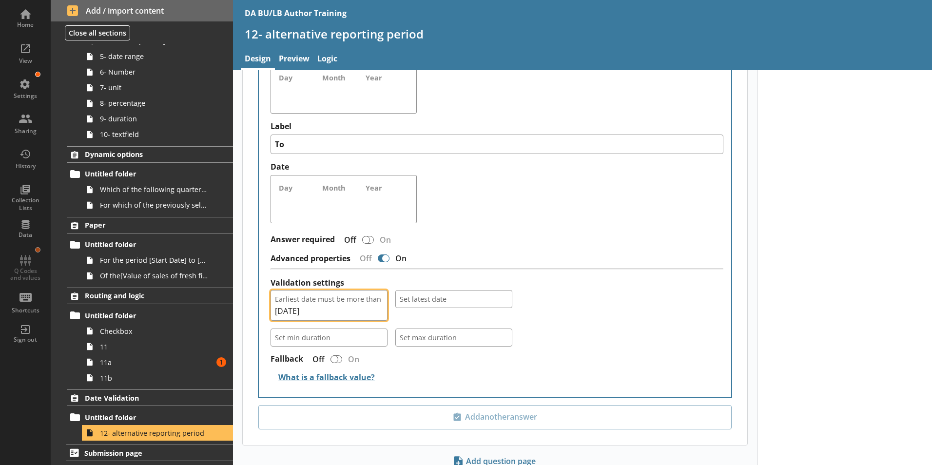
scroll to position [372, 0]
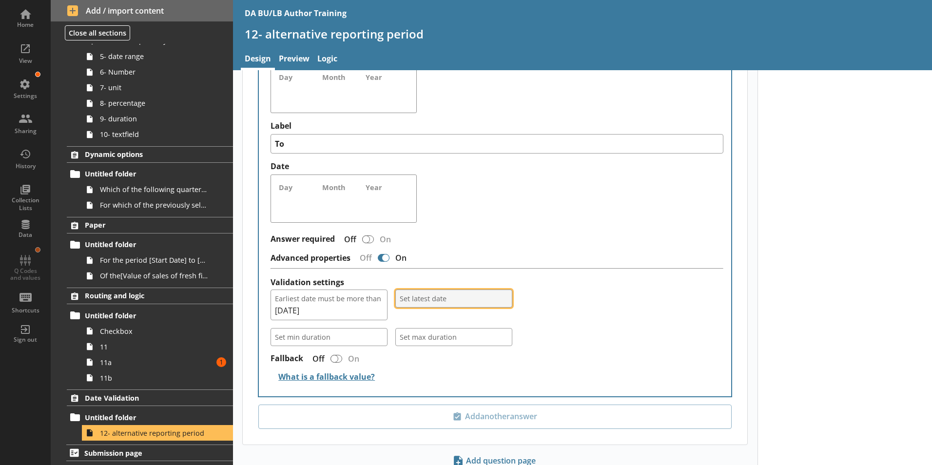
click at [499, 294] on span "Set latest date" at bounding box center [454, 298] width 108 height 9
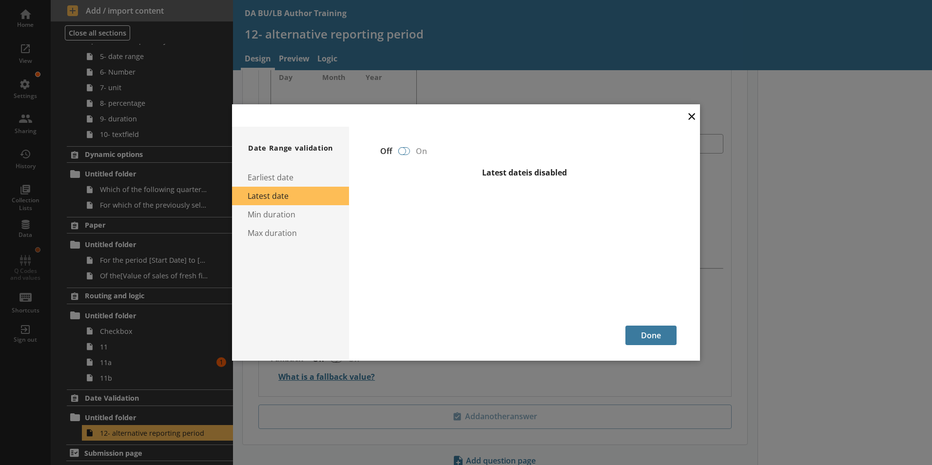
click at [404, 152] on div at bounding box center [402, 151] width 8 height 8
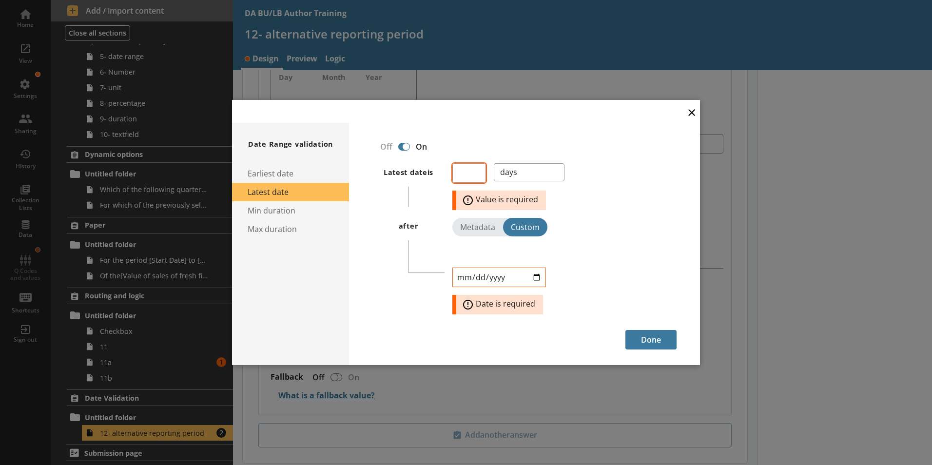
type textarea "x"
drag, startPoint x: 464, startPoint y: 184, endPoint x: 477, endPoint y: 175, distance: 16.0
click at [477, 175] on input "number" at bounding box center [469, 172] width 34 height 19
type input "0"
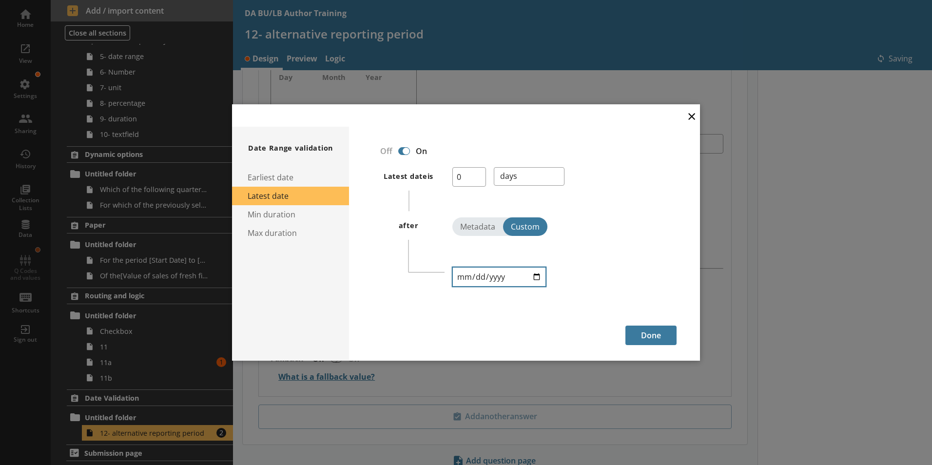
type textarea "x"
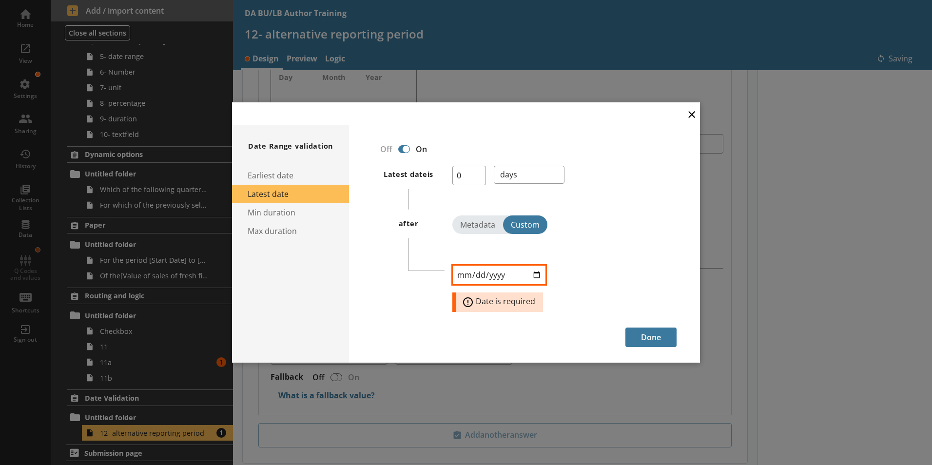
click at [461, 277] on input "date" at bounding box center [499, 274] width 94 height 19
type input "[DATE]"
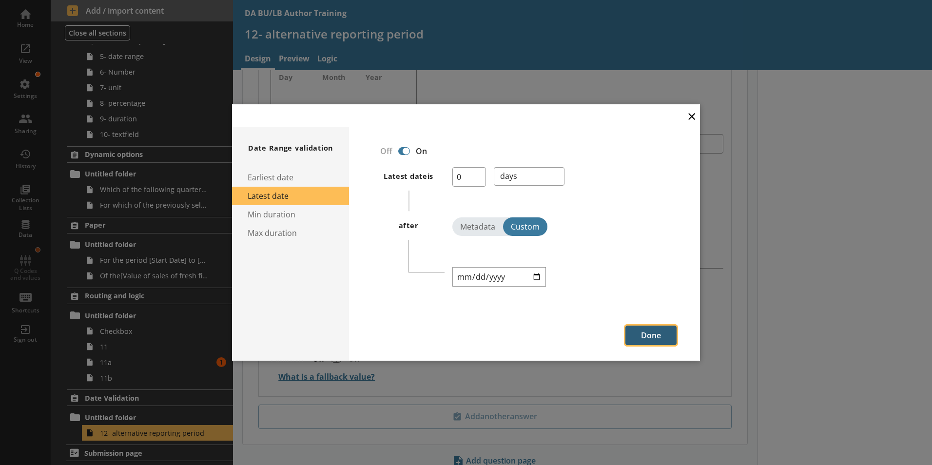
click at [656, 336] on button "Done" at bounding box center [650, 335] width 51 height 19
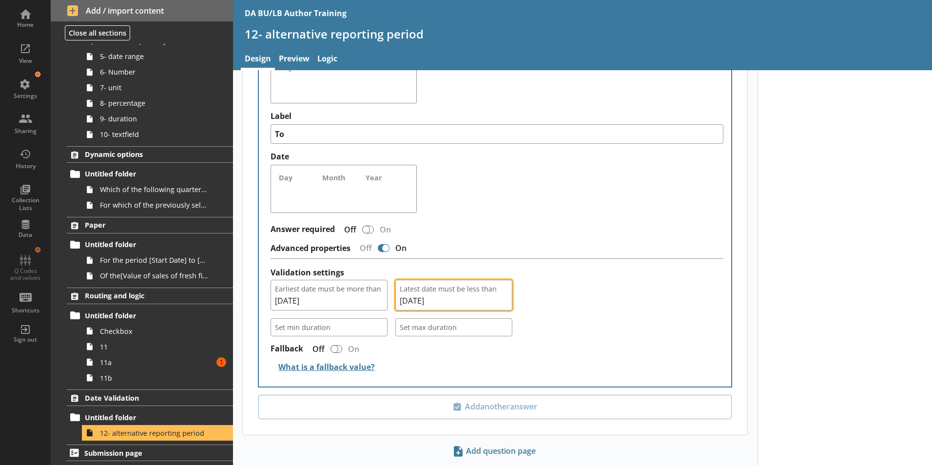
scroll to position [397, 0]
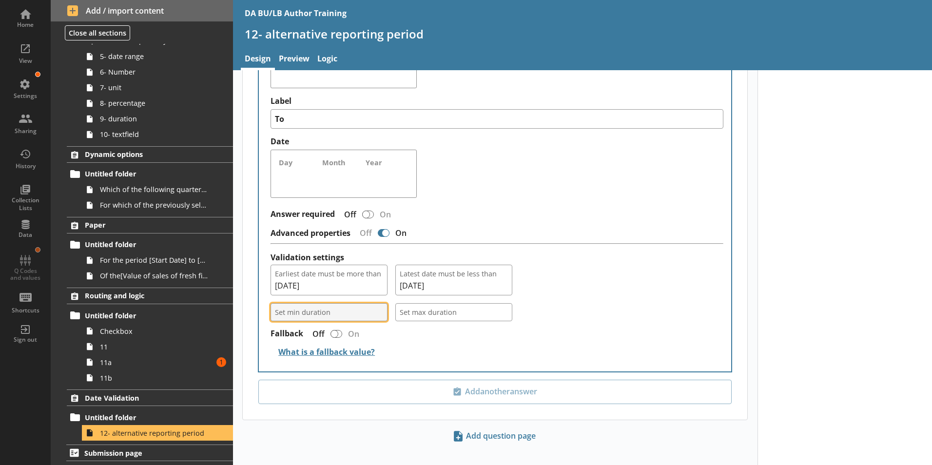
click at [376, 304] on button "Set min duration" at bounding box center [329, 312] width 117 height 18
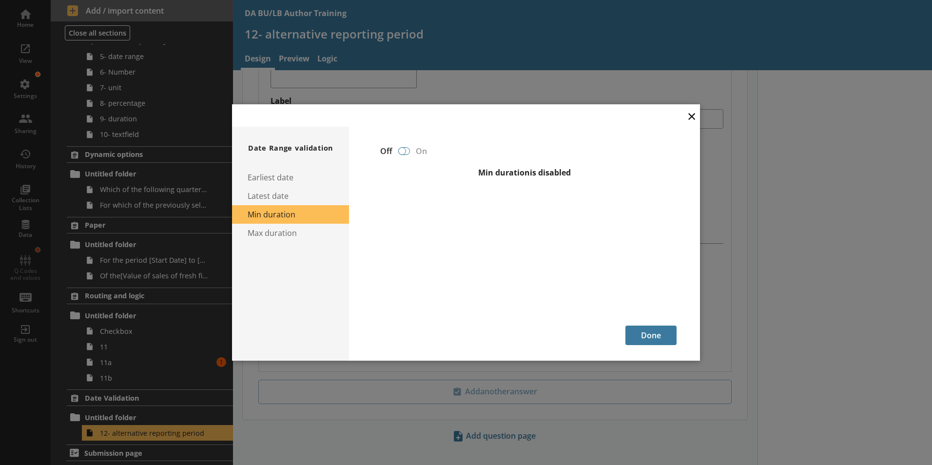
click at [402, 153] on div at bounding box center [402, 151] width 8 height 8
type textarea "x"
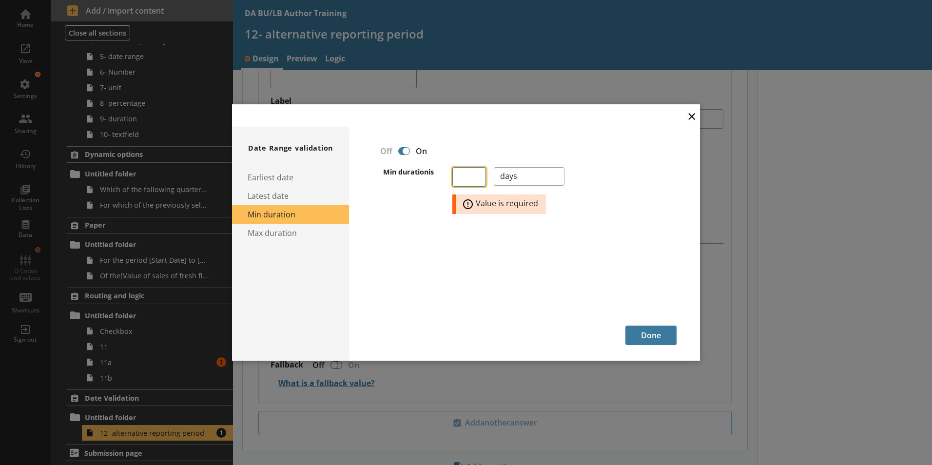
click at [471, 175] on input "number" at bounding box center [469, 176] width 34 height 19
click at [556, 176] on select "days months years" at bounding box center [529, 176] width 71 height 18
select select "Months"
click at [494, 167] on select "days months years" at bounding box center [529, 176] width 71 height 18
type textarea "x"
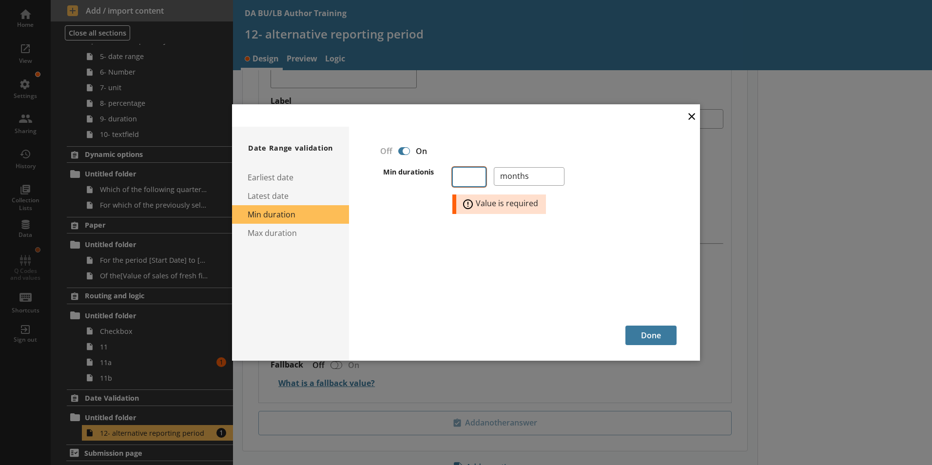
select select "Months"
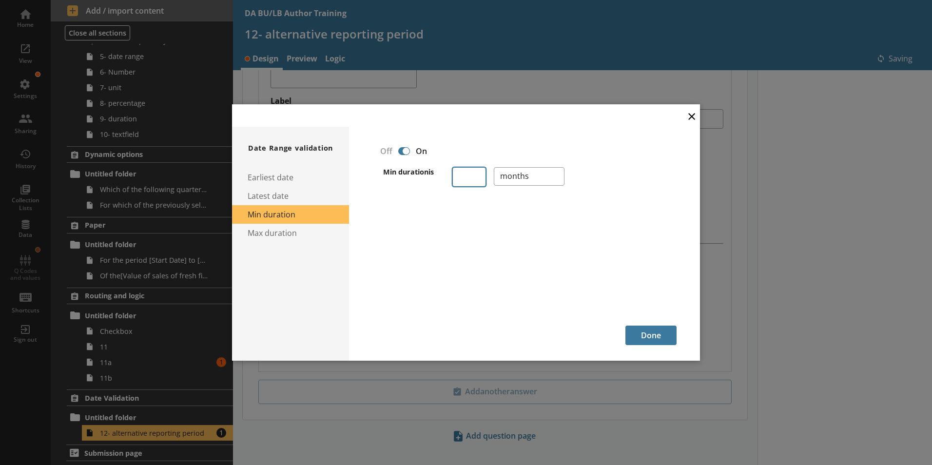
type textarea "x"
select select "Months"
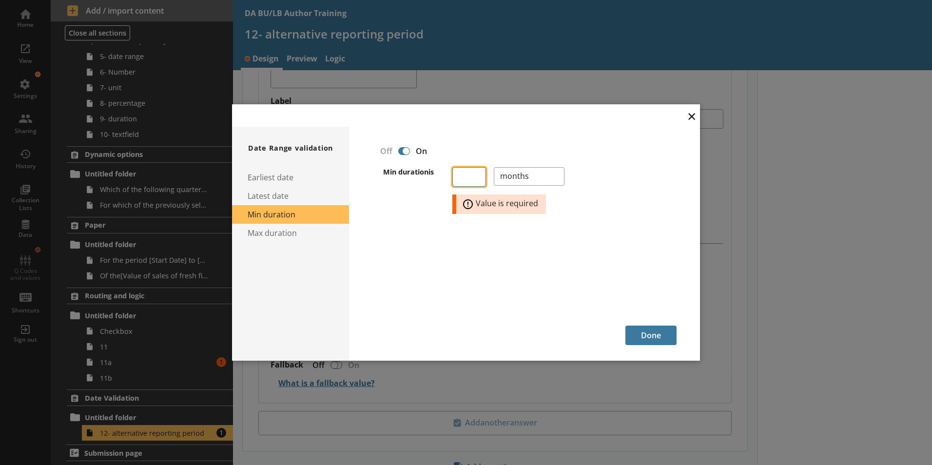
click at [475, 179] on input "number" at bounding box center [469, 176] width 34 height 19
type input "5"
type textarea "x"
select select "Months"
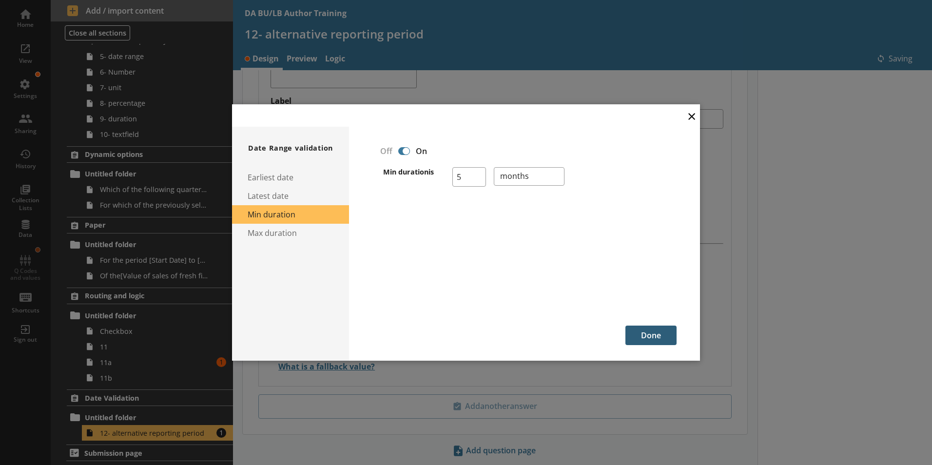
type textarea "x"
select select "Months"
click at [654, 336] on button "Done" at bounding box center [650, 335] width 51 height 19
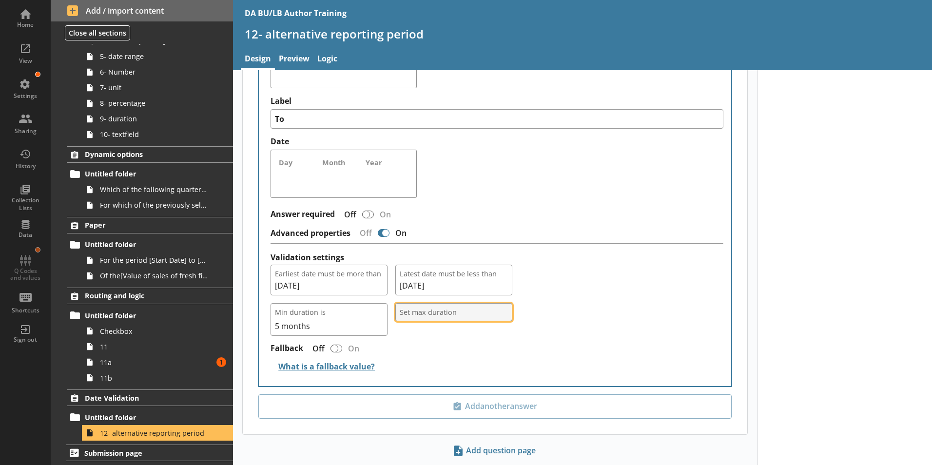
click at [504, 303] on button "Set max duration" at bounding box center [453, 312] width 117 height 18
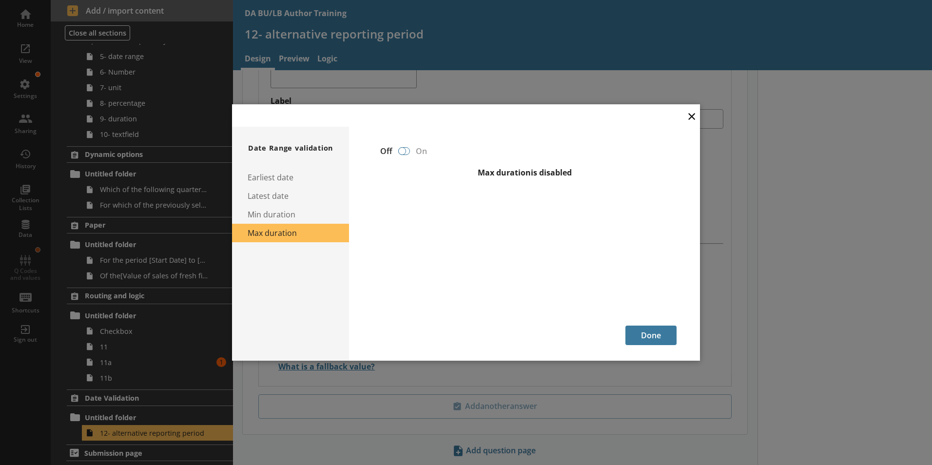
click at [402, 154] on div at bounding box center [402, 151] width 8 height 8
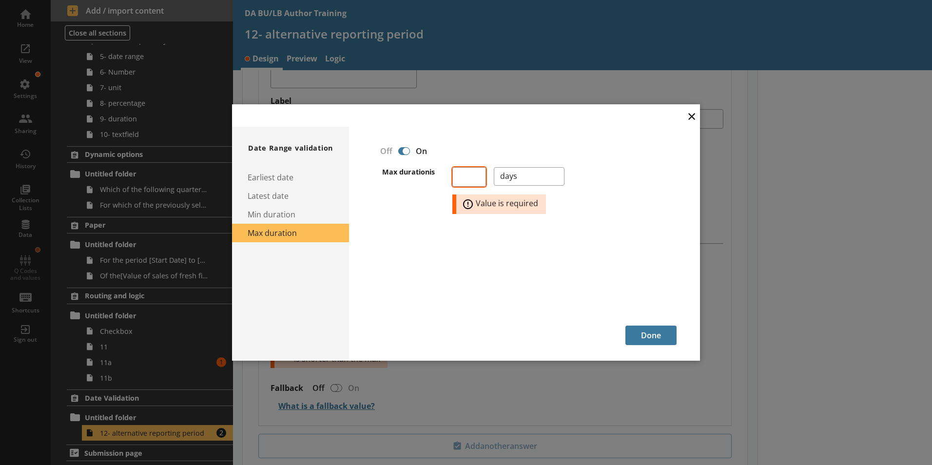
type textarea "x"
click at [557, 179] on select "days months years" at bounding box center [529, 176] width 71 height 18
select select "Months"
click at [494, 167] on select "days months years" at bounding box center [529, 176] width 71 height 18
type textarea "x"
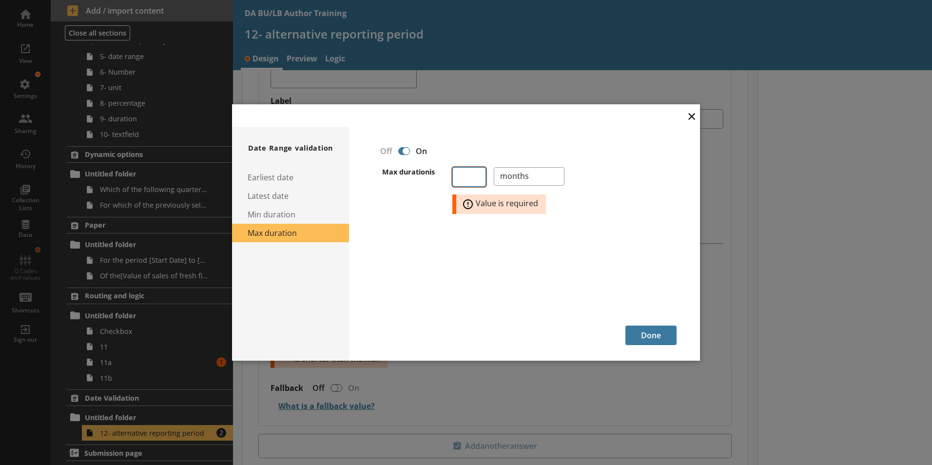
select select "Months"
type textarea "x"
select select "Months"
drag, startPoint x: 464, startPoint y: 174, endPoint x: 473, endPoint y: 181, distance: 11.4
click at [472, 178] on input "number" at bounding box center [469, 176] width 34 height 19
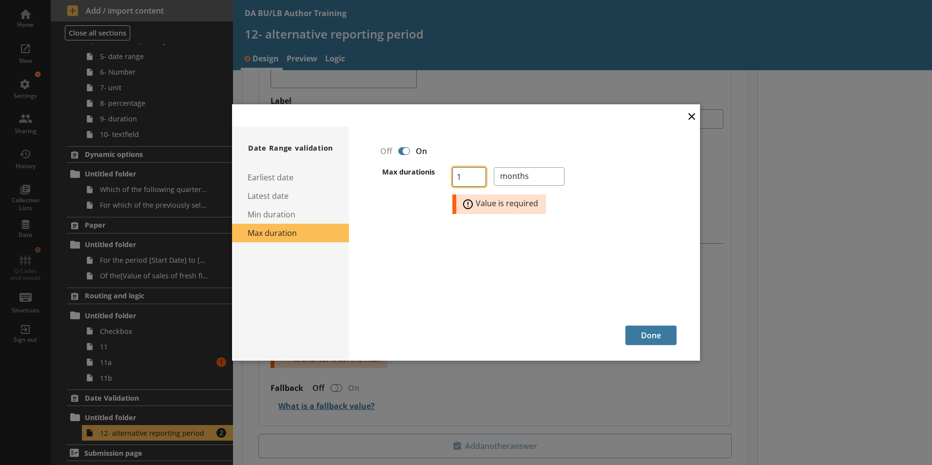
type input "10"
type textarea "x"
select select "Months"
type textarea "x"
select select "Months"
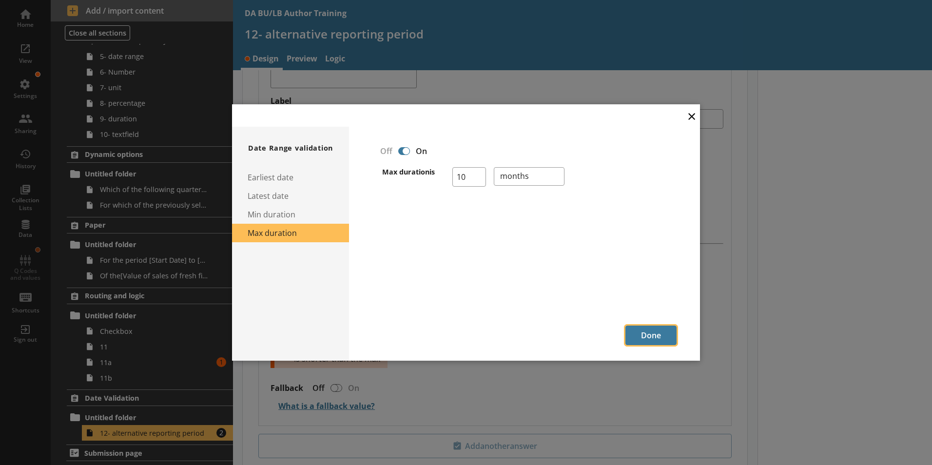
click at [657, 337] on button "Done" at bounding box center [650, 335] width 51 height 19
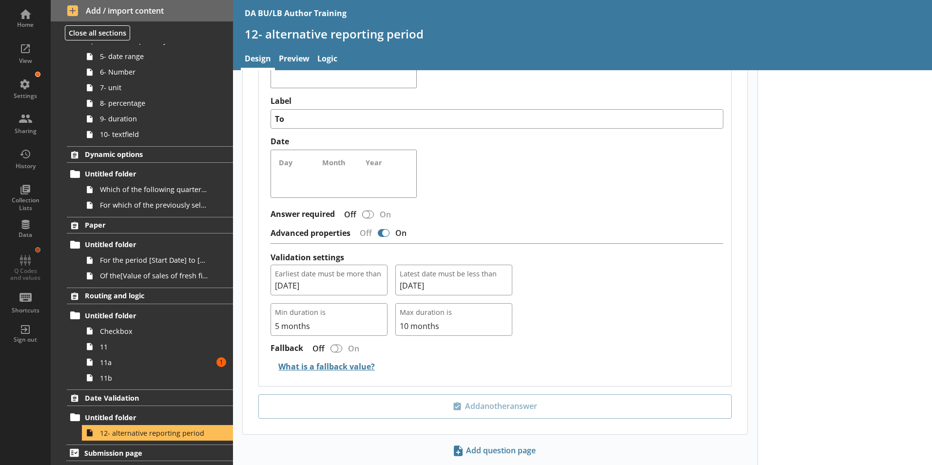
drag, startPoint x: 549, startPoint y: 354, endPoint x: 545, endPoint y: 355, distance: 4.9
click at [549, 359] on h2 "What is a fallback value?" at bounding box center [497, 368] width 453 height 19
click at [120, 366] on span "11a" at bounding box center [154, 362] width 108 height 9
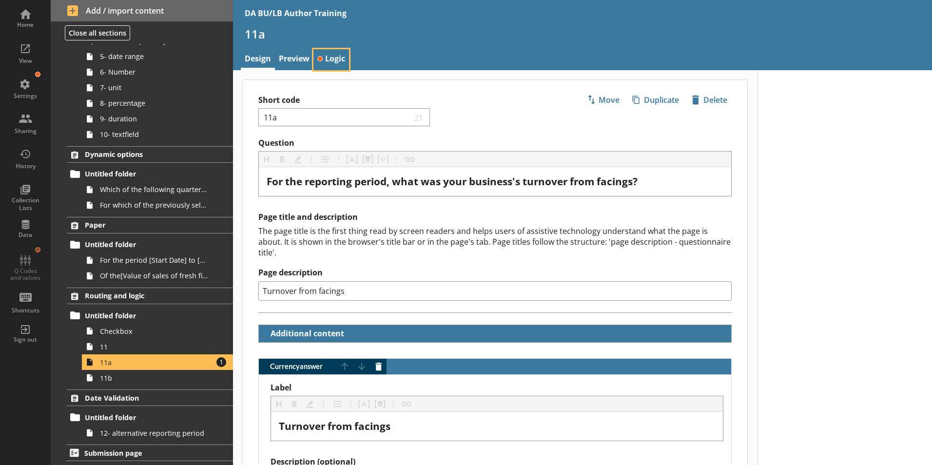
click at [338, 57] on link "Logic" at bounding box center [331, 59] width 36 height 21
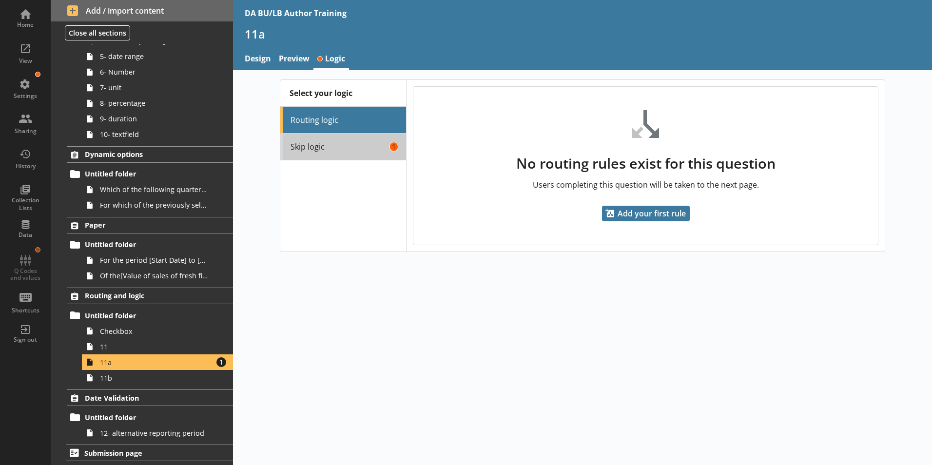
click at [324, 146] on link "Skip logic 1" at bounding box center [343, 147] width 126 height 27
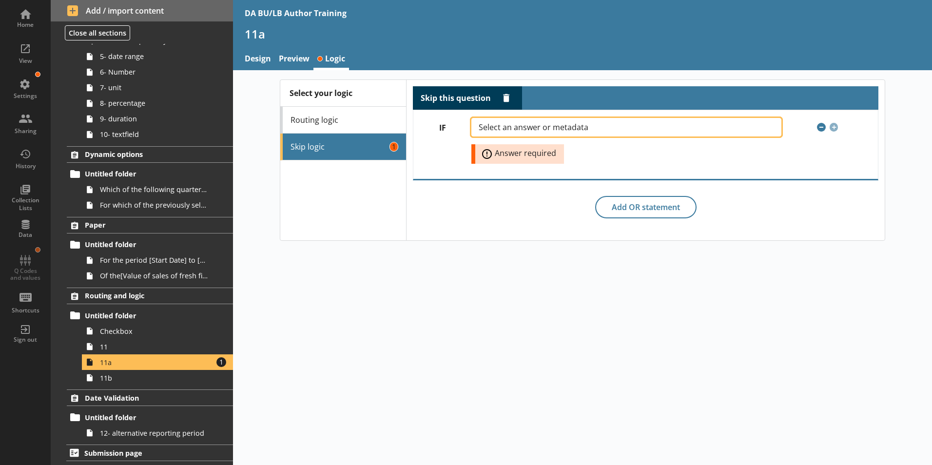
click at [771, 126] on button "Select an answer or metadata" at bounding box center [626, 127] width 310 height 19
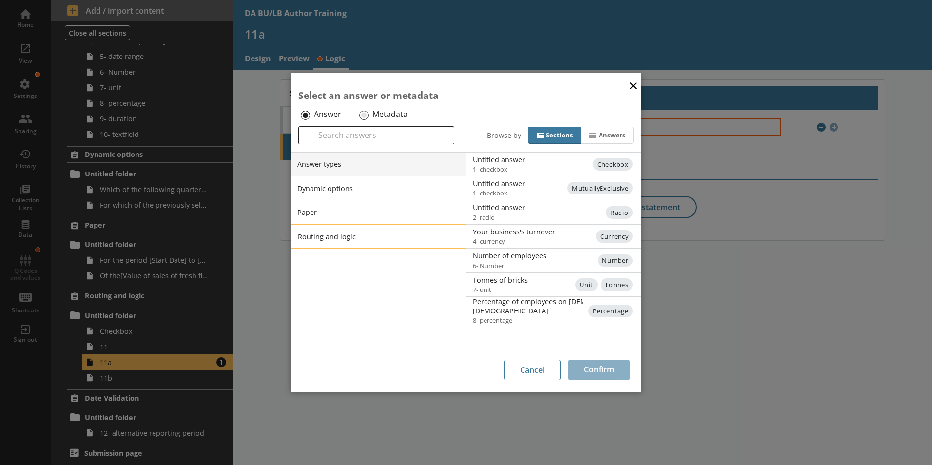
click at [342, 233] on li "Routing and logic" at bounding box center [378, 236] width 175 height 24
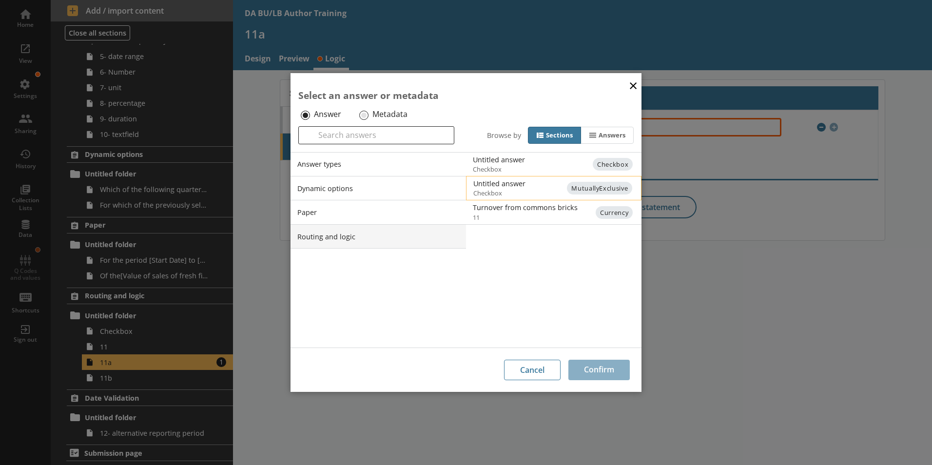
click at [498, 184] on div "Untitled answer" at bounding box center [571, 183] width 196 height 9
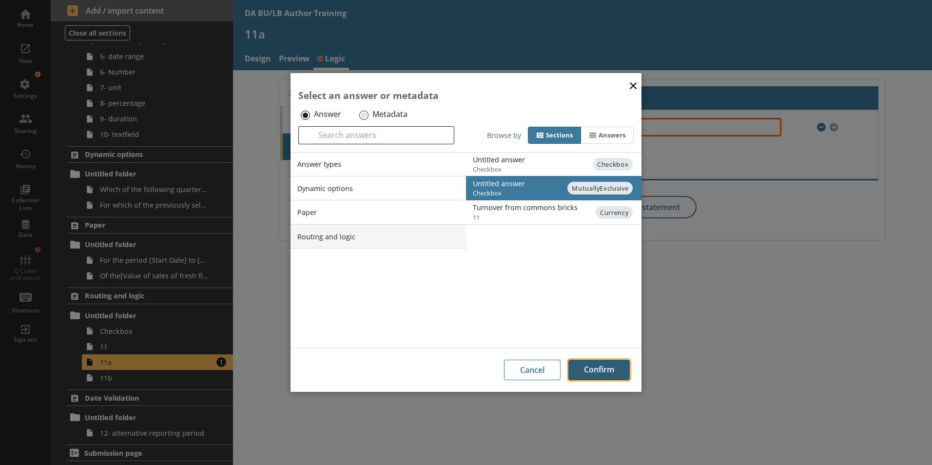
click at [594, 372] on button "Confirm" at bounding box center [598, 370] width 61 height 20
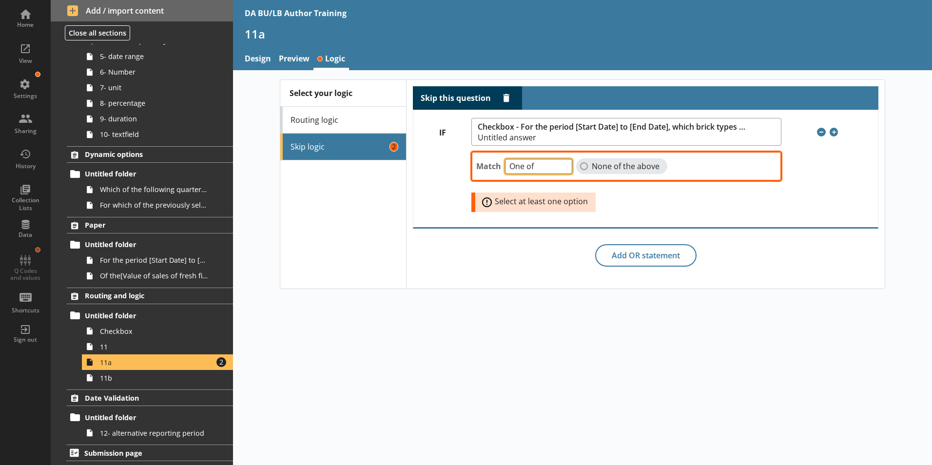
click at [563, 171] on select "One of Unanswered" at bounding box center [538, 166] width 67 height 15
click at [564, 170] on select "One of Unanswered" at bounding box center [538, 166] width 67 height 15
click at [562, 170] on select "One of Unanswered" at bounding box center [538, 166] width 67 height 15
click at [597, 190] on div "Match One of Unanswered None of the above Error: Select at least one option" at bounding box center [626, 179] width 310 height 66
click at [295, 53] on link "Preview" at bounding box center [294, 59] width 39 height 21
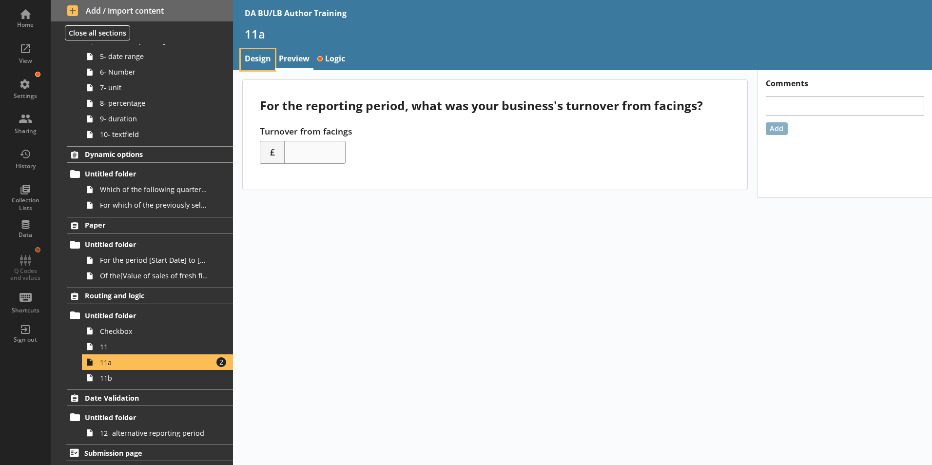
click at [263, 58] on link "Design" at bounding box center [258, 59] width 34 height 21
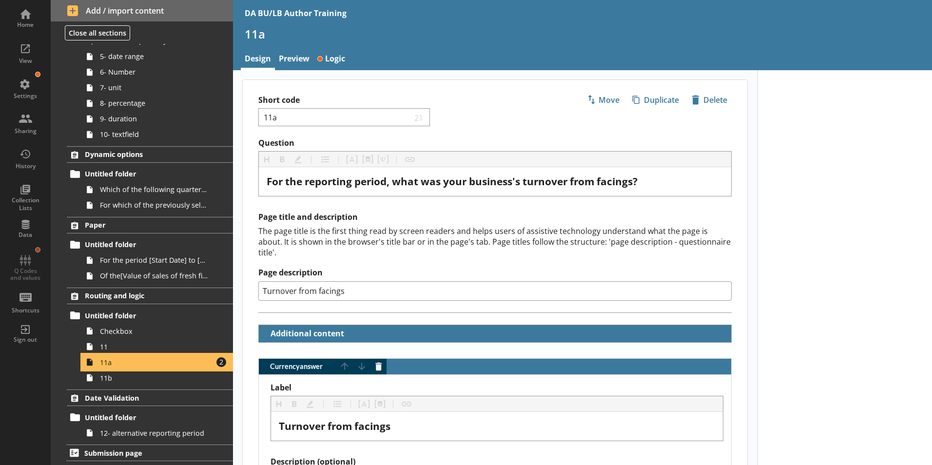
click at [128, 366] on span "11a" at bounding box center [154, 362] width 108 height 9
click at [295, 59] on link "Preview" at bounding box center [294, 59] width 39 height 21
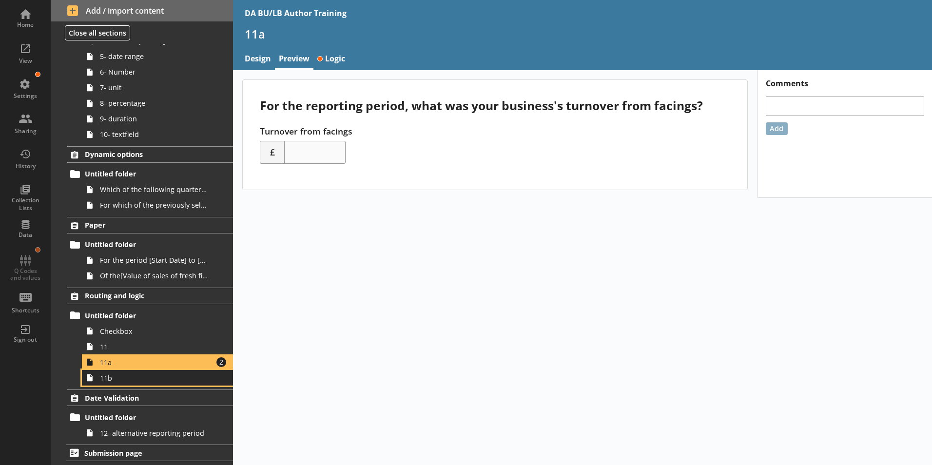
click at [119, 382] on span "11b" at bounding box center [154, 377] width 108 height 9
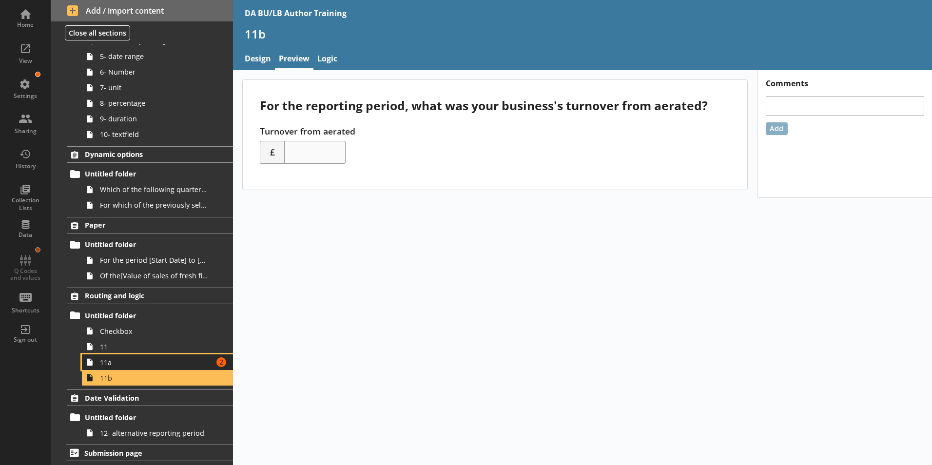
click at [110, 365] on span "11a" at bounding box center [154, 362] width 108 height 9
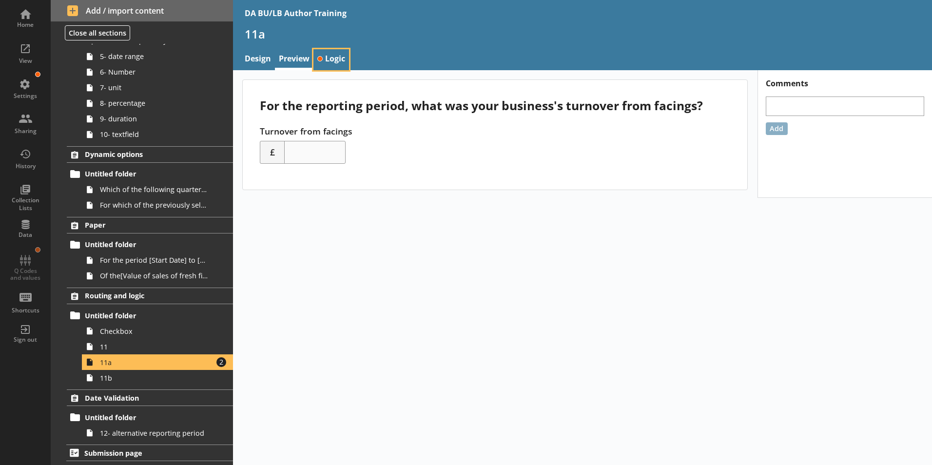
click at [335, 53] on link "Logic" at bounding box center [331, 59] width 36 height 21
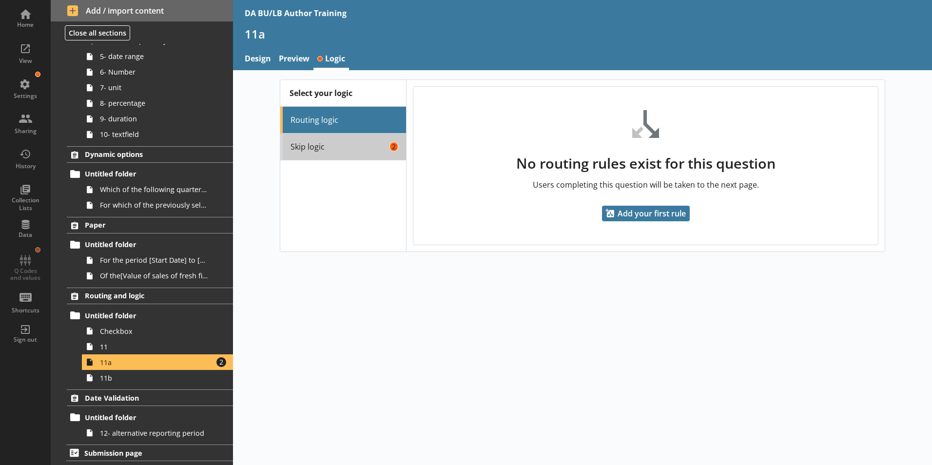
click at [393, 146] on link "Skip logic 2" at bounding box center [343, 147] width 126 height 27
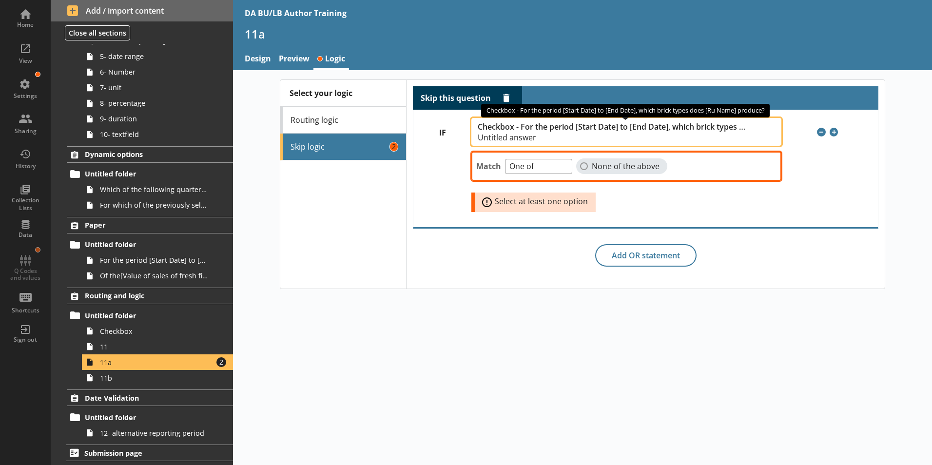
click at [771, 133] on button "Checkbox - For the period [Start Date] to [End Date], which brick types does [R…" at bounding box center [626, 132] width 310 height 28
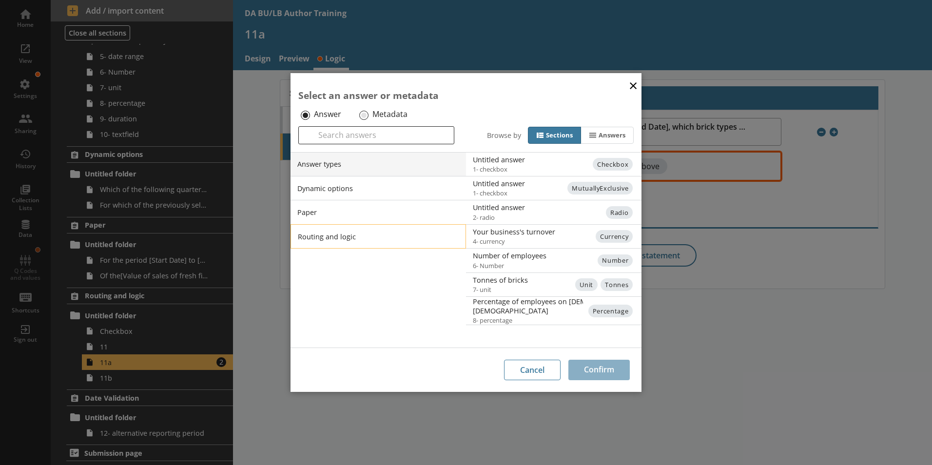
click at [309, 243] on li "Routing and logic" at bounding box center [378, 236] width 175 height 24
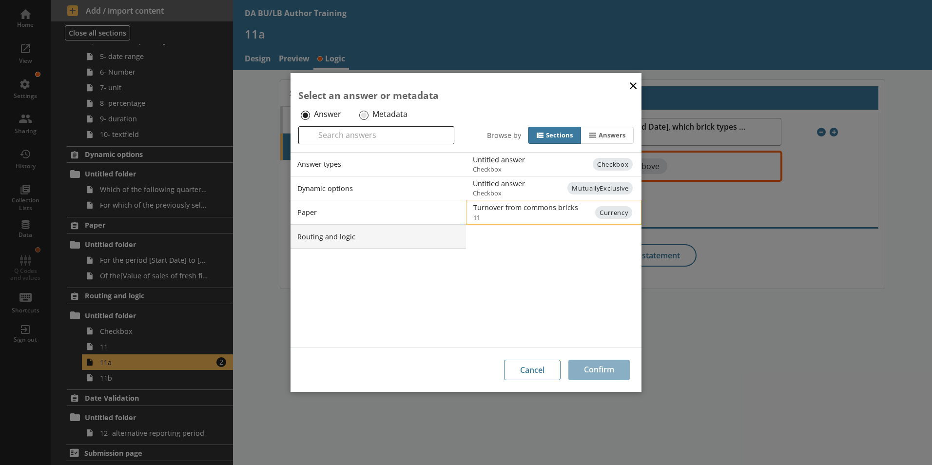
click at [510, 208] on div "Turnover from commons bricks" at bounding box center [571, 207] width 196 height 9
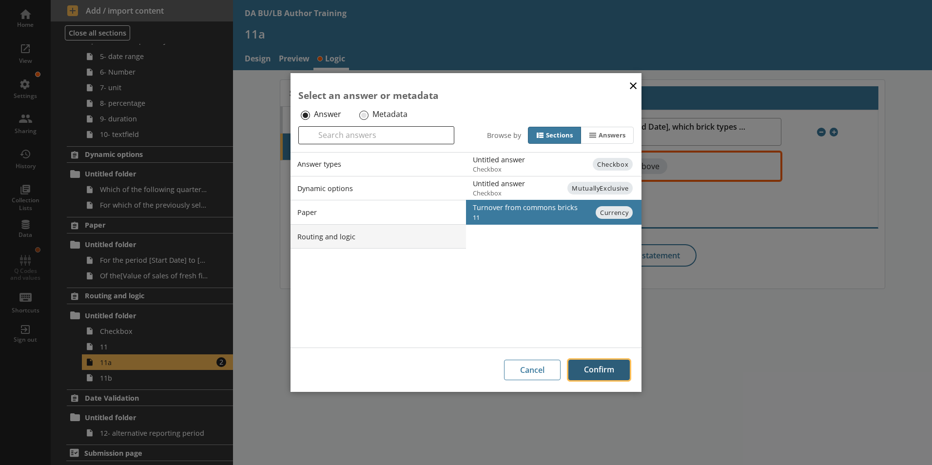
click at [582, 369] on button "Confirm" at bounding box center [598, 370] width 61 height 20
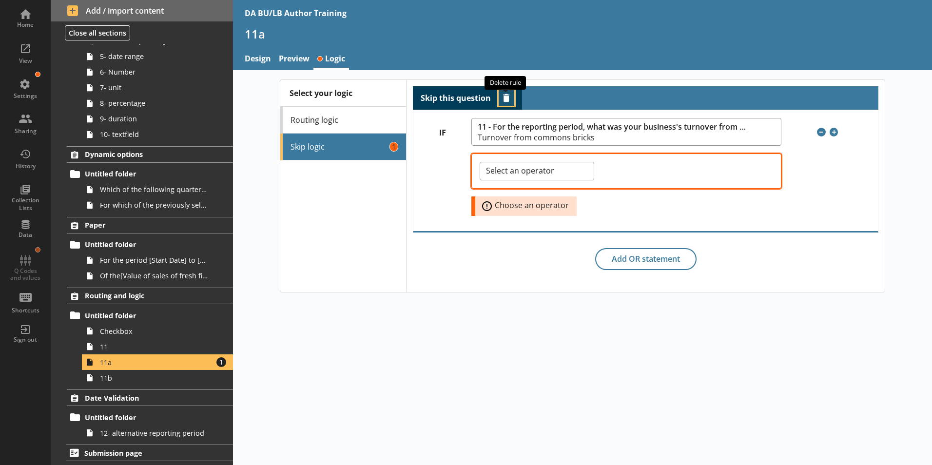
click at [506, 97] on button "Delete routing rule" at bounding box center [507, 98] width 16 height 16
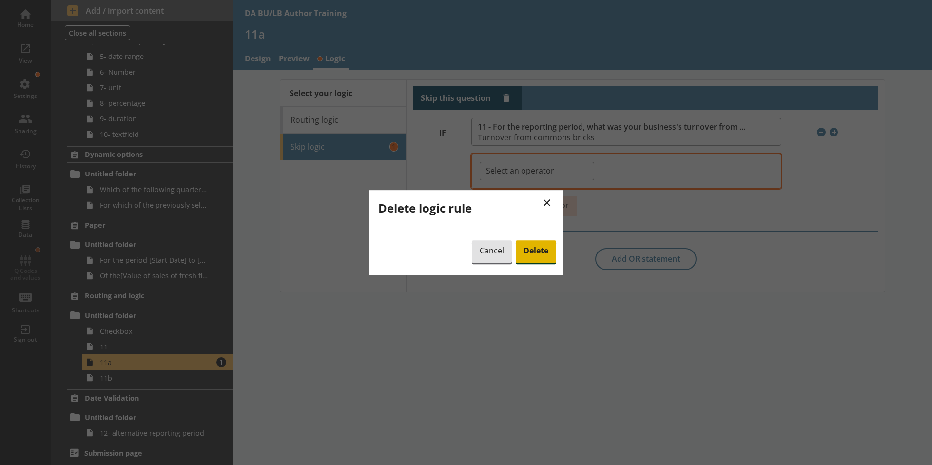
click at [532, 252] on span "Delete" at bounding box center [536, 251] width 40 height 22
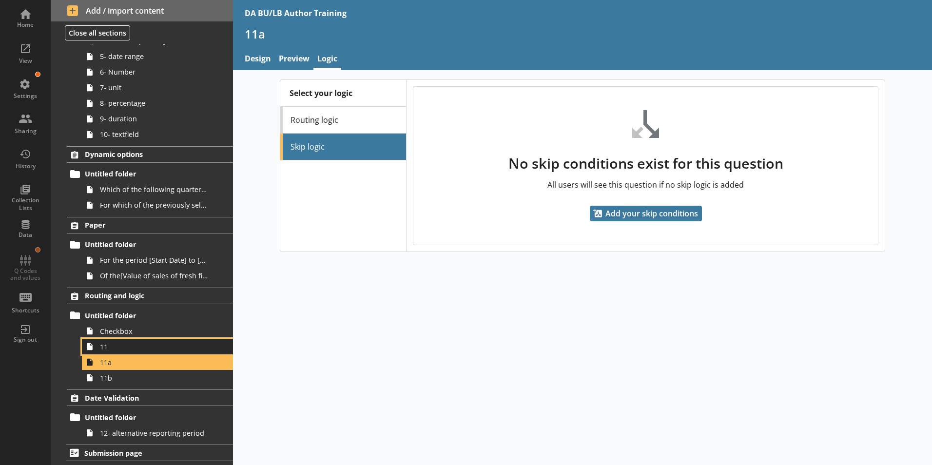
click at [106, 349] on span "11" at bounding box center [154, 346] width 108 height 9
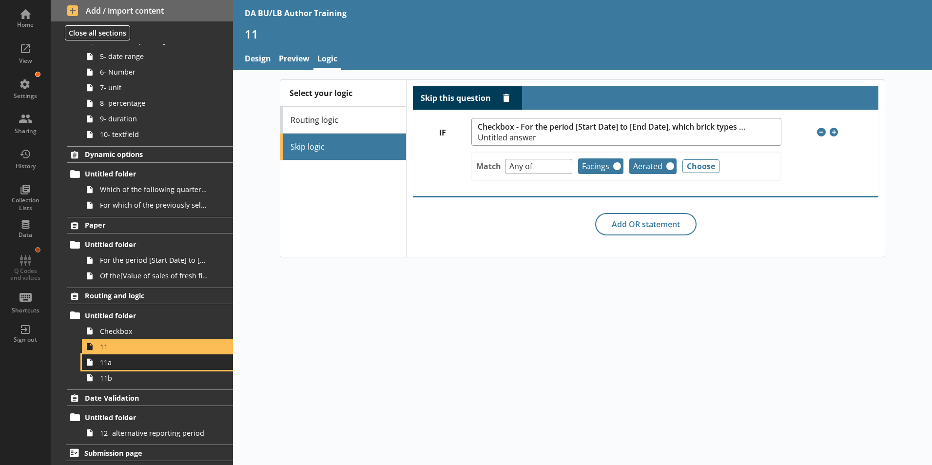
click at [108, 366] on span "11a" at bounding box center [154, 362] width 108 height 9
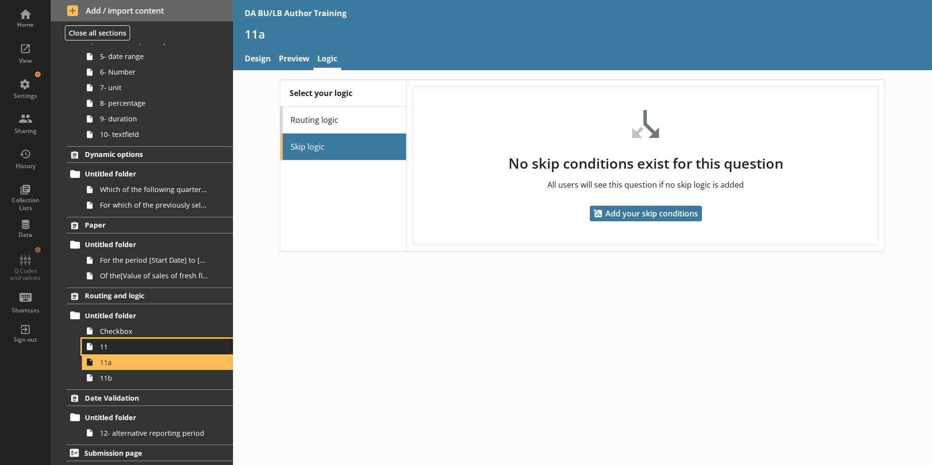
click at [105, 348] on span "11" at bounding box center [154, 346] width 108 height 9
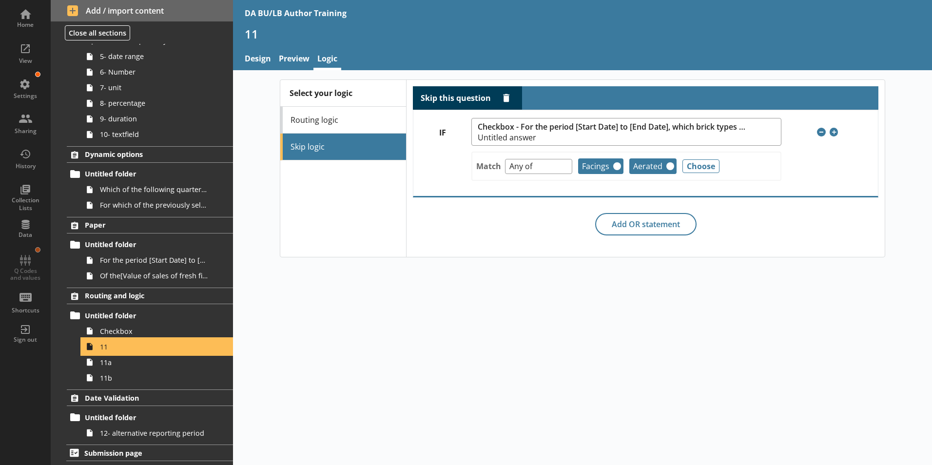
click at [124, 347] on span "11" at bounding box center [154, 346] width 108 height 9
click at [295, 59] on link "Preview" at bounding box center [294, 59] width 39 height 21
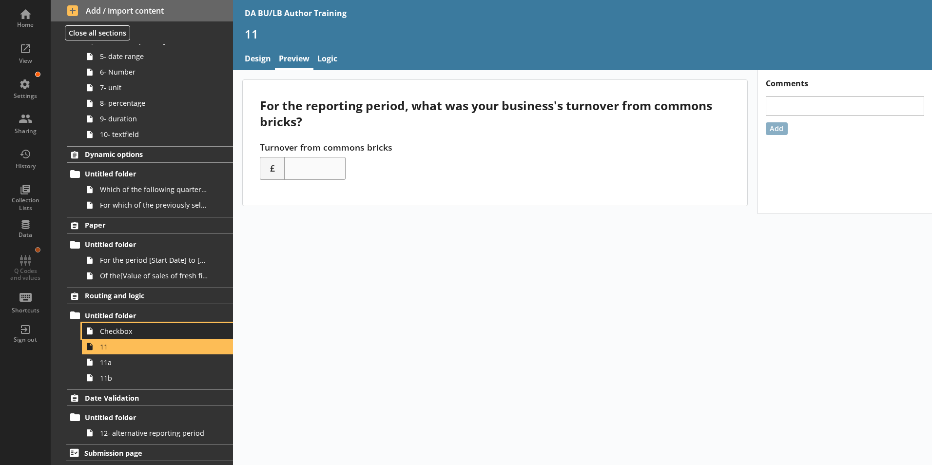
click at [109, 327] on span "Checkbox" at bounding box center [154, 331] width 108 height 9
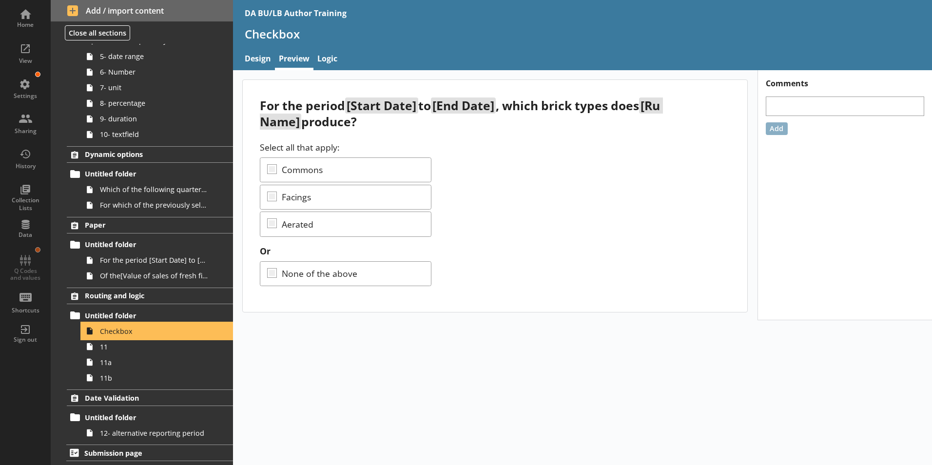
click at [108, 333] on span "Checkbox" at bounding box center [154, 331] width 108 height 9
click at [103, 354] on link "11" at bounding box center [157, 347] width 151 height 16
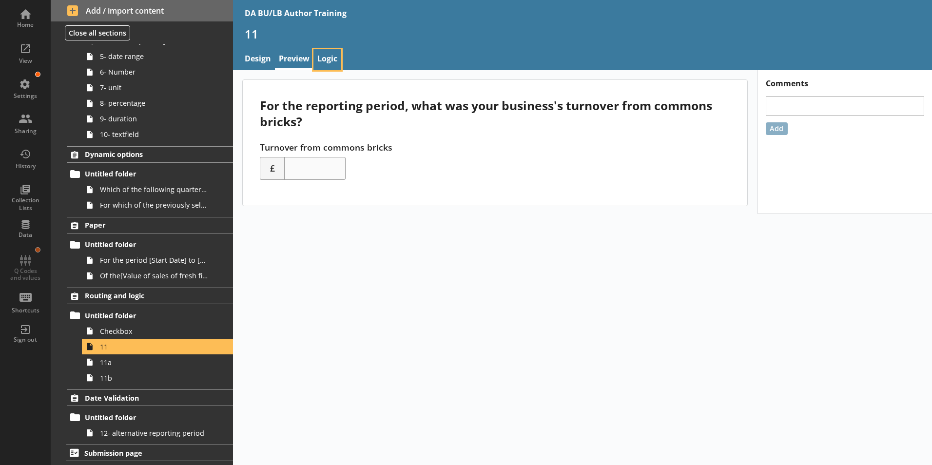
click at [327, 58] on link "Logic" at bounding box center [327, 59] width 28 height 21
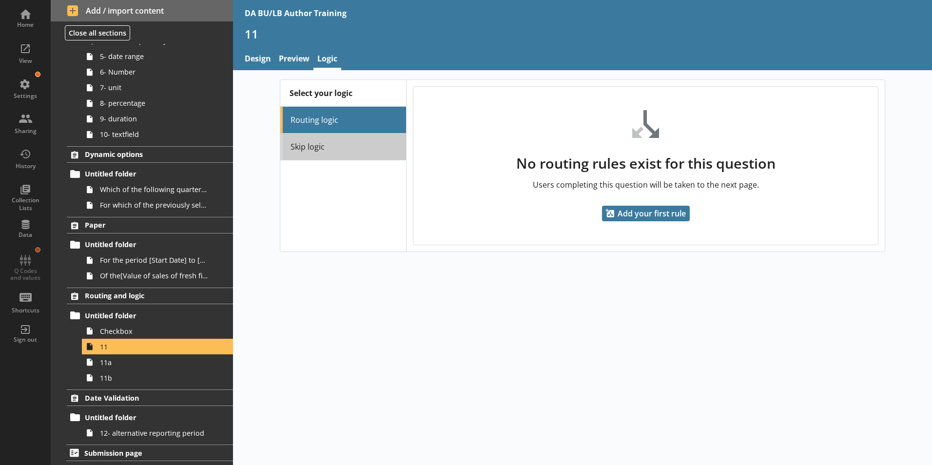
click at [314, 145] on link "Skip logic" at bounding box center [343, 147] width 126 height 27
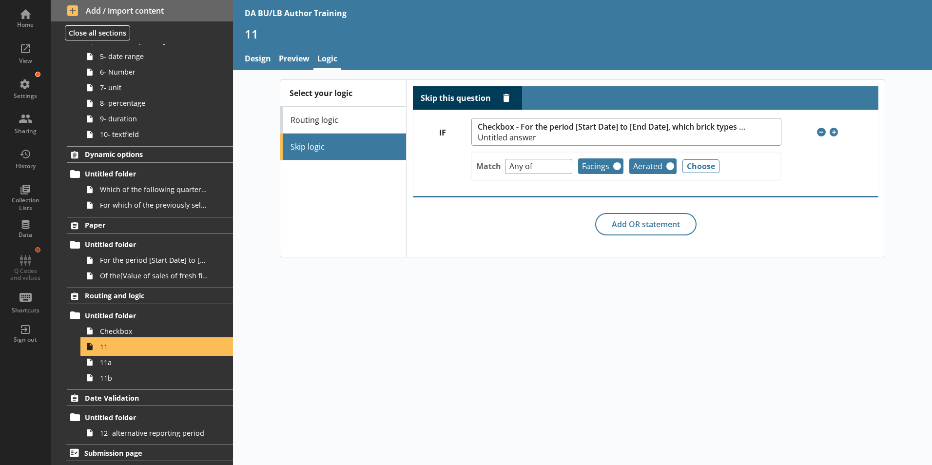
click at [103, 347] on span "11" at bounding box center [154, 346] width 108 height 9
click at [290, 58] on link "Preview" at bounding box center [294, 59] width 39 height 21
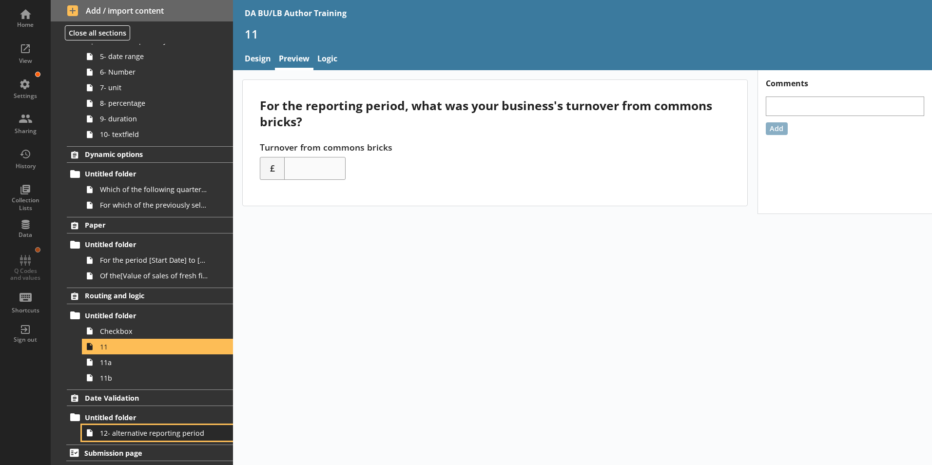
click at [126, 436] on span "12- alternative reporting period" at bounding box center [154, 432] width 108 height 9
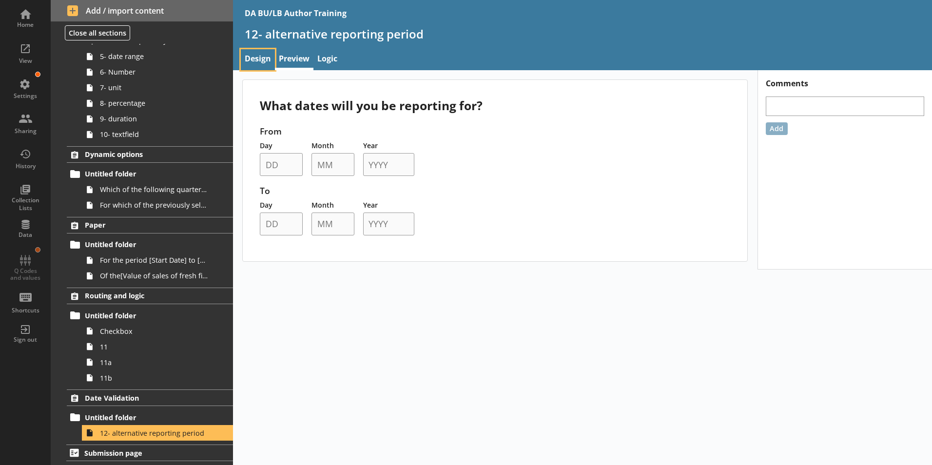
click at [249, 59] on link "Design" at bounding box center [258, 59] width 34 height 21
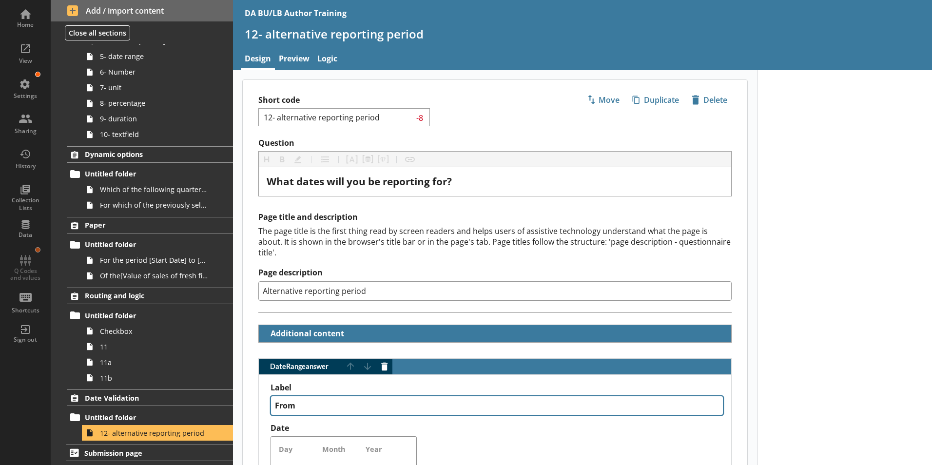
type textarea "x"
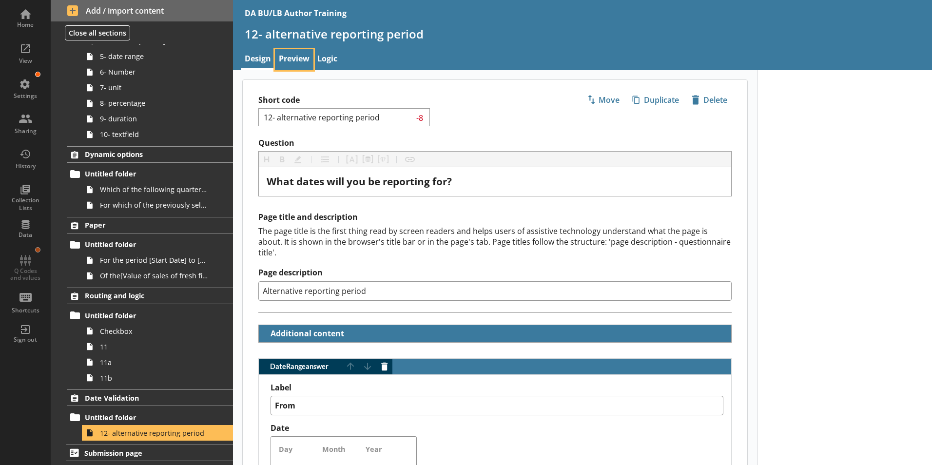
click at [289, 58] on link "Preview" at bounding box center [294, 59] width 39 height 21
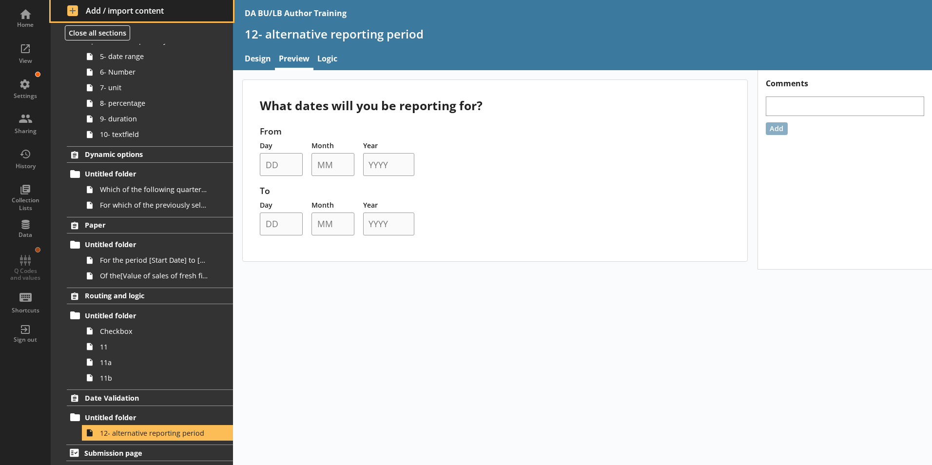
click at [89, 10] on span "Add / import content" at bounding box center [142, 10] width 150 height 11
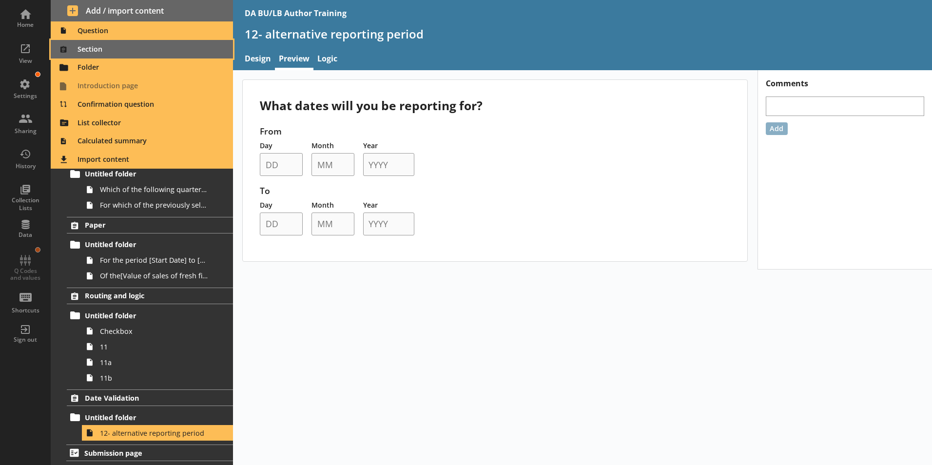
click at [91, 46] on span "Section" at bounding box center [142, 49] width 171 height 16
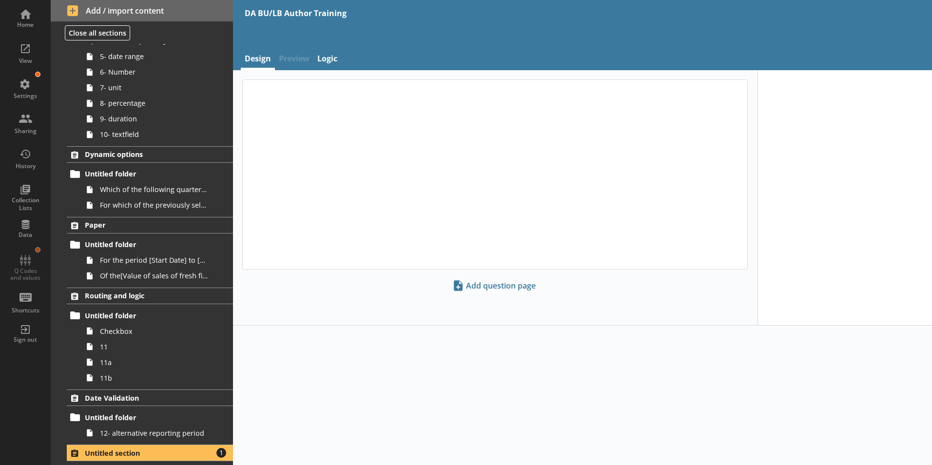
scroll to position [185, 0]
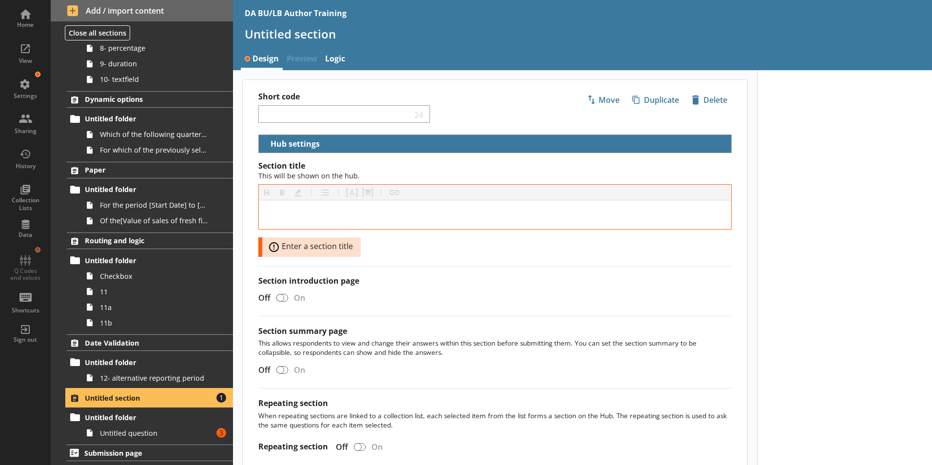
click at [98, 399] on span "Untitled section" at bounding box center [144, 397] width 119 height 9
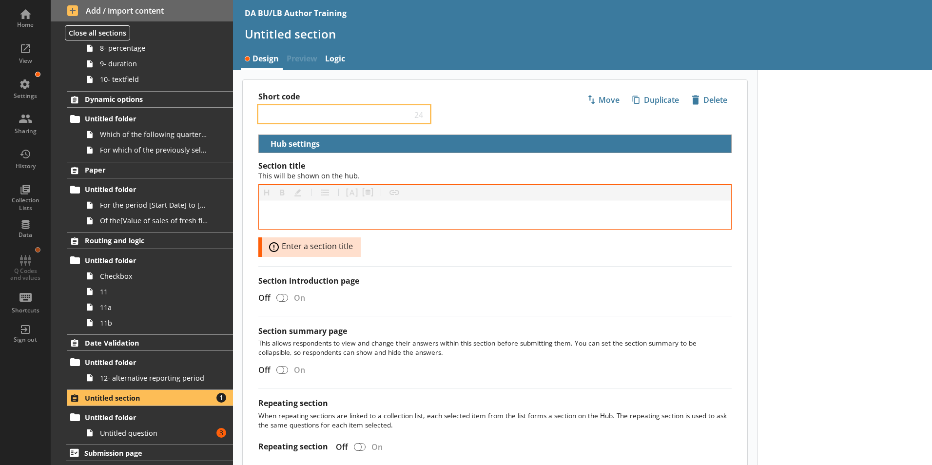
drag, startPoint x: 282, startPoint y: 116, endPoint x: 287, endPoint y: 114, distance: 5.5
click at [282, 116] on input "Short code" at bounding box center [337, 114] width 149 height 9
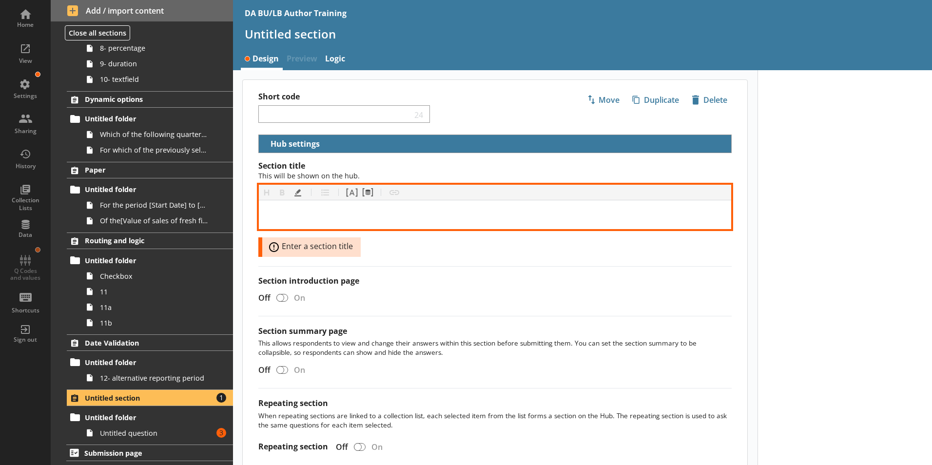
click at [306, 209] on div "[object Object]" at bounding box center [495, 214] width 457 height 13
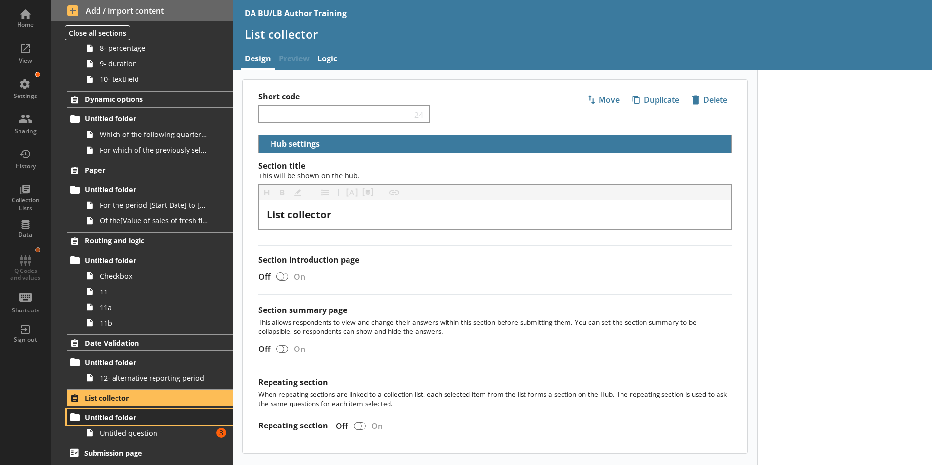
click at [123, 420] on span "Untitled folder" at bounding box center [144, 417] width 119 height 9
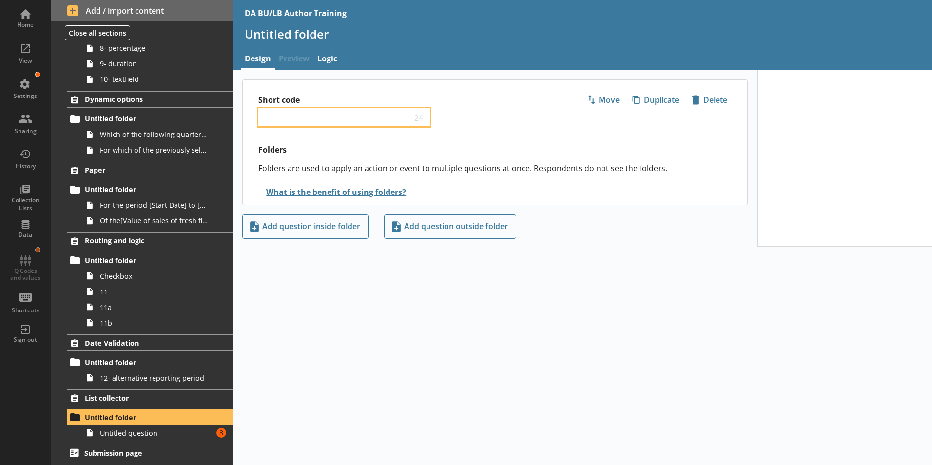
click at [290, 114] on input "Short code" at bounding box center [337, 117] width 149 height 9
type input "Local units"
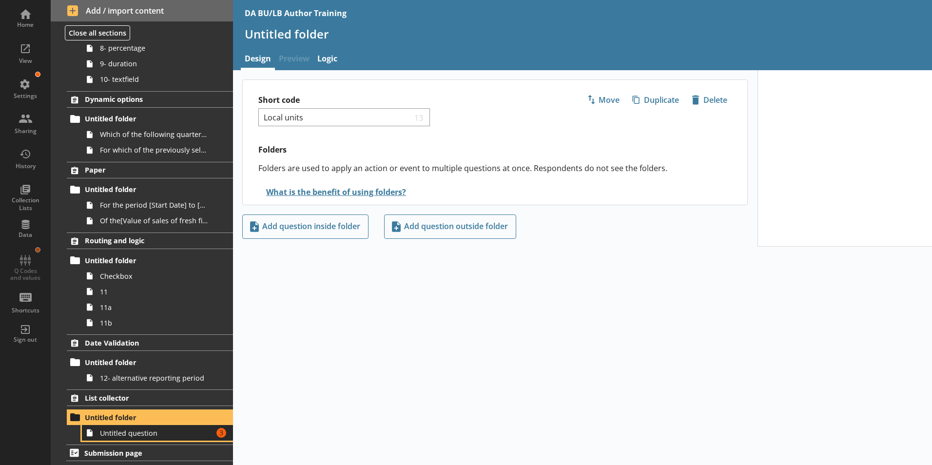
click at [119, 437] on span "Untitled question" at bounding box center [154, 432] width 108 height 9
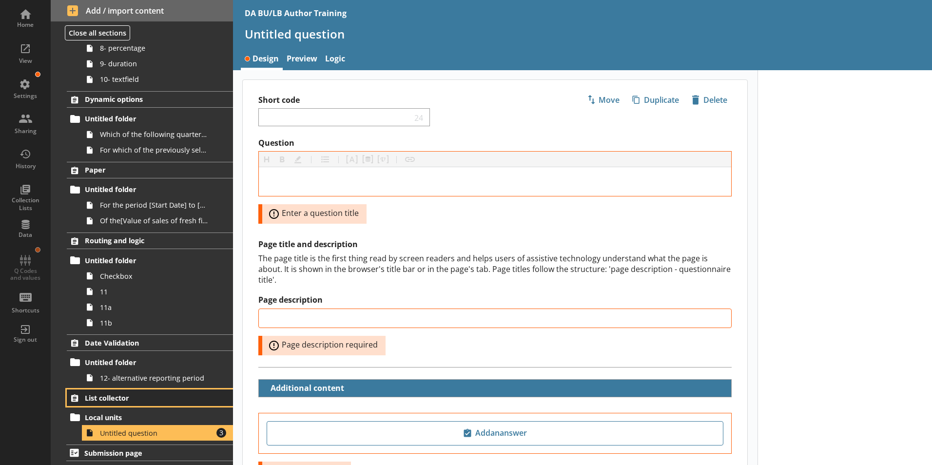
click at [97, 397] on span "List collector" at bounding box center [144, 397] width 119 height 9
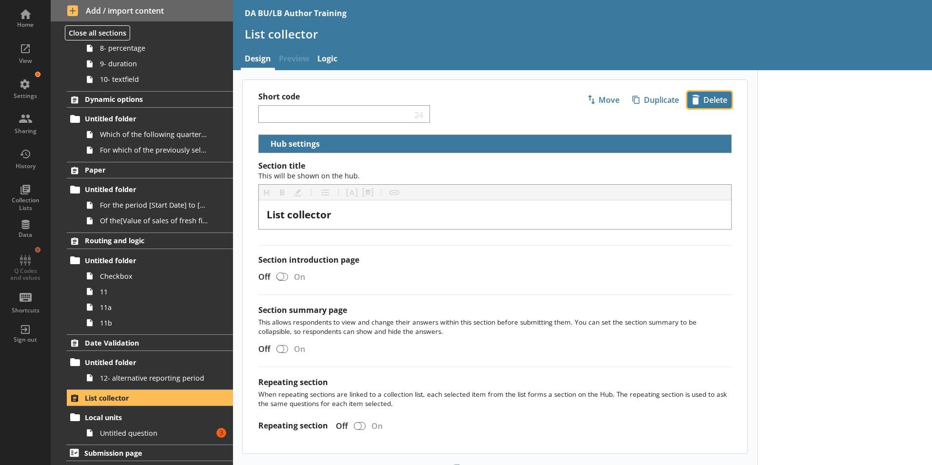
click at [705, 101] on span "icon-delete Created with Sketch. [GEOGRAPHIC_DATA]" at bounding box center [709, 100] width 43 height 16
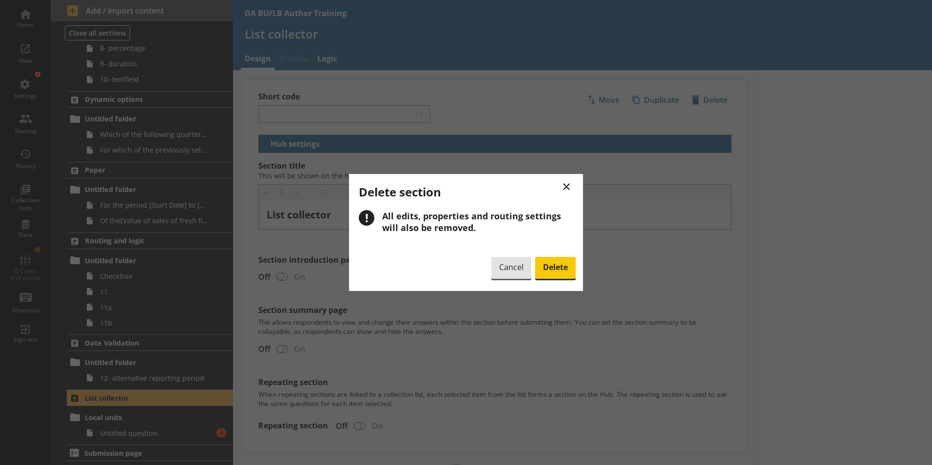
click at [557, 269] on span "Delete" at bounding box center [555, 268] width 40 height 22
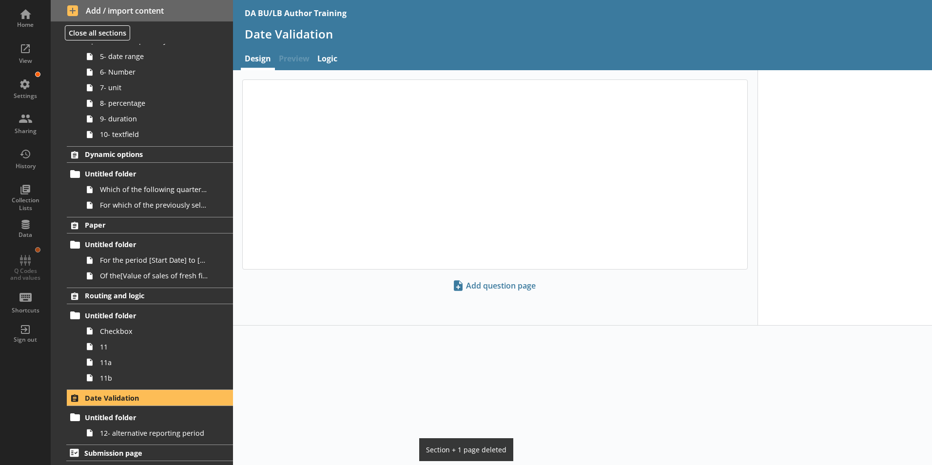
scroll to position [130, 0]
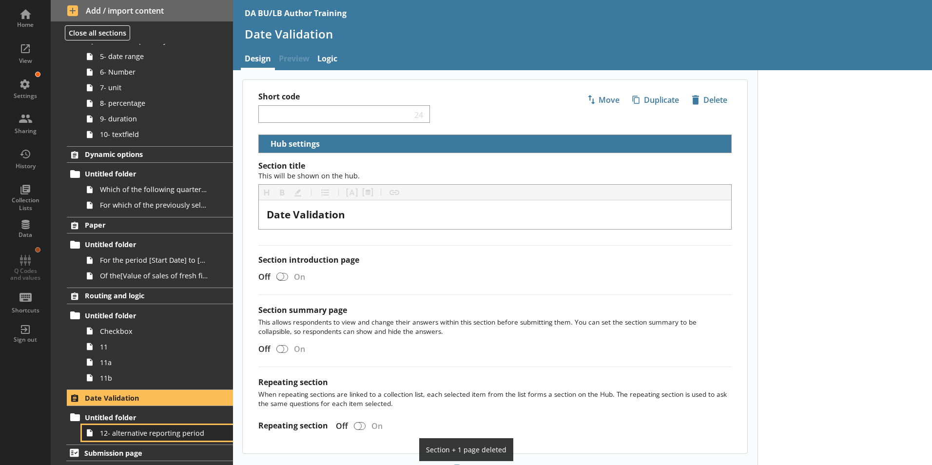
click at [102, 436] on span "12- alternative reporting period" at bounding box center [154, 432] width 108 height 9
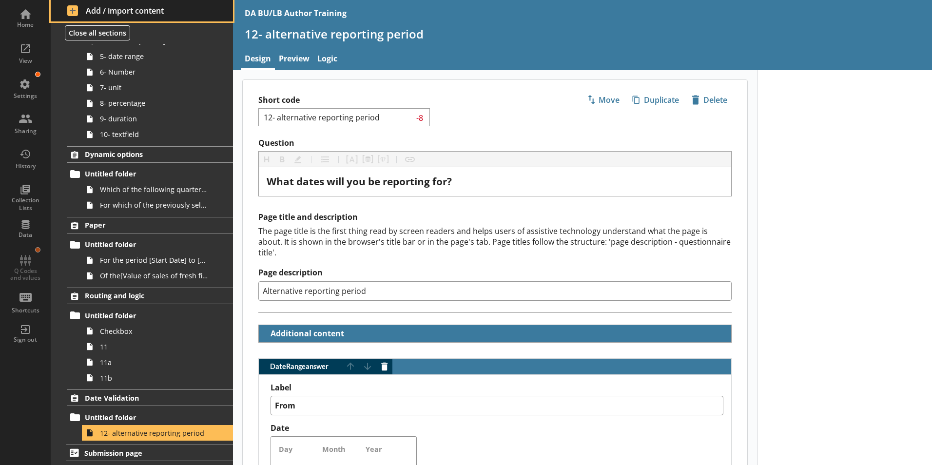
click at [92, 11] on span "Add / import content" at bounding box center [142, 10] width 150 height 11
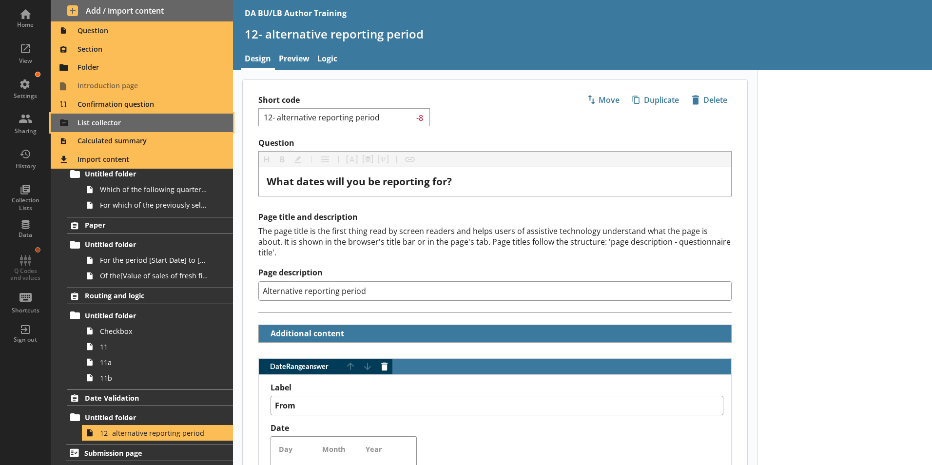
click at [97, 124] on span "List collector" at bounding box center [142, 123] width 171 height 16
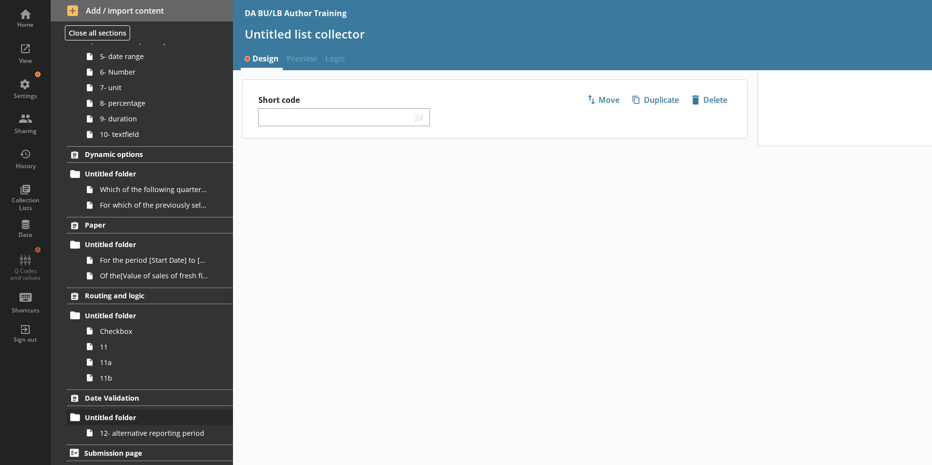
scroll to position [192, 0]
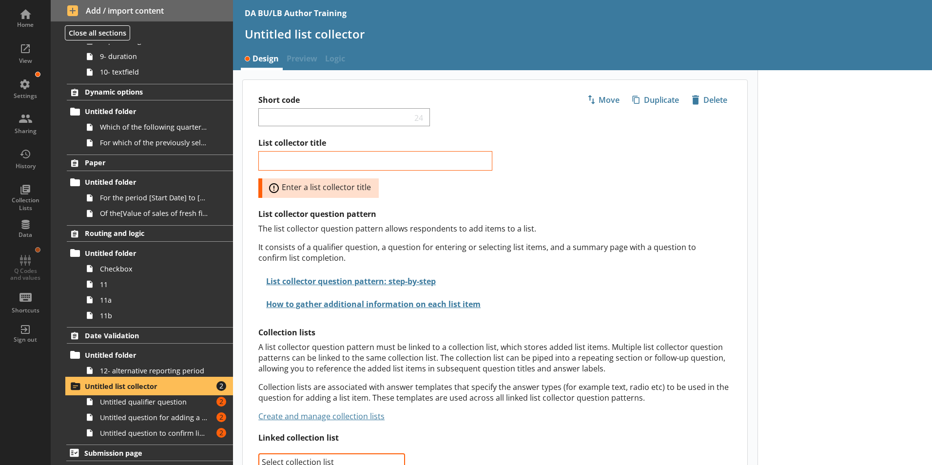
click at [114, 386] on span "Untitled list collector" at bounding box center [144, 386] width 119 height 9
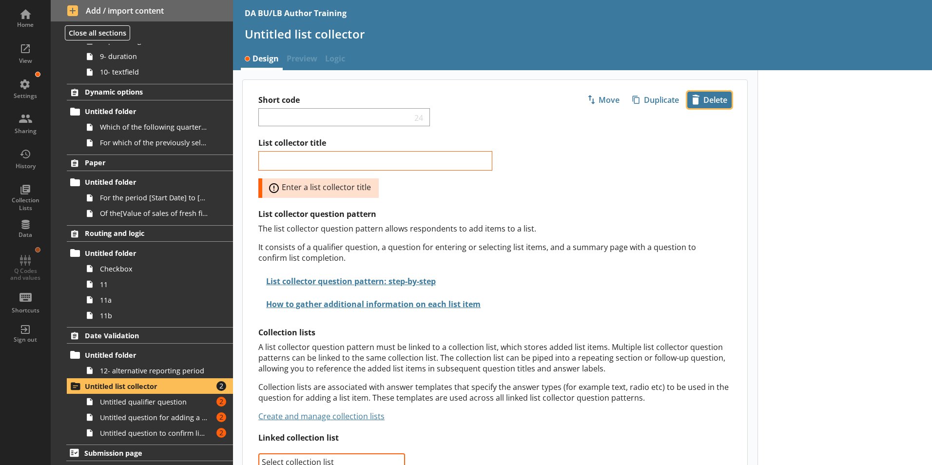
click at [710, 102] on span "icon-delete Created with Sketch. [GEOGRAPHIC_DATA]" at bounding box center [709, 100] width 43 height 16
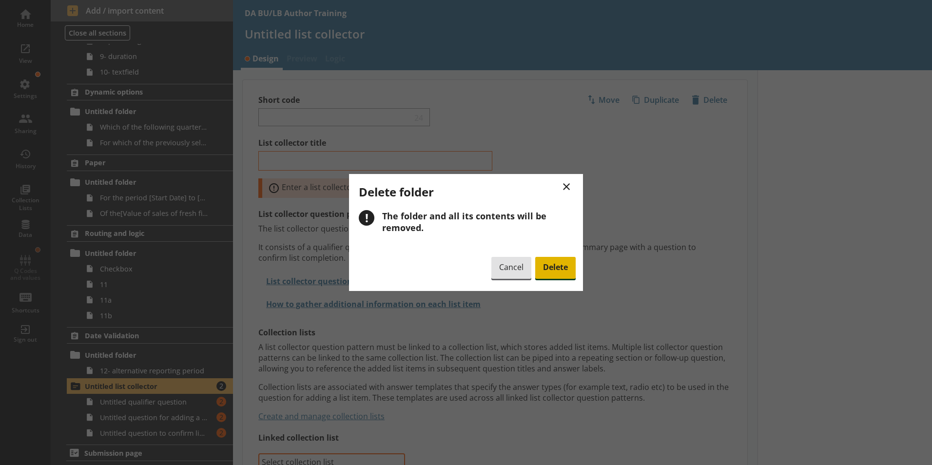
click at [558, 262] on span "Delete" at bounding box center [555, 268] width 40 height 22
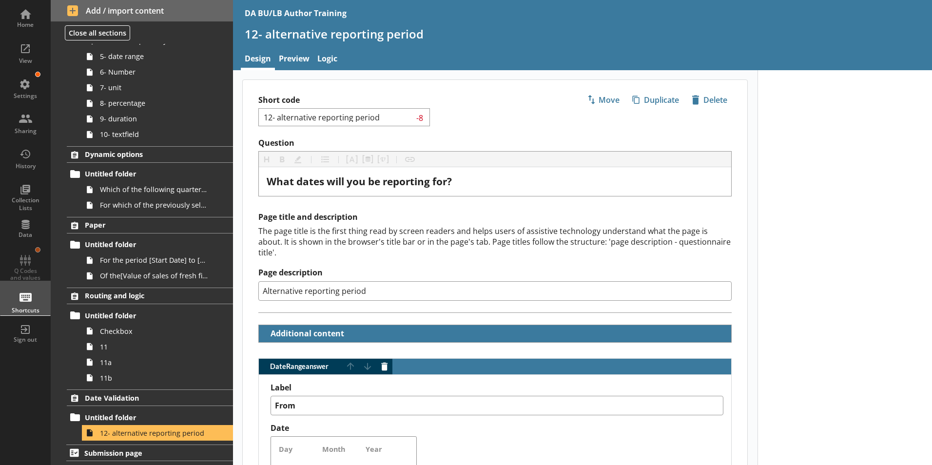
scroll to position [130, 0]
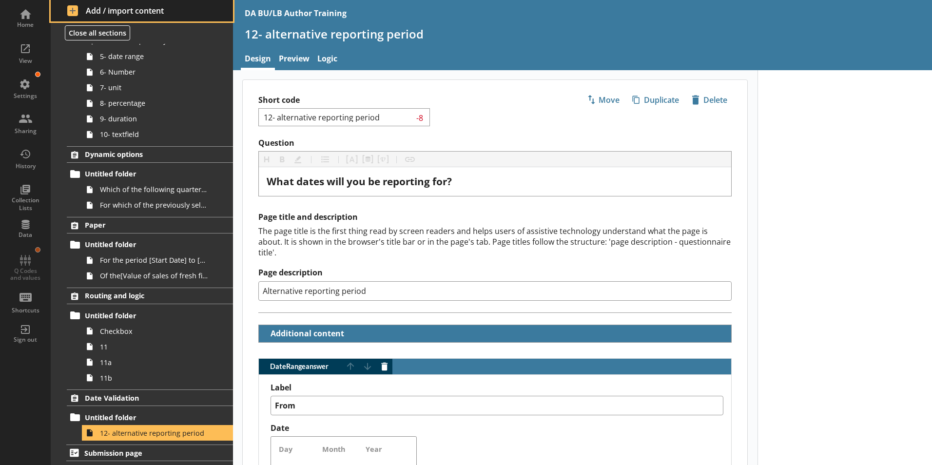
click at [89, 11] on span "Add / import content" at bounding box center [142, 10] width 150 height 11
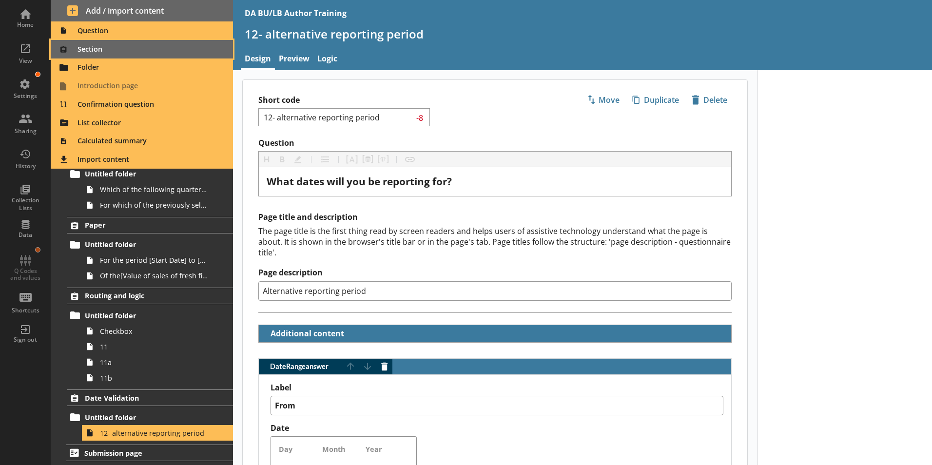
click at [89, 46] on span "Section" at bounding box center [142, 49] width 171 height 16
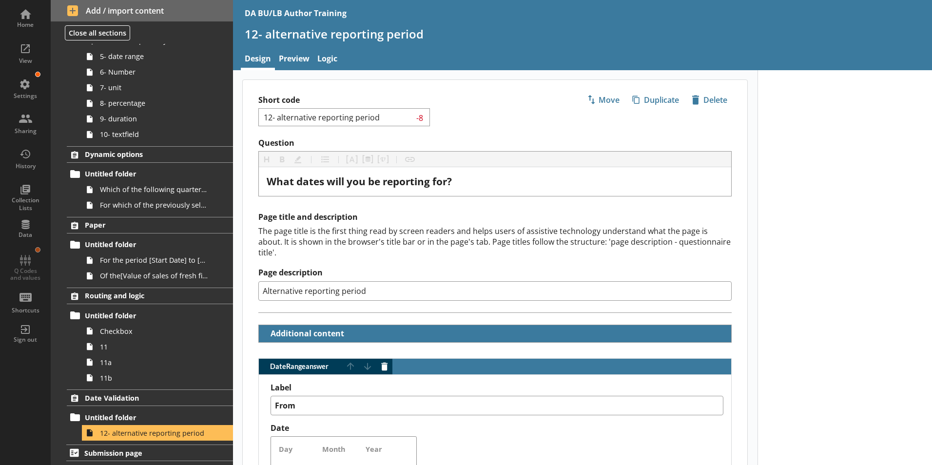
scroll to position [185, 0]
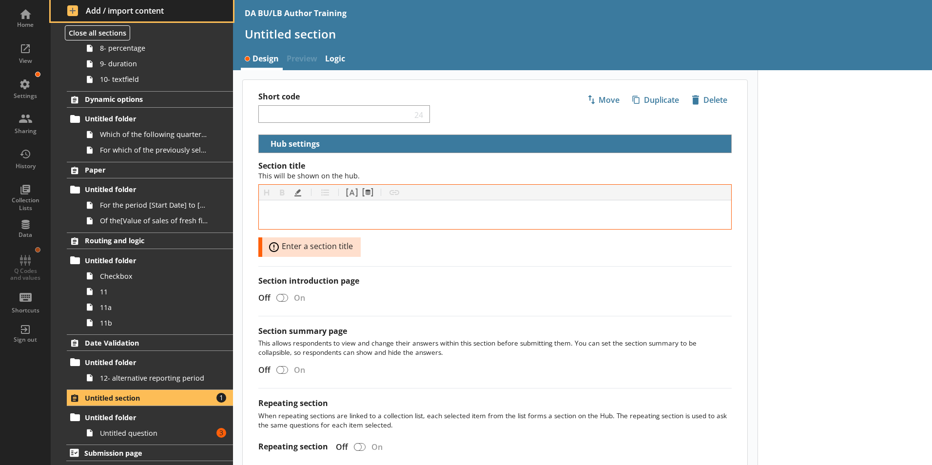
click at [89, 10] on span "Add / import content" at bounding box center [142, 10] width 150 height 11
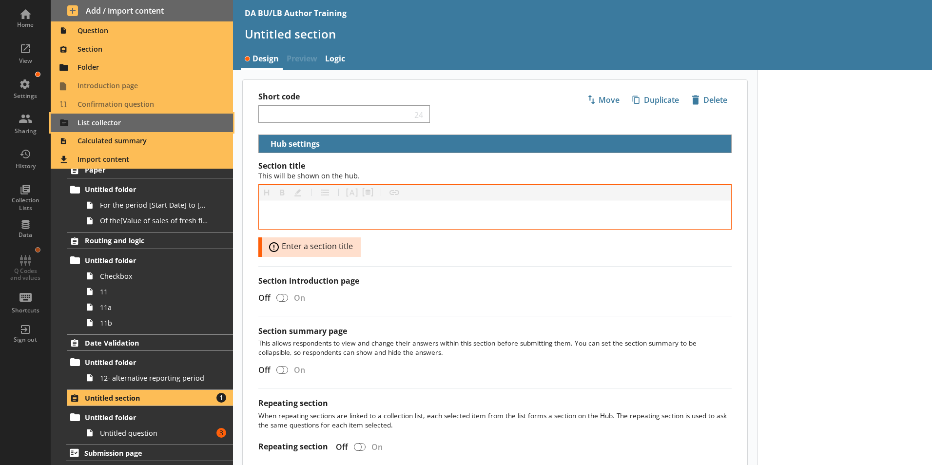
click at [83, 122] on span "List collector" at bounding box center [142, 123] width 171 height 16
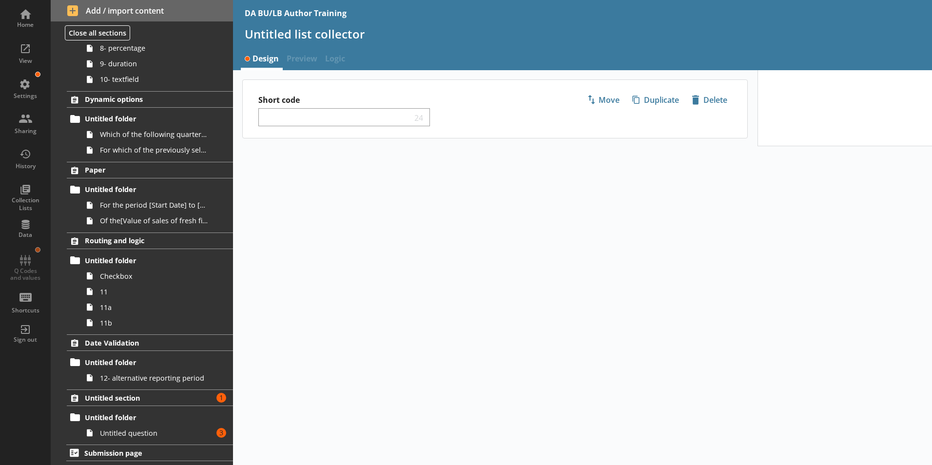
scroll to position [247, 0]
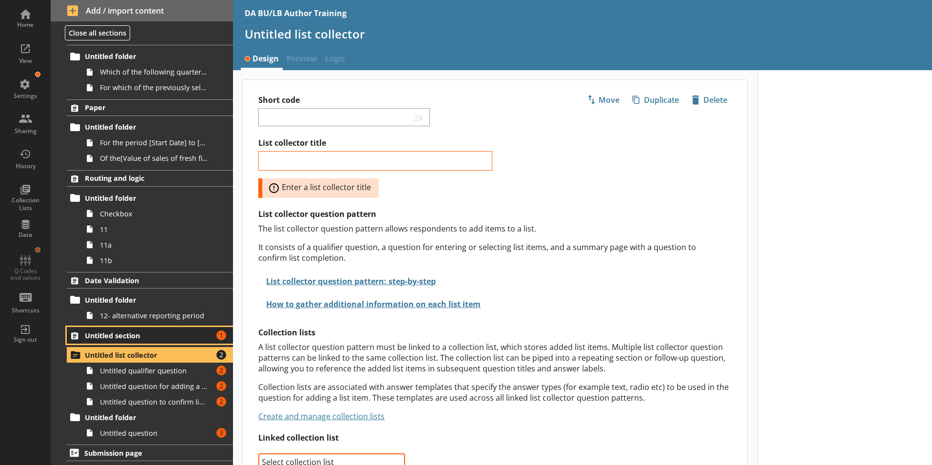
click at [122, 334] on span "Untitled section" at bounding box center [144, 335] width 119 height 9
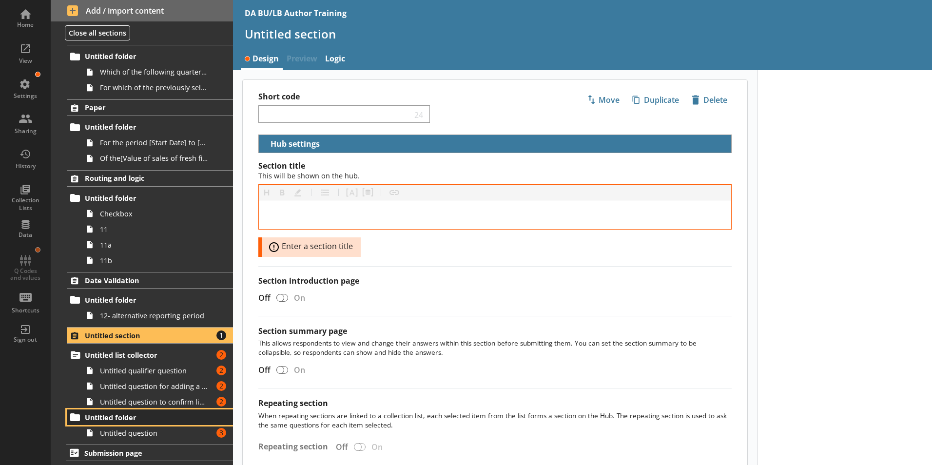
click at [109, 424] on link "Untitled folder" at bounding box center [150, 417] width 166 height 16
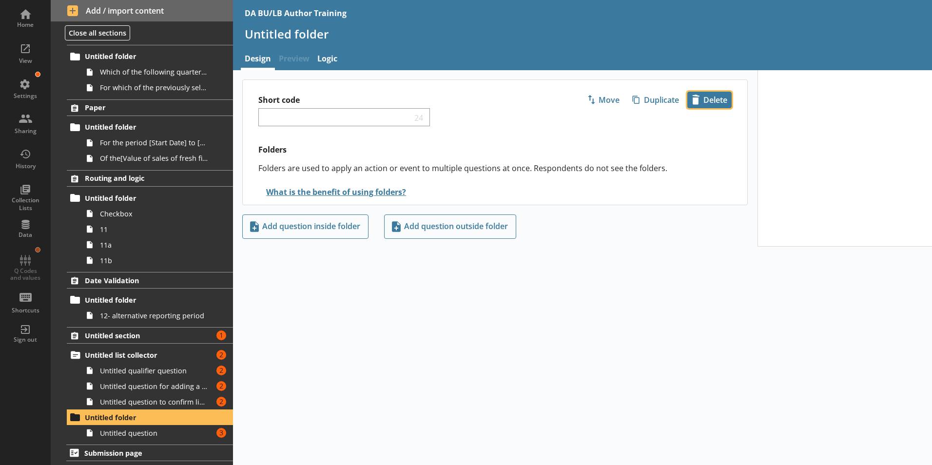
click at [710, 101] on span "icon-delete Created with Sketch. [GEOGRAPHIC_DATA]" at bounding box center [709, 100] width 43 height 16
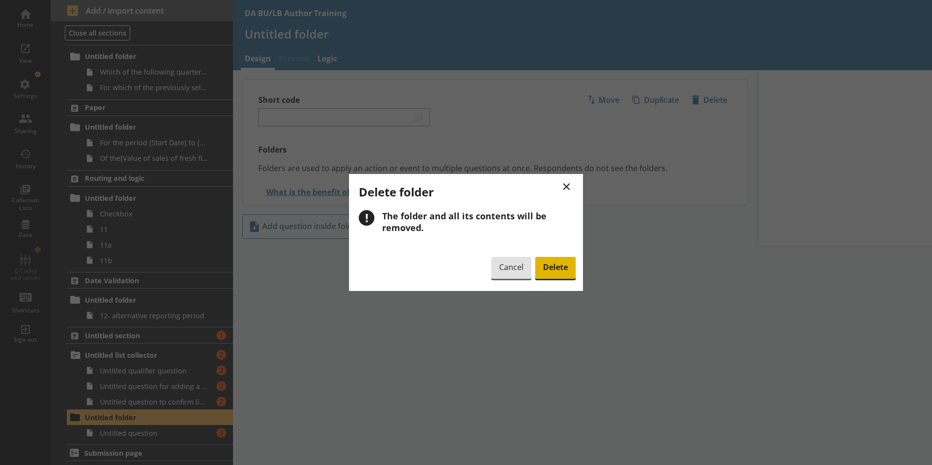
click at [556, 264] on span "Delete" at bounding box center [555, 268] width 40 height 22
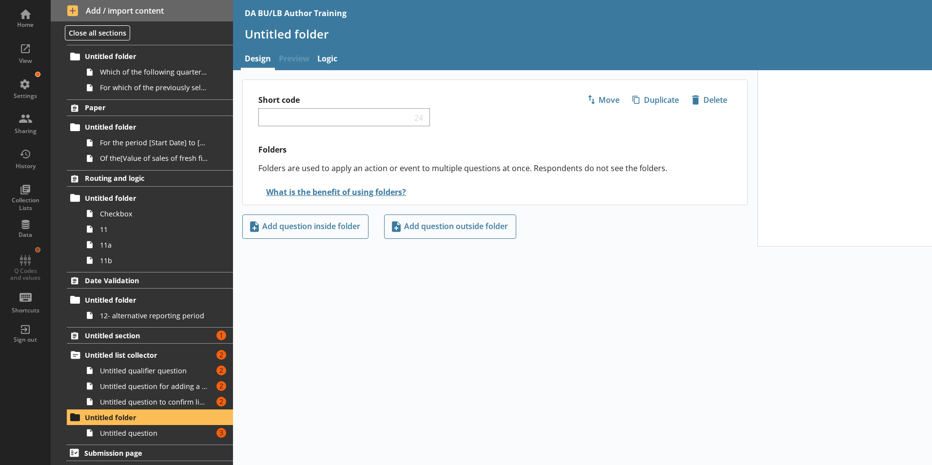
scroll to position [216, 0]
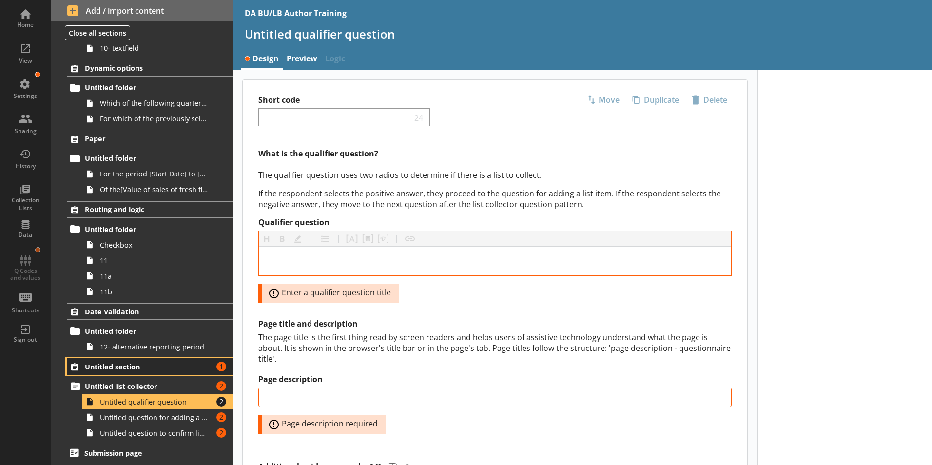
click at [129, 367] on span "Untitled section" at bounding box center [144, 366] width 119 height 9
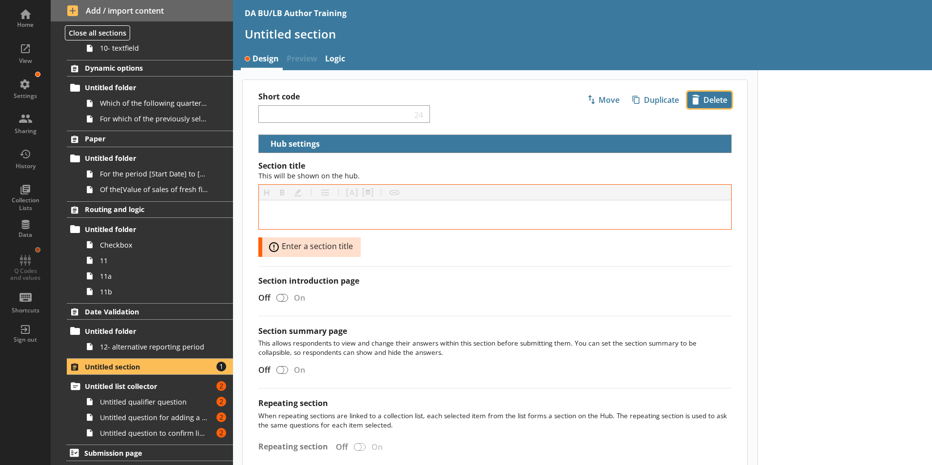
click at [708, 95] on span "icon-delete Created with Sketch. [GEOGRAPHIC_DATA]" at bounding box center [709, 100] width 43 height 16
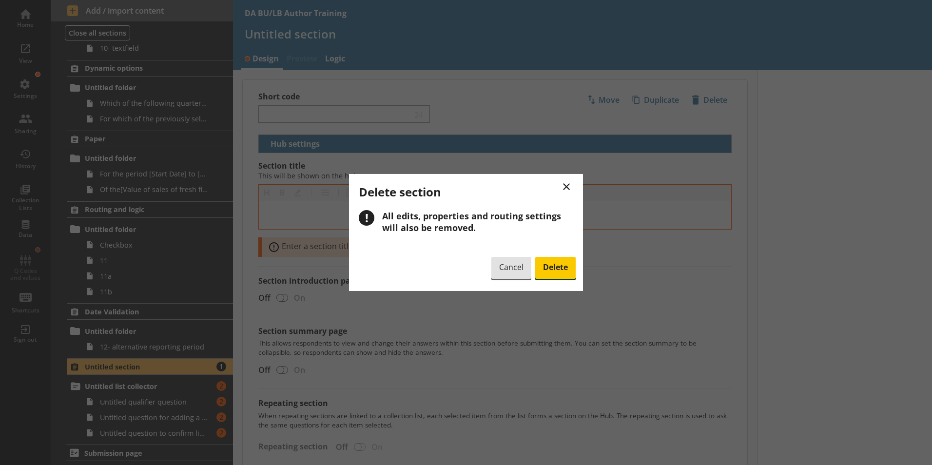
click at [547, 269] on span "Delete" at bounding box center [555, 268] width 40 height 22
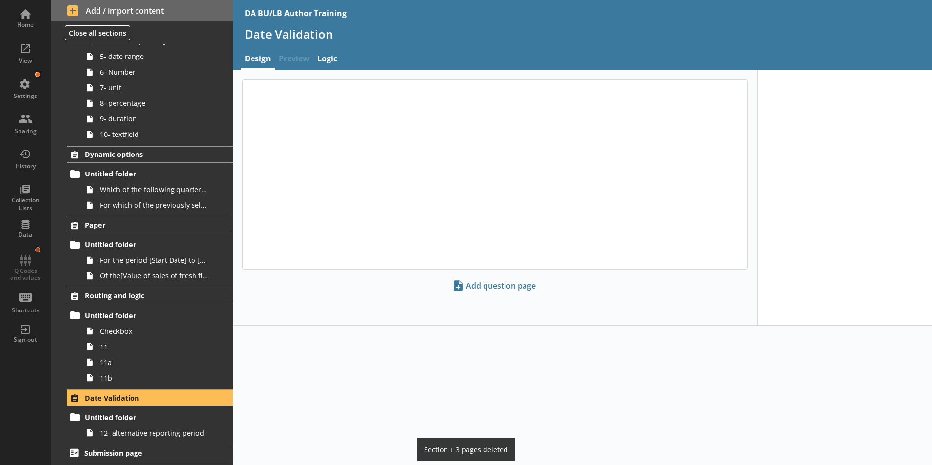
scroll to position [130, 0]
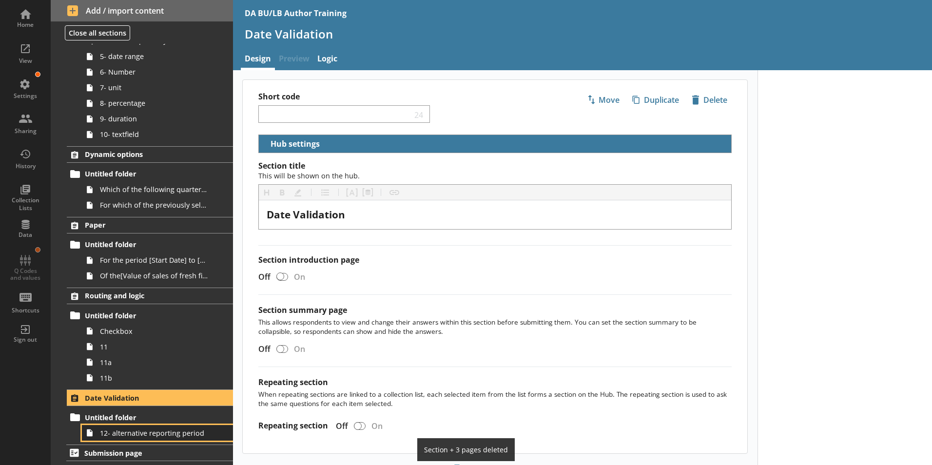
click at [104, 431] on span "12- alternative reporting period" at bounding box center [154, 432] width 108 height 9
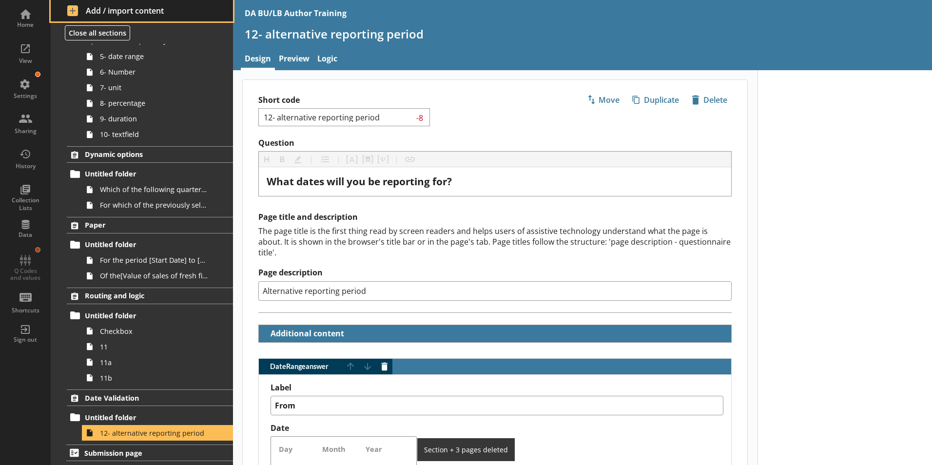
click at [85, 10] on span "Add / import content" at bounding box center [142, 10] width 150 height 11
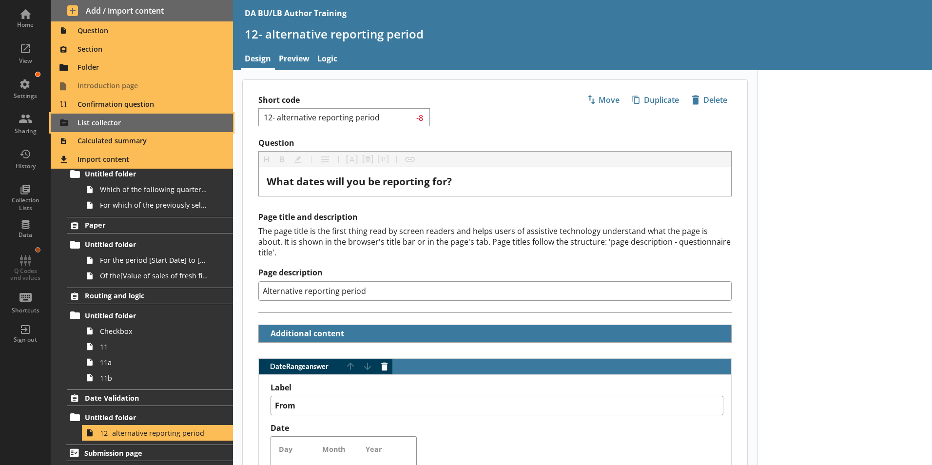
click at [89, 118] on span "List collector" at bounding box center [142, 123] width 171 height 16
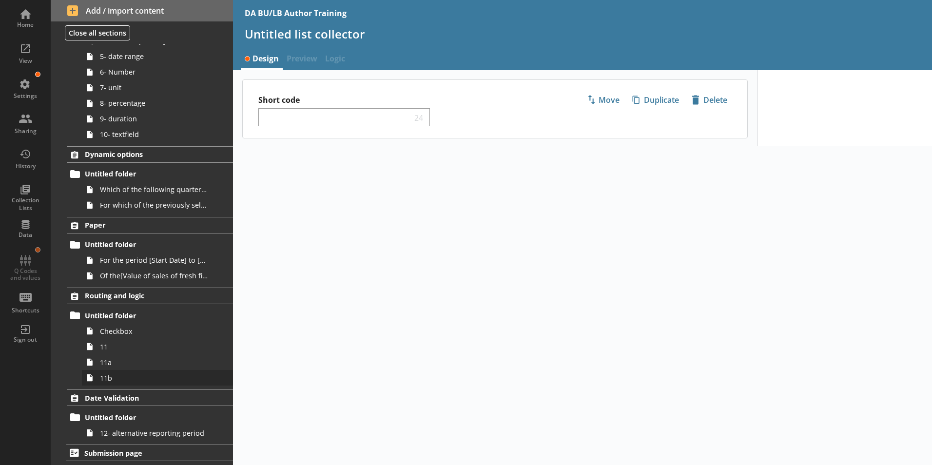
scroll to position [192, 0]
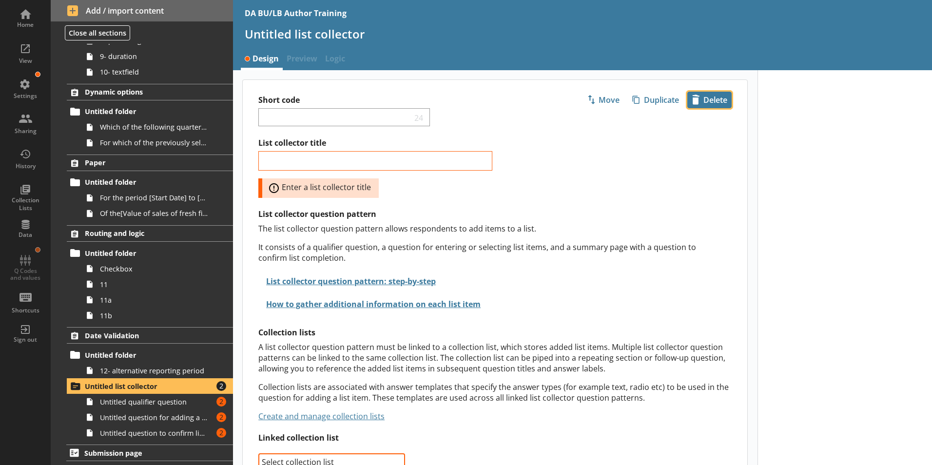
drag, startPoint x: 77, startPoint y: 383, endPoint x: 702, endPoint y: 103, distance: 685.4
click at [702, 103] on span "icon-delete Created with Sketch. [GEOGRAPHIC_DATA]" at bounding box center [709, 100] width 43 height 16
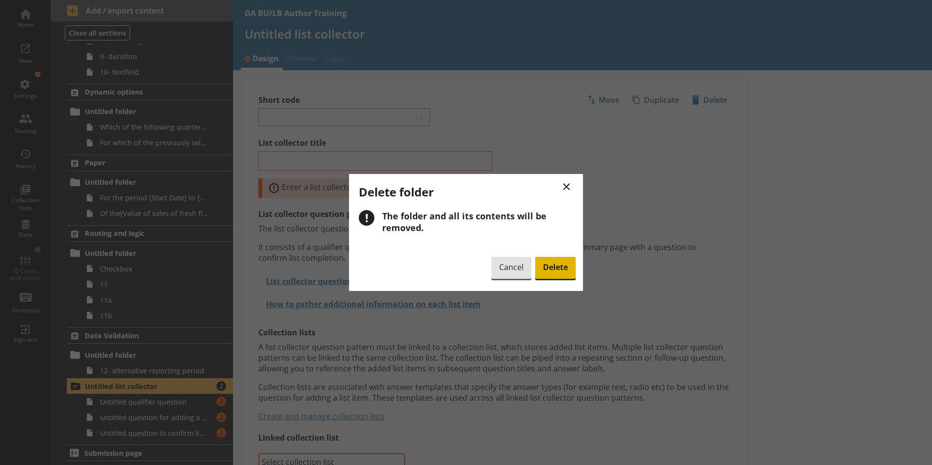
click at [554, 265] on span "Delete" at bounding box center [555, 268] width 40 height 22
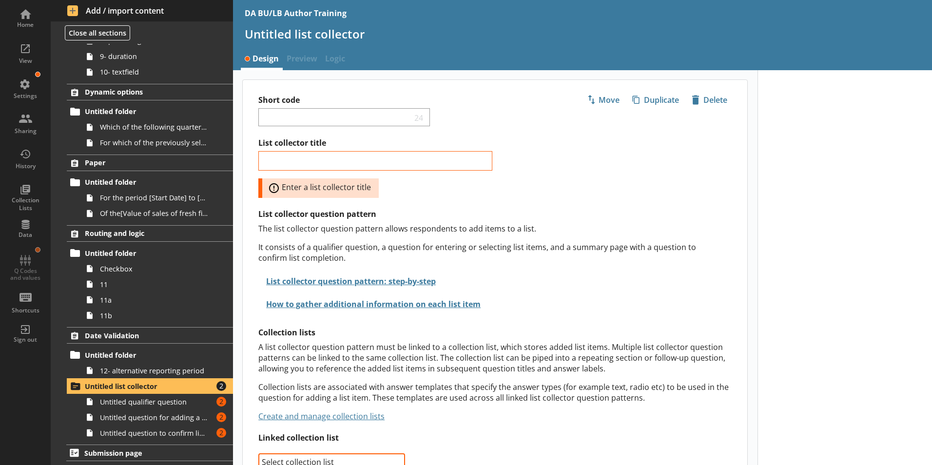
scroll to position [130, 0]
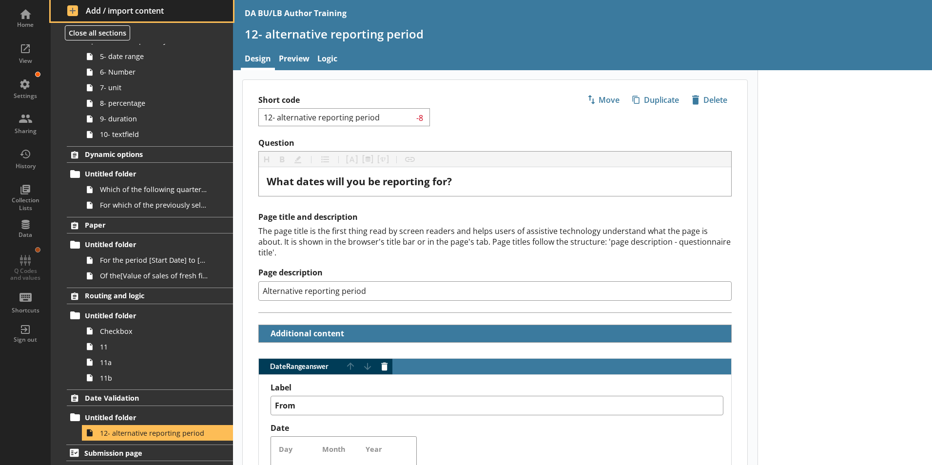
click at [72, 9] on span "Add / import content" at bounding box center [142, 10] width 150 height 11
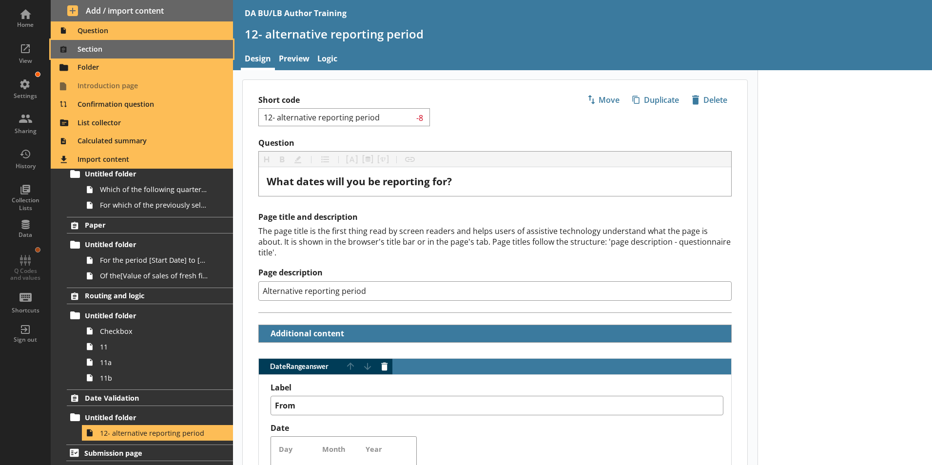
click at [85, 50] on span "Section" at bounding box center [142, 49] width 171 height 16
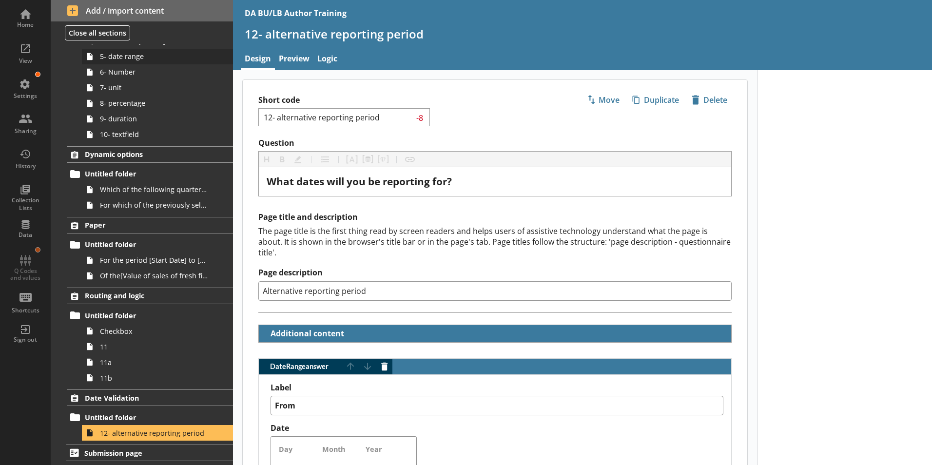
type textarea "x"
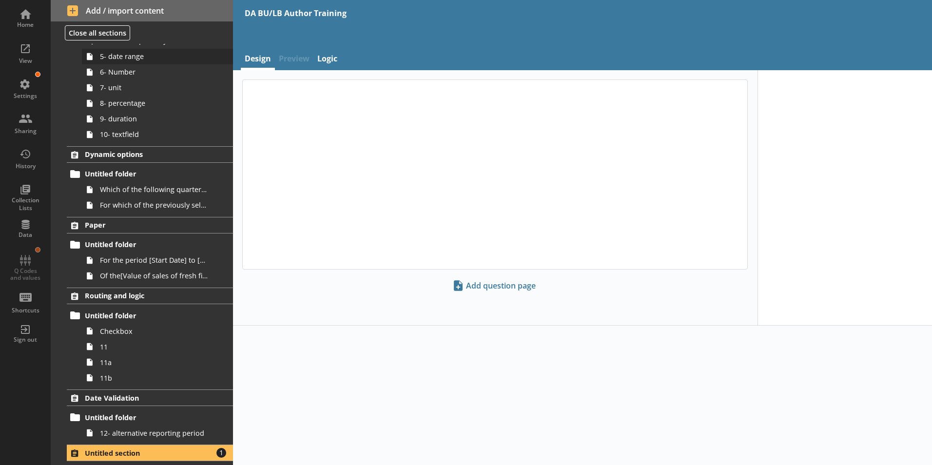
scroll to position [185, 0]
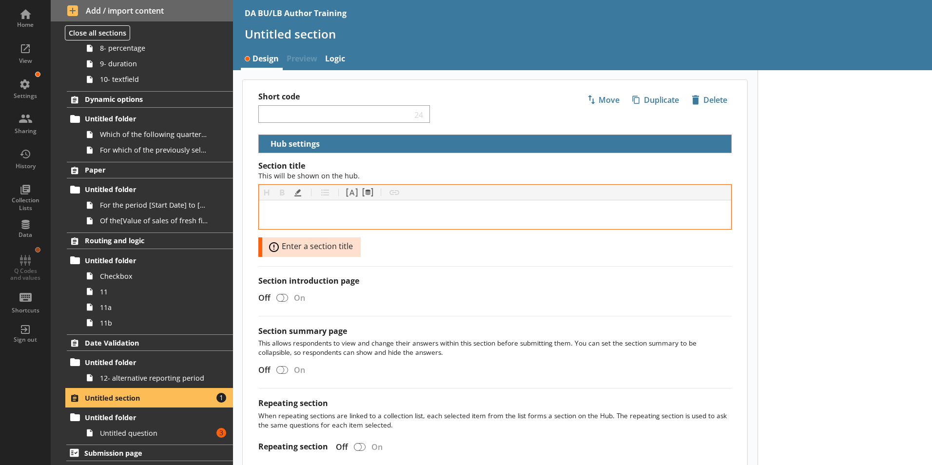
click at [99, 401] on span "Untitled section" at bounding box center [144, 397] width 119 height 9
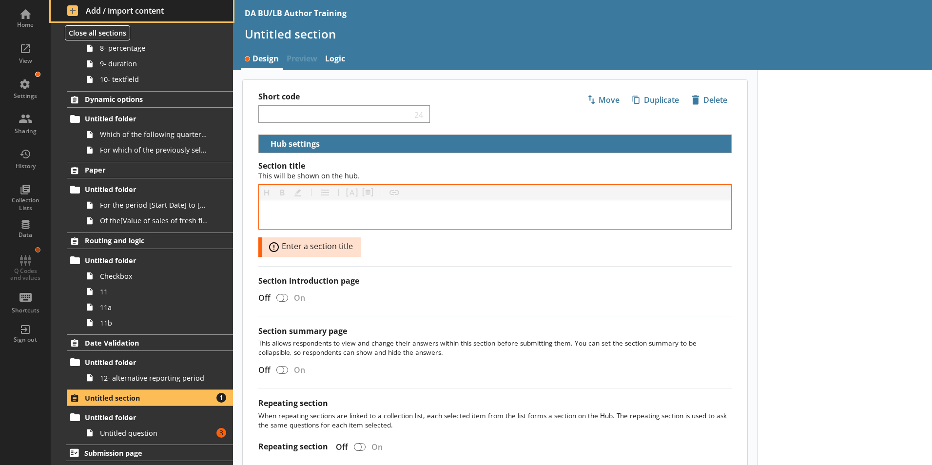
click at [97, 6] on span "Add / import content" at bounding box center [142, 10] width 150 height 11
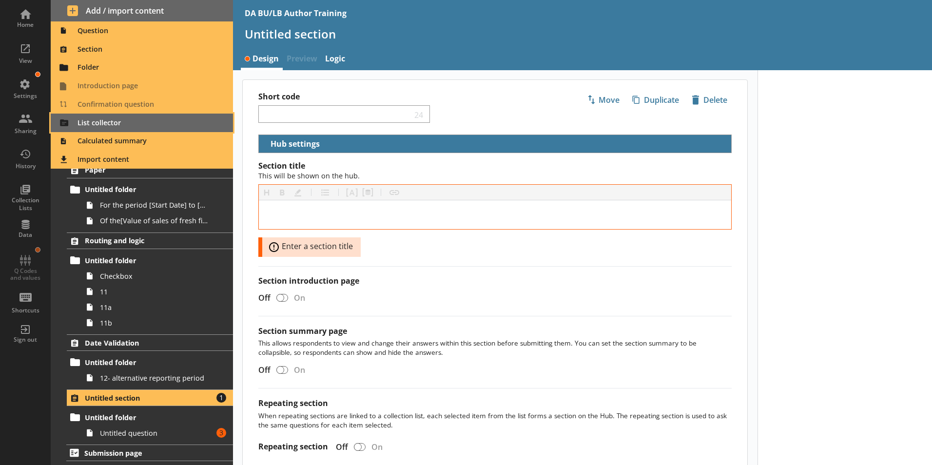
click at [98, 126] on span "List collector" at bounding box center [142, 123] width 171 height 16
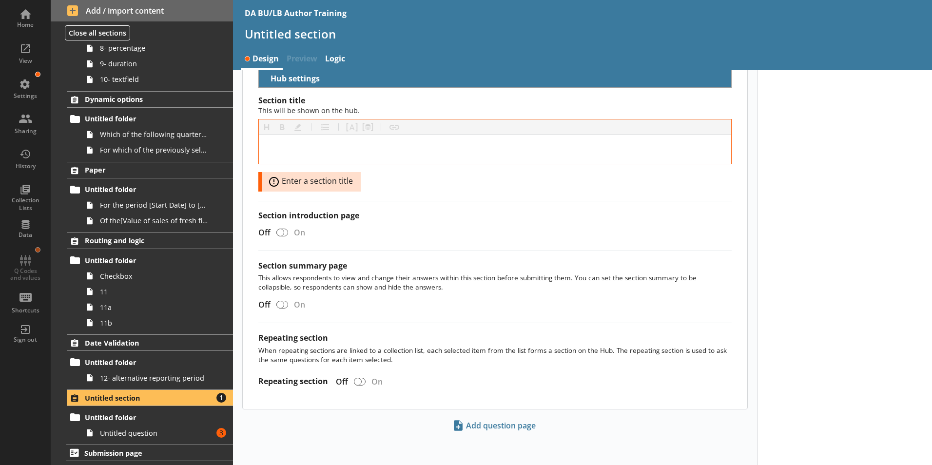
scroll to position [66, 0]
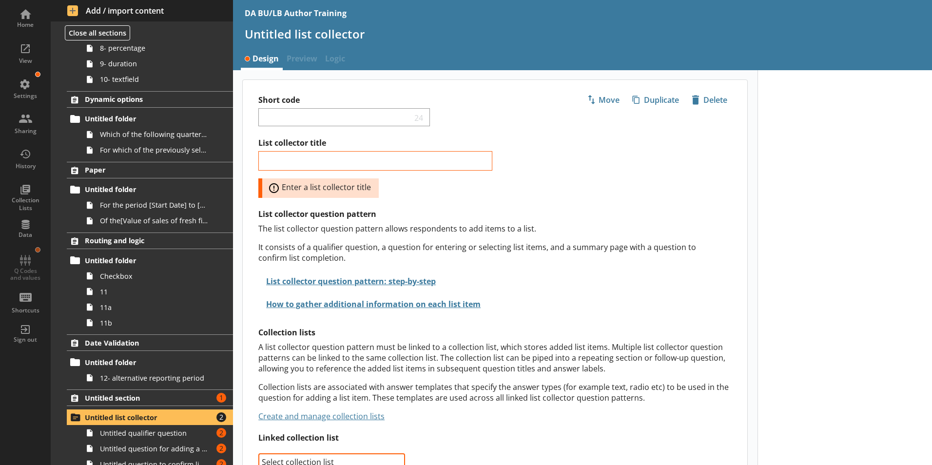
scroll to position [247, 0]
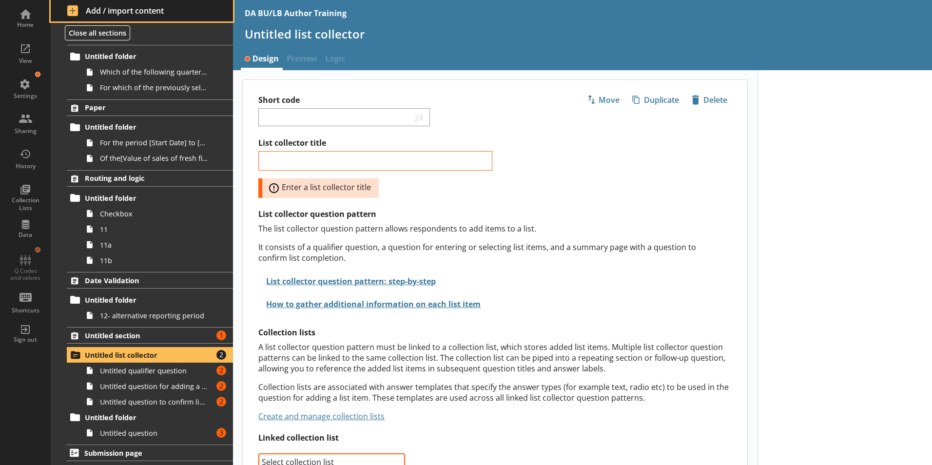
click at [71, 10] on span "Add / import content" at bounding box center [142, 10] width 150 height 11
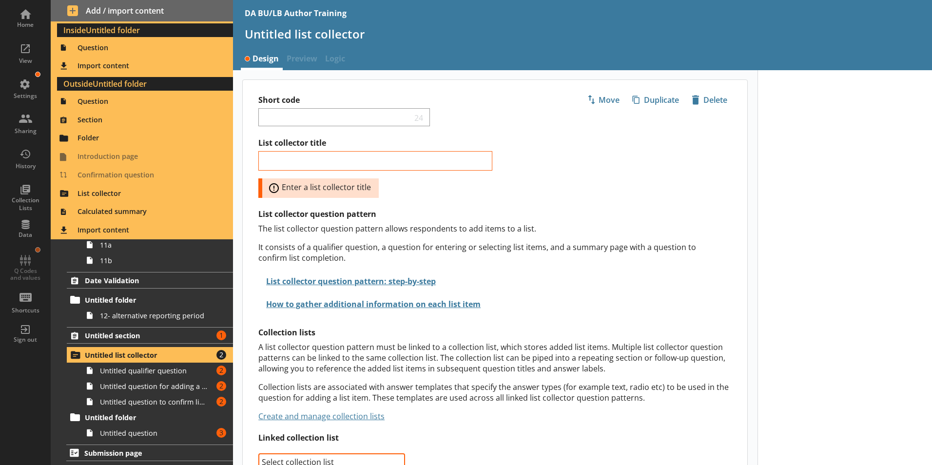
click at [533, 298] on h2 "How to gather additional information on each list item" at bounding box center [502, 305] width 489 height 23
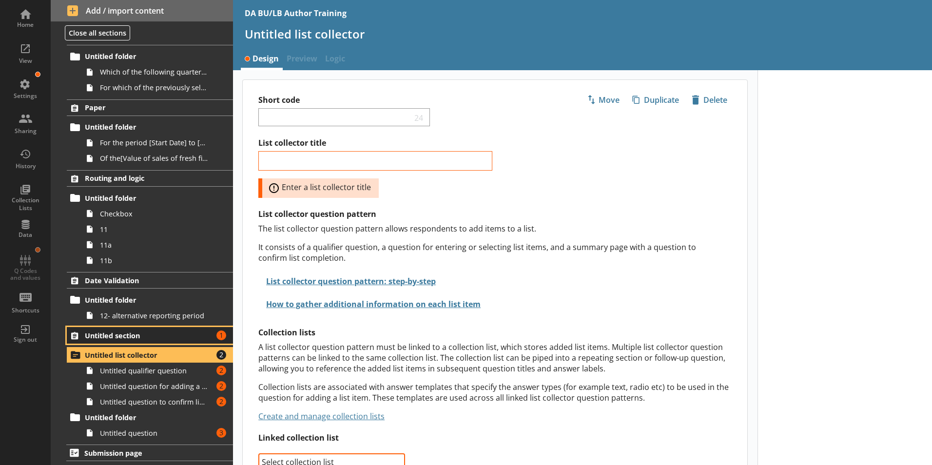
click at [122, 337] on span "Untitled section" at bounding box center [144, 335] width 119 height 9
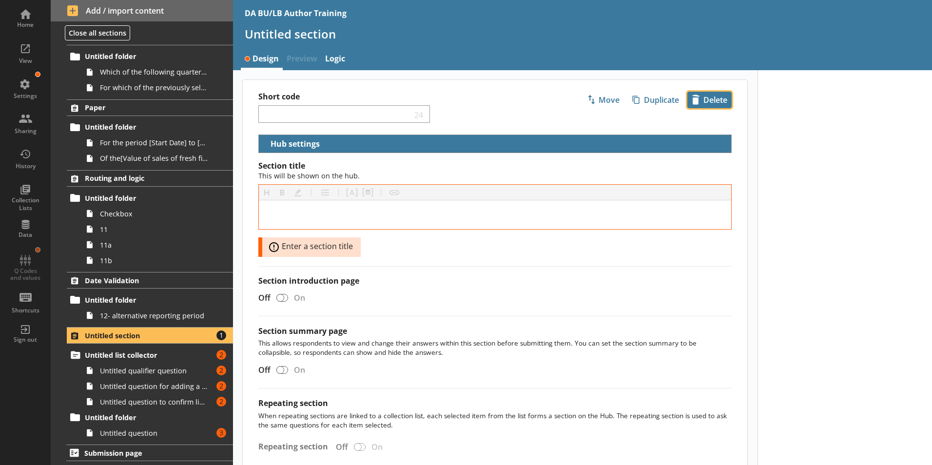
click at [705, 100] on span "icon-delete Created with Sketch. [GEOGRAPHIC_DATA]" at bounding box center [709, 100] width 43 height 16
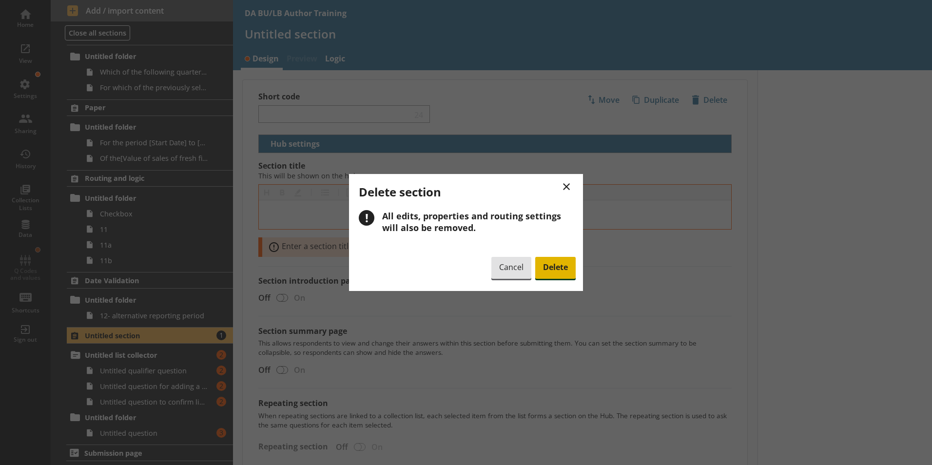
click at [565, 269] on span "Delete" at bounding box center [555, 268] width 40 height 22
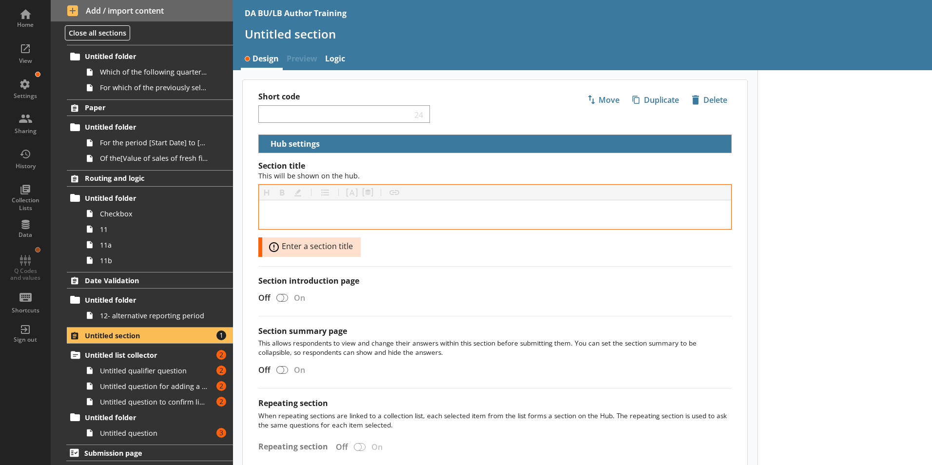
scroll to position [130, 0]
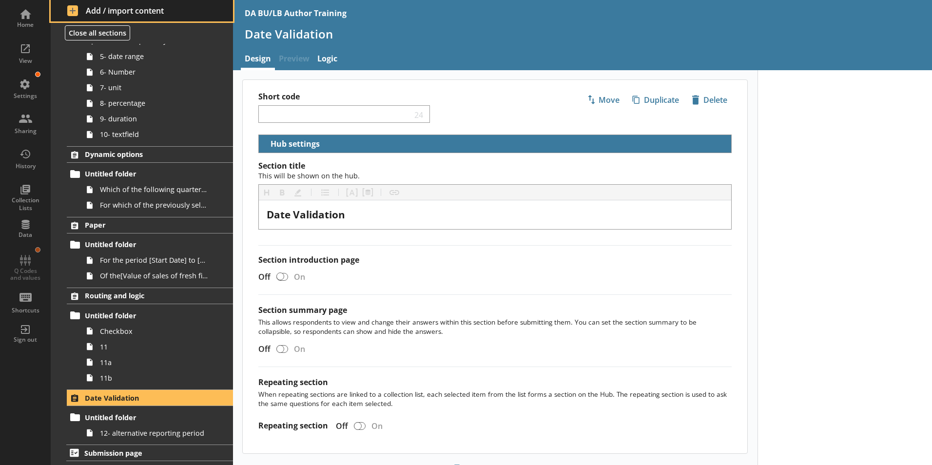
click at [76, 7] on span "Add / import content" at bounding box center [142, 10] width 150 height 11
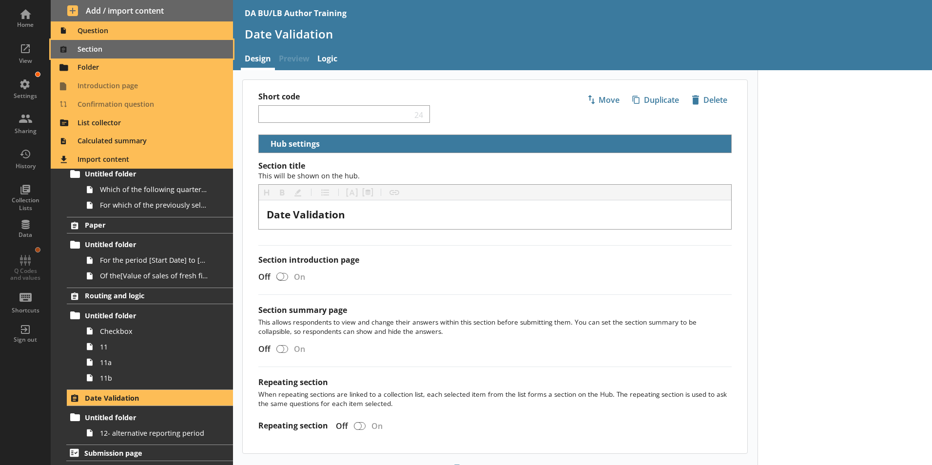
click at [89, 47] on span "Section" at bounding box center [142, 49] width 171 height 16
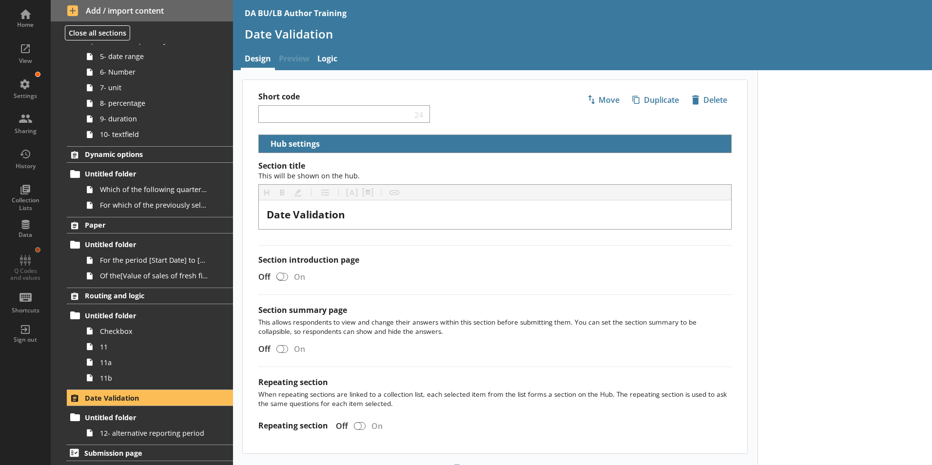
scroll to position [185, 0]
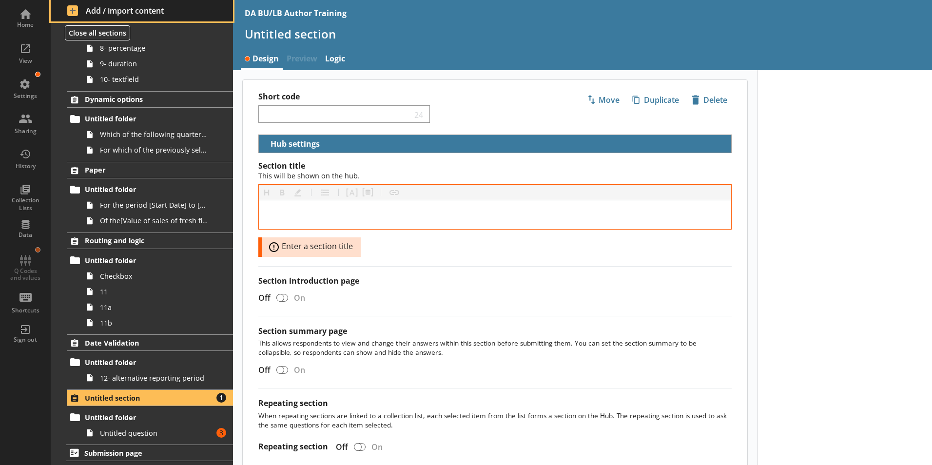
click at [78, 10] on span "Add / import content" at bounding box center [142, 10] width 150 height 11
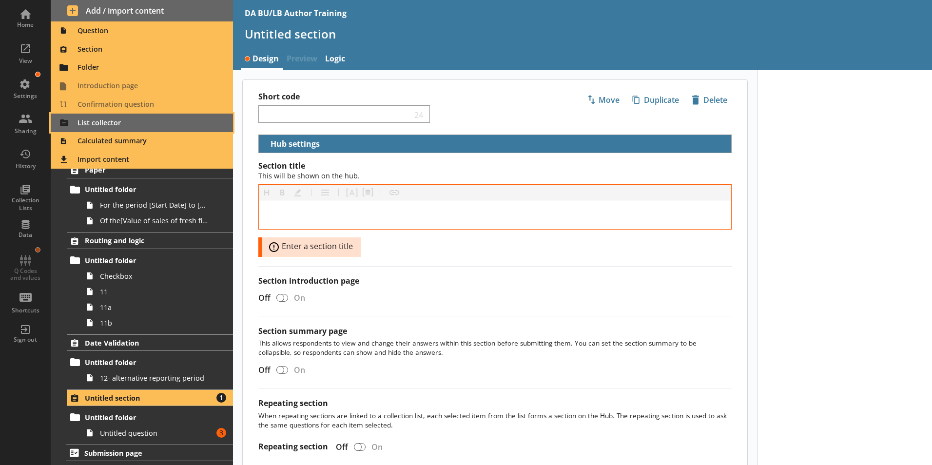
click at [85, 123] on span "List collector" at bounding box center [142, 123] width 171 height 16
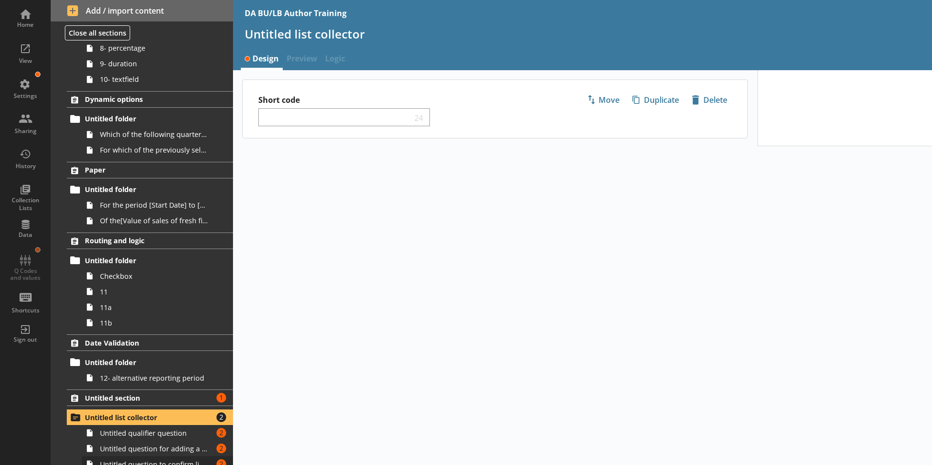
scroll to position [247, 0]
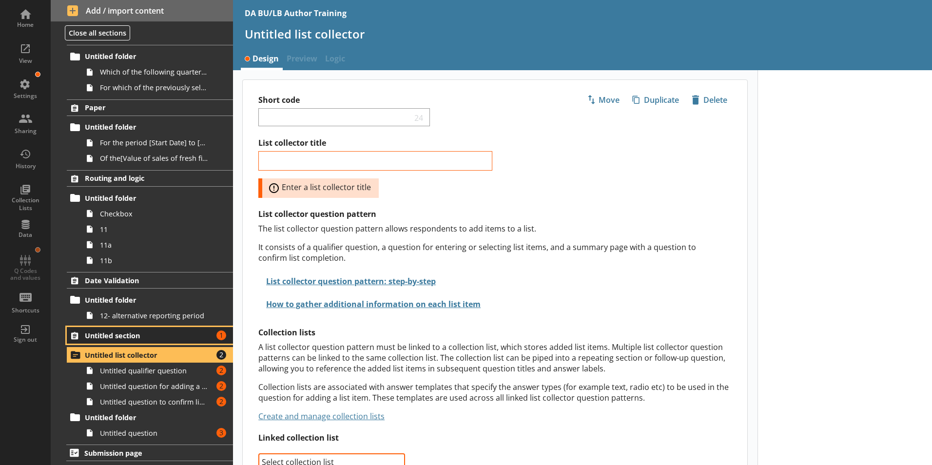
click at [131, 335] on span "Untitled section" at bounding box center [144, 335] width 119 height 9
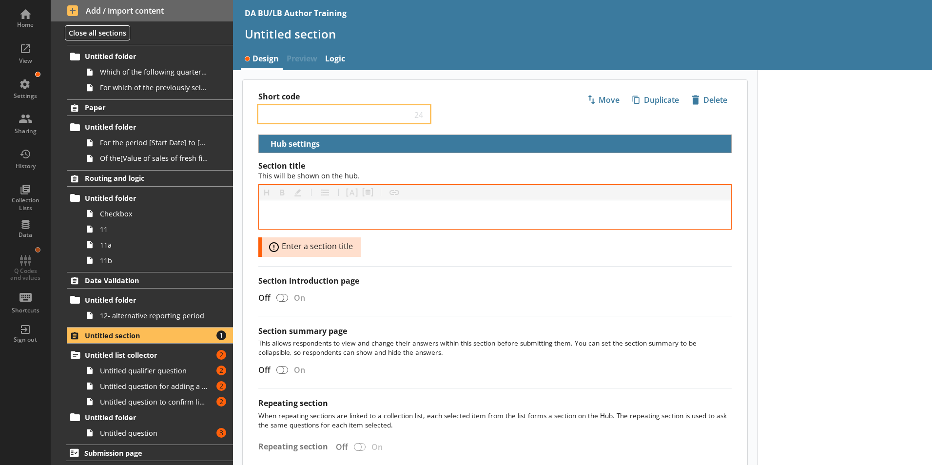
click at [272, 113] on input "Short code" at bounding box center [337, 114] width 149 height 9
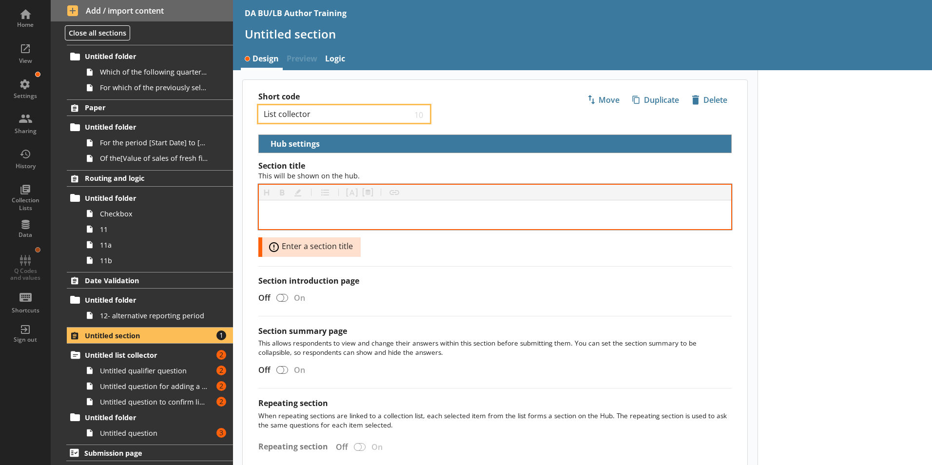
type input "List collector"
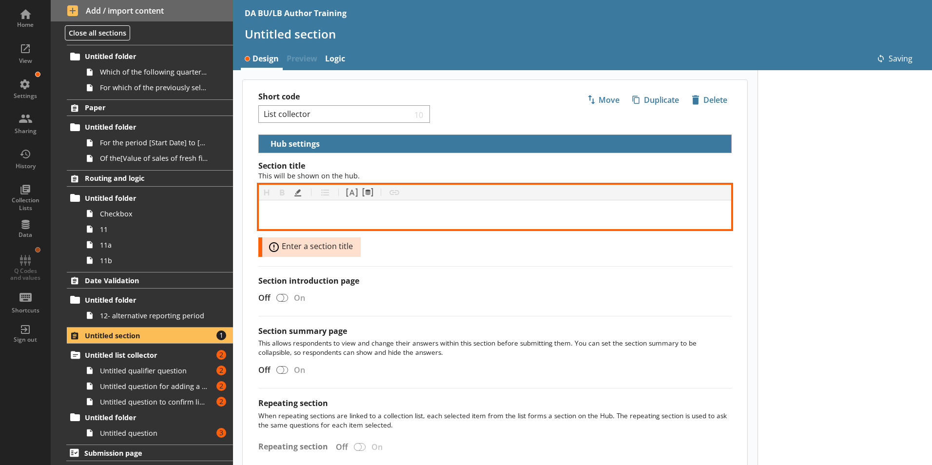
click at [304, 214] on div "[object Object]" at bounding box center [495, 214] width 457 height 13
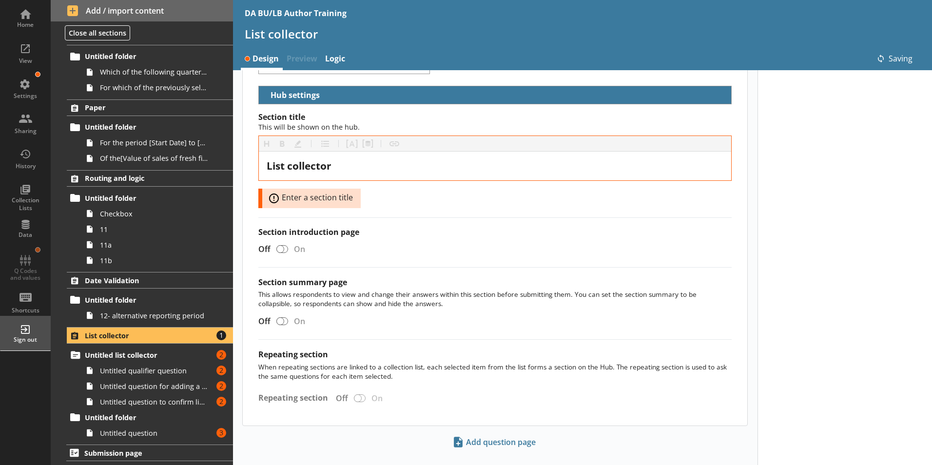
scroll to position [45, 0]
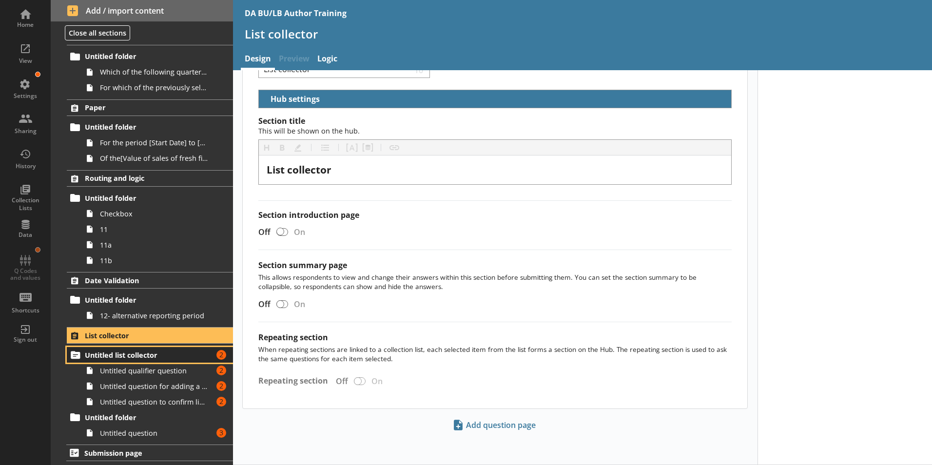
click at [120, 352] on span "Untitled list collector" at bounding box center [144, 354] width 119 height 9
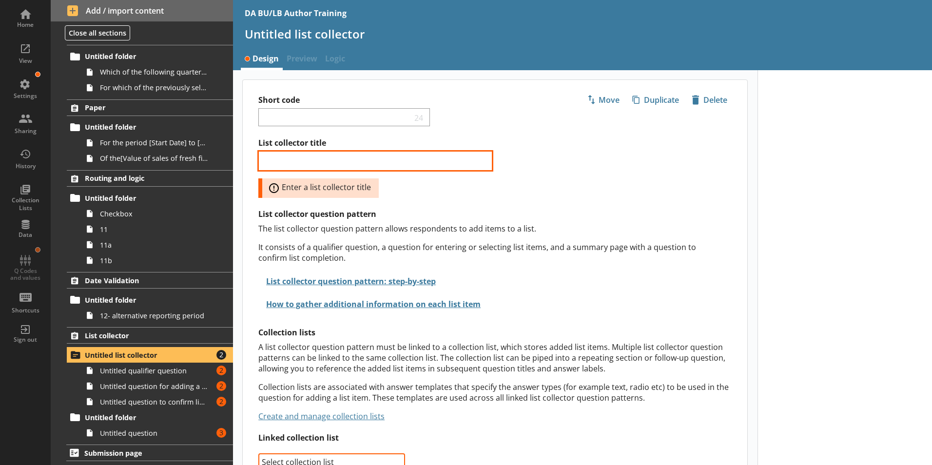
click at [304, 161] on input "List collector title" at bounding box center [375, 160] width 234 height 19
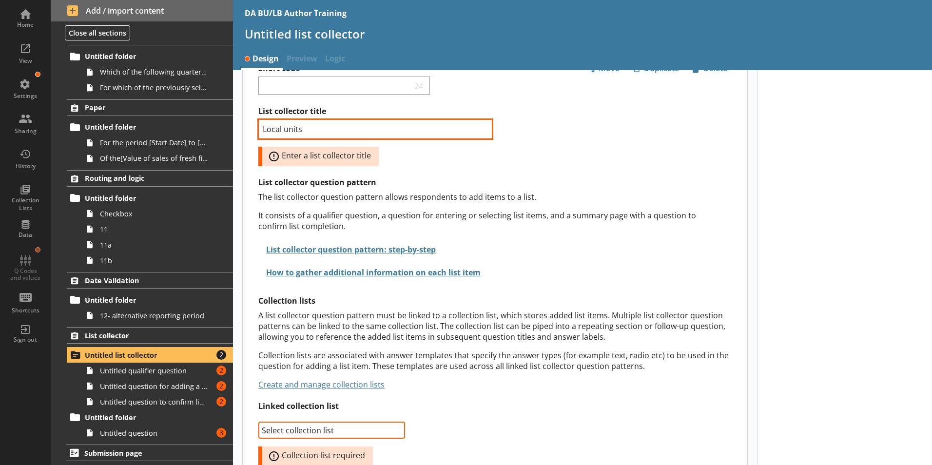
scroll to position [49, 0]
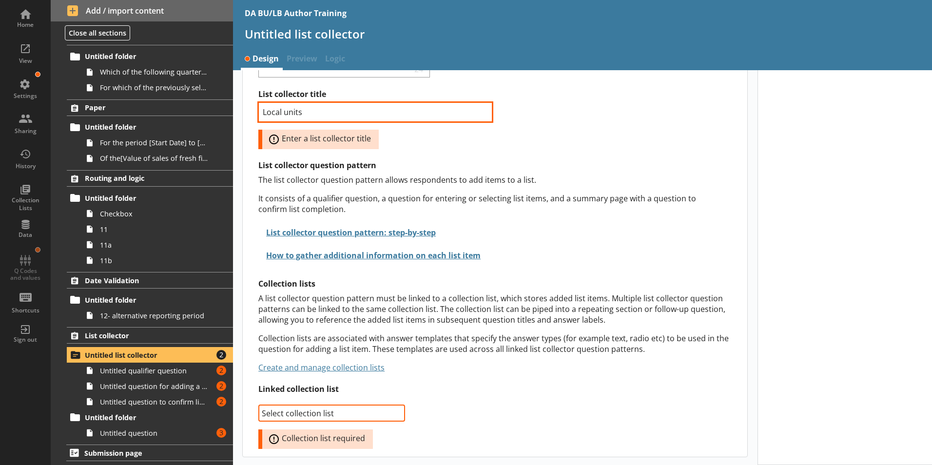
click at [287, 110] on input "Local units" at bounding box center [375, 111] width 234 height 19
type input "Local Units"
click at [661, 136] on div "List collector title Local Units Error: Enter a list collector title List colle…" at bounding box center [502, 269] width 489 height 360
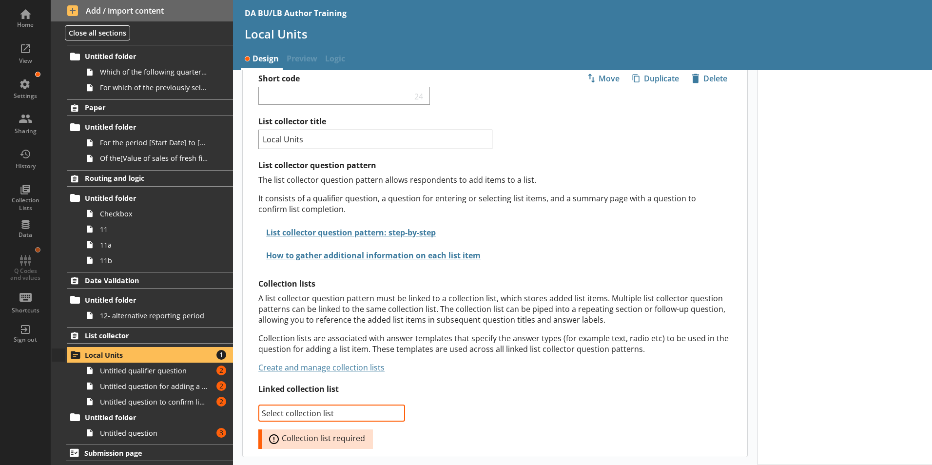
scroll to position [21, 0]
click at [354, 368] on link "Create and manage collection lists" at bounding box center [321, 367] width 126 height 11
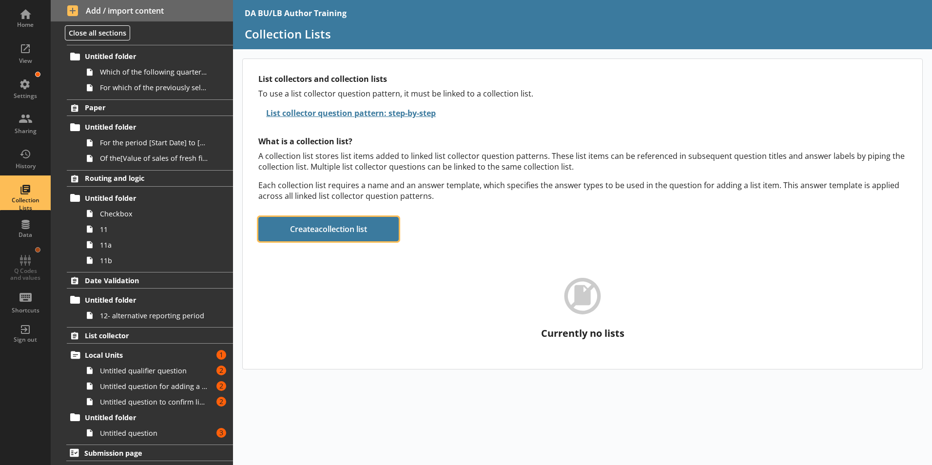
click at [355, 233] on button "Create a collection list" at bounding box center [328, 229] width 140 height 24
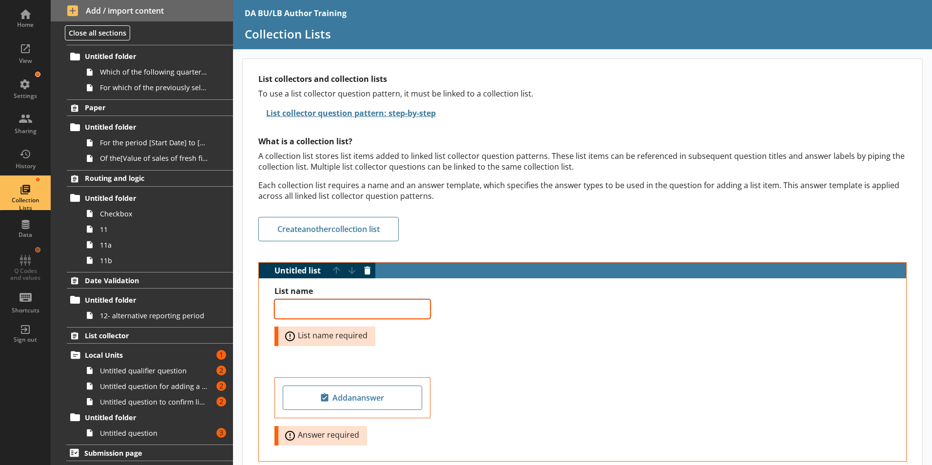
click at [286, 312] on textarea "List name" at bounding box center [352, 308] width 156 height 19
type textarea "x"
type textarea "L"
type textarea "x"
type textarea "Lo"
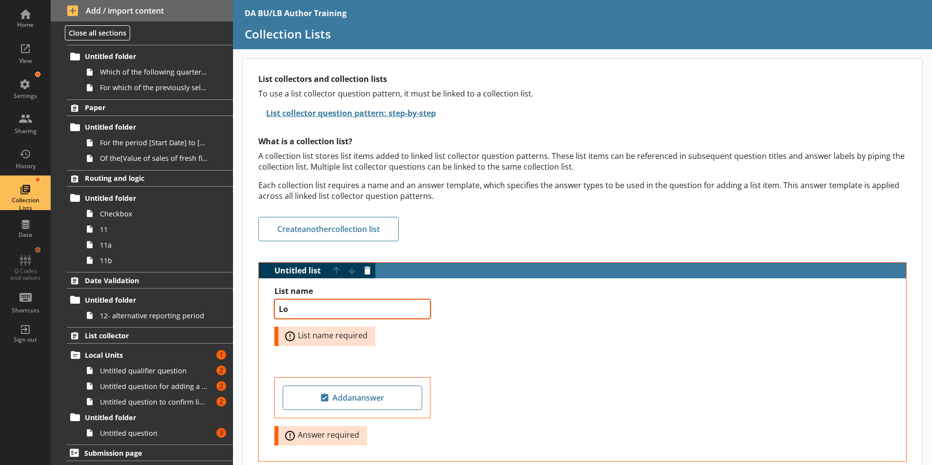
type textarea "x"
type textarea "Loc"
type textarea "x"
type textarea "Loca"
type textarea "x"
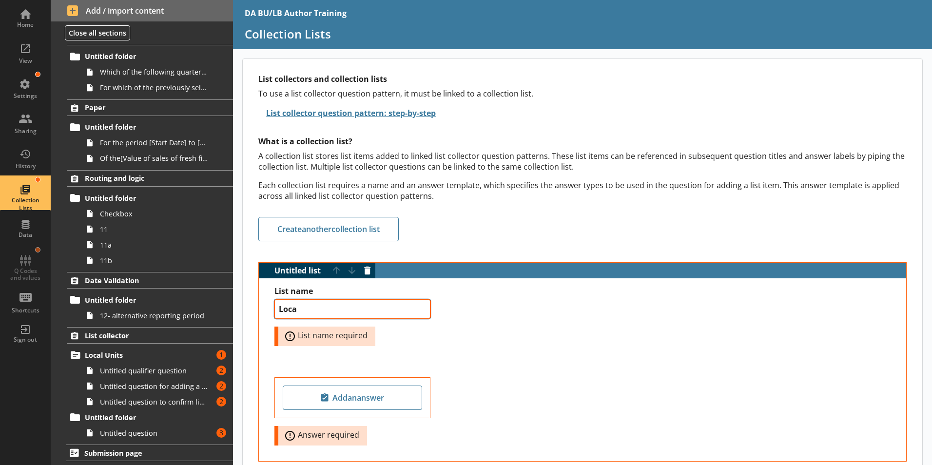
type textarea "Local"
type textarea "x"
type textarea "Local"
type textarea "x"
type textarea "Local u"
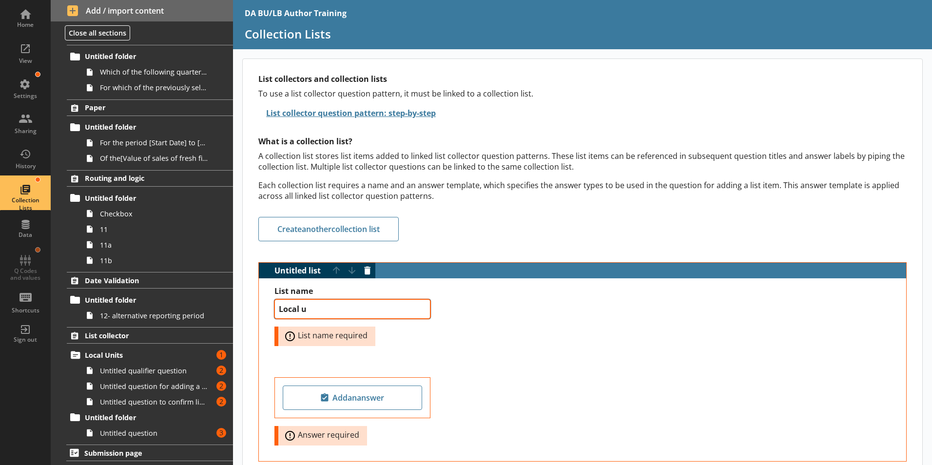
type textarea "x"
type textarea "Local un"
type textarea "x"
type textarea "Local uni"
type textarea "x"
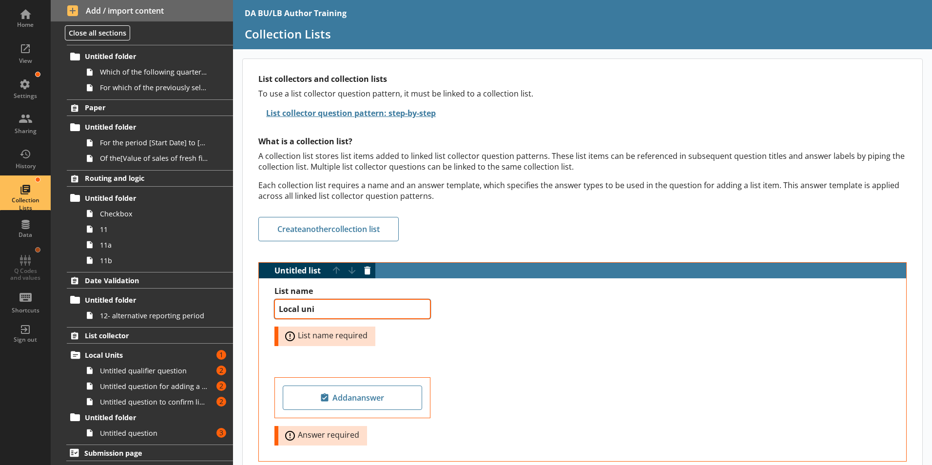
type textarea "Local unit"
type textarea "x"
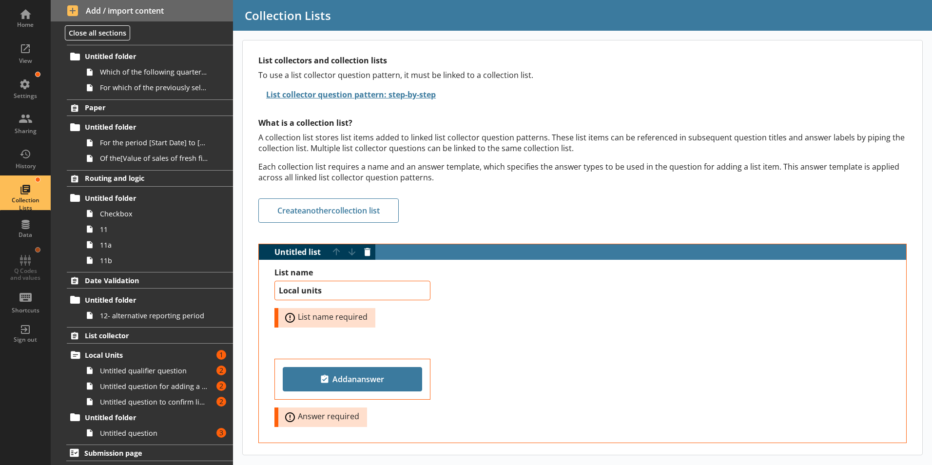
type textarea "Local units"
click at [370, 373] on span "Add an answer" at bounding box center [352, 379] width 131 height 16
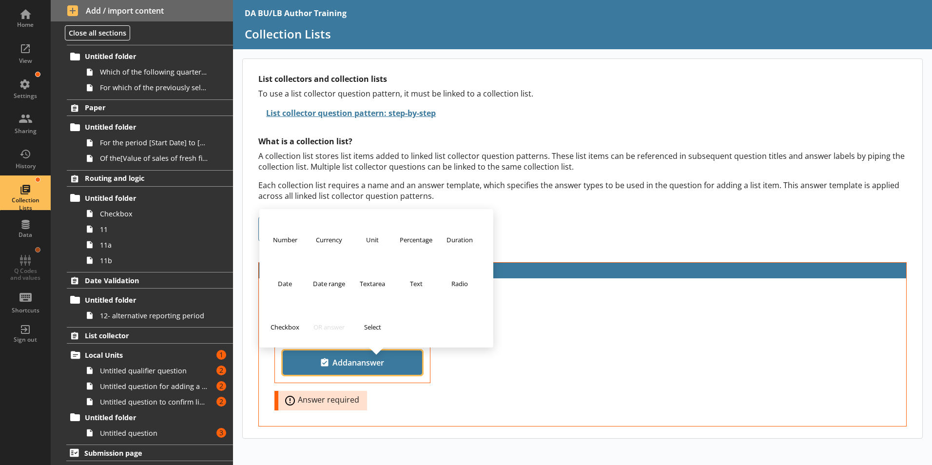
scroll to position [0, 0]
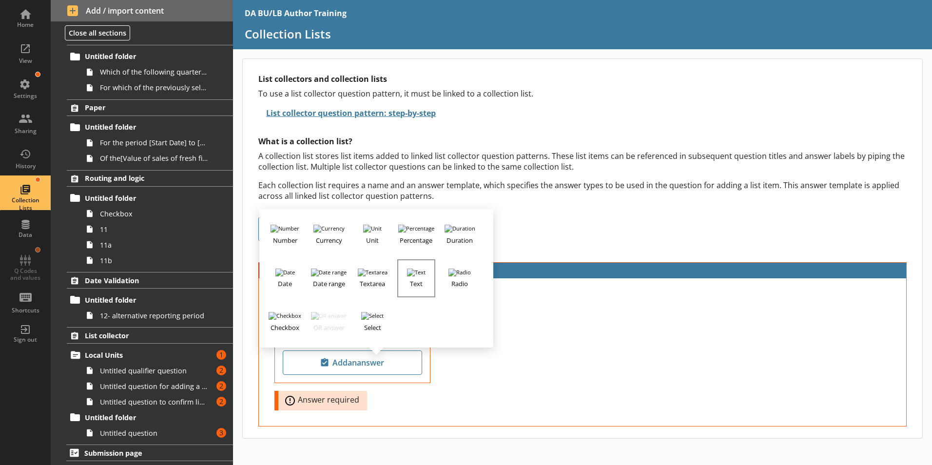
click at [416, 276] on h3 "Text" at bounding box center [416, 282] width 36 height 12
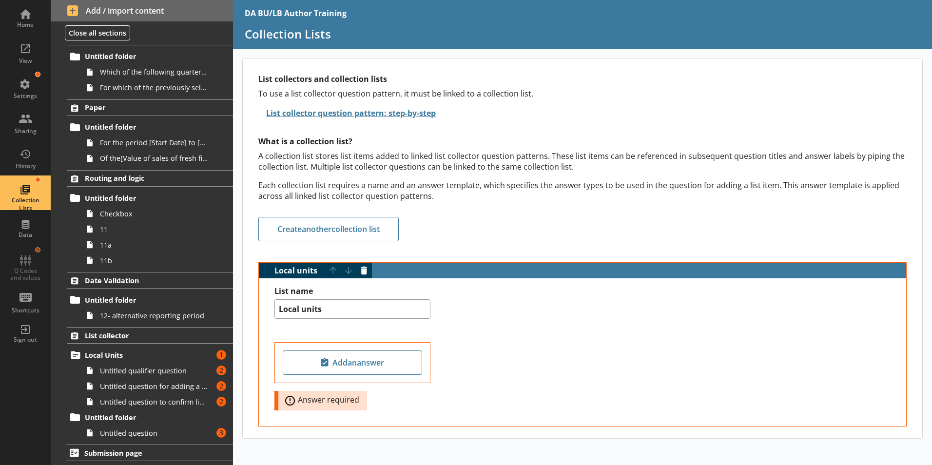
type textarea "x"
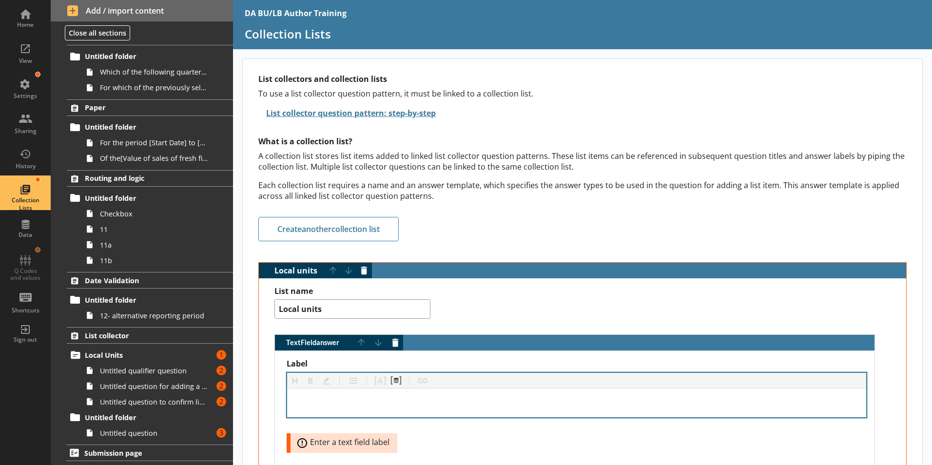
click at [306, 409] on div "Label" at bounding box center [577, 402] width 564 height 13
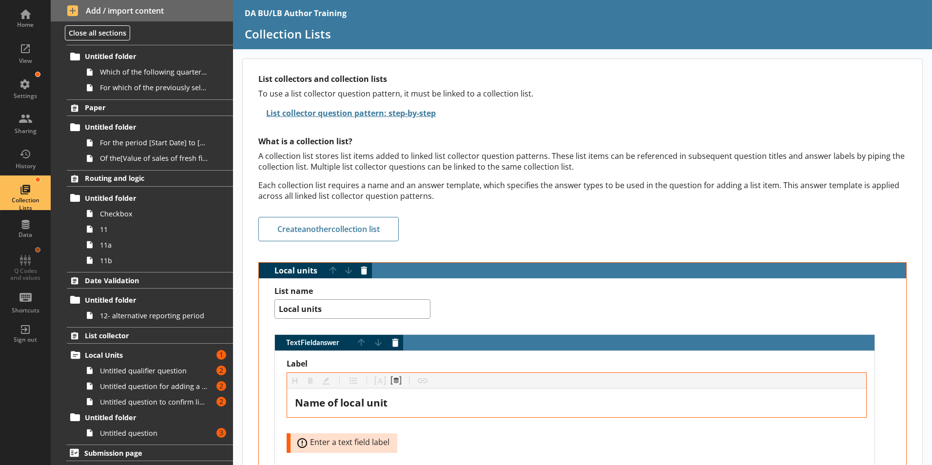
click at [685, 453] on div "Label Heading Heading Bold Bold Highlight Highlight List List Pipe answer Pipe …" at bounding box center [577, 430] width 580 height 142
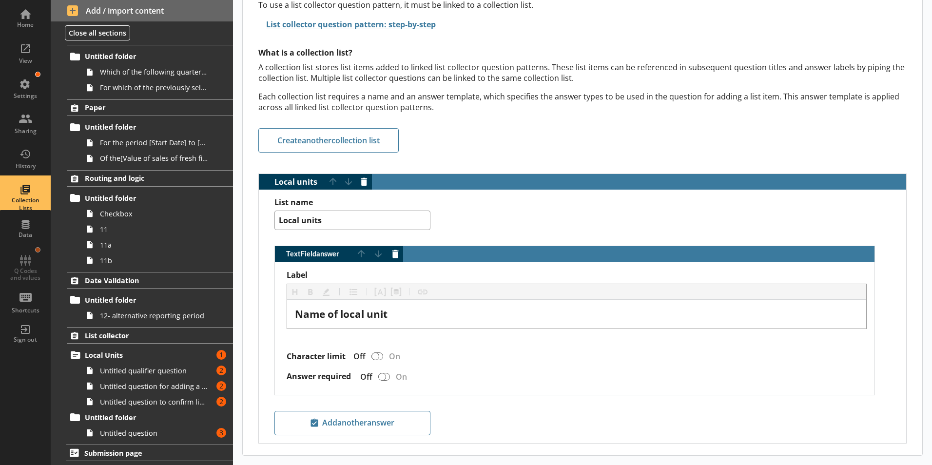
scroll to position [96, 0]
click at [525, 404] on div "List name Local units TextField answer Move answer up Move answer down Delete a…" at bounding box center [583, 315] width 632 height 237
click at [116, 354] on span "Local Units" at bounding box center [144, 354] width 119 height 9
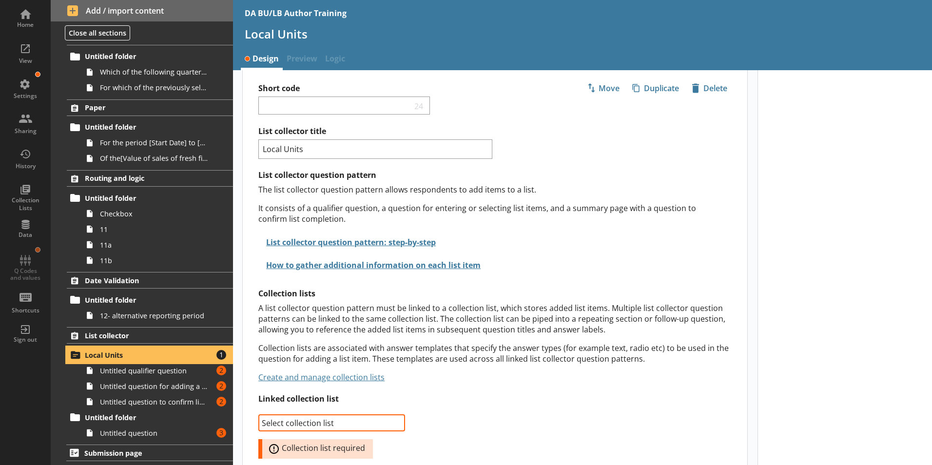
scroll to position [21, 0]
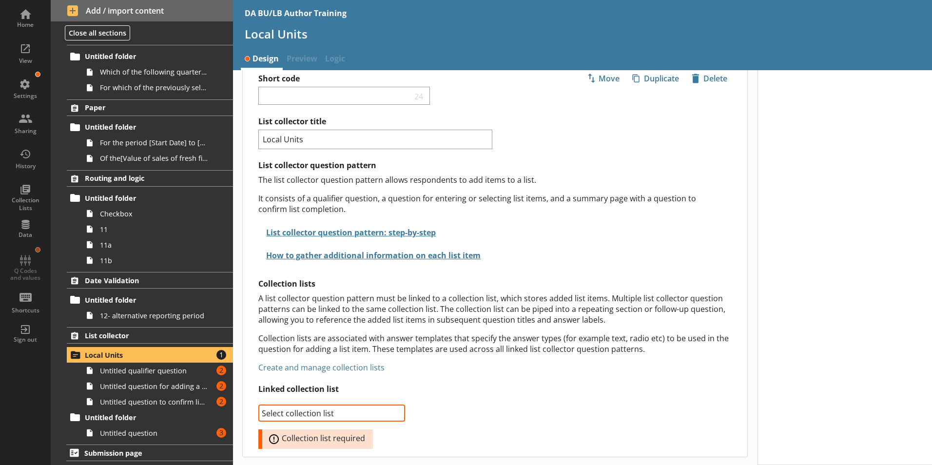
click at [339, 368] on link "Create and manage collection lists" at bounding box center [321, 367] width 126 height 11
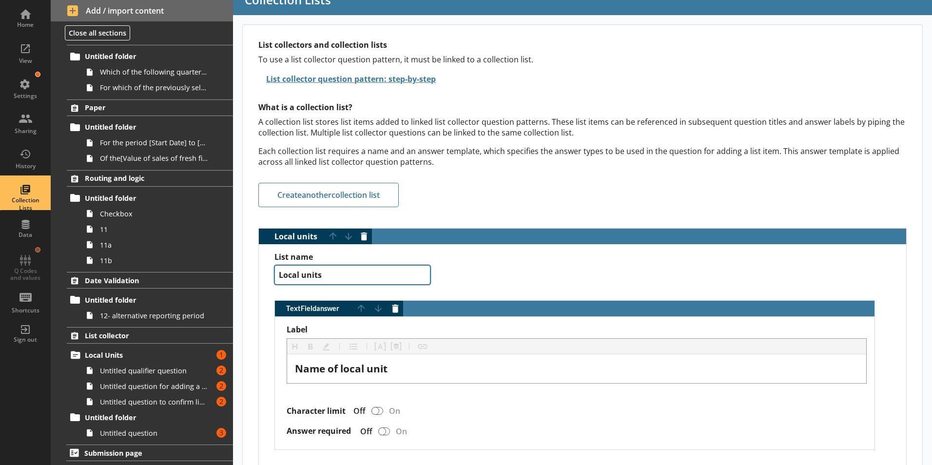
scroll to position [49, 0]
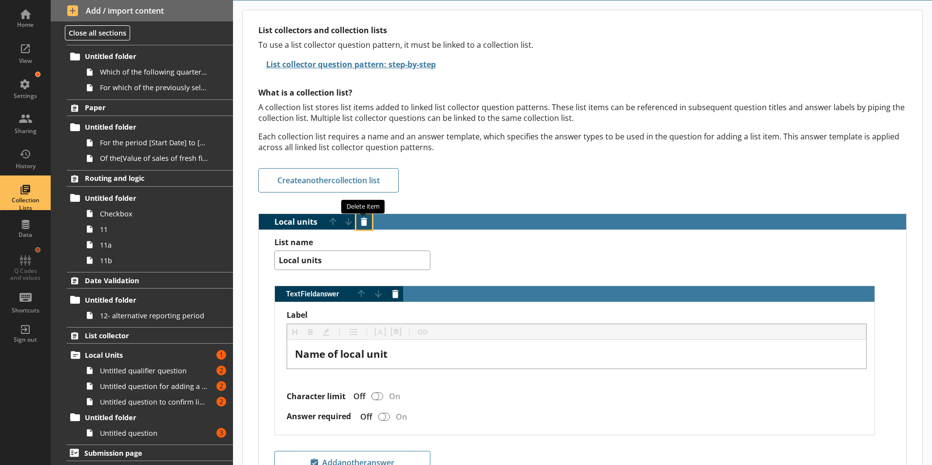
click at [364, 222] on button "Delete item" at bounding box center [364, 222] width 16 height 16
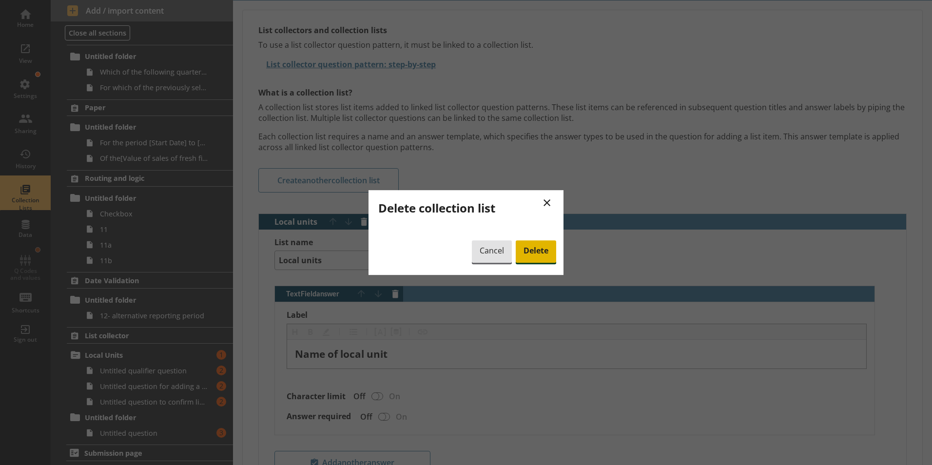
click at [542, 251] on span "Delete" at bounding box center [536, 251] width 40 height 22
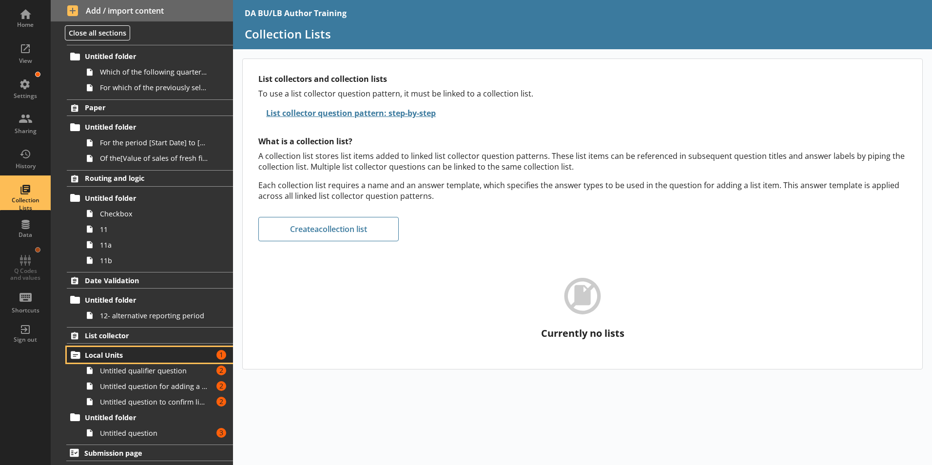
click at [106, 351] on span "Local Units" at bounding box center [144, 354] width 119 height 9
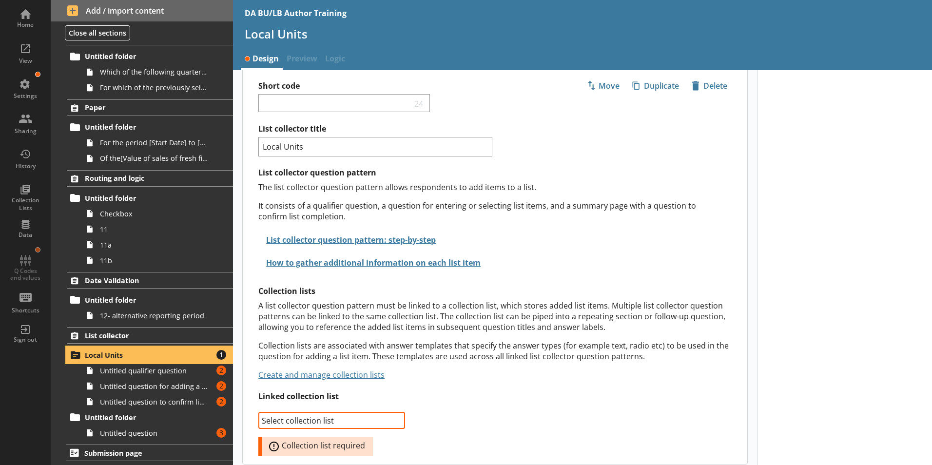
scroll to position [21, 0]
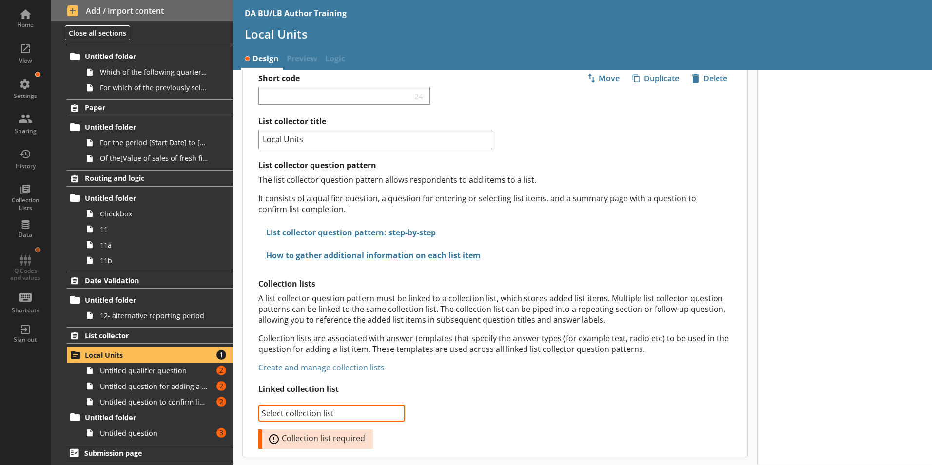
click at [313, 366] on link "Create and manage collection lists" at bounding box center [321, 367] width 126 height 11
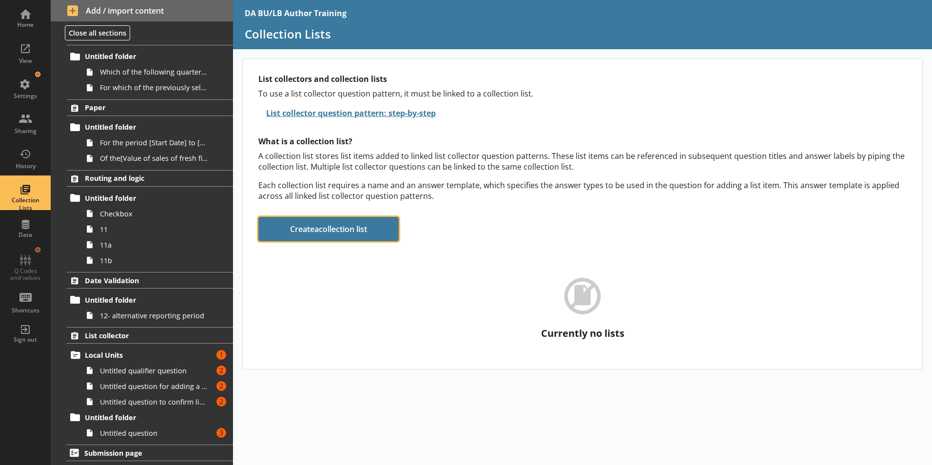
click at [324, 231] on button "Create a collection list" at bounding box center [328, 229] width 140 height 24
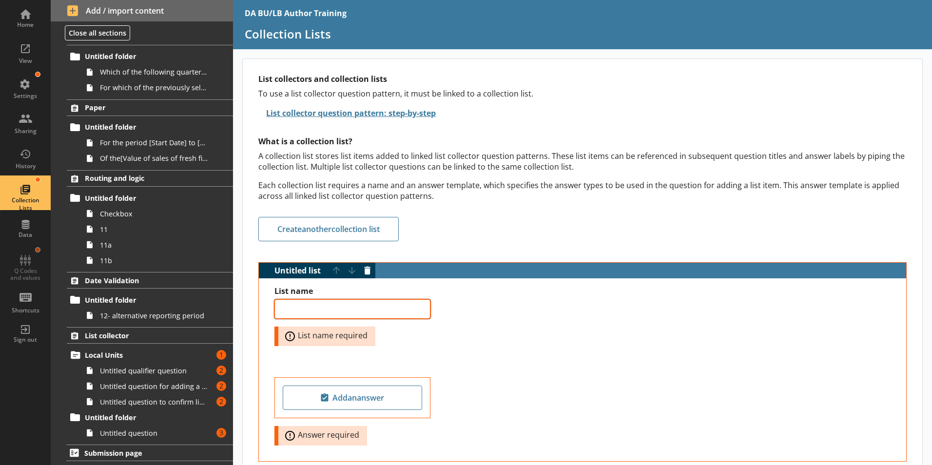
click at [301, 309] on textarea "List name" at bounding box center [352, 308] width 156 height 19
type textarea "x"
type textarea "L"
type textarea "x"
type textarea "Lo"
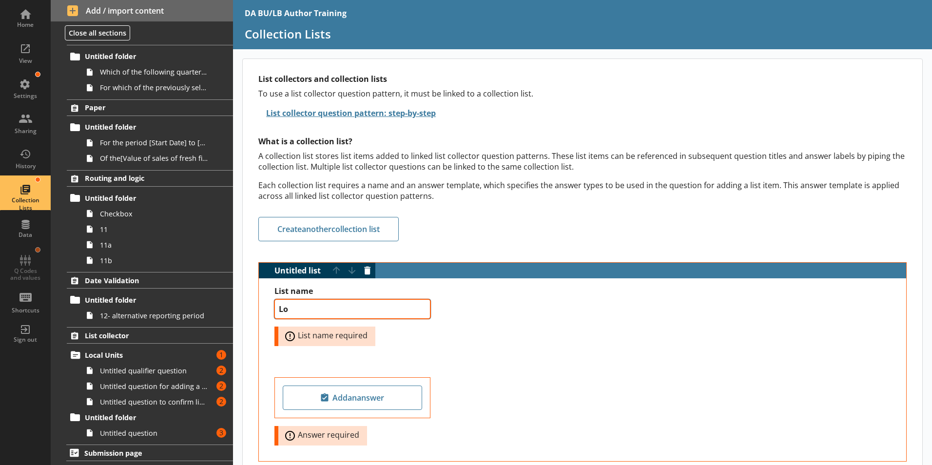
type textarea "x"
type textarea "Loc"
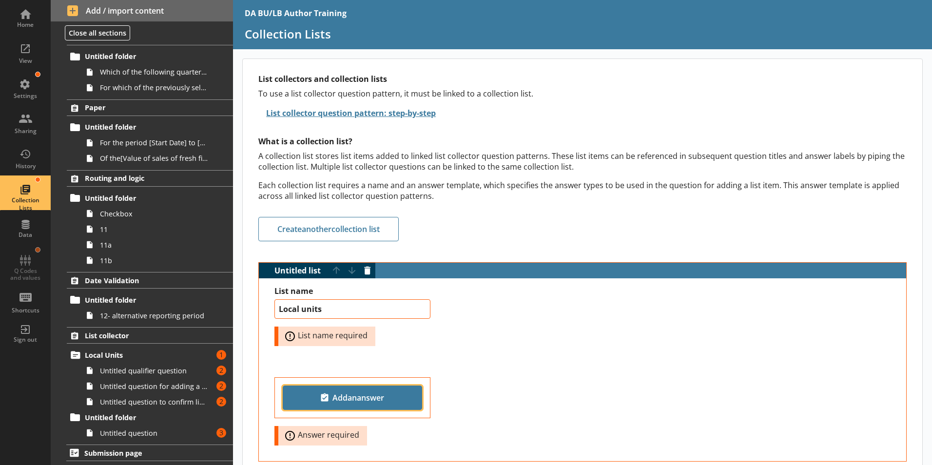
click at [353, 400] on span "Add an answer" at bounding box center [352, 398] width 131 height 16
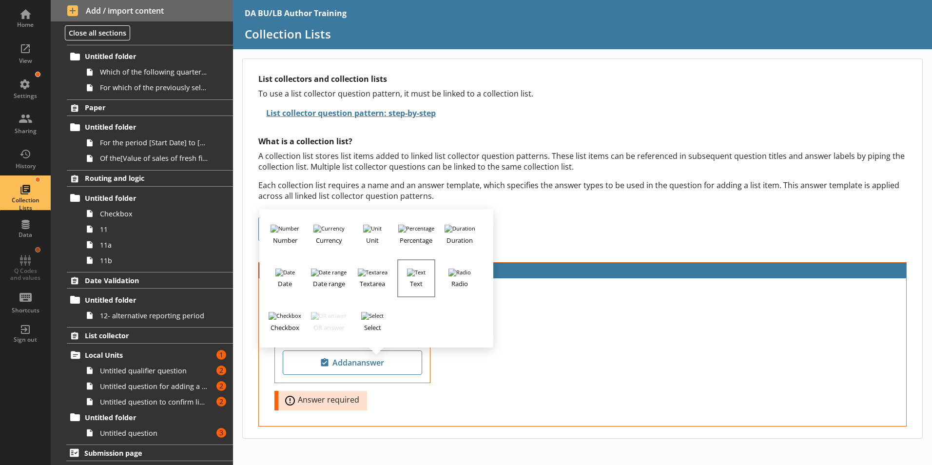
click at [420, 272] on img "button" at bounding box center [416, 273] width 19 height 8
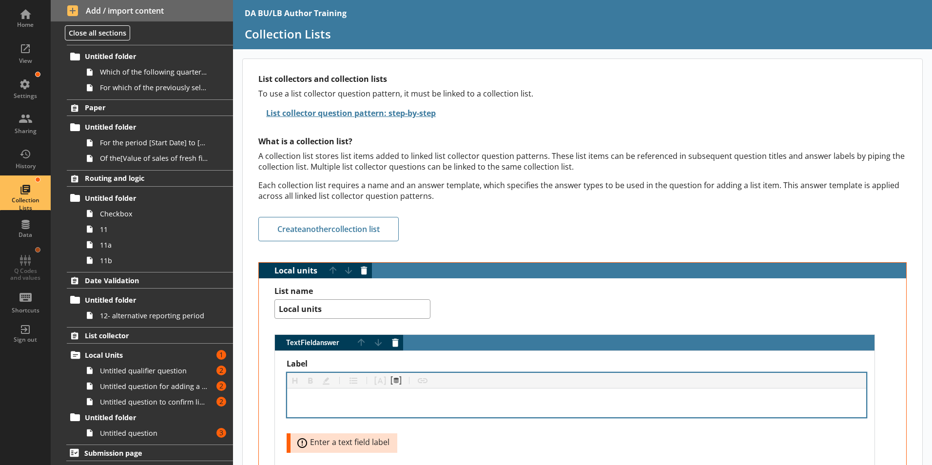
click at [313, 407] on div "Label" at bounding box center [577, 402] width 564 height 13
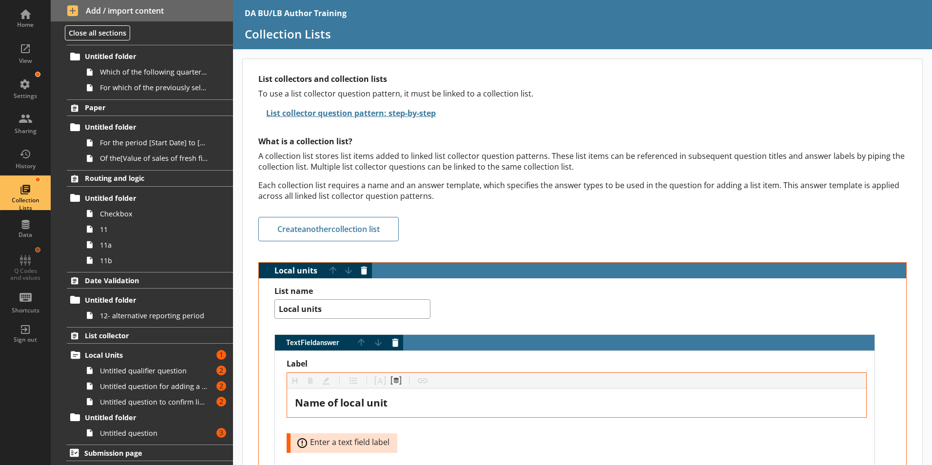
click at [725, 445] on div "Label Heading Heading Bold Bold Highlight Highlight List List Pipe answer Pipe …" at bounding box center [577, 406] width 580 height 94
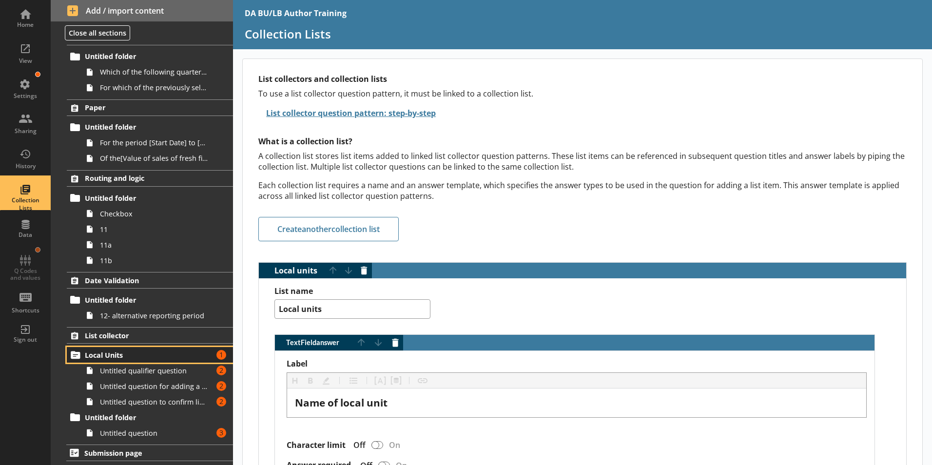
click at [102, 353] on span "Local Units" at bounding box center [144, 354] width 119 height 9
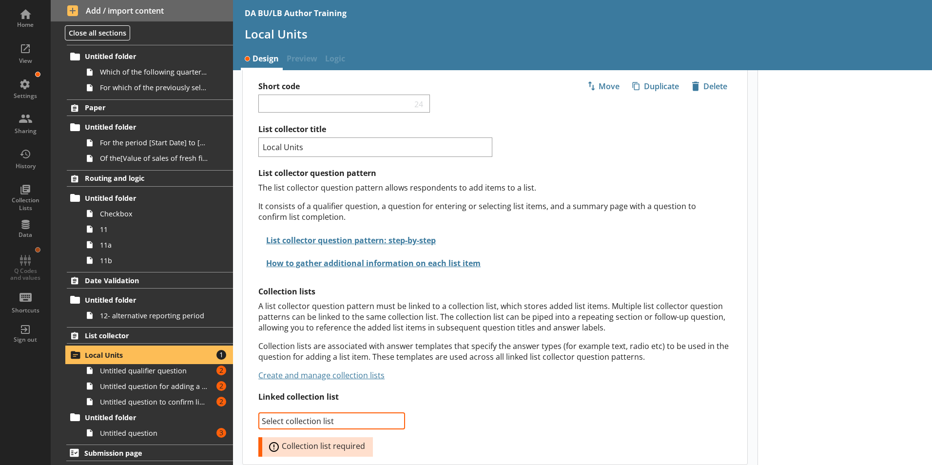
scroll to position [21, 0]
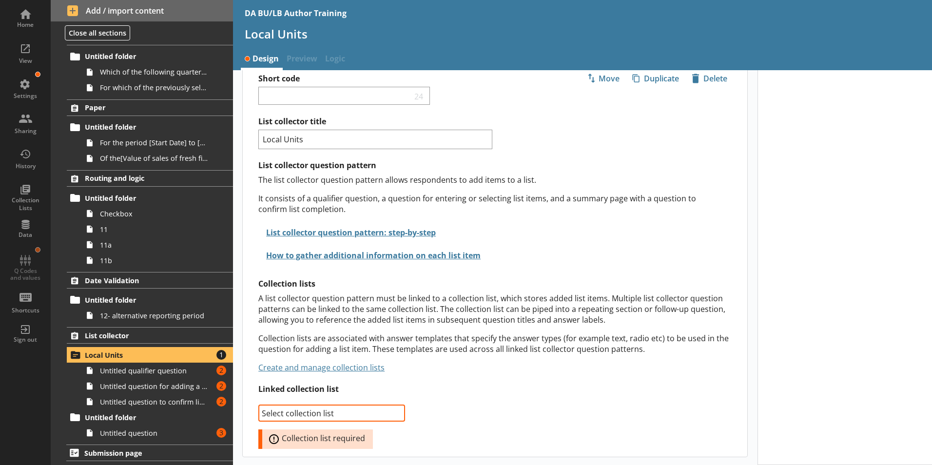
click at [395, 416] on select "Select collection list Local units Create new list" at bounding box center [331, 414] width 147 height 18
click at [258, 405] on select "Select collection list Local units Create new list" at bounding box center [331, 414] width 147 height 18
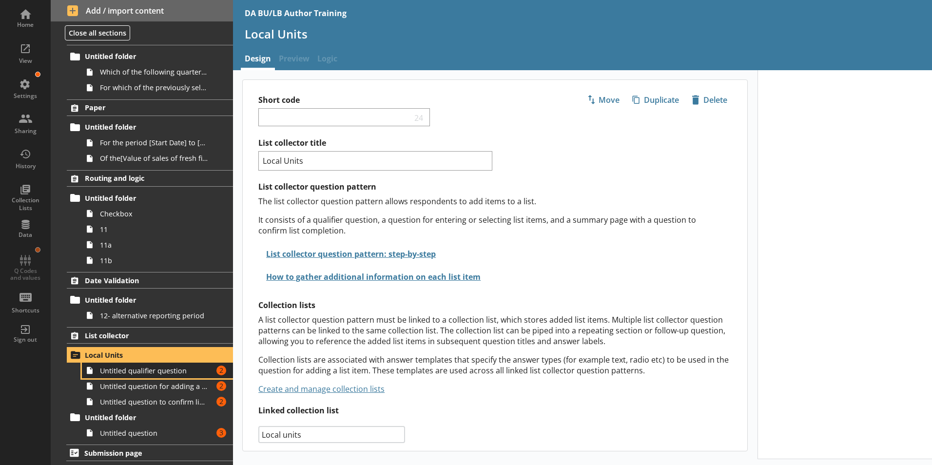
click at [137, 371] on span "Untitled qualifier question" at bounding box center [154, 370] width 108 height 9
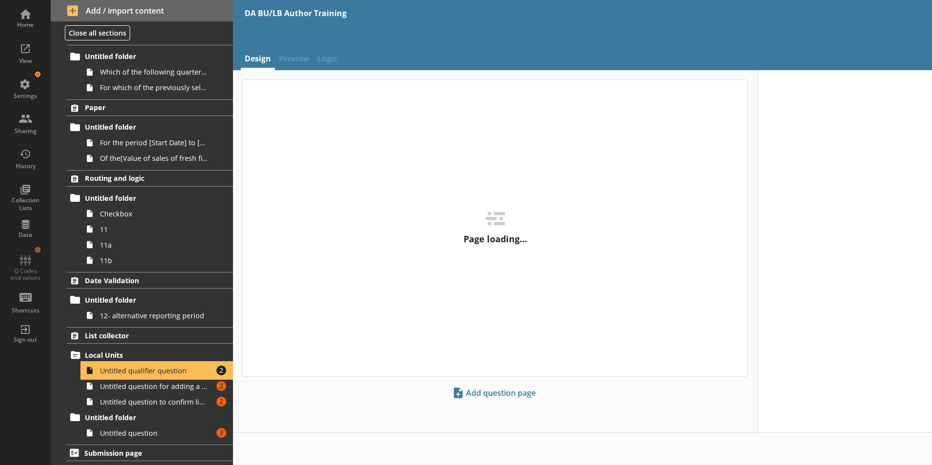
click at [168, 370] on span "Untitled qualifier question" at bounding box center [154, 370] width 108 height 9
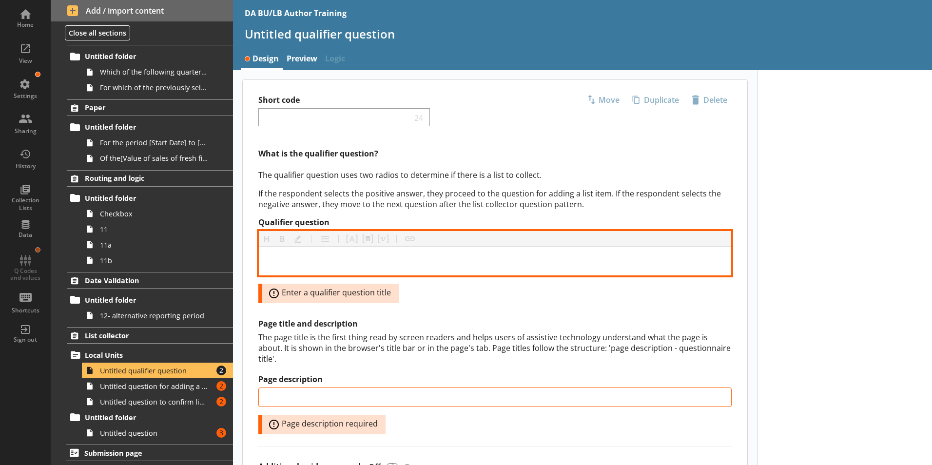
click at [278, 263] on div "Qualifier question" at bounding box center [495, 260] width 457 height 13
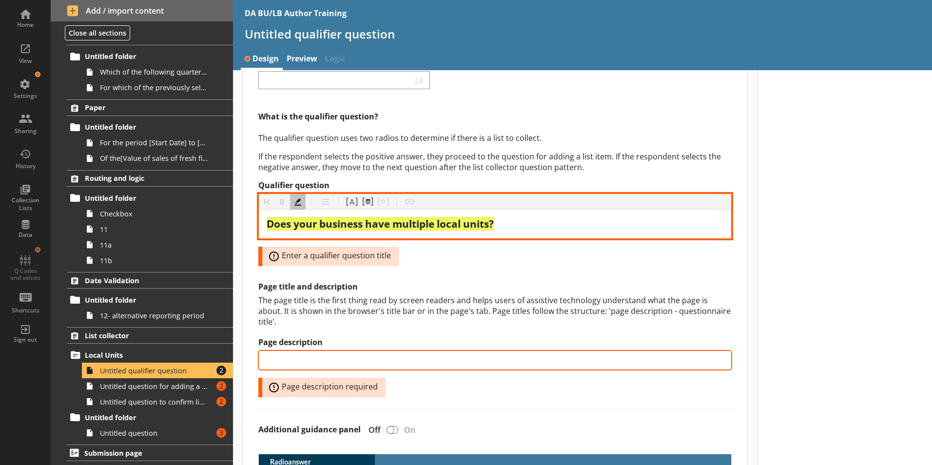
scroll to position [97, 0]
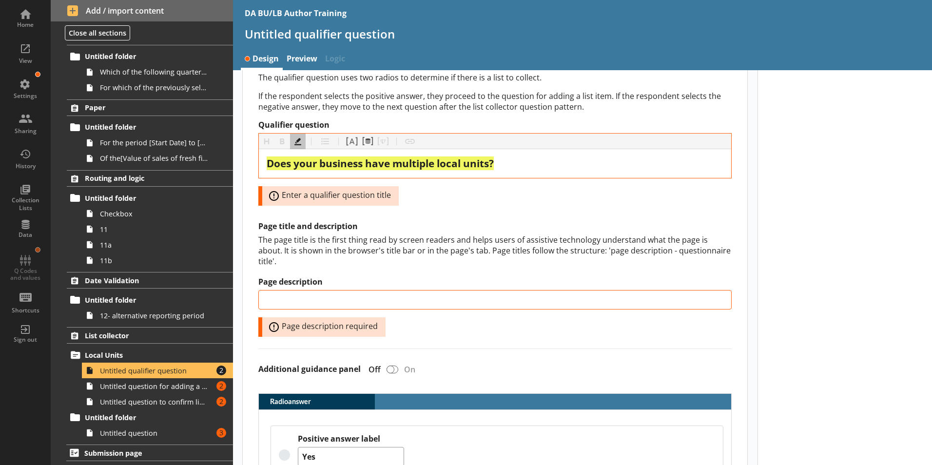
click at [518, 202] on div "Qualifier question Heading Heading Bold Bold Highlight Highlight List List Pipe…" at bounding box center [494, 163] width 473 height 86
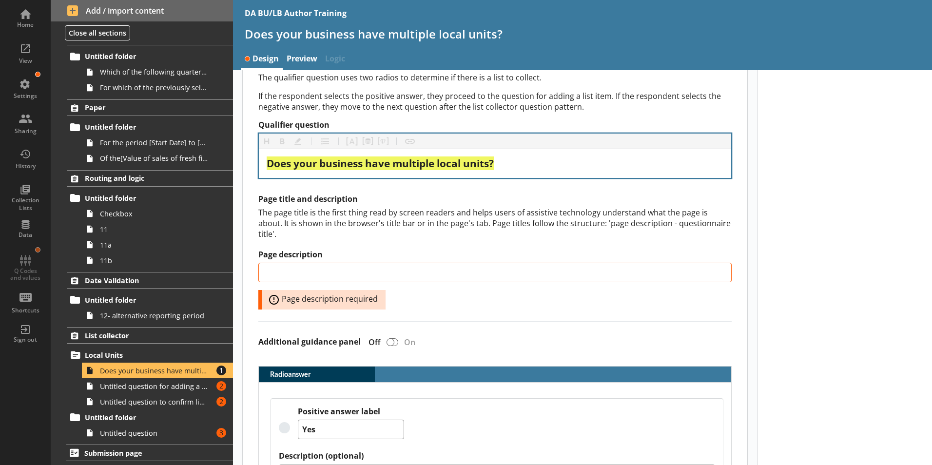
click at [350, 148] on div "Heading Heading Bold Bold Highlight Highlight List List Pipe answer Pipe answer…" at bounding box center [495, 142] width 472 height 16
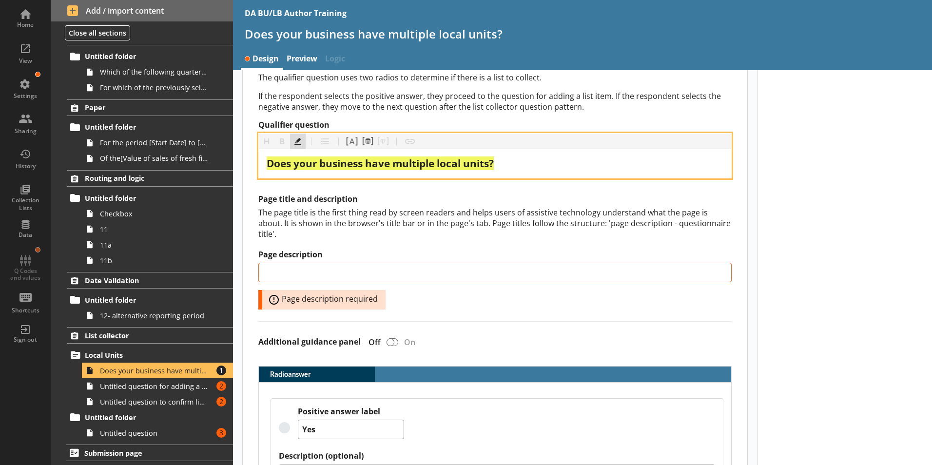
click at [297, 141] on button "Highlight" at bounding box center [298, 142] width 16 height 16
click at [297, 142] on button "Highlight" at bounding box center [298, 142] width 16 height 16
click at [503, 166] on div "Does your business have multiple local units?" at bounding box center [495, 163] width 457 height 13
drag, startPoint x: 504, startPoint y: 166, endPoint x: 263, endPoint y: 168, distance: 241.3
click at [263, 168] on div "Does your business have multiple local units?" at bounding box center [495, 163] width 472 height 29
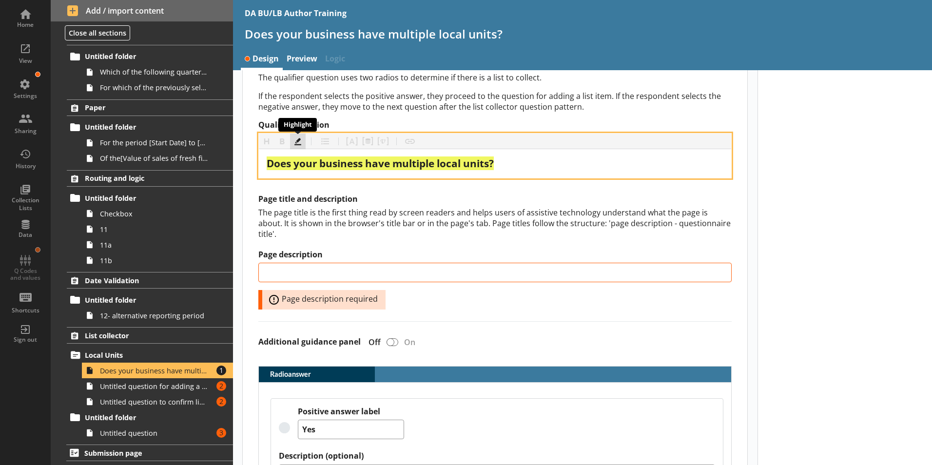
click at [298, 140] on button "Highlight" at bounding box center [298, 142] width 16 height 16
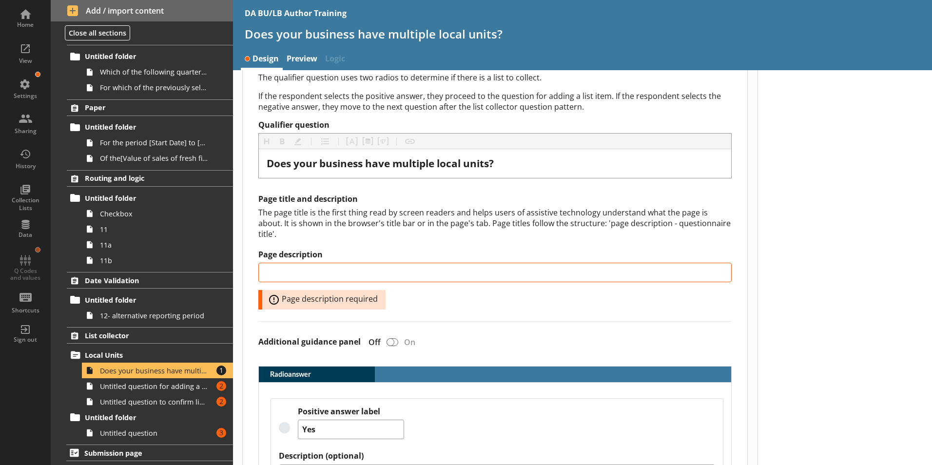
click at [340, 185] on div "What is the qualifier question? The qualifier question uses two radios to deter…" at bounding box center [495, 334] width 505 height 567
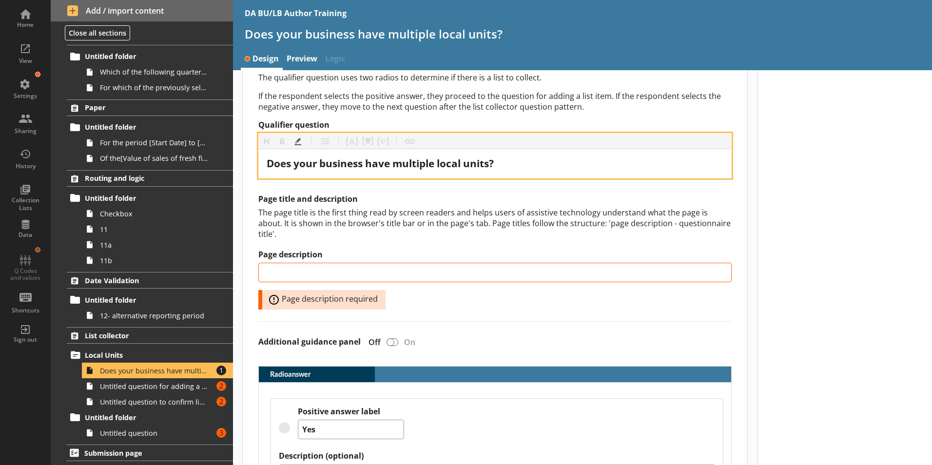
click at [516, 158] on div "Does your business have multiple local units?" at bounding box center [495, 163] width 457 height 13
click at [298, 143] on button "Highlight" at bounding box center [298, 142] width 16 height 16
drag, startPoint x: 504, startPoint y: 166, endPoint x: 263, endPoint y: 166, distance: 240.8
click at [263, 166] on div "Does your business have multiple local units?" at bounding box center [495, 163] width 472 height 29
click at [295, 143] on button "Highlight" at bounding box center [298, 142] width 16 height 16
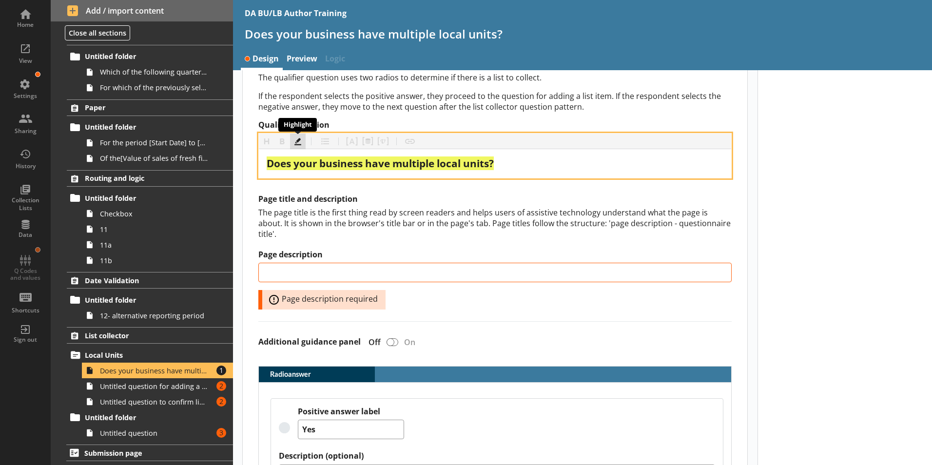
click at [300, 144] on button "Highlight" at bounding box center [298, 142] width 16 height 16
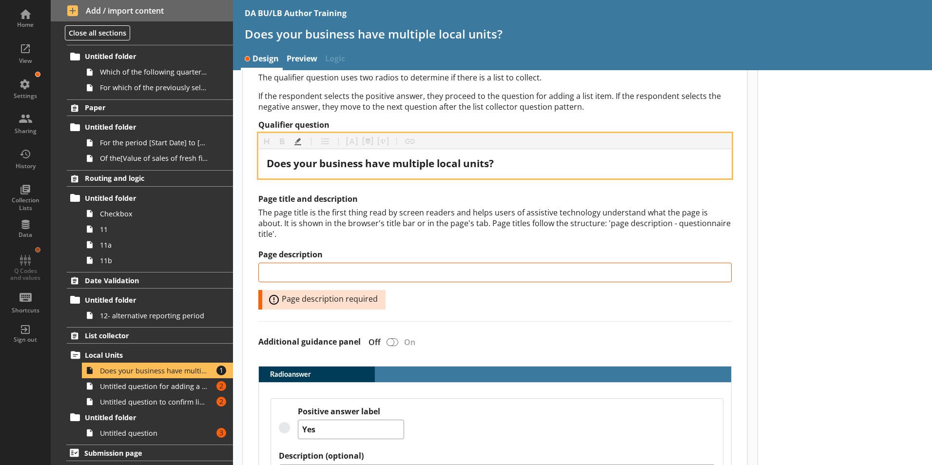
click at [545, 157] on div "Does your business have multiple local units?" at bounding box center [495, 163] width 457 height 13
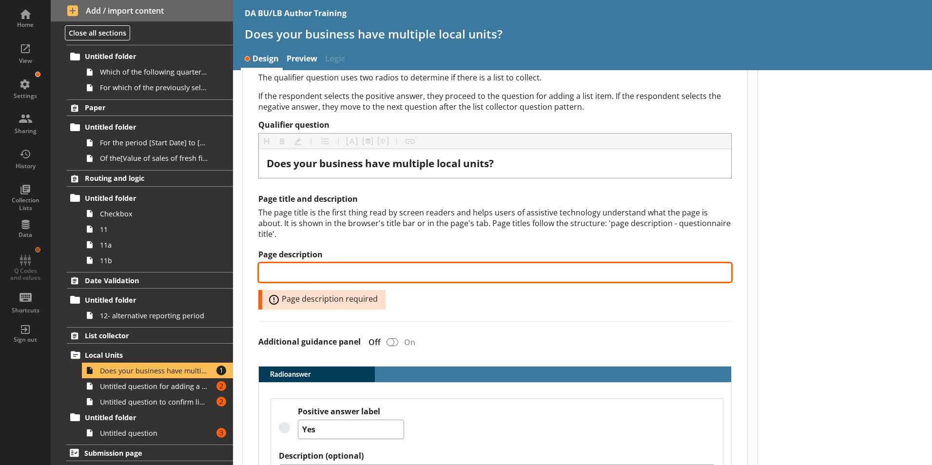
click at [313, 266] on input "Page description" at bounding box center [494, 272] width 473 height 19
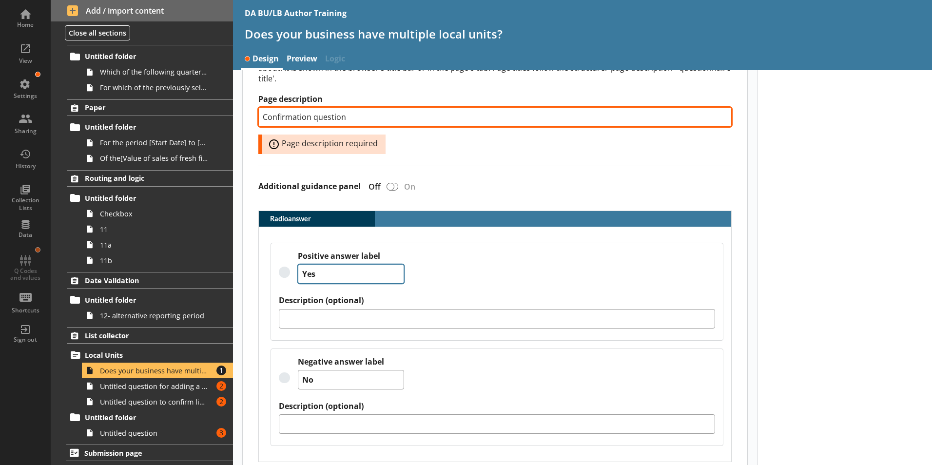
scroll to position [255, 0]
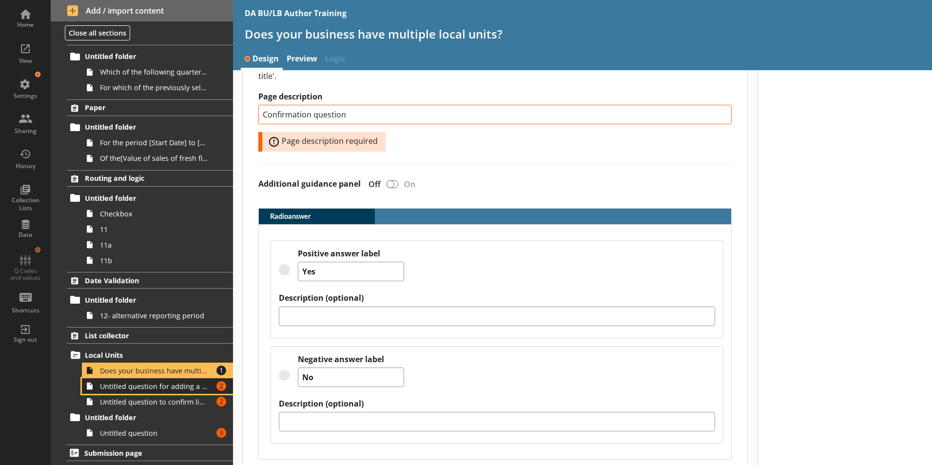
click at [109, 386] on span "Untitled question for adding a list item" at bounding box center [154, 386] width 108 height 9
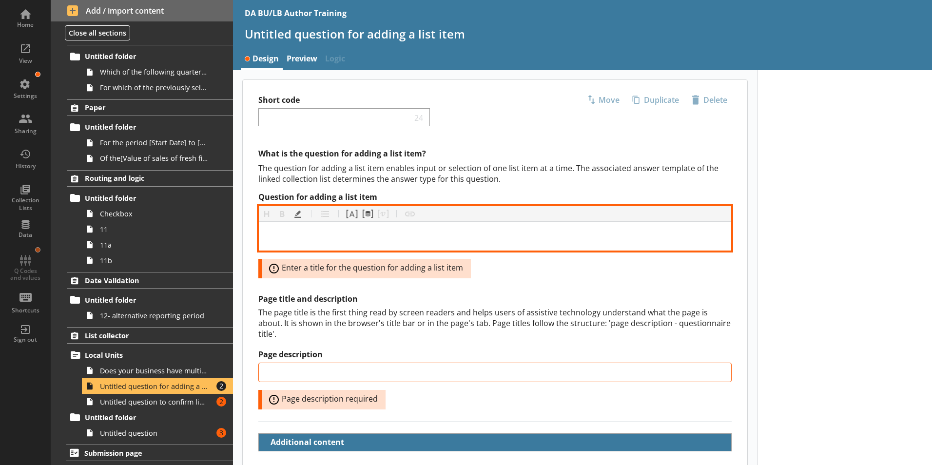
click at [315, 235] on div "Question for adding a list item" at bounding box center [495, 236] width 457 height 13
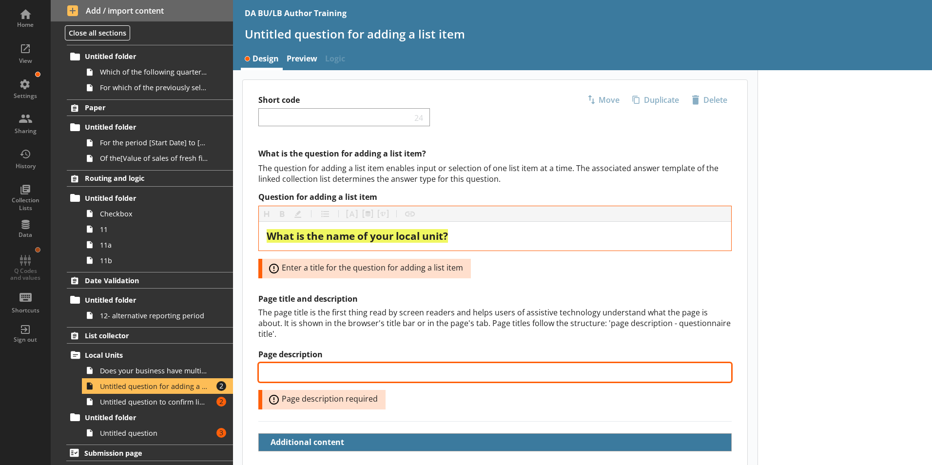
click at [288, 363] on input "Page description" at bounding box center [494, 372] width 473 height 19
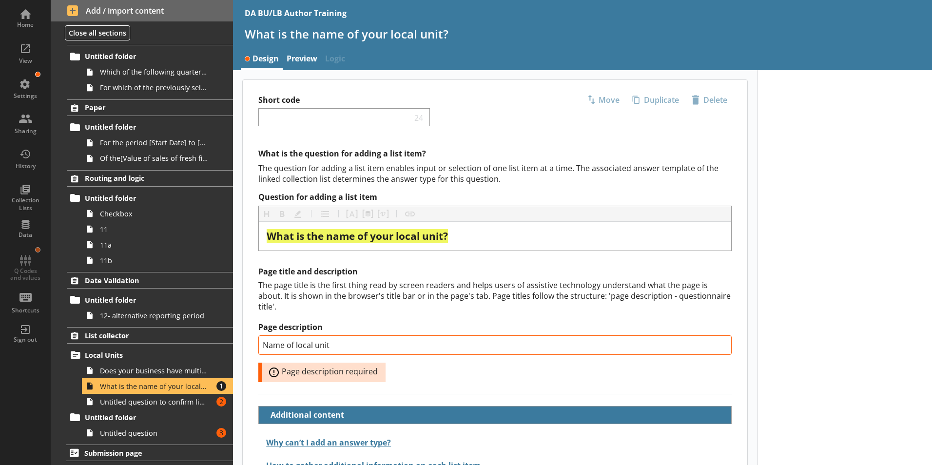
click at [793, 373] on div at bounding box center [845, 293] width 175 height 447
click at [893, 335] on div at bounding box center [845, 293] width 175 height 447
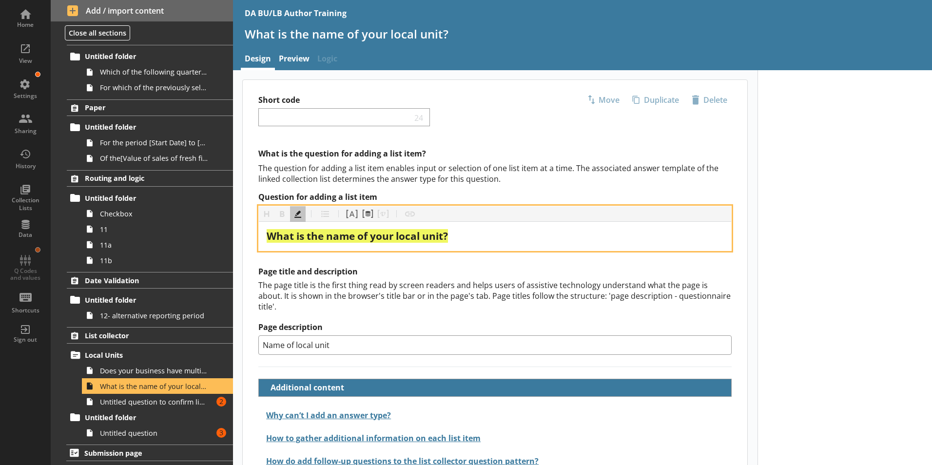
click at [473, 239] on div "What is the name of your local unit?" at bounding box center [495, 236] width 457 height 13
drag, startPoint x: 461, startPoint y: 236, endPoint x: 230, endPoint y: 235, distance: 231.6
click at [230, 235] on div "Home View Settings Sharing History Collection Lists Data Q Codes and values Sho…" at bounding box center [466, 232] width 932 height 465
click at [296, 212] on button "Highlight" at bounding box center [298, 214] width 16 height 16
click at [504, 237] on div "What is the name of your local unit?" at bounding box center [495, 236] width 457 height 13
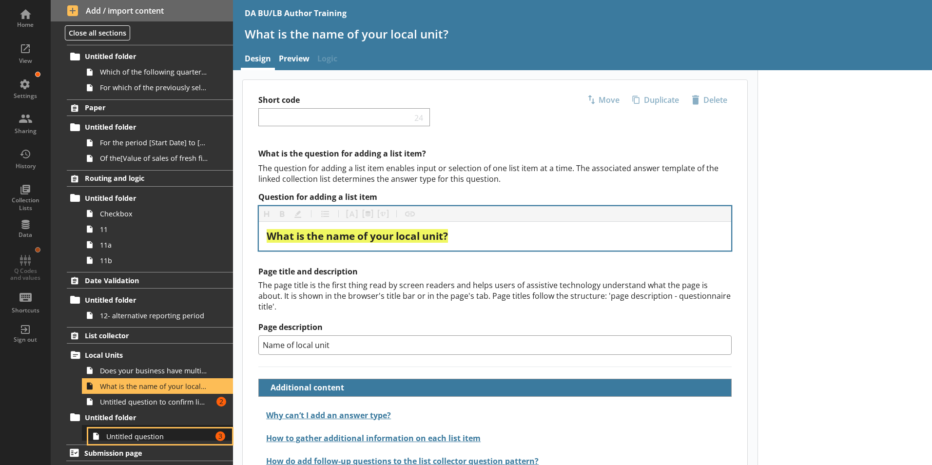
scroll to position [247, 0]
drag, startPoint x: 124, startPoint y: 439, endPoint x: 133, endPoint y: 437, distance: 8.4
click at [133, 437] on ol "Answer types Answer types 1- checkbox 2- radio 3- large text box 4- currency Yo…" at bounding box center [142, 128] width 182 height 623
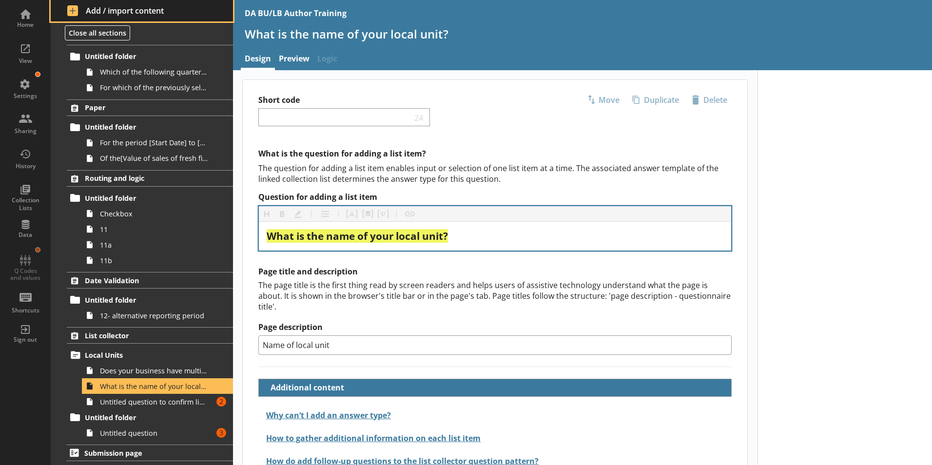
click at [78, 10] on span "Add / import content" at bounding box center [142, 10] width 150 height 11
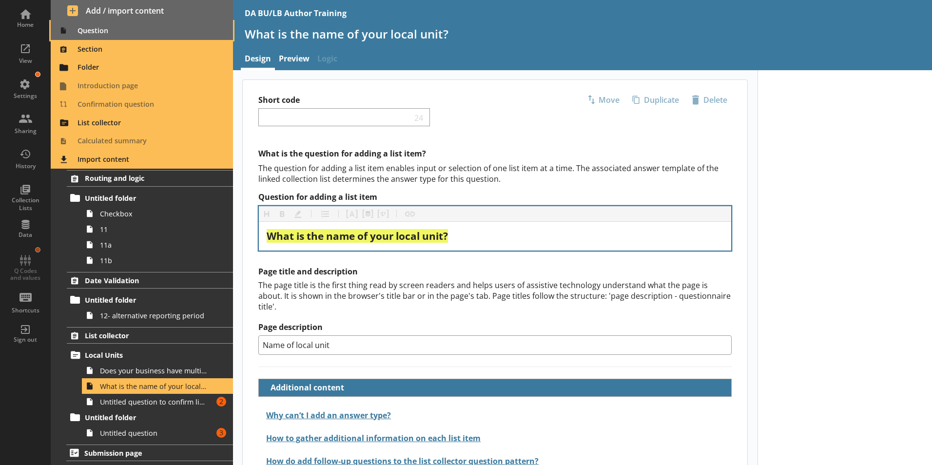
click at [89, 32] on span "Question" at bounding box center [142, 31] width 171 height 16
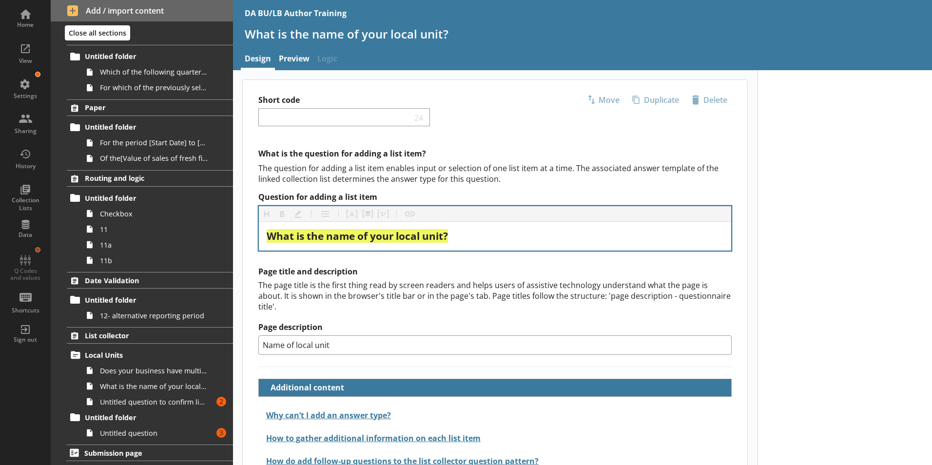
scroll to position [263, 0]
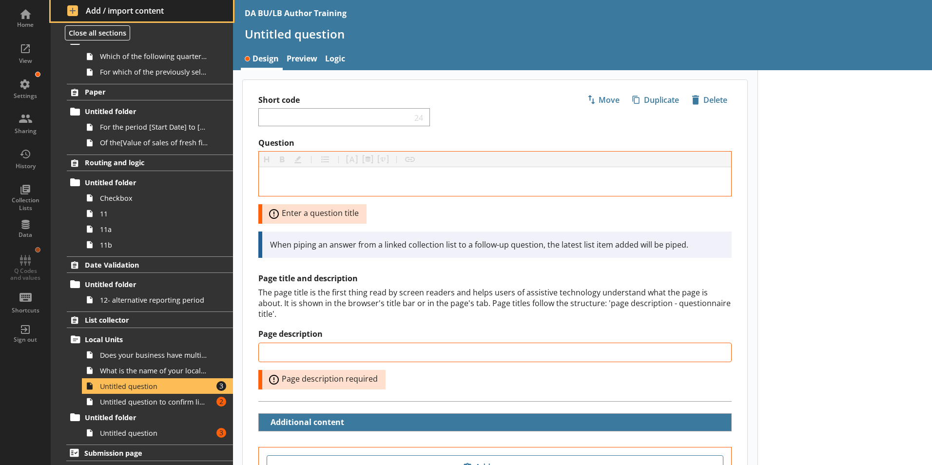
click at [73, 13] on span "Add / import content" at bounding box center [142, 10] width 150 height 11
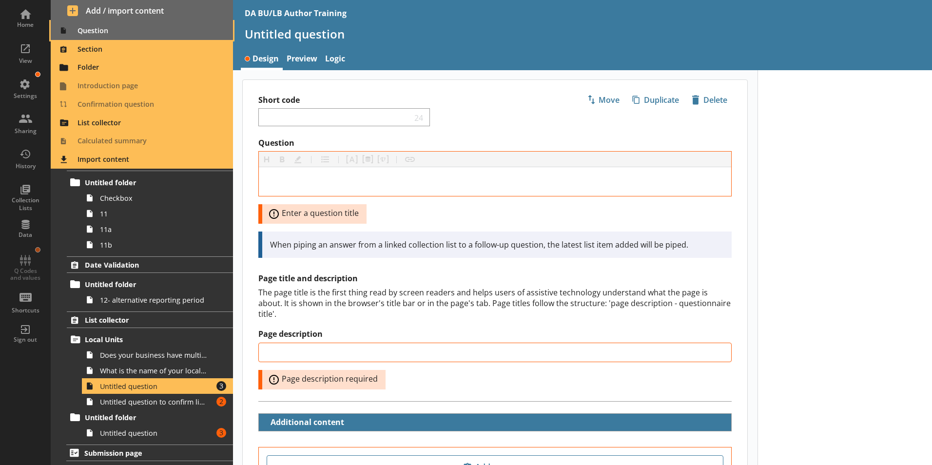
click at [84, 30] on span "Question" at bounding box center [142, 31] width 171 height 16
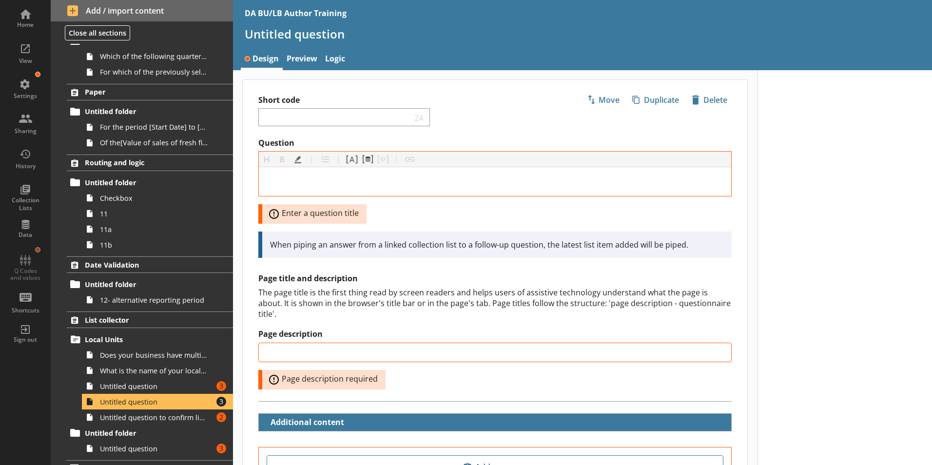
scroll to position [278, 0]
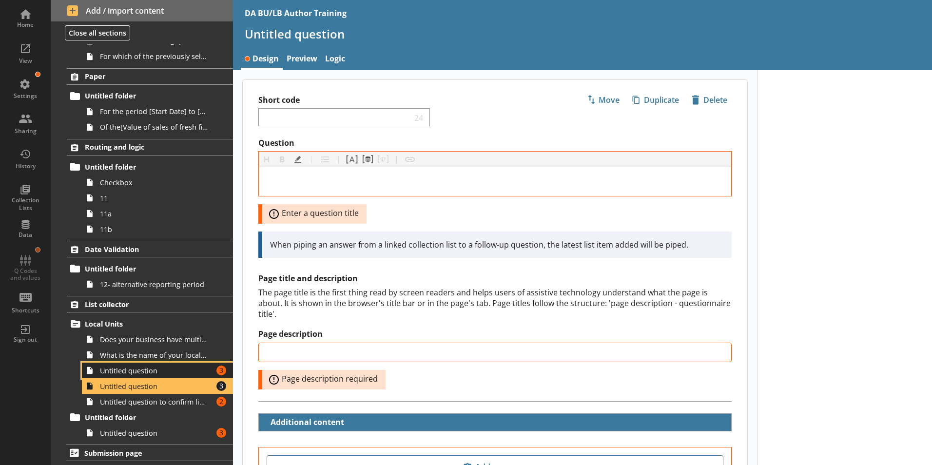
click at [118, 374] on span "Untitled question" at bounding box center [154, 370] width 108 height 9
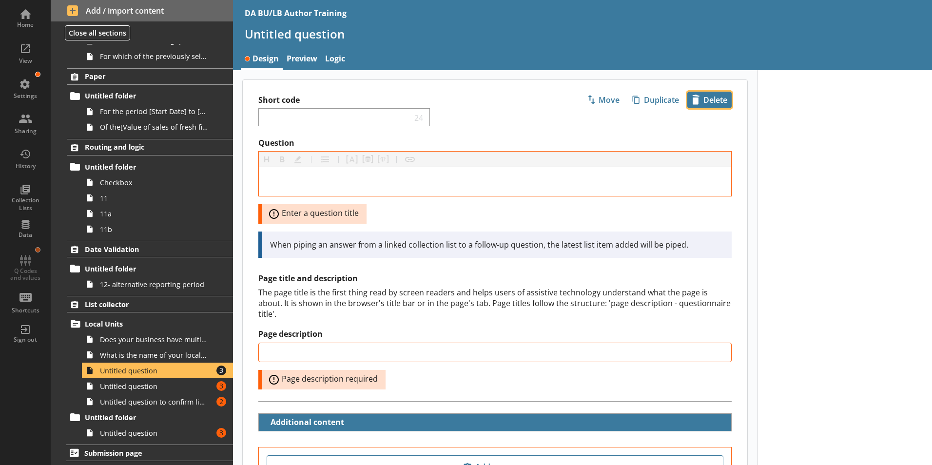
click at [707, 101] on span "icon-delete Created with Sketch. [GEOGRAPHIC_DATA]" at bounding box center [709, 100] width 43 height 16
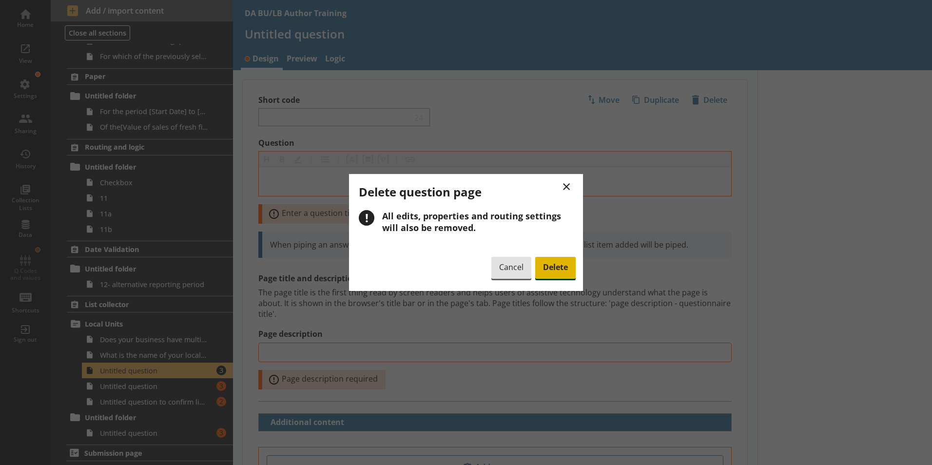
click at [554, 268] on span "Delete" at bounding box center [555, 268] width 40 height 22
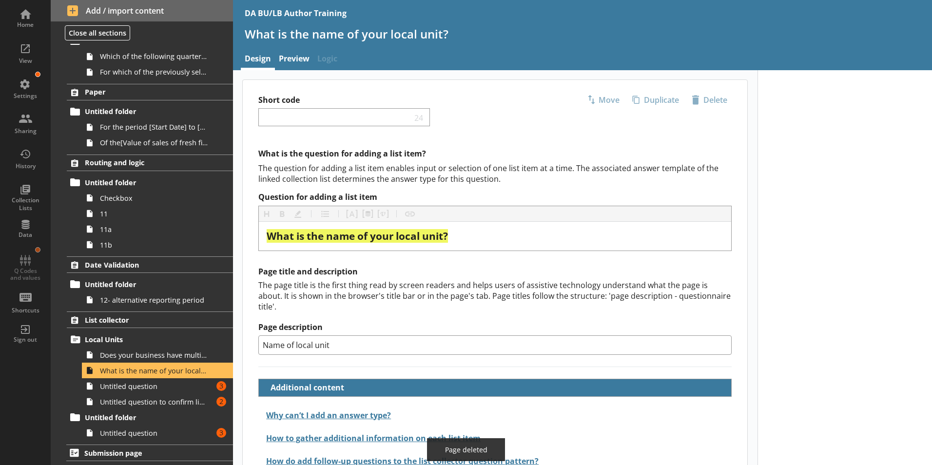
scroll to position [263, 0]
click at [123, 390] on span "Untitled question" at bounding box center [154, 386] width 108 height 9
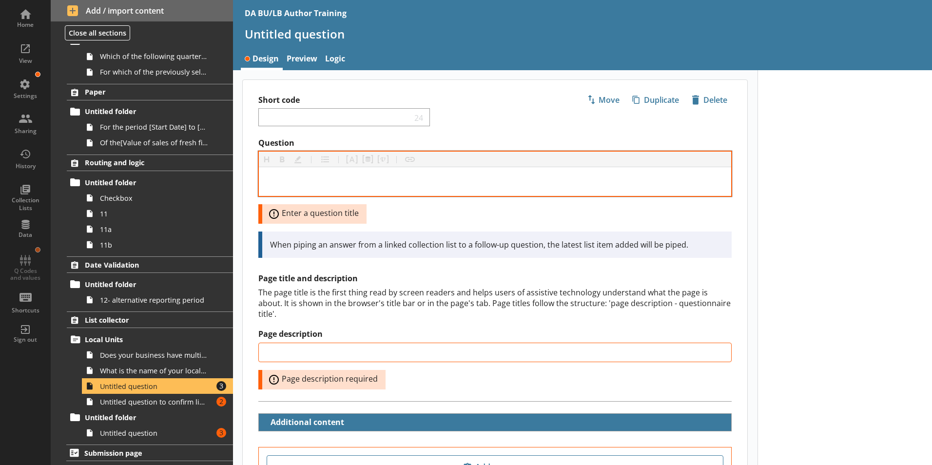
drag, startPoint x: 305, startPoint y: 169, endPoint x: 305, endPoint y: 175, distance: 5.4
click at [305, 170] on div at bounding box center [495, 181] width 472 height 29
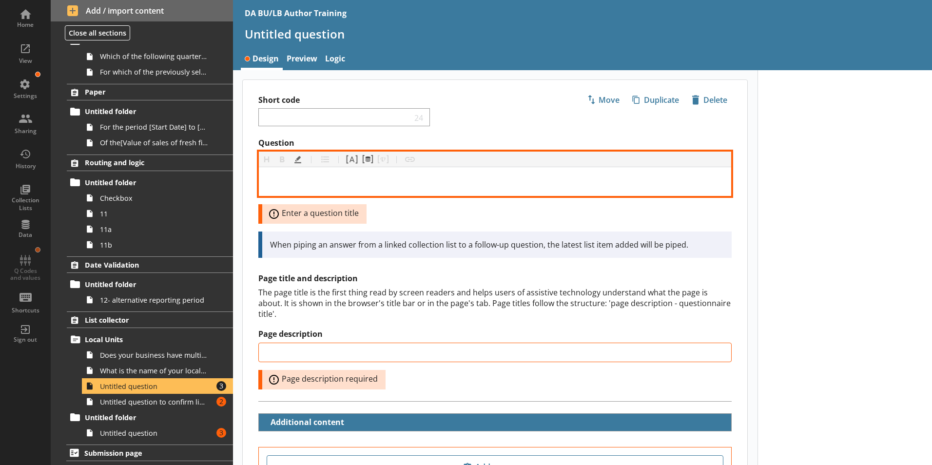
click at [305, 176] on div "Question" at bounding box center [495, 181] width 457 height 13
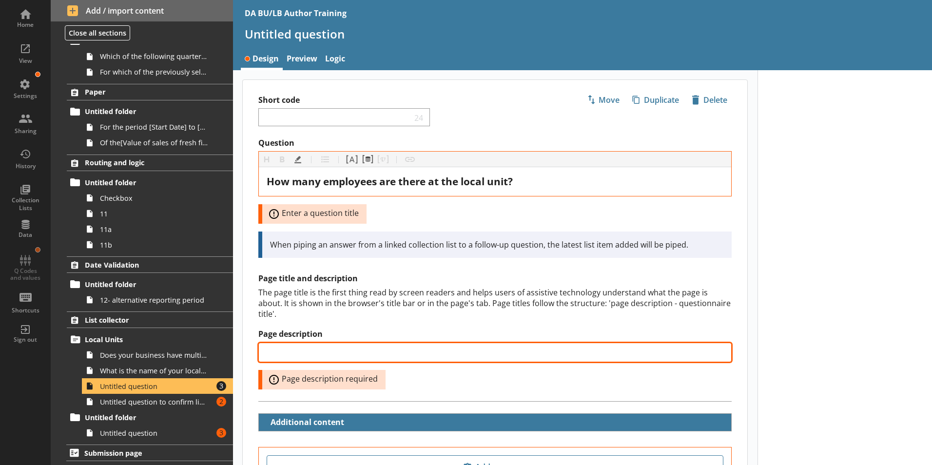
click at [277, 343] on input "Page description" at bounding box center [494, 352] width 473 height 19
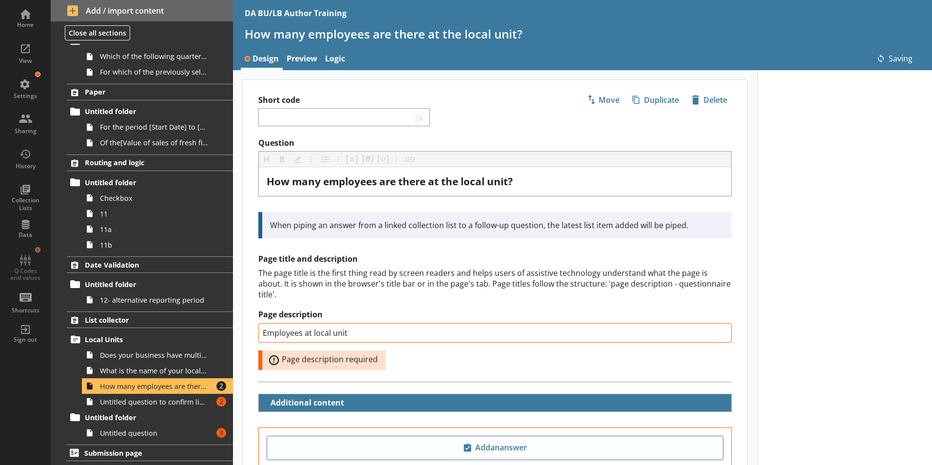
click at [803, 366] on div at bounding box center [845, 323] width 175 height 506
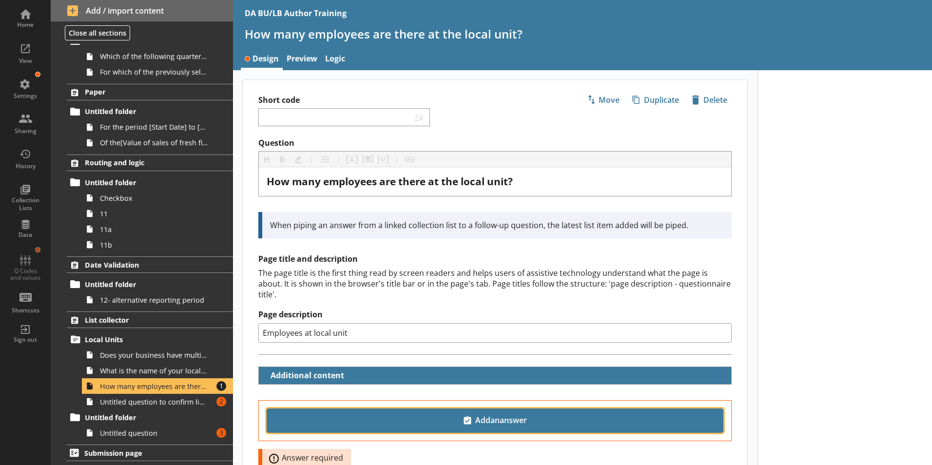
click at [497, 413] on span "Add an answer" at bounding box center [495, 421] width 448 height 16
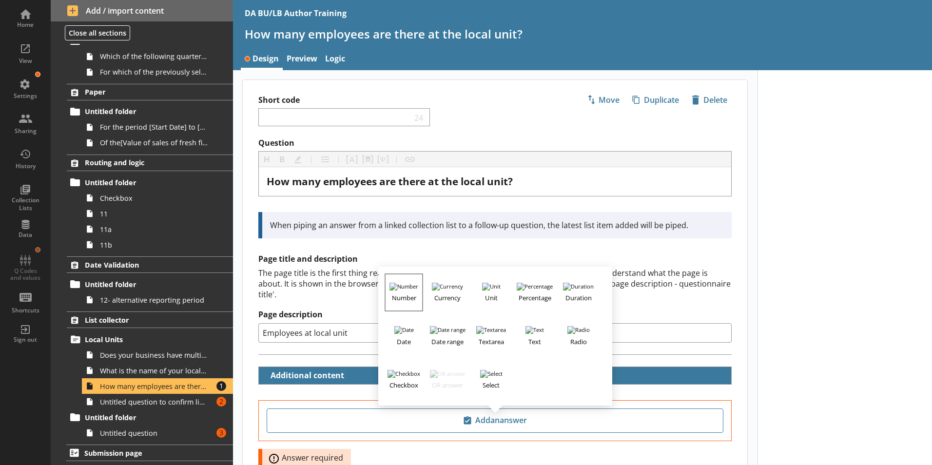
click at [400, 291] on h3 "Number" at bounding box center [404, 297] width 36 height 12
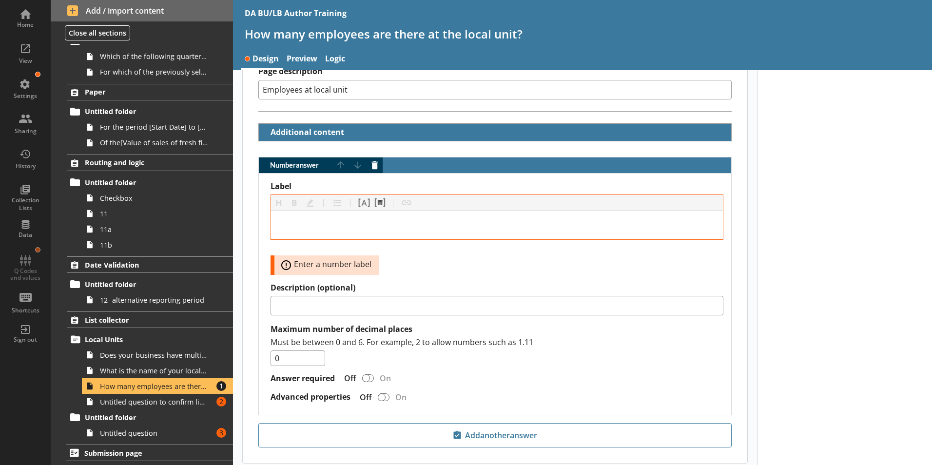
scroll to position [244, 0]
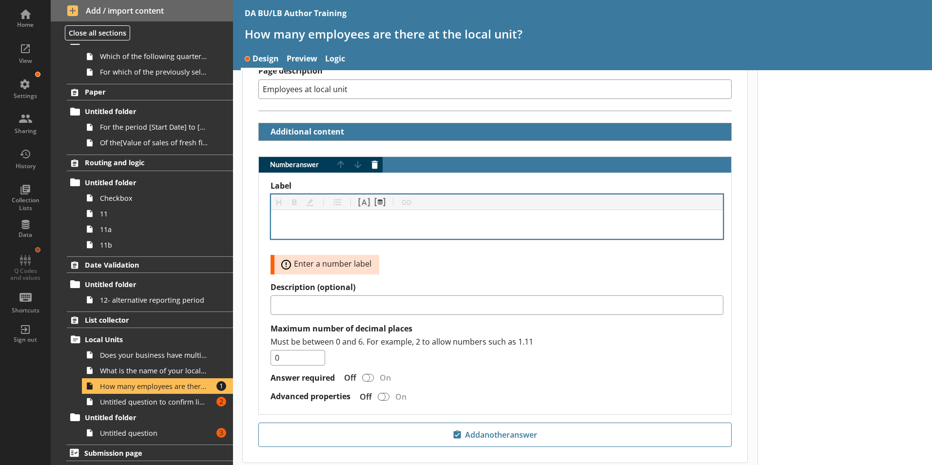
click at [285, 218] on div "Label" at bounding box center [497, 224] width 436 height 13
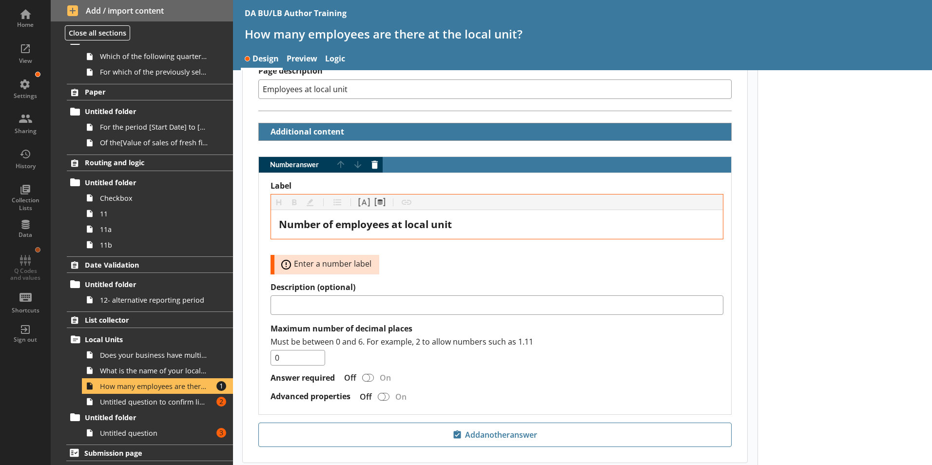
click at [839, 293] on div at bounding box center [845, 172] width 175 height 693
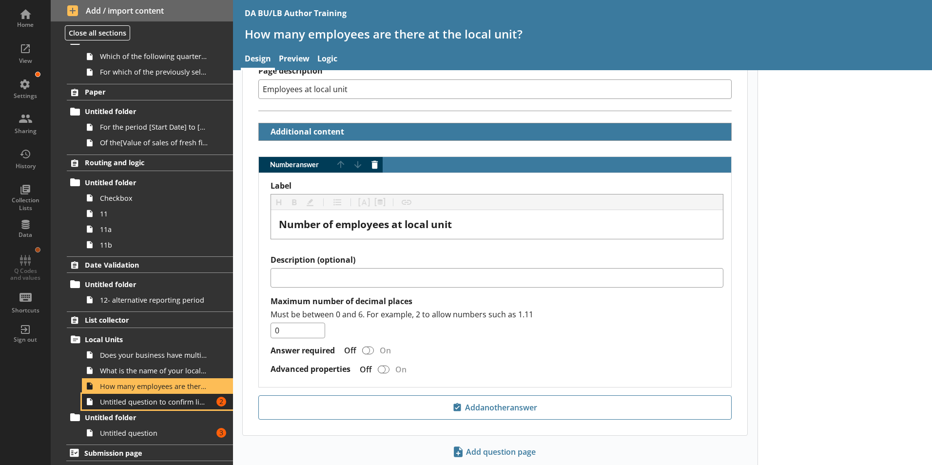
click at [165, 401] on span "Untitled question to confirm list completion" at bounding box center [154, 401] width 108 height 9
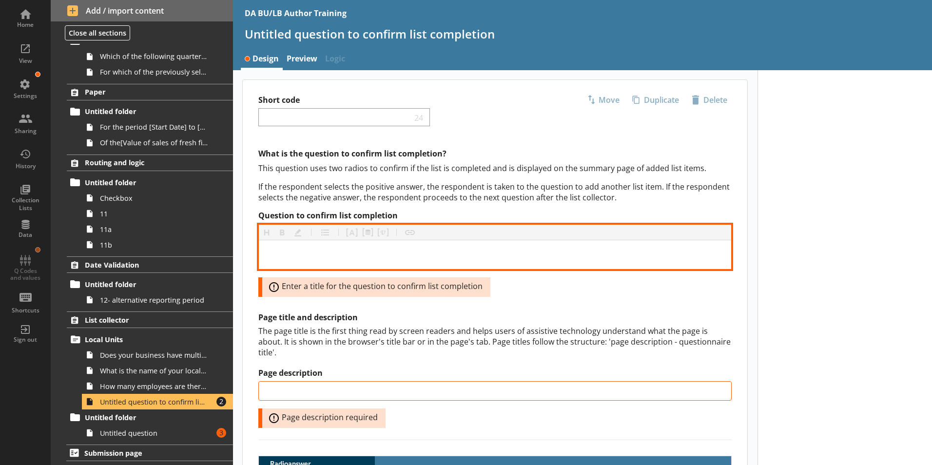
click at [290, 252] on div "Question to confirm list completion" at bounding box center [495, 254] width 457 height 13
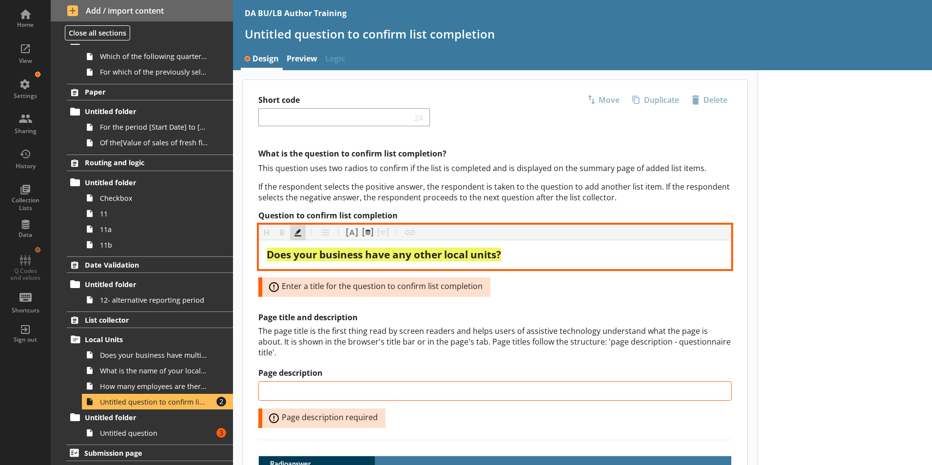
click at [303, 233] on button "Highlight" at bounding box center [298, 233] width 16 height 16
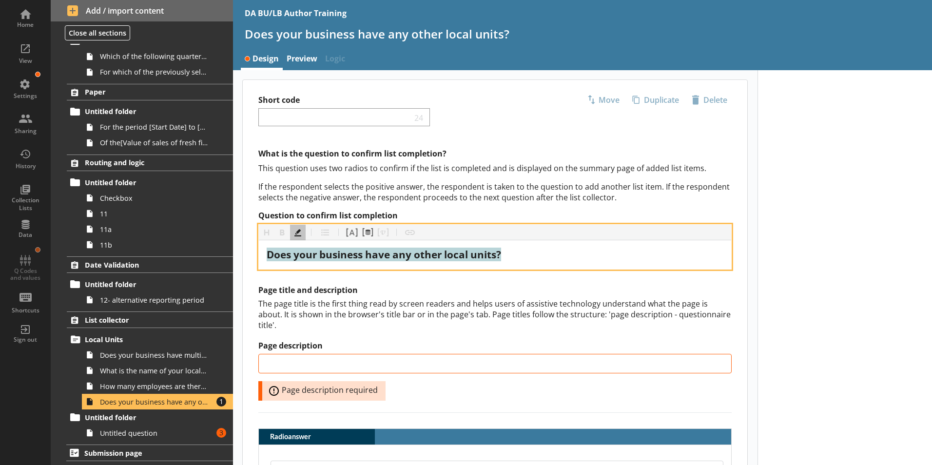
drag, startPoint x: 510, startPoint y: 254, endPoint x: 214, endPoint y: 253, distance: 295.9
click at [214, 253] on div "Home View Settings Sharing History Collection Lists Data Q Codes and values Sho…" at bounding box center [466, 232] width 932 height 465
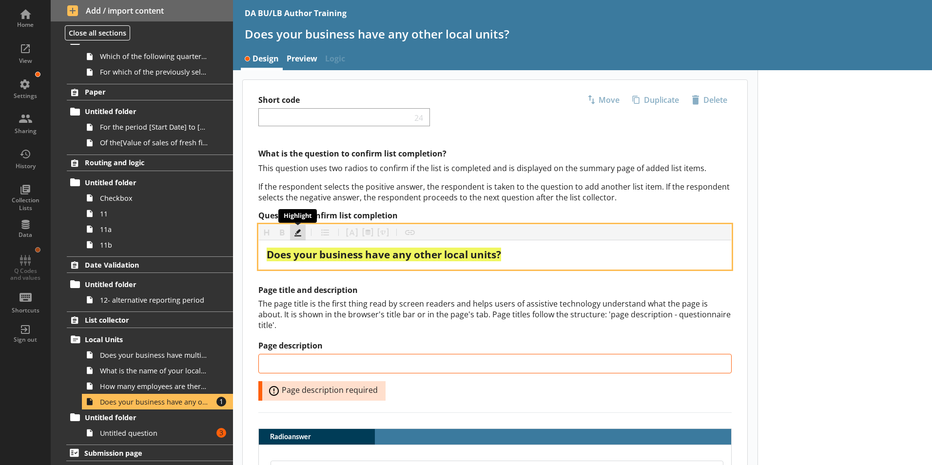
click at [299, 233] on button "Highlight" at bounding box center [298, 233] width 16 height 16
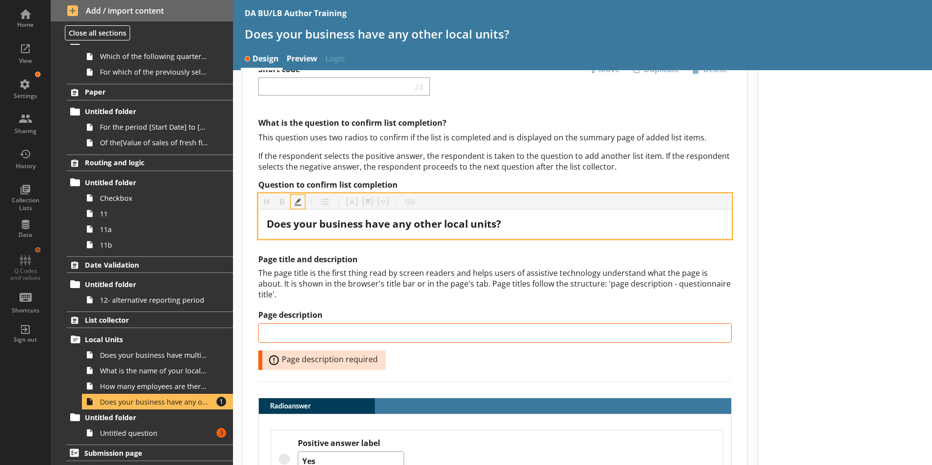
scroll to position [97, 0]
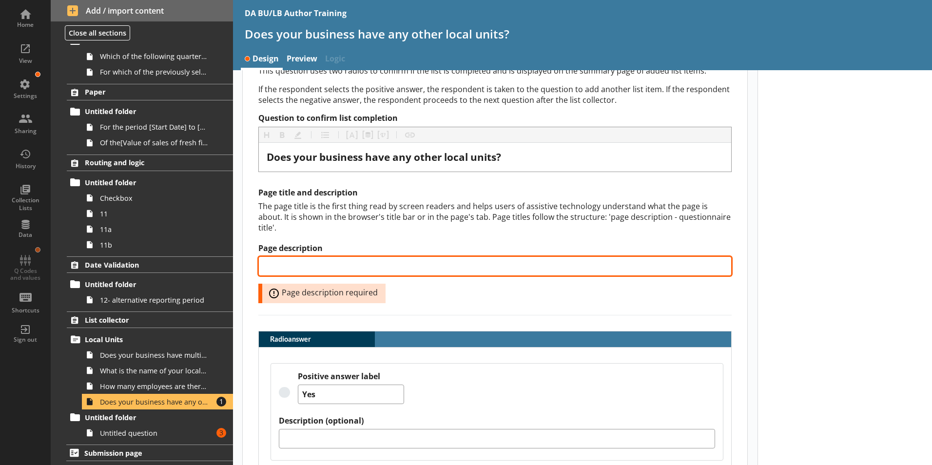
click at [338, 256] on input "Page description" at bounding box center [494, 265] width 473 height 19
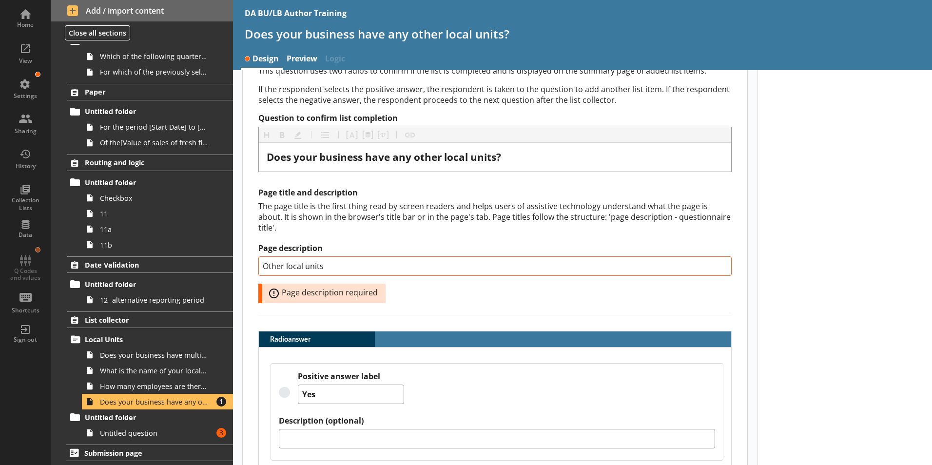
click at [825, 303] on div at bounding box center [845, 285] width 175 height 625
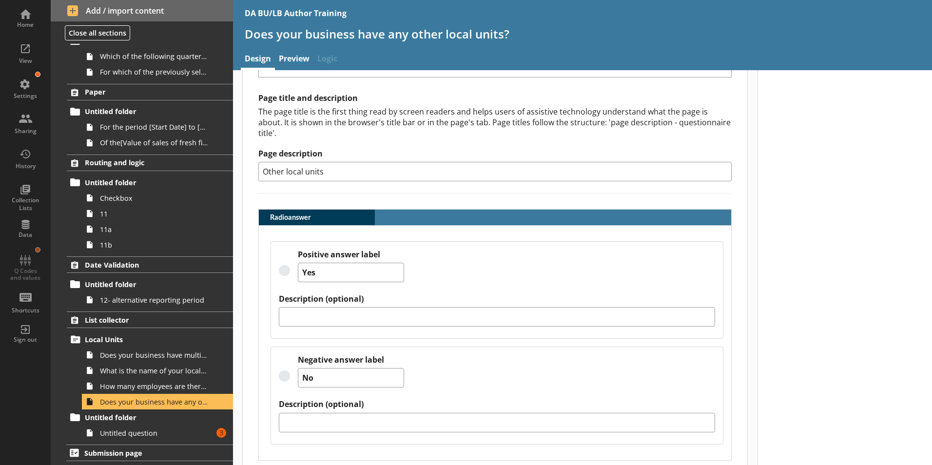
scroll to position [193, 0]
click at [352, 436] on div "Positive answer label Yes Description (optional) Negative answer label No Descr…" at bounding box center [495, 342] width 472 height 234
click at [846, 329] on div at bounding box center [845, 177] width 175 height 598
click at [11, 375] on div "Home View Settings Sharing History Collection Lists Data Q Codes and values Sho…" at bounding box center [25, 232] width 51 height 465
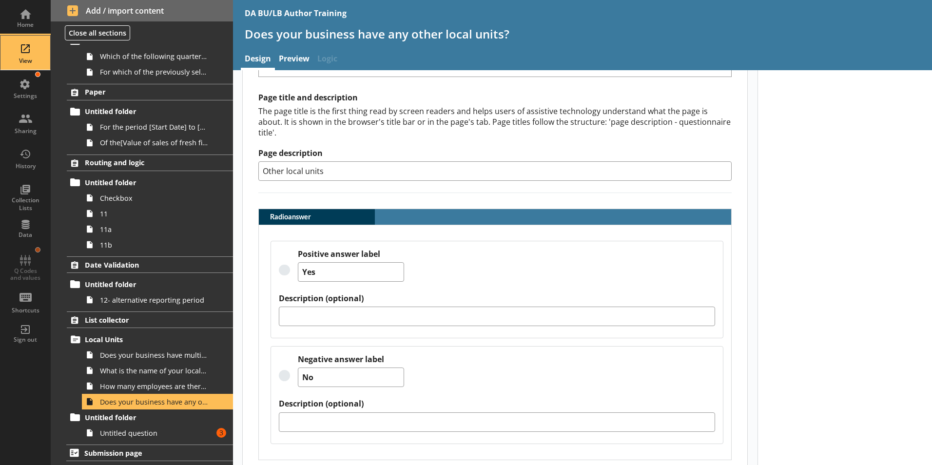
click at [21, 57] on div "View" at bounding box center [25, 61] width 34 height 8
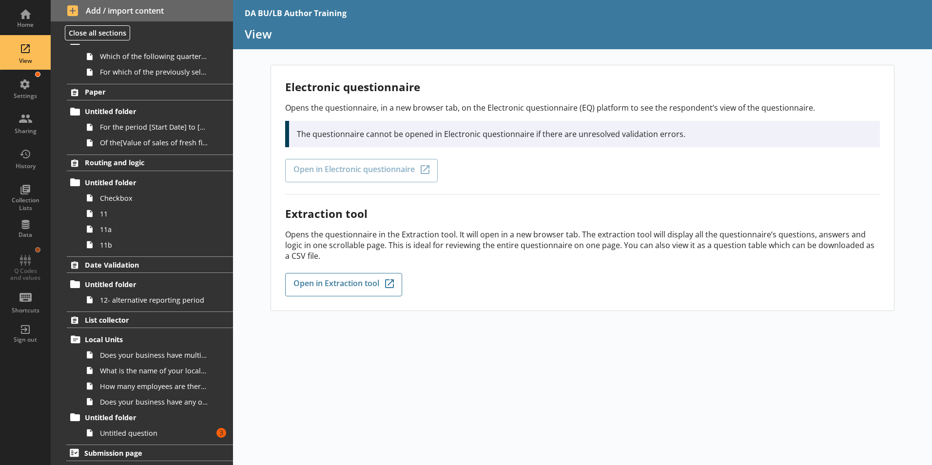
click at [564, 351] on div "Electronic questionnaire Opens the questionnaire, in a new browser tab, on the …" at bounding box center [582, 265] width 699 height 400
click at [121, 424] on link "Untitled folder" at bounding box center [150, 417] width 166 height 16
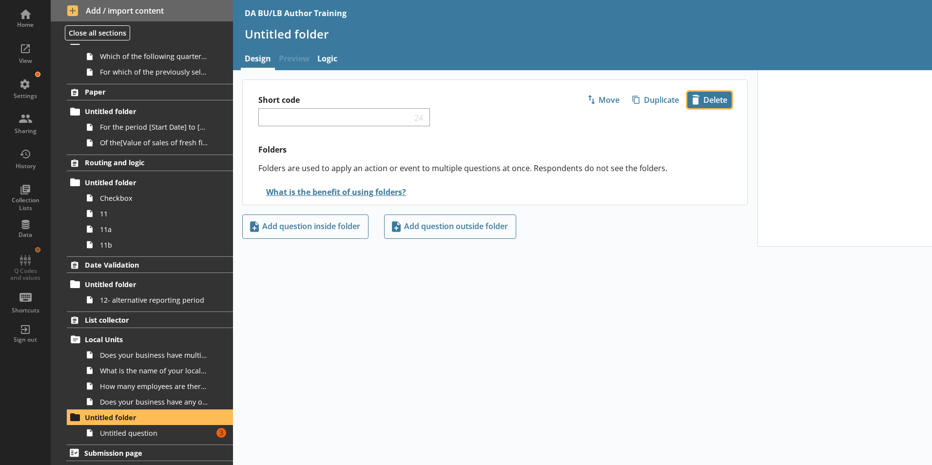
click at [711, 97] on span "icon-delete Created with Sketch. [GEOGRAPHIC_DATA]" at bounding box center [709, 100] width 43 height 16
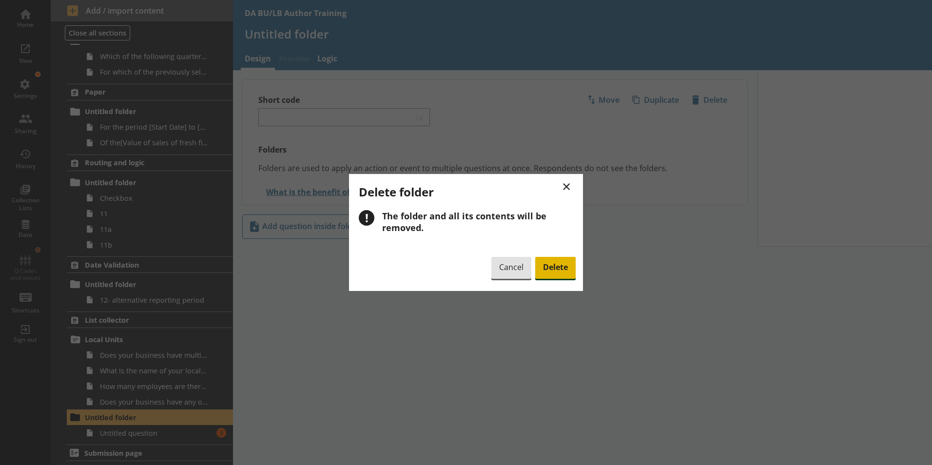
click at [556, 271] on span "Delete" at bounding box center [555, 268] width 40 height 22
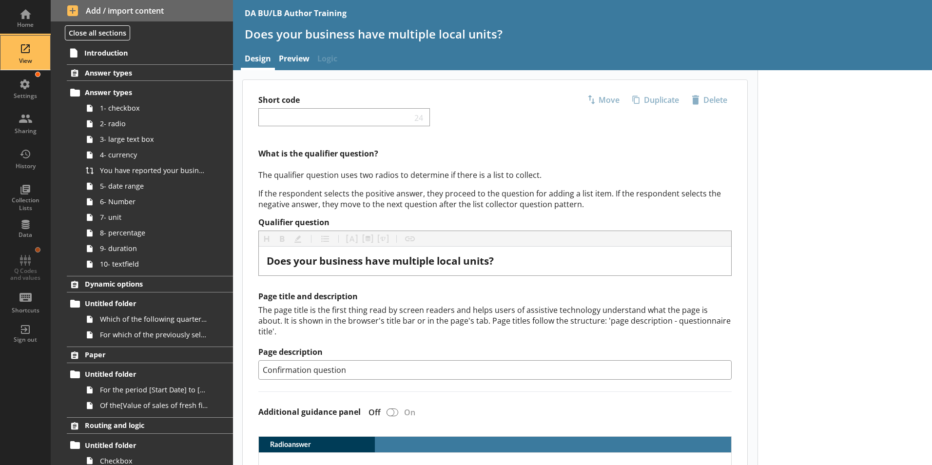
click at [27, 50] on div "View" at bounding box center [25, 53] width 34 height 34
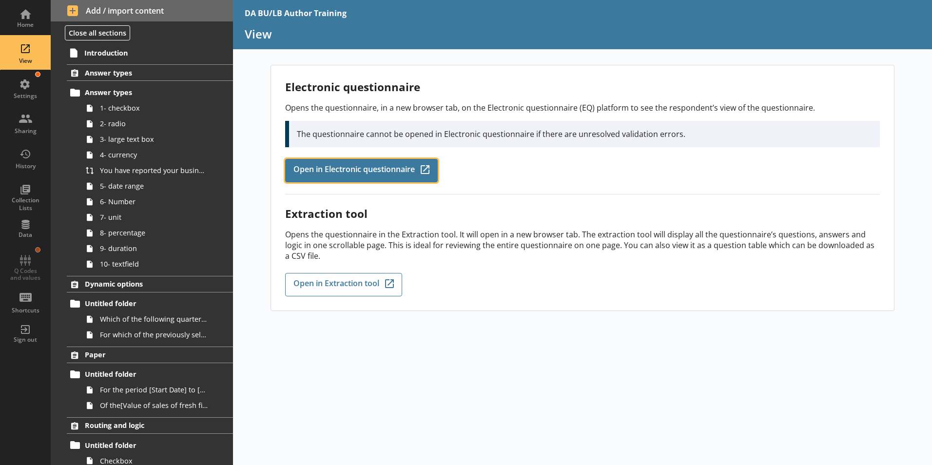
click at [369, 173] on span "Open in Electronic questionnaire" at bounding box center [353, 170] width 121 height 11
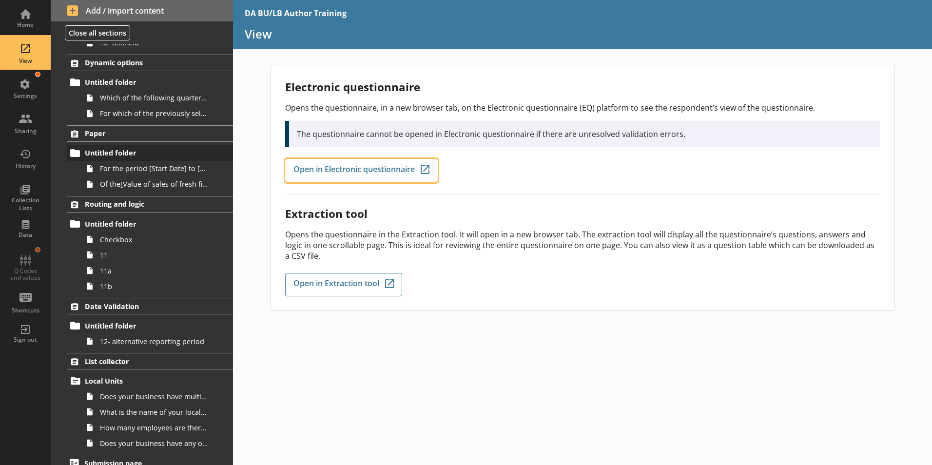
scroll to position [232, 0]
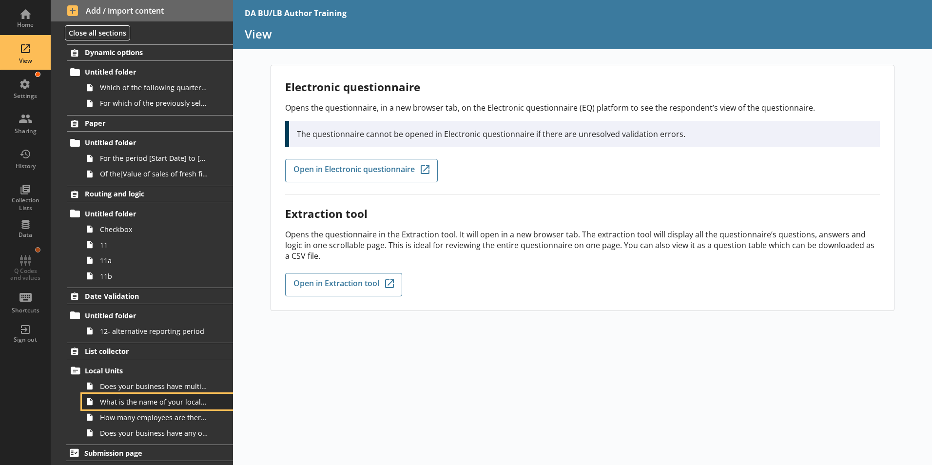
click at [134, 396] on link "What is the name of your local unit?" at bounding box center [157, 402] width 151 height 16
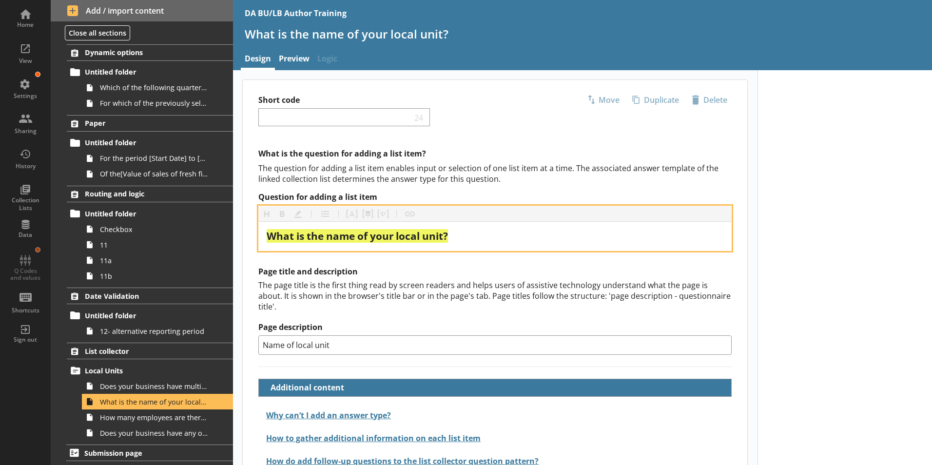
click at [457, 236] on div "What is the name of your local unit?" at bounding box center [495, 236] width 457 height 13
drag, startPoint x: 454, startPoint y: 237, endPoint x: 254, endPoint y: 235, distance: 199.9
click at [254, 235] on div "What is the question for adding a list item? The question for adding a list ite…" at bounding box center [495, 310] width 505 height 325
click at [296, 215] on button "Highlight" at bounding box center [298, 214] width 16 height 16
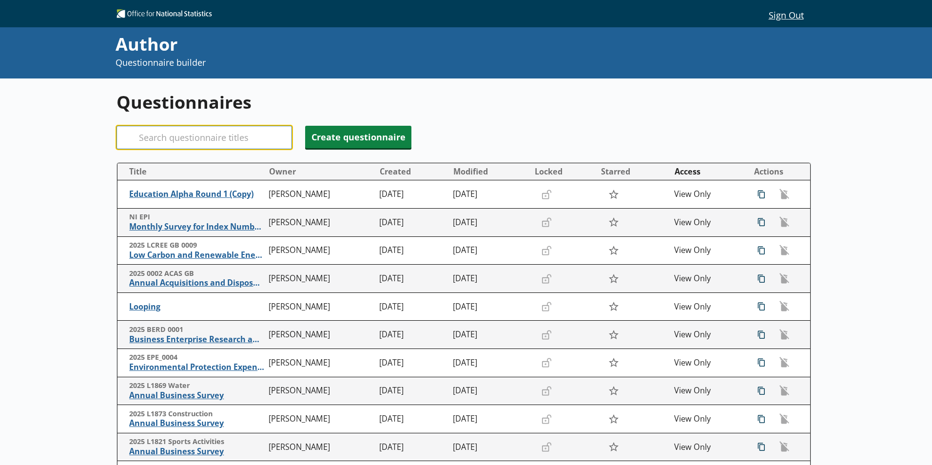
click at [177, 141] on input "Search" at bounding box center [204, 137] width 175 height 23
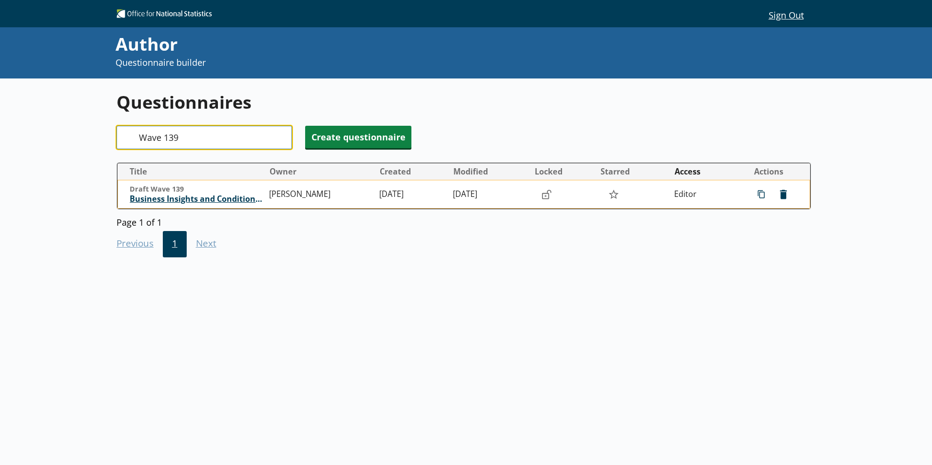
type input "Wave 139"
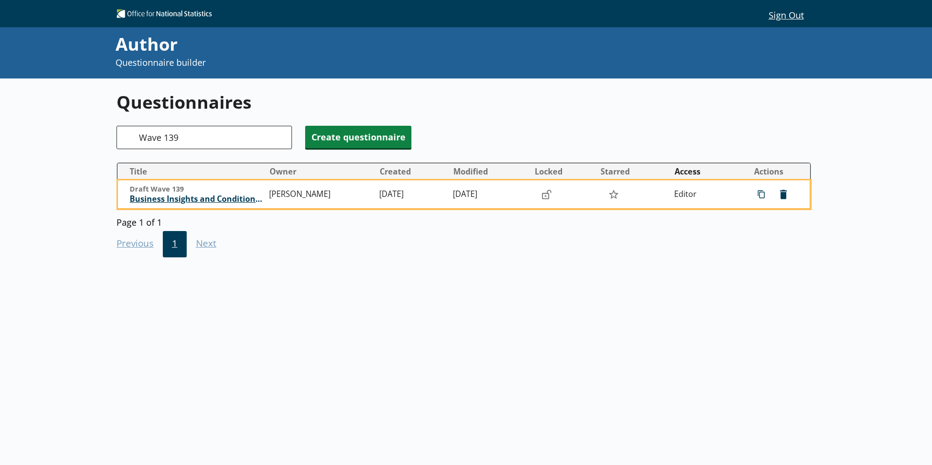
click at [215, 203] on span "Business Insights and Conditions Survey (BICS)" at bounding box center [197, 199] width 135 height 10
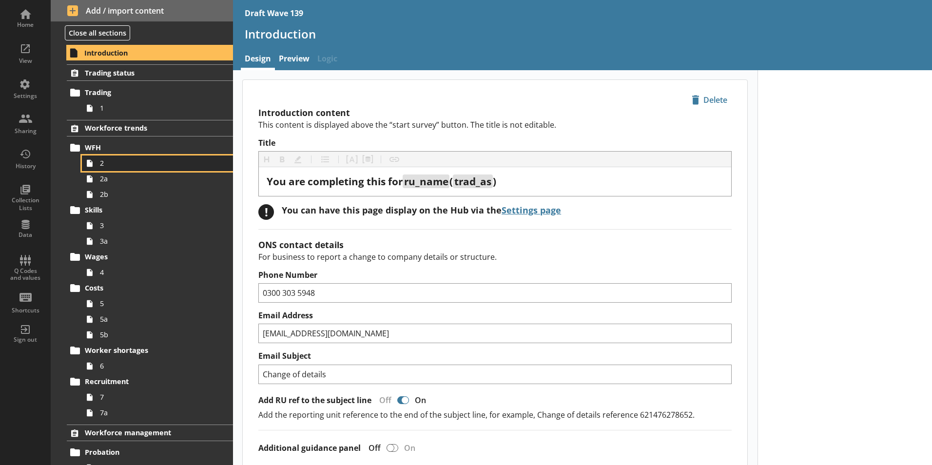
click at [107, 167] on span "2" at bounding box center [154, 162] width 108 height 9
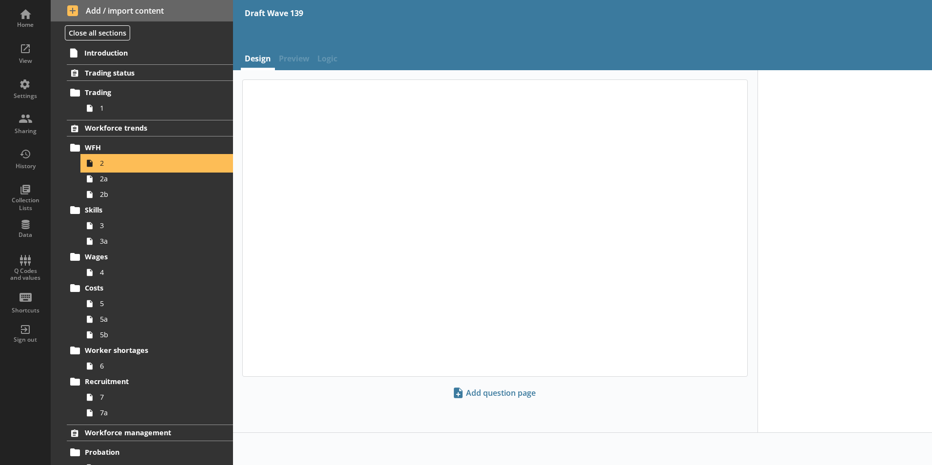
type textarea "x"
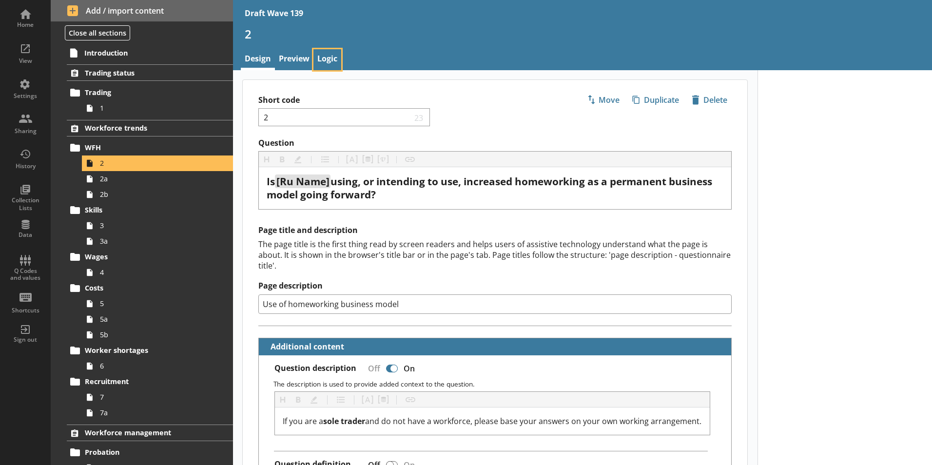
click at [329, 52] on link "Logic" at bounding box center [327, 59] width 28 height 21
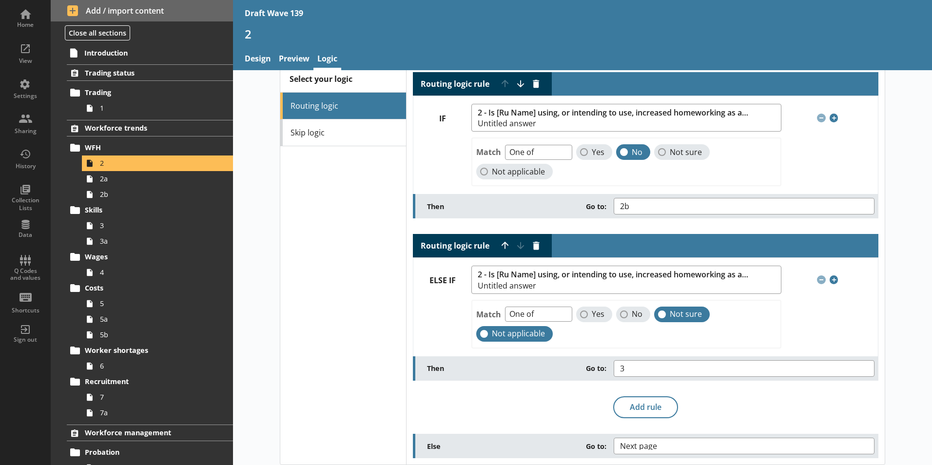
scroll to position [22, 0]
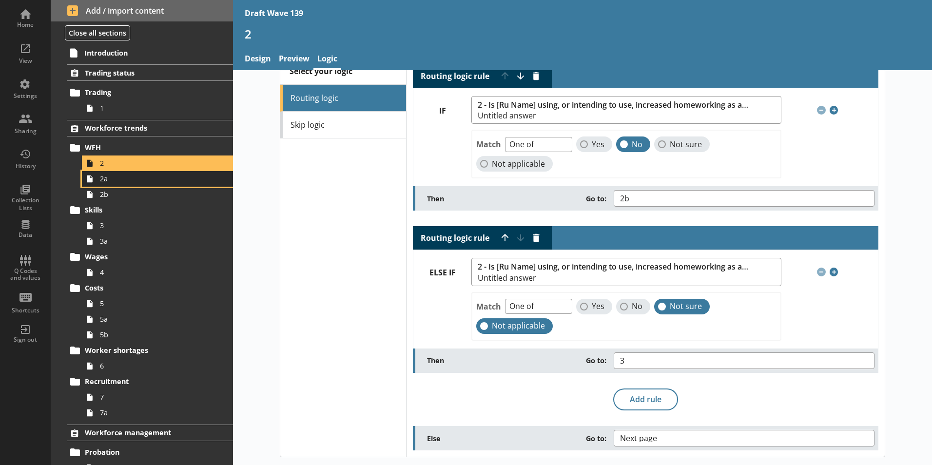
click at [102, 184] on link "2a" at bounding box center [157, 179] width 151 height 16
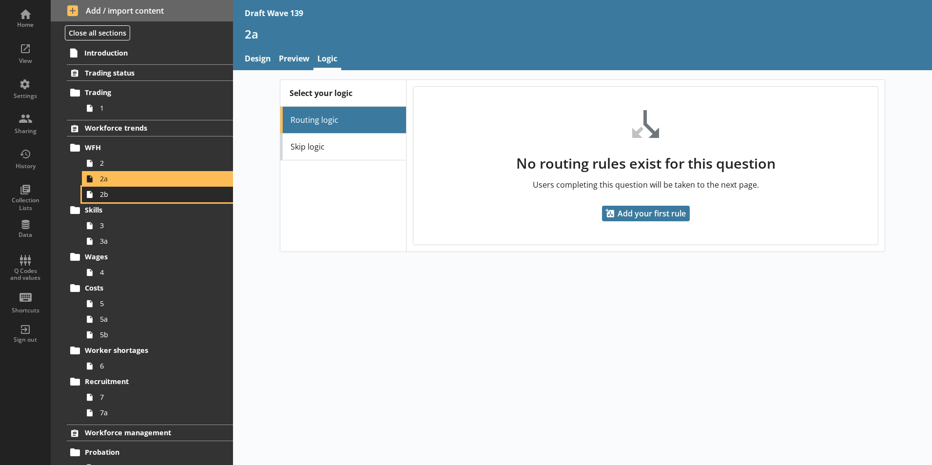
click at [106, 195] on span "2b" at bounding box center [154, 194] width 108 height 9
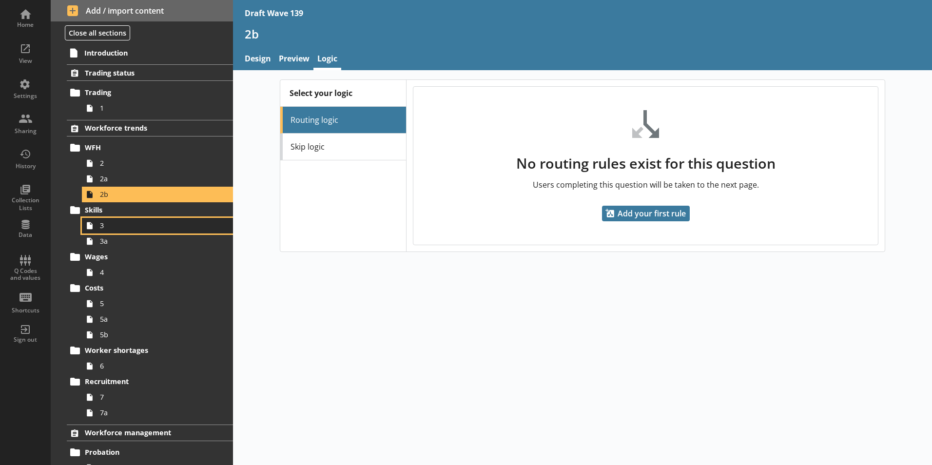
click at [103, 229] on span "3" at bounding box center [154, 225] width 108 height 9
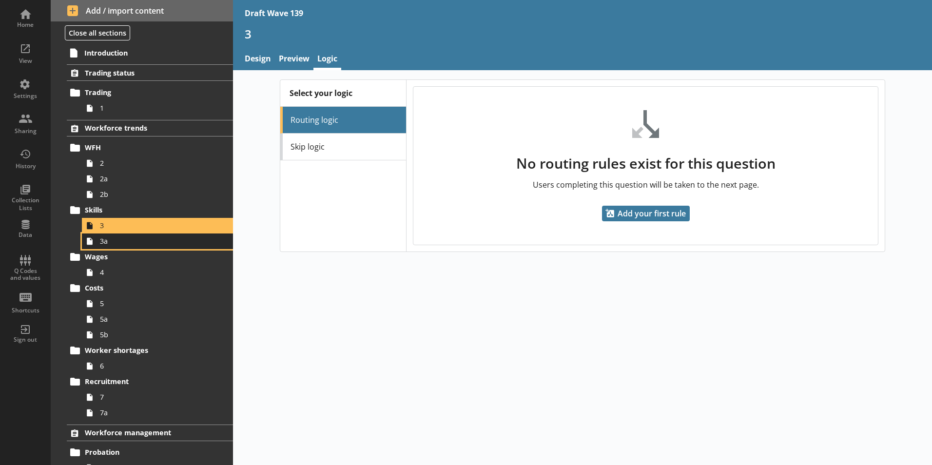
click at [106, 247] on link "3a" at bounding box center [157, 241] width 151 height 16
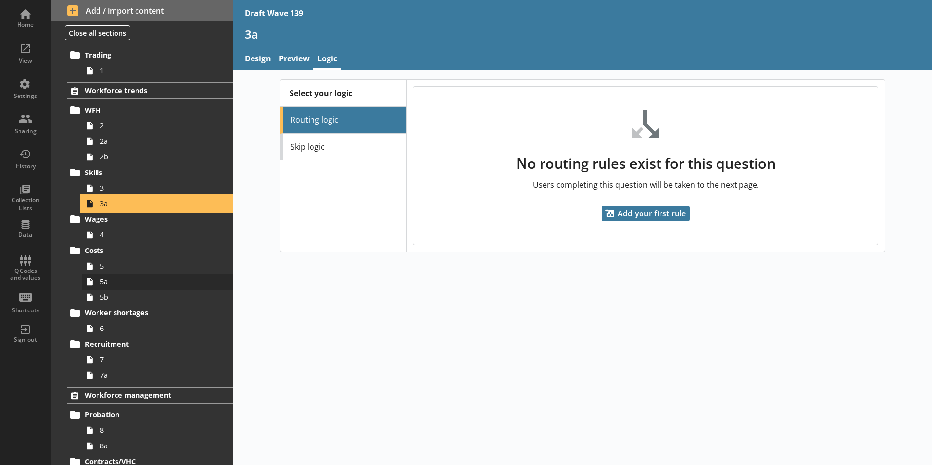
scroll to position [97, 0]
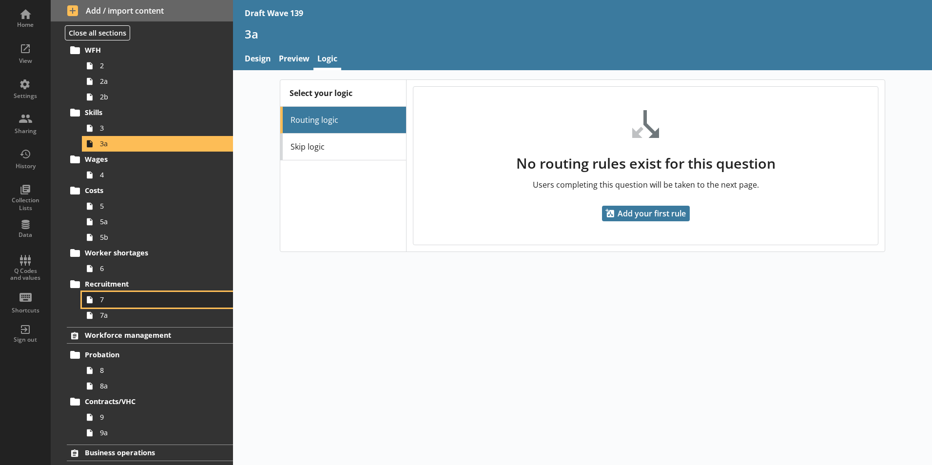
click at [100, 301] on span "7" at bounding box center [154, 299] width 108 height 9
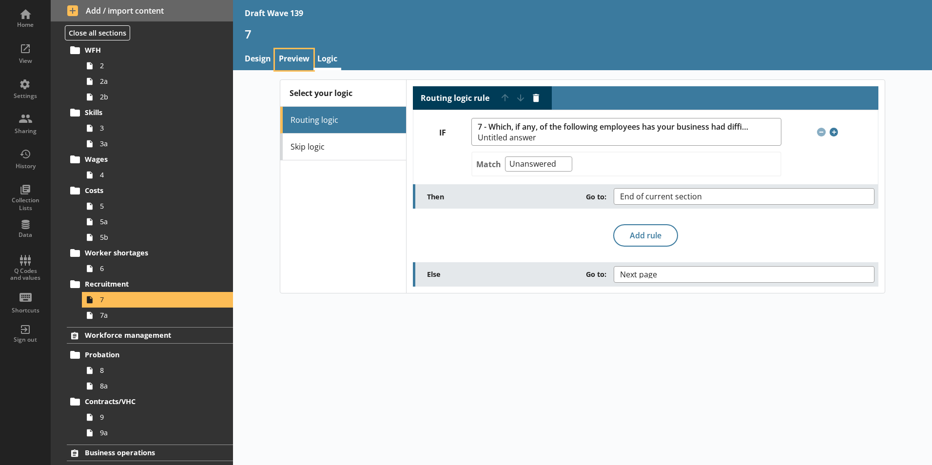
click at [285, 58] on link "Preview" at bounding box center [294, 59] width 39 height 21
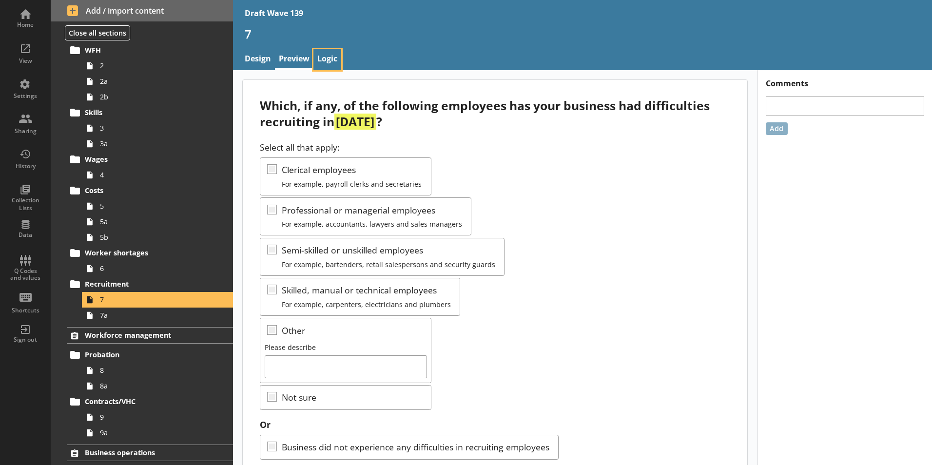
click at [326, 58] on link "Logic" at bounding box center [327, 59] width 28 height 21
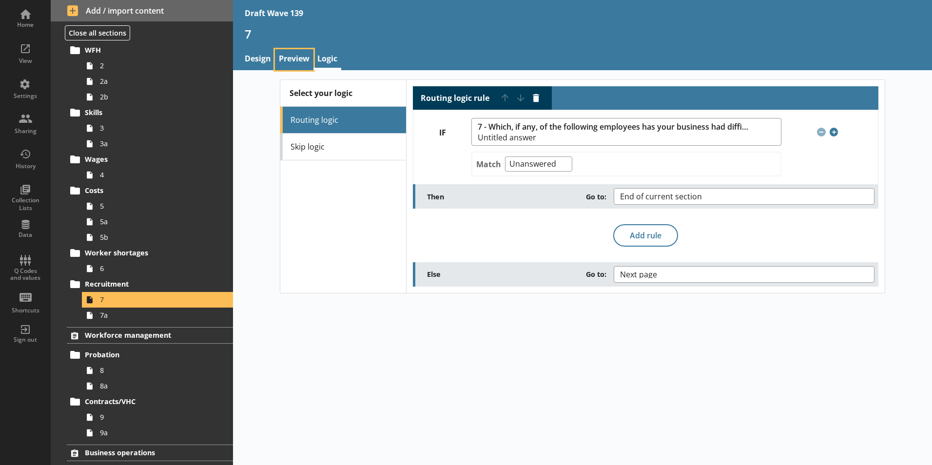
click at [295, 59] on link "Preview" at bounding box center [294, 59] width 39 height 21
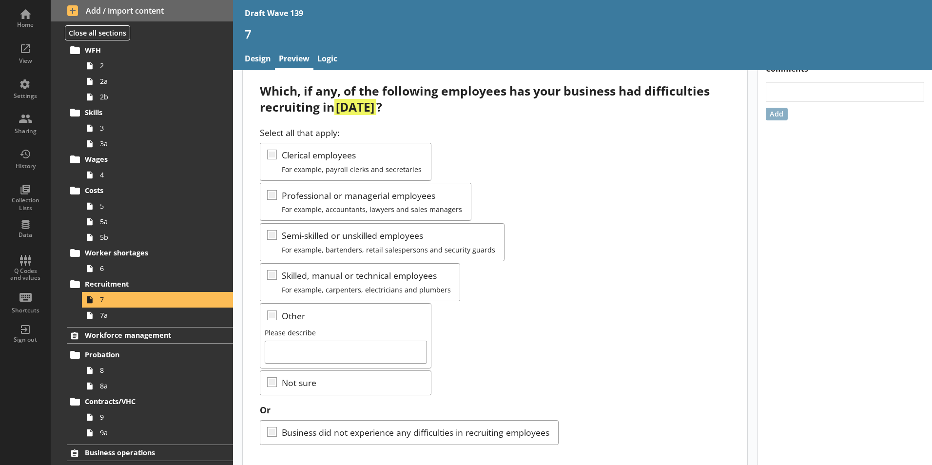
scroll to position [29, 0]
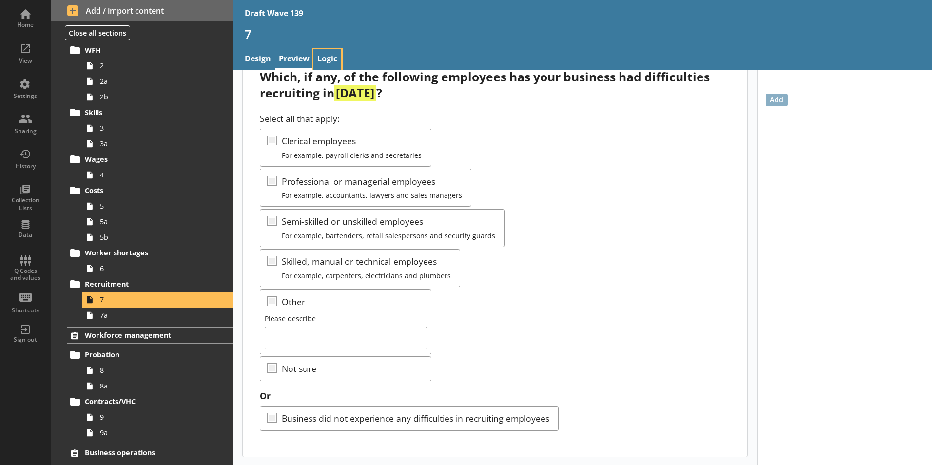
click at [325, 60] on link "Logic" at bounding box center [327, 59] width 28 height 21
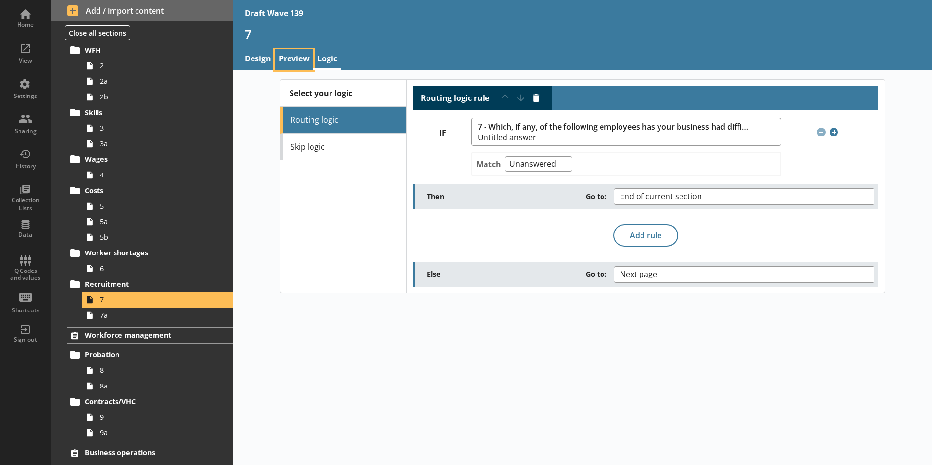
click at [299, 56] on link "Preview" at bounding box center [294, 59] width 39 height 21
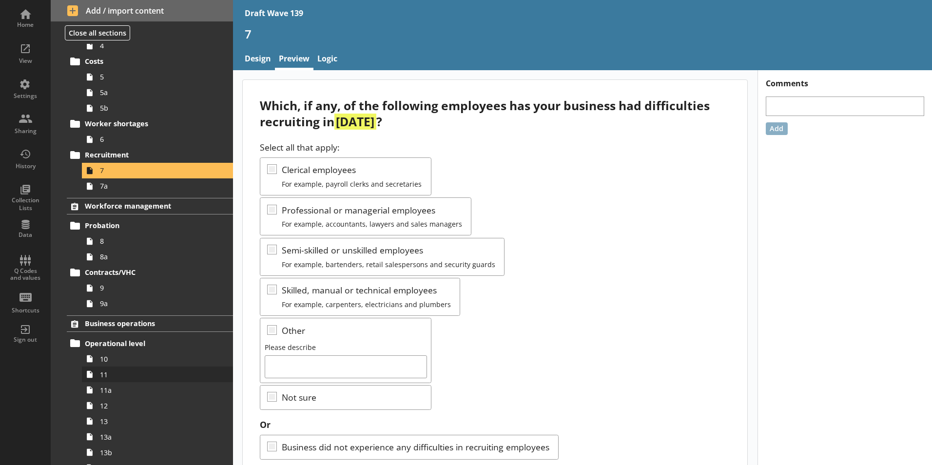
scroll to position [244, 0]
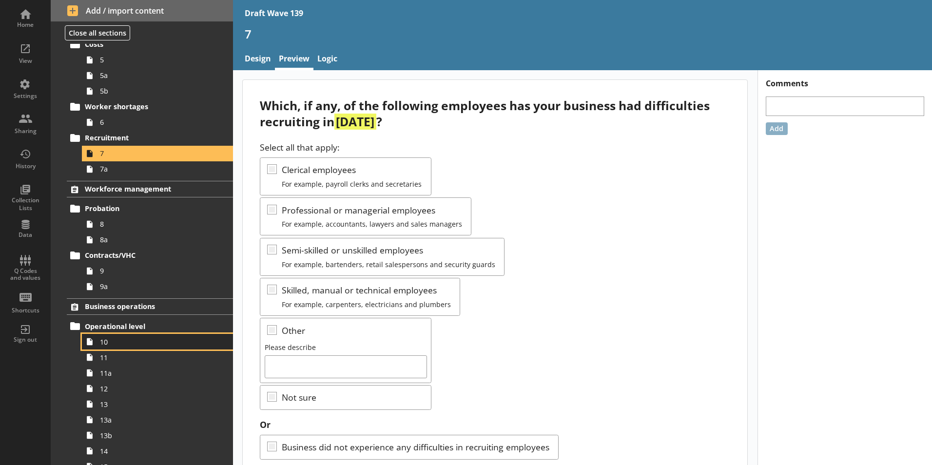
click at [102, 346] on span "10" at bounding box center [154, 341] width 108 height 9
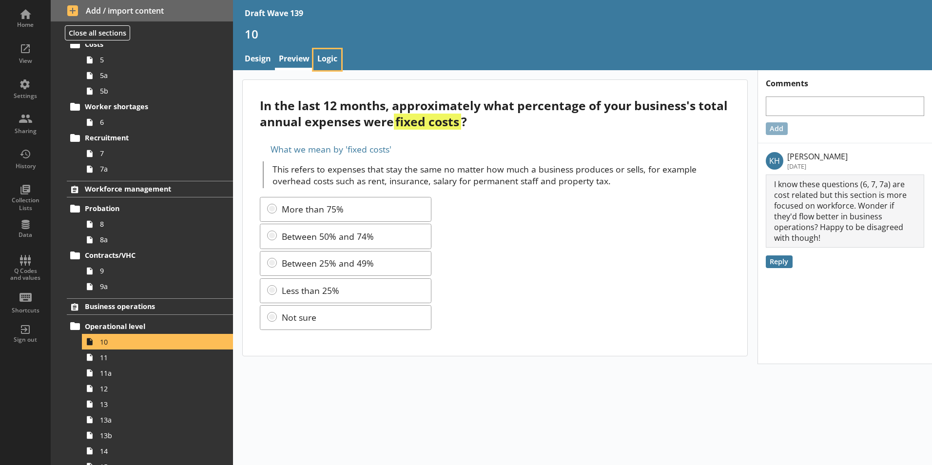
click at [327, 61] on link "Logic" at bounding box center [327, 59] width 28 height 21
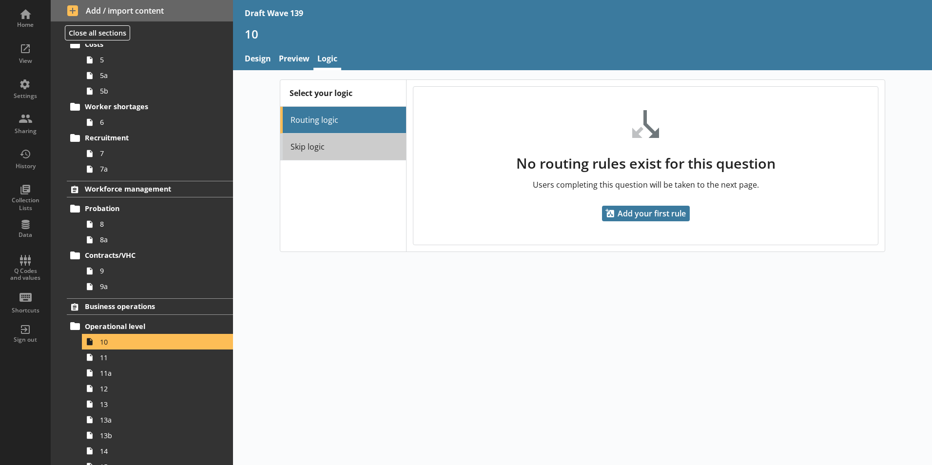
click at [308, 147] on link "Skip logic" at bounding box center [343, 147] width 126 height 27
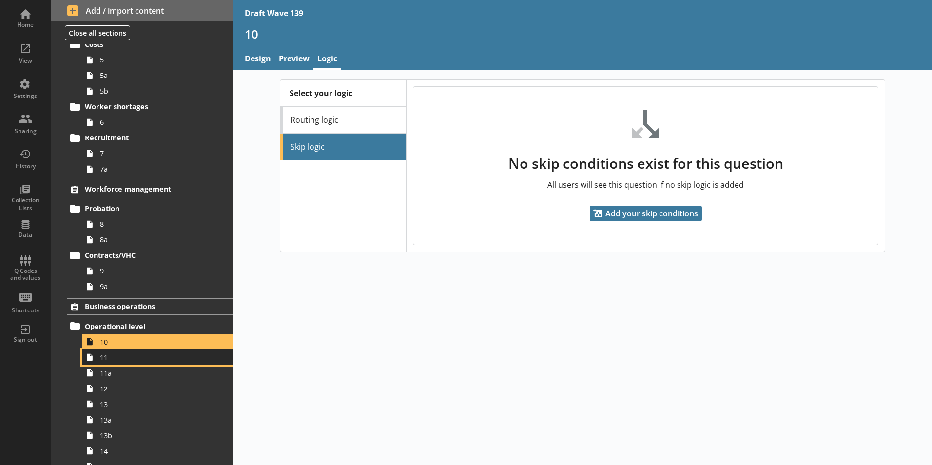
click at [110, 362] on link "11" at bounding box center [157, 358] width 151 height 16
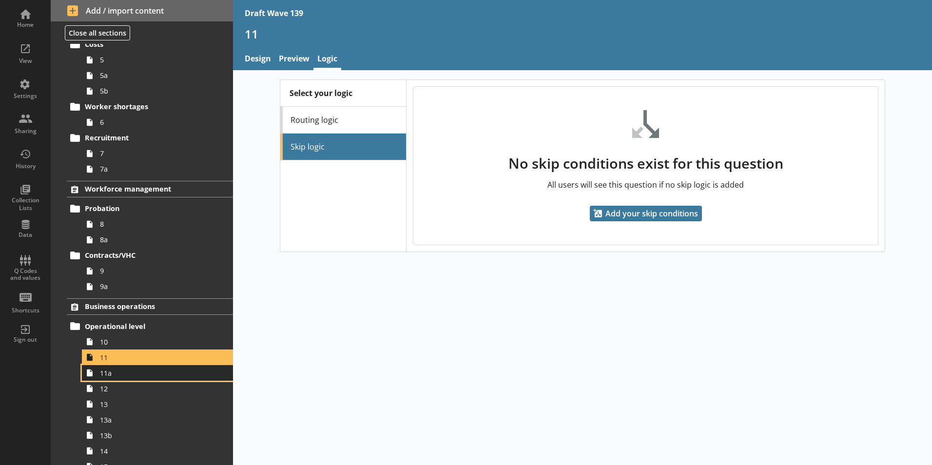
click at [112, 377] on span "11a" at bounding box center [154, 373] width 108 height 9
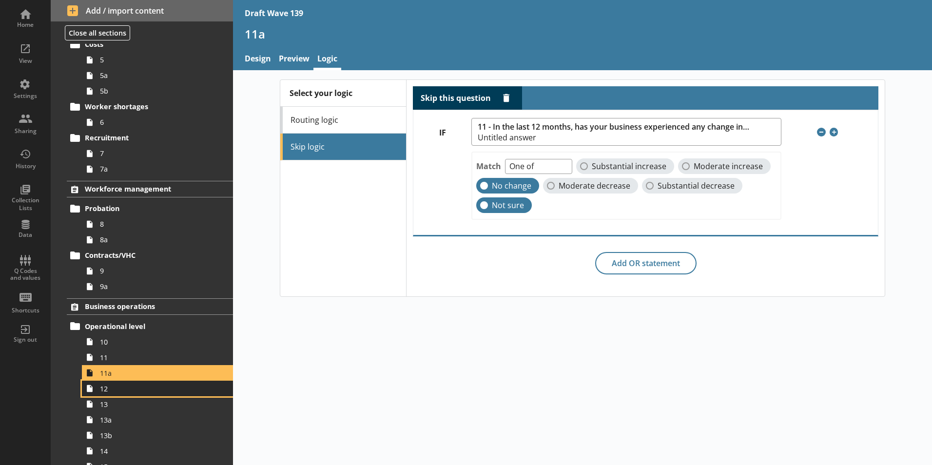
click at [108, 394] on link "12" at bounding box center [157, 389] width 151 height 16
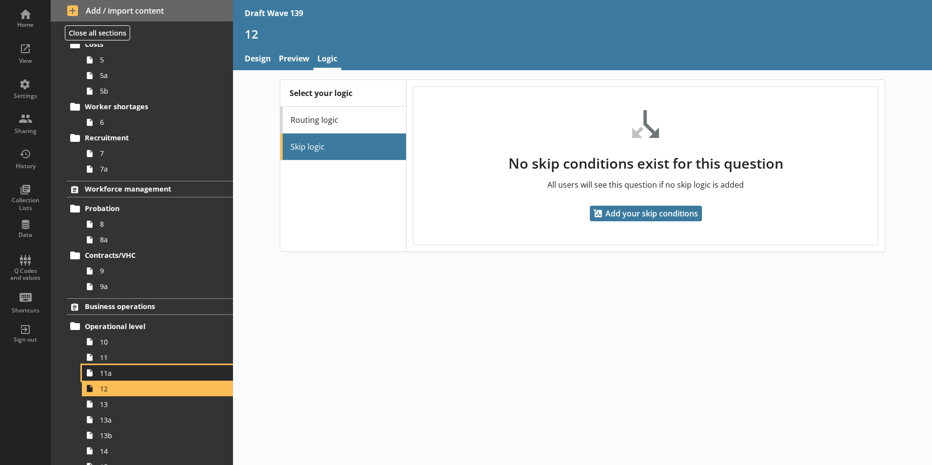
click at [115, 373] on span "11a" at bounding box center [154, 373] width 108 height 9
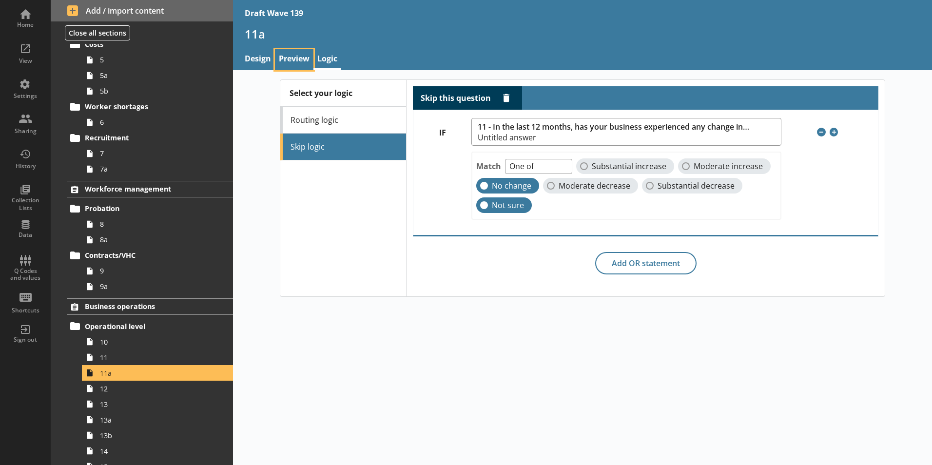
click at [292, 59] on link "Preview" at bounding box center [294, 59] width 39 height 21
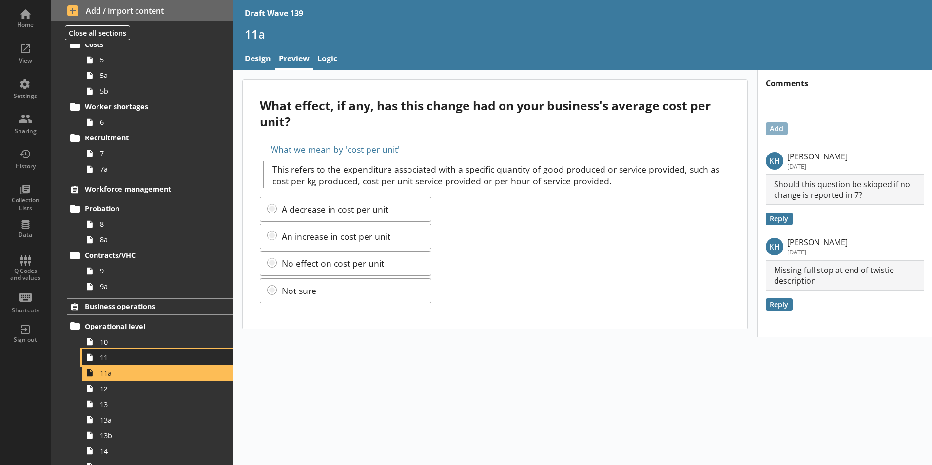
click at [104, 362] on link "11" at bounding box center [157, 358] width 151 height 16
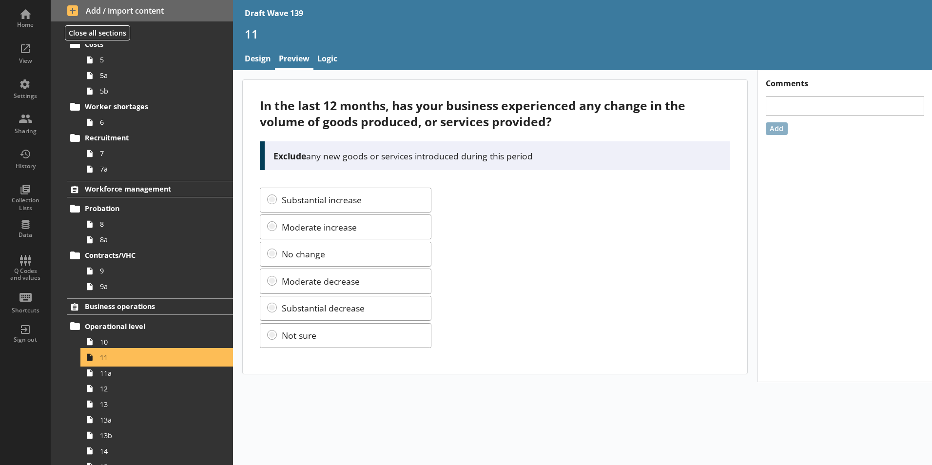
click at [103, 358] on span "11" at bounding box center [154, 357] width 108 height 9
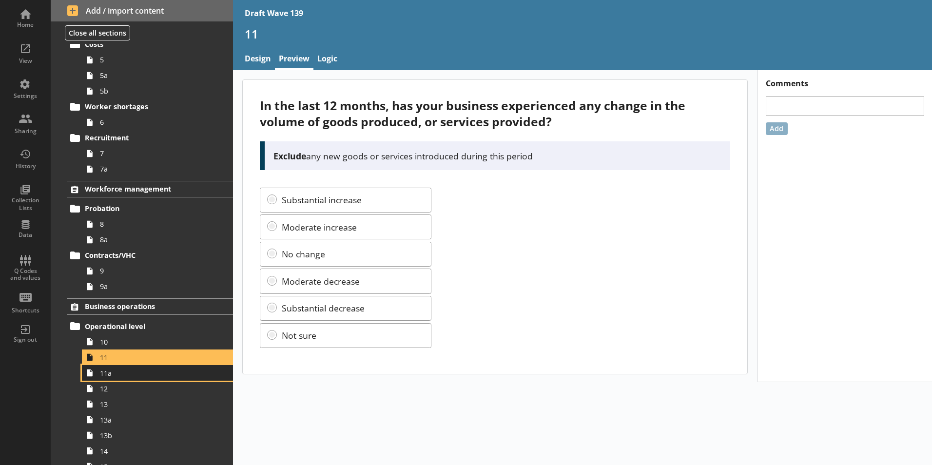
click at [114, 376] on span "11a" at bounding box center [154, 373] width 108 height 9
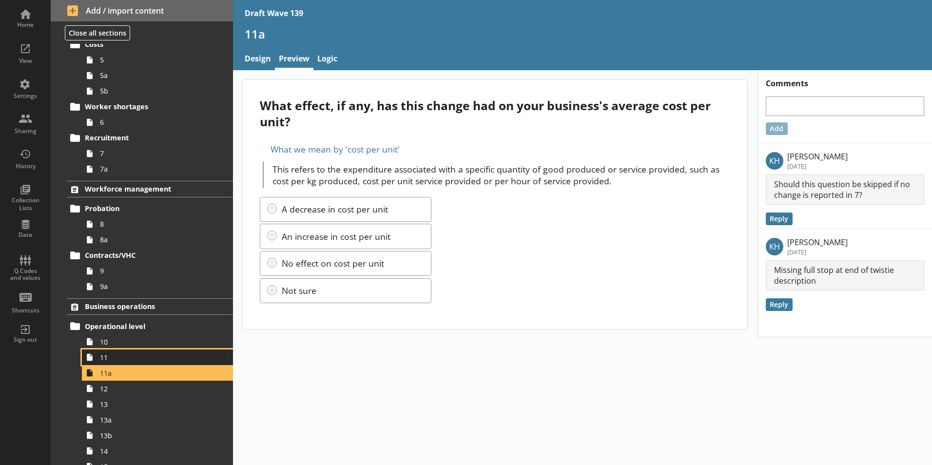
click at [116, 360] on span "11" at bounding box center [154, 357] width 108 height 9
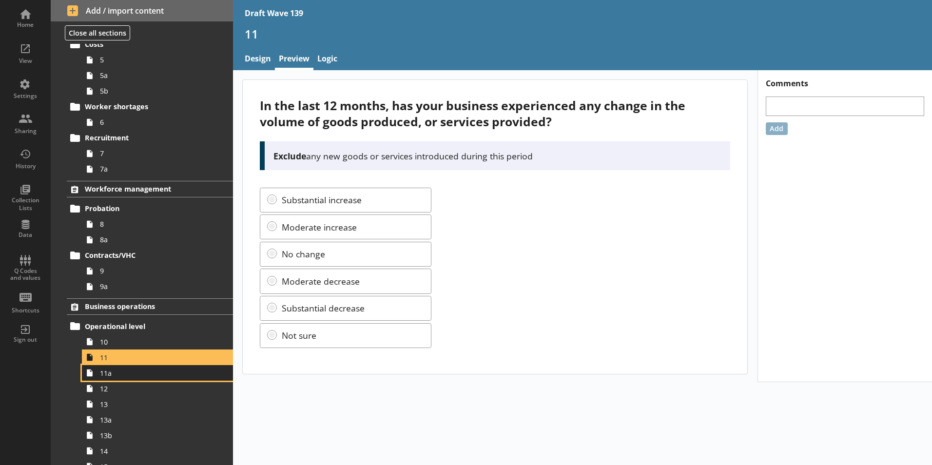
click at [110, 379] on link "11a" at bounding box center [157, 373] width 151 height 16
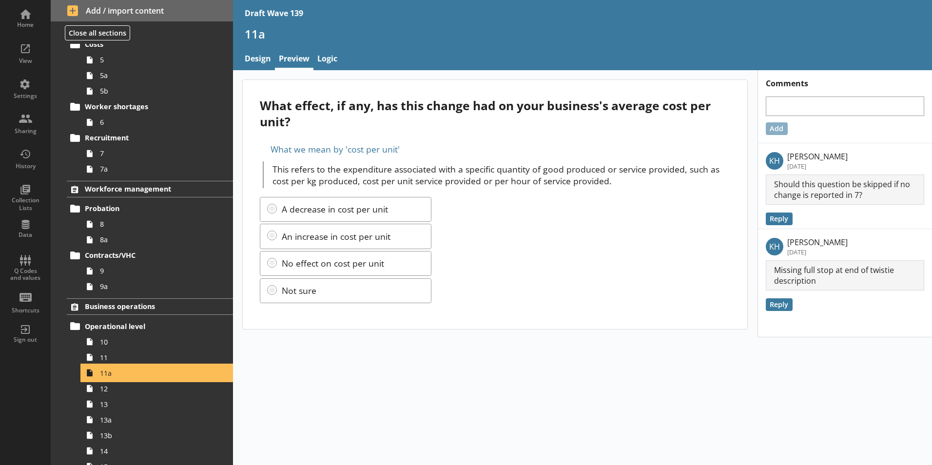
click at [110, 375] on span "11a" at bounding box center [154, 373] width 108 height 9
click at [330, 60] on link "Logic" at bounding box center [327, 59] width 28 height 21
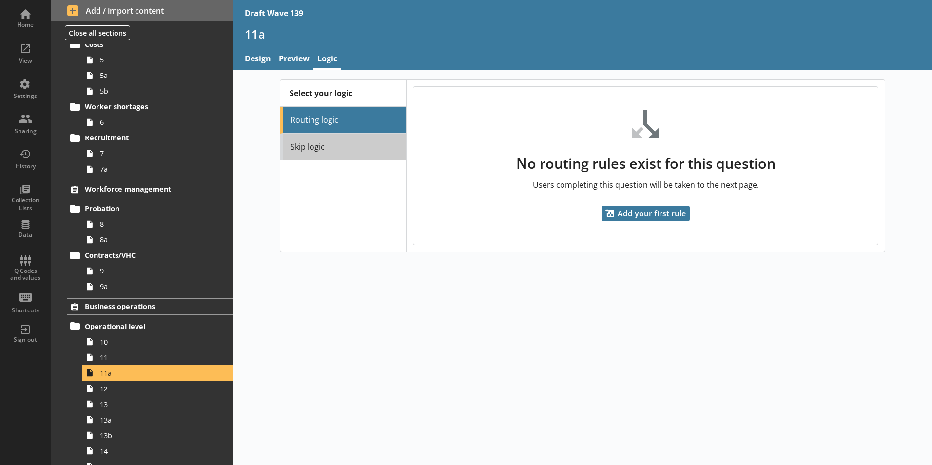
click at [311, 148] on link "Skip logic" at bounding box center [343, 147] width 126 height 27
